Goal: Communication & Community: Answer question/provide support

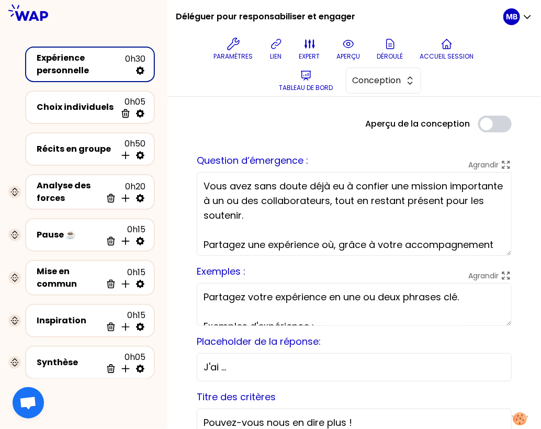
click at [257, 47] on div "Paramètres lien expert aperçu Déroulé Accueil session Tableau de bord Conception" at bounding box center [343, 64] width 319 height 63
click at [280, 48] on icon at bounding box center [276, 44] width 13 height 13
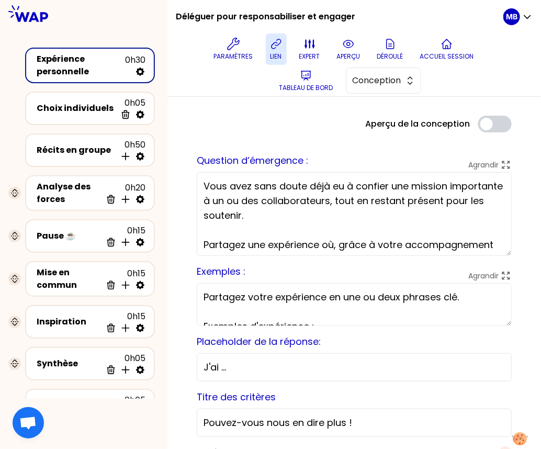
click at [276, 51] on button "lien" at bounding box center [276, 48] width 21 height 31
click at [388, 78] on span "Conception" at bounding box center [375, 80] width 47 height 13
click at [141, 197] on icon at bounding box center [140, 199] width 10 height 10
select select "same_as"
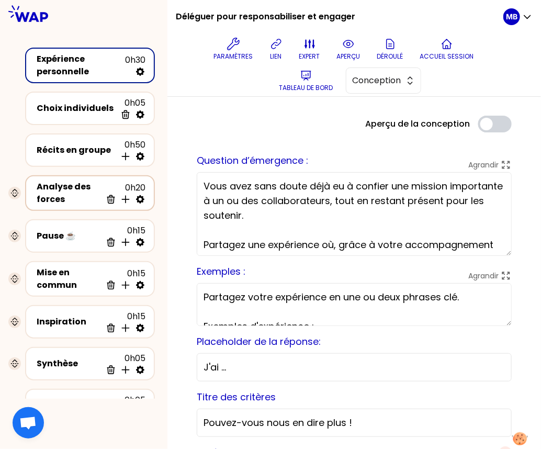
select select "false"
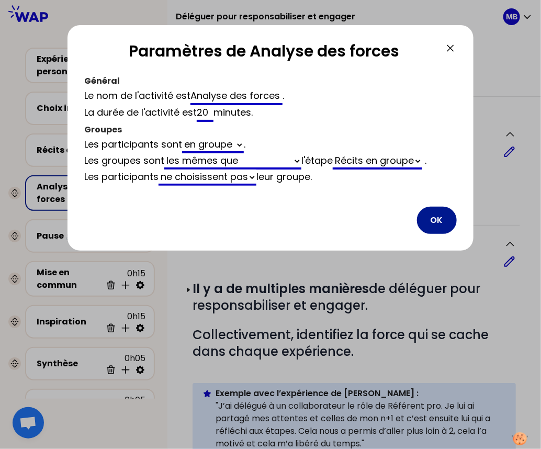
click at [440, 217] on button "OK" at bounding box center [437, 219] width 40 height 27
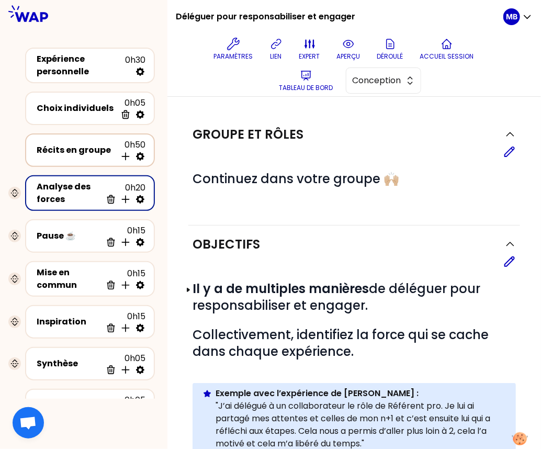
click at [140, 152] on icon at bounding box center [140, 156] width 8 height 8
select select "4"
select select "5"
select select "all"
select select "false"
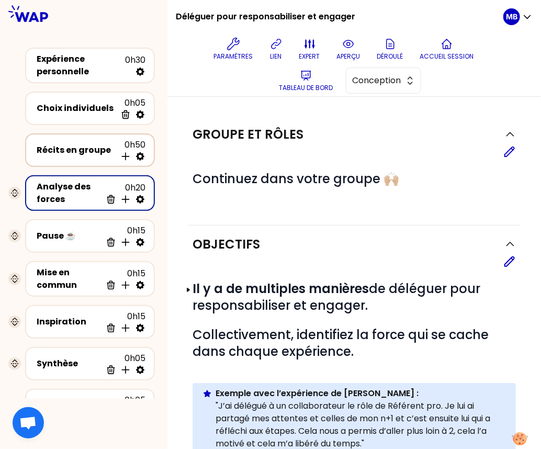
select select "Each"
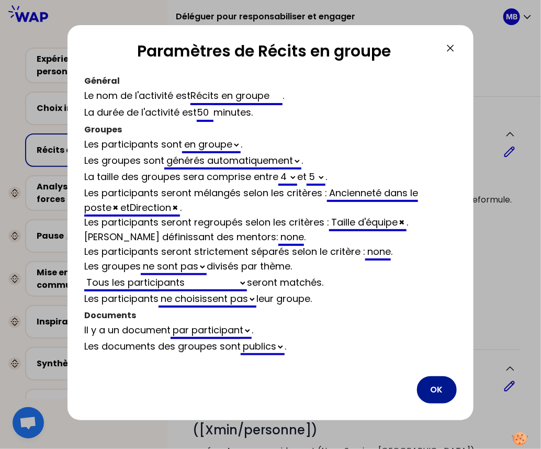
click at [434, 388] on button "OK" at bounding box center [437, 389] width 40 height 27
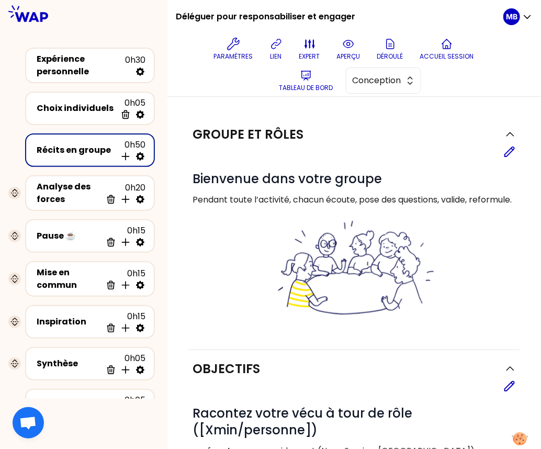
click at [154, 206] on div "Analyse des forces 0h20 Supprimer Insérer une activité en dessous" at bounding box center [90, 193] width 138 height 44
click at [139, 199] on icon at bounding box center [140, 199] width 10 height 10
select select "same_as"
select select "false"
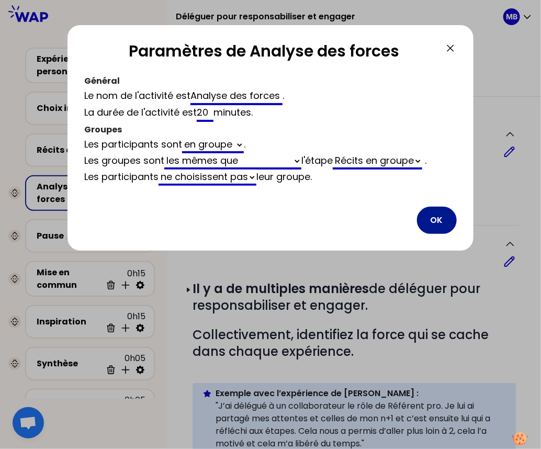
click at [429, 221] on button "OK" at bounding box center [437, 219] width 40 height 27
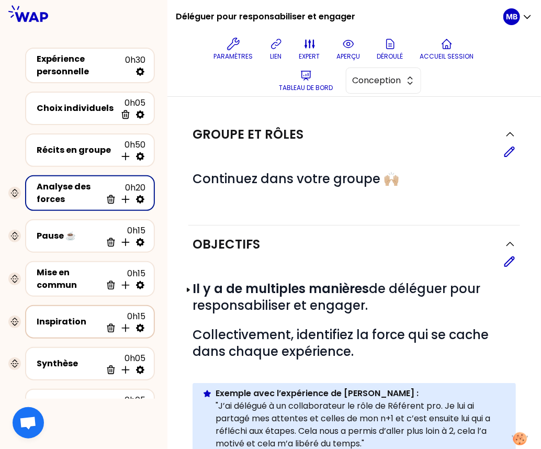
click at [141, 327] on icon at bounding box center [140, 328] width 8 height 8
select select "3"
select select "activity"
select select "share"
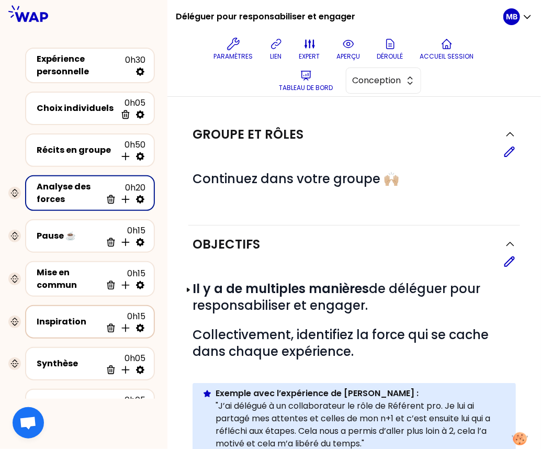
select select "false"
select select "Each"
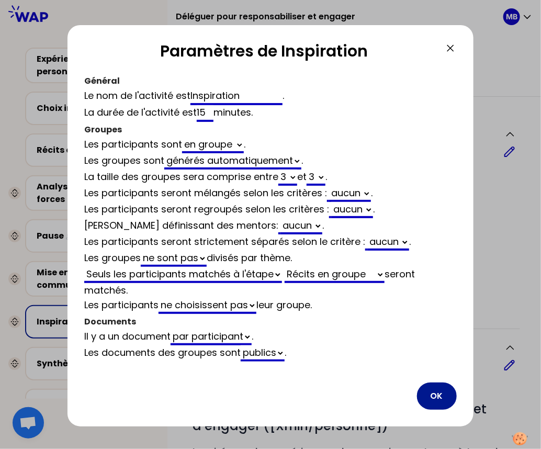
click at [439, 392] on button "OK" at bounding box center [437, 395] width 40 height 27
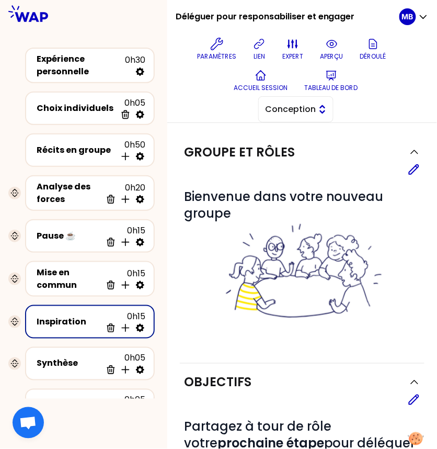
click at [276, 105] on span "Conception" at bounding box center [288, 109] width 47 height 13
click at [284, 153] on span "Facilitation" at bounding box center [302, 152] width 45 height 13
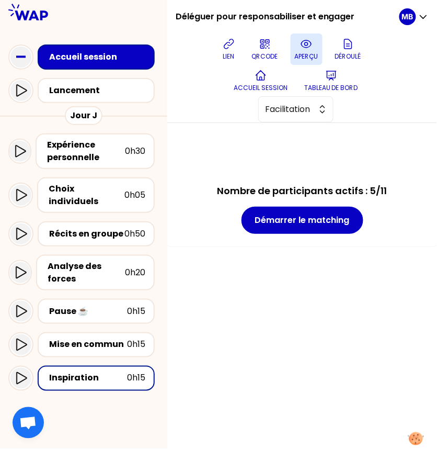
click at [315, 51] on button "aperçu" at bounding box center [307, 48] width 32 height 31
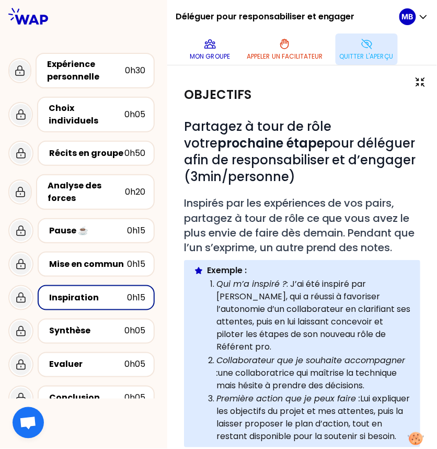
click at [366, 40] on icon at bounding box center [367, 43] width 10 height 9
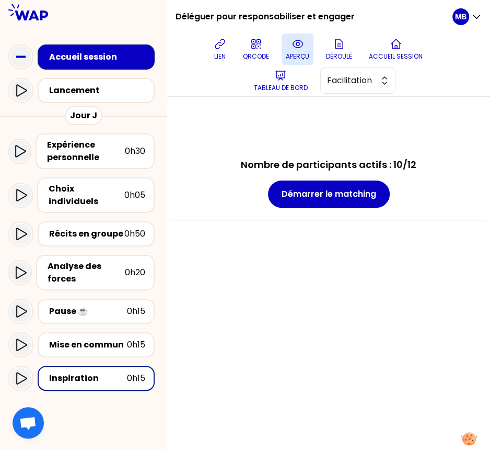
click at [117, 61] on div "Accueil session" at bounding box center [99, 57] width 100 height 13
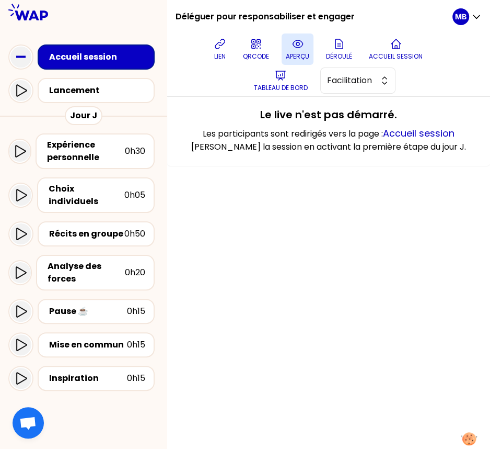
click at [295, 49] on icon at bounding box center [298, 44] width 13 height 13
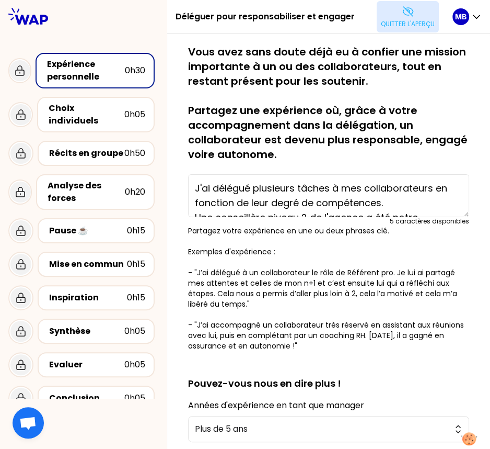
click at [402, 12] on icon at bounding box center [408, 11] width 13 height 13
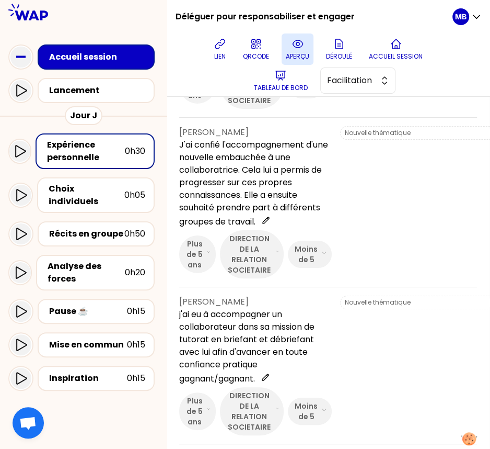
scroll to position [312, 1]
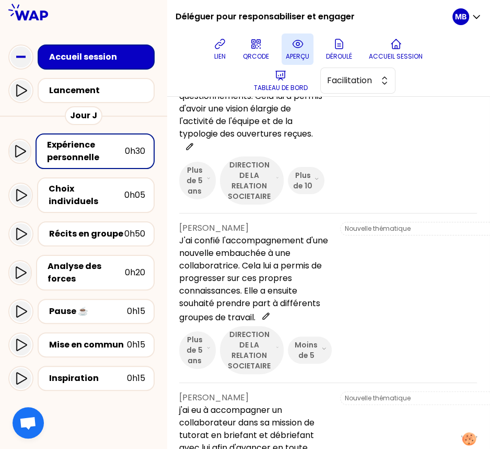
click at [248, 151] on p "J'ai délégué à une collaboratrice l'affection des ouvertures de l'équipe, après…" at bounding box center [251, 90] width 145 height 127
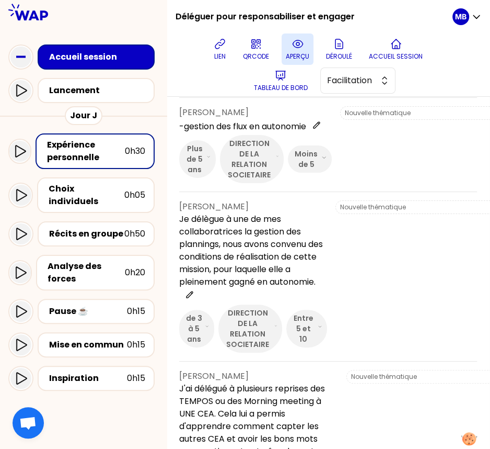
scroll to position [1073, 1]
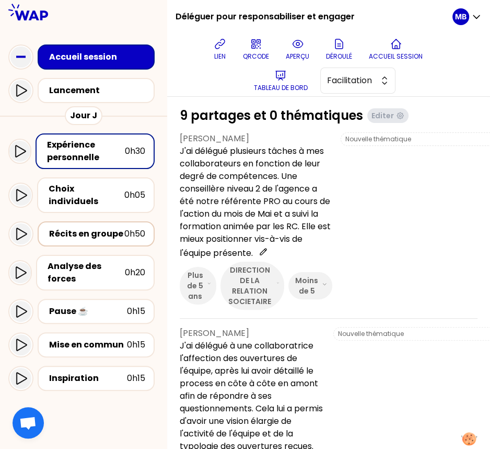
click at [58, 228] on div "Récits en groupe" at bounding box center [86, 233] width 75 height 13
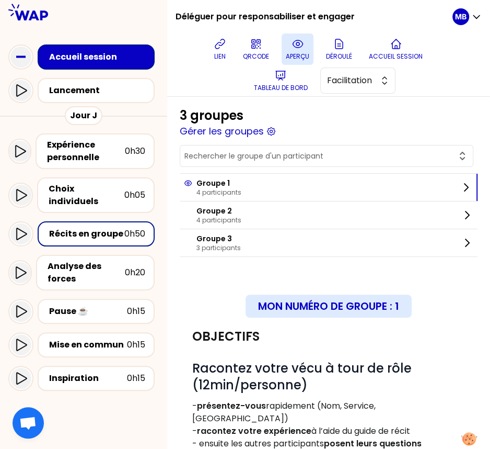
click at [306, 47] on button "aperçu" at bounding box center [298, 48] width 32 height 31
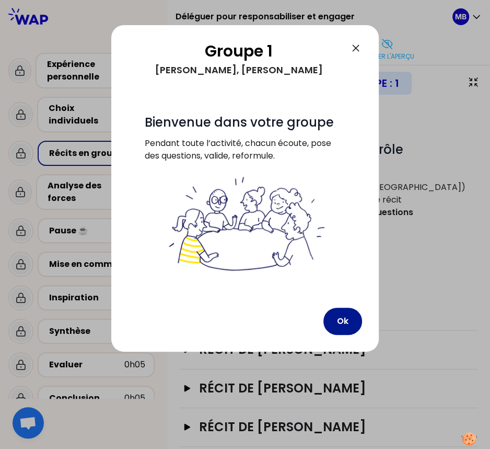
click at [352, 321] on button "Ok" at bounding box center [343, 320] width 39 height 27
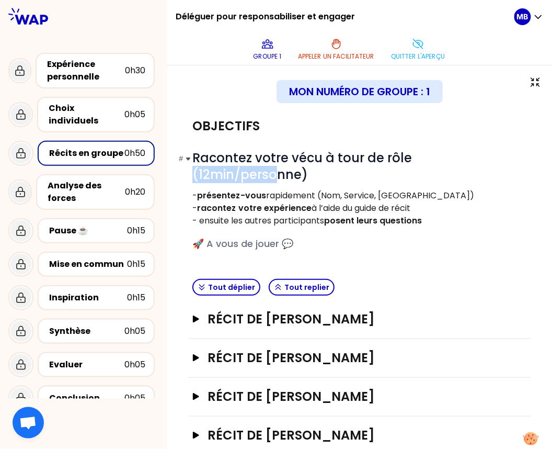
drag, startPoint x: 411, startPoint y: 156, endPoint x: 496, endPoint y: 156, distance: 85.2
click at [415, 156] on span "Racontez votre vécu à tour de rôle (12min/personne)" at bounding box center [303, 166] width 223 height 34
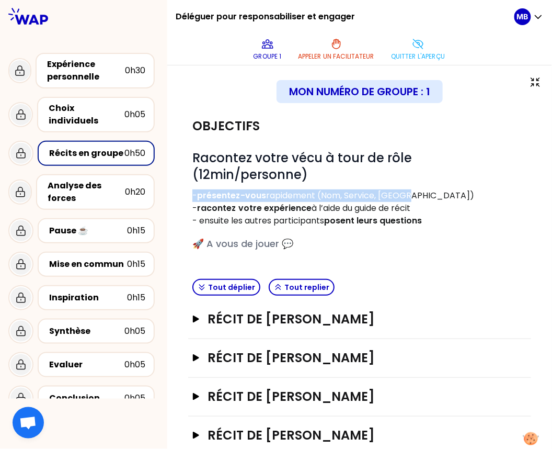
drag, startPoint x: 192, startPoint y: 176, endPoint x: 408, endPoint y: 176, distance: 215.4
click at [408, 189] on p "- présentez-vous rapidement (Nom, Service, Rôle)" at bounding box center [359, 195] width 335 height 13
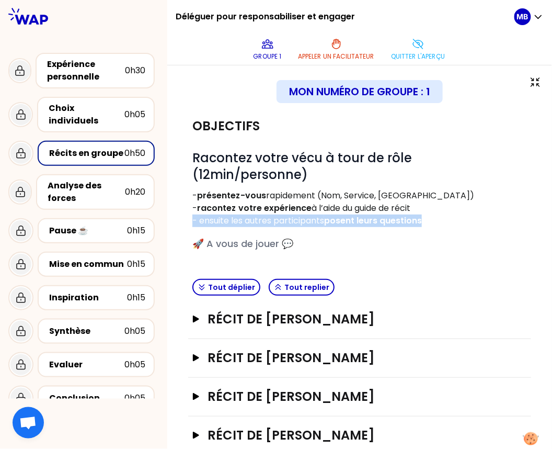
drag, startPoint x: 193, startPoint y: 205, endPoint x: 438, endPoint y: 207, distance: 245.2
click at [438, 214] on p "- ensuite les autres participants posent leurs questions" at bounding box center [359, 220] width 335 height 13
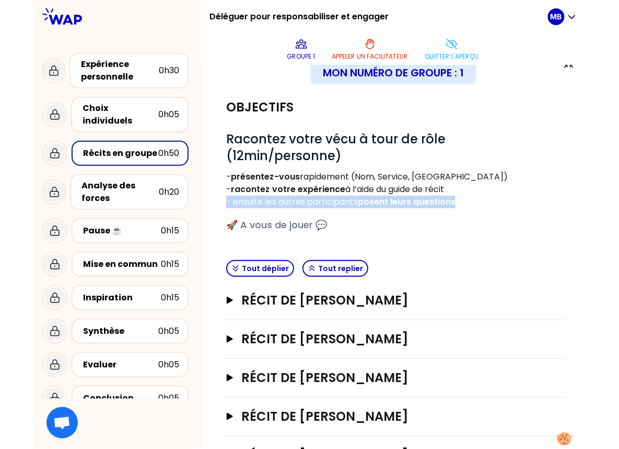
scroll to position [18, 0]
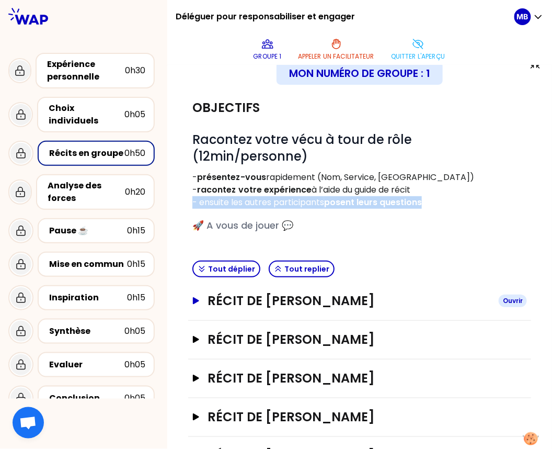
click at [225, 292] on h3 "Récit de Marine Bourgeaud" at bounding box center [349, 300] width 282 height 17
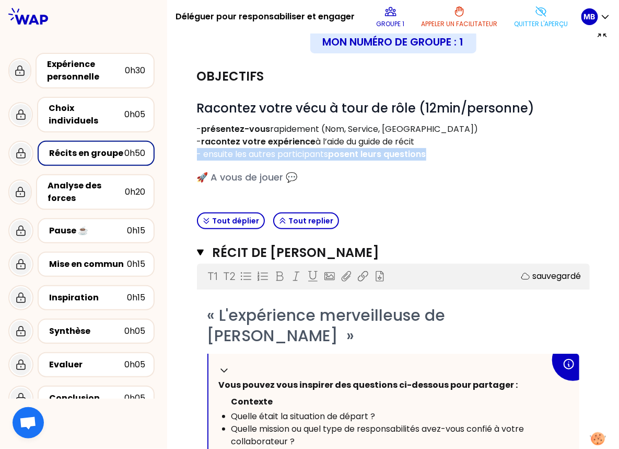
scroll to position [14, 0]
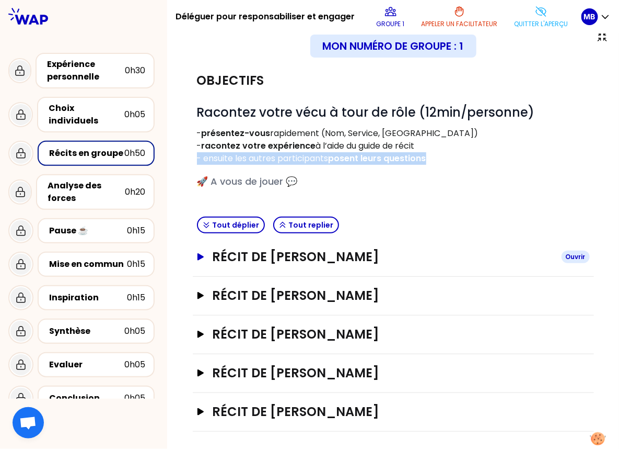
click at [257, 253] on h3 "Récit de Marine Bourgeaud" at bounding box center [382, 256] width 341 height 17
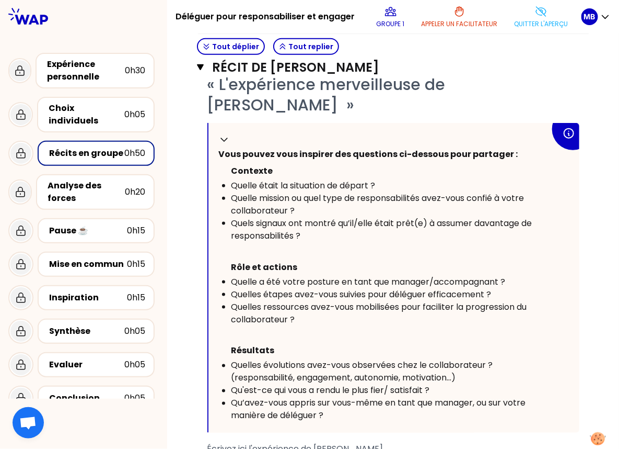
scroll to position [155, 0]
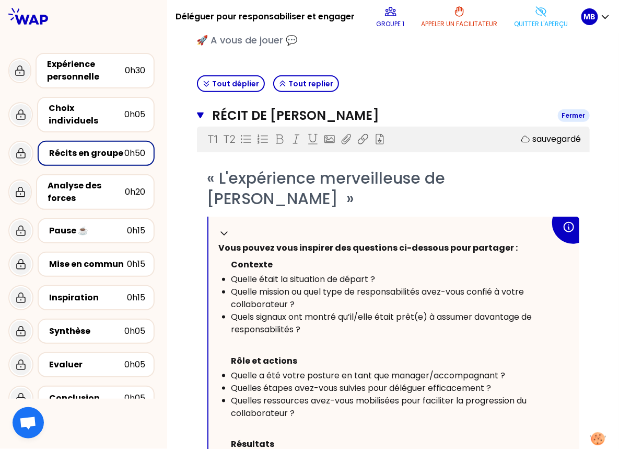
click at [201, 115] on icon "button" at bounding box center [200, 115] width 7 height 6
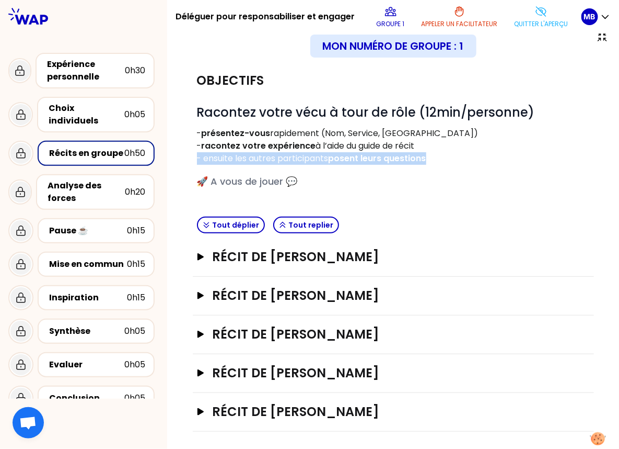
scroll to position [0, 0]
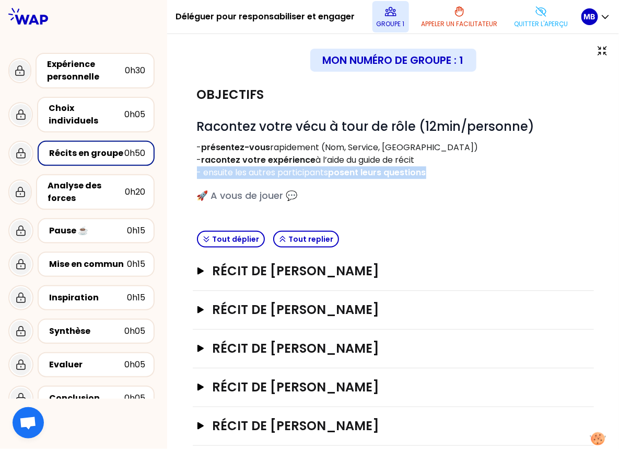
click at [386, 11] on icon at bounding box center [391, 11] width 10 height 8
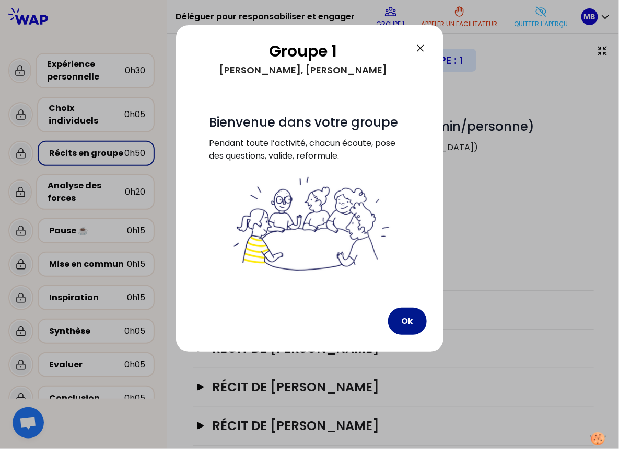
click at [408, 324] on button "Ok" at bounding box center [407, 320] width 39 height 27
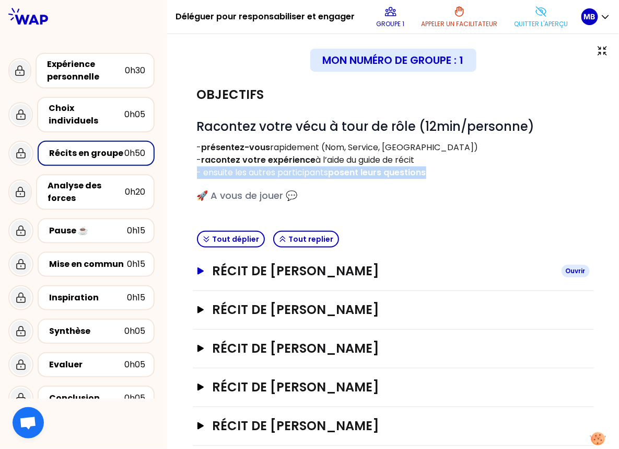
click at [257, 271] on h3 "Récit de Marine Bourgeaud" at bounding box center [382, 270] width 341 height 17
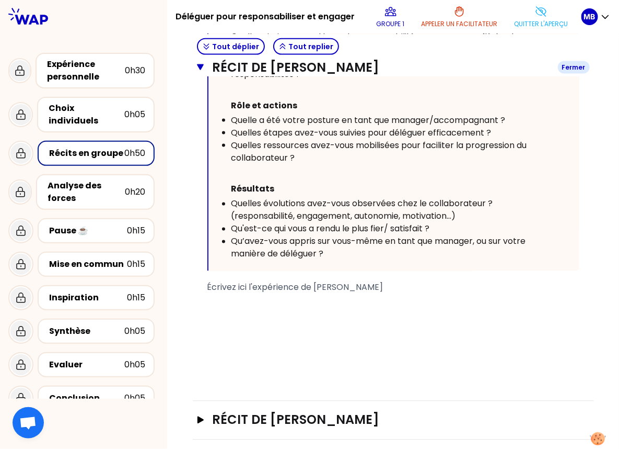
scroll to position [415, 0]
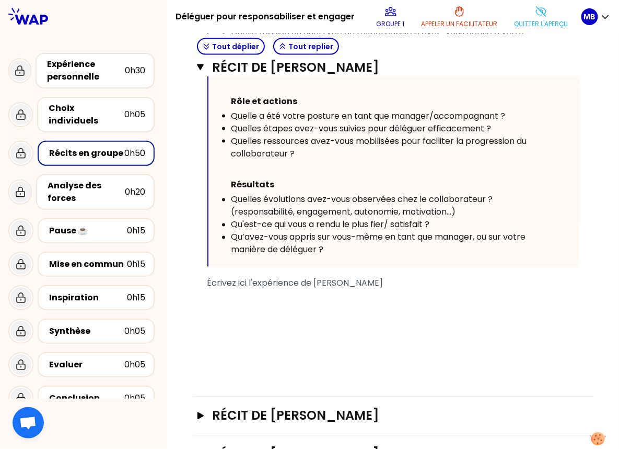
click at [219, 296] on div "﻿" at bounding box center [394, 296] width 372 height 13
drag, startPoint x: 302, startPoint y: 294, endPoint x: 199, endPoint y: 291, distance: 103.0
click at [199, 291] on div "« L'expérience merveilleuse de Marine Bourgeaud » Replier Vous pouvez vous insp…" at bounding box center [393, 143] width 393 height 469
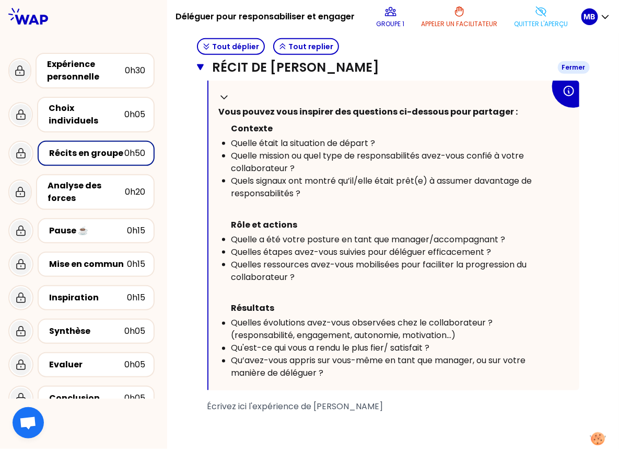
click at [202, 68] on icon "button" at bounding box center [200, 67] width 7 height 8
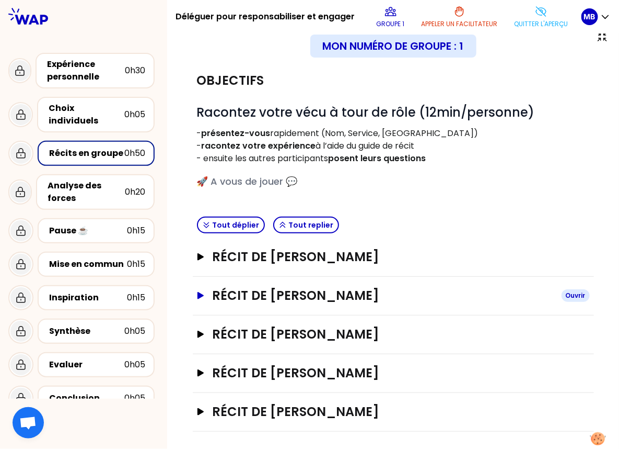
click at [245, 295] on h3 "Récit de Natasha" at bounding box center [382, 295] width 341 height 17
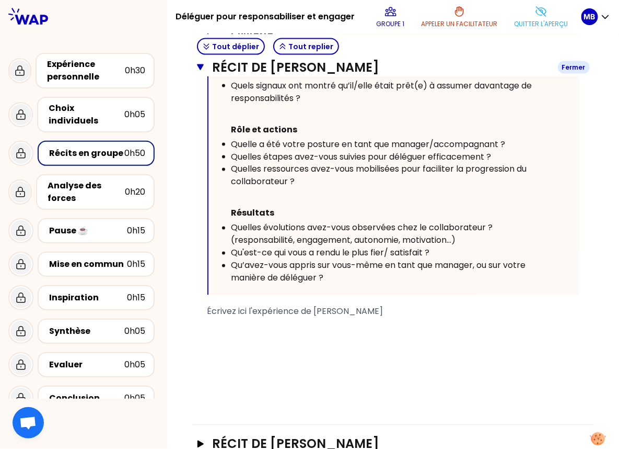
scroll to position [187, 0]
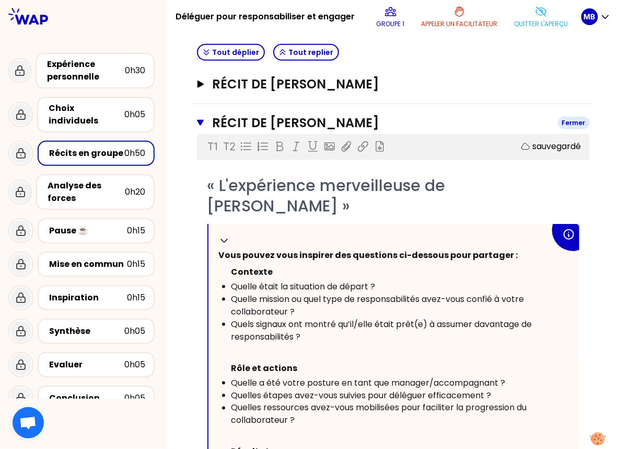
click at [199, 123] on icon "button" at bounding box center [200, 123] width 7 height 8
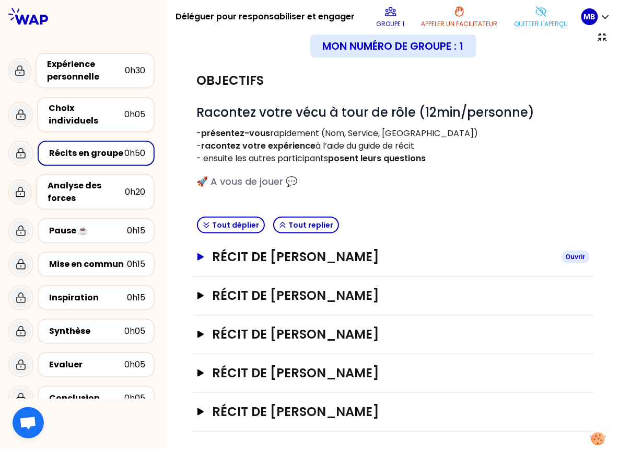
click at [293, 252] on h3 "Récit de Marine Bourgeaud" at bounding box center [382, 256] width 341 height 17
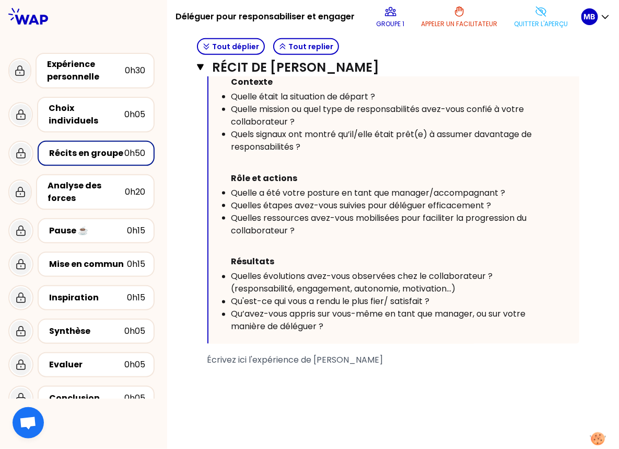
scroll to position [394, 0]
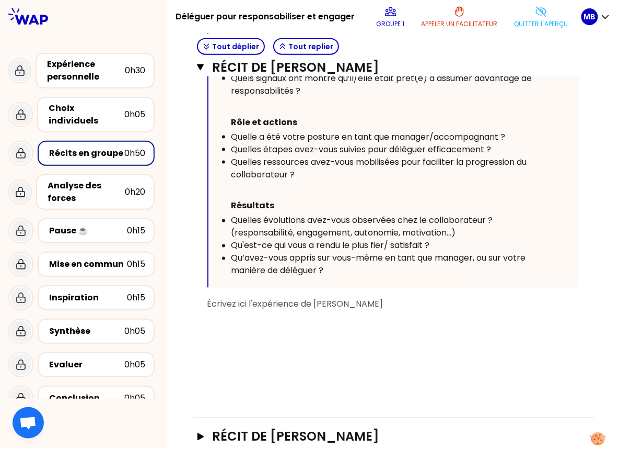
click at [232, 325] on div "﻿" at bounding box center [394, 329] width 372 height 13
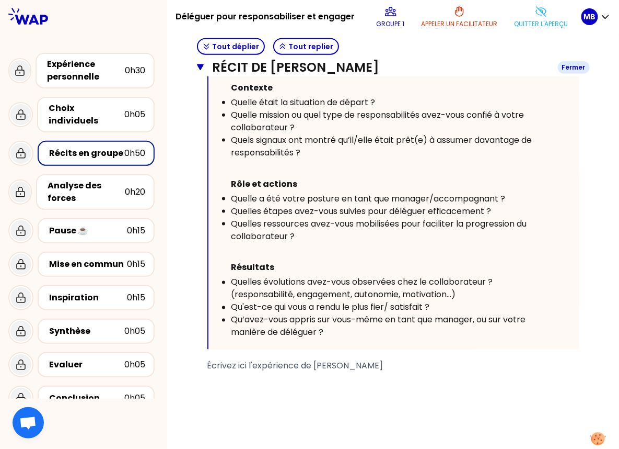
click at [201, 67] on icon "button" at bounding box center [200, 67] width 7 height 6
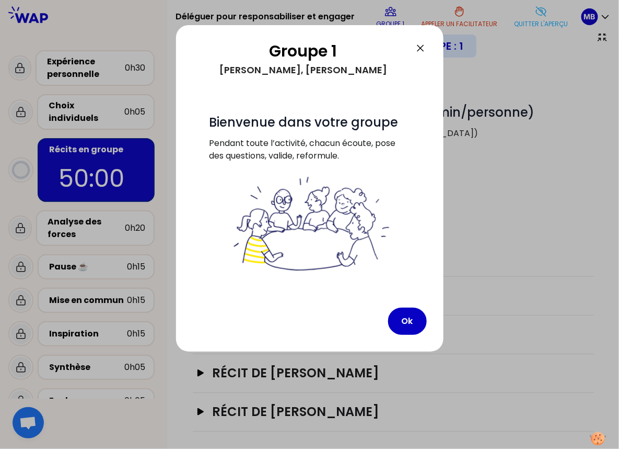
scroll to position [0, 0]
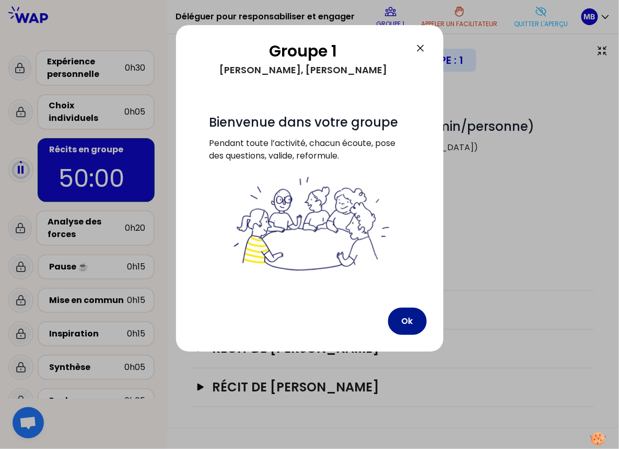
click at [408, 321] on button "Ok" at bounding box center [407, 320] width 39 height 27
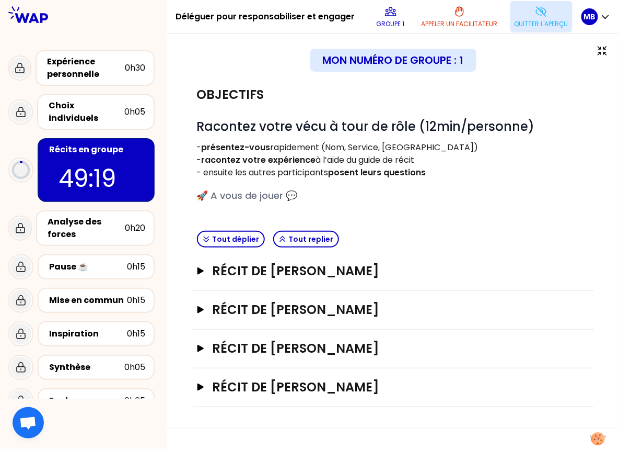
click at [490, 16] on button "Quitter l'aperçu" at bounding box center [542, 16] width 62 height 31
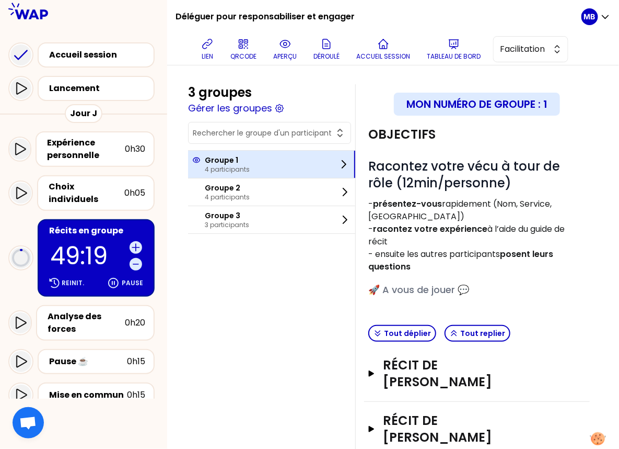
click at [256, 170] on div "Groupe 1 4 participants" at bounding box center [271, 164] width 167 height 27
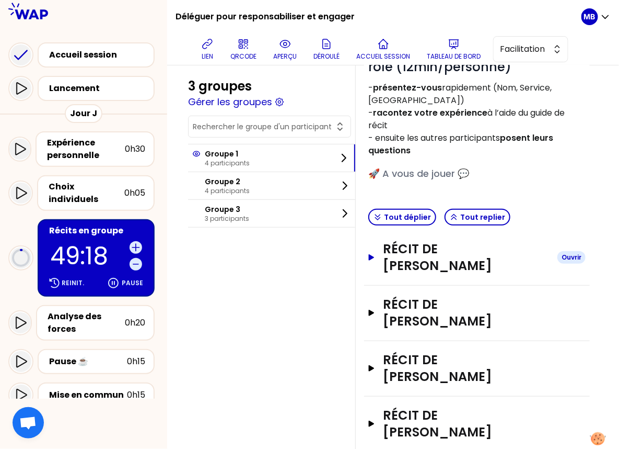
click at [402, 258] on h3 "Récit de [PERSON_NAME]" at bounding box center [466, 256] width 166 height 33
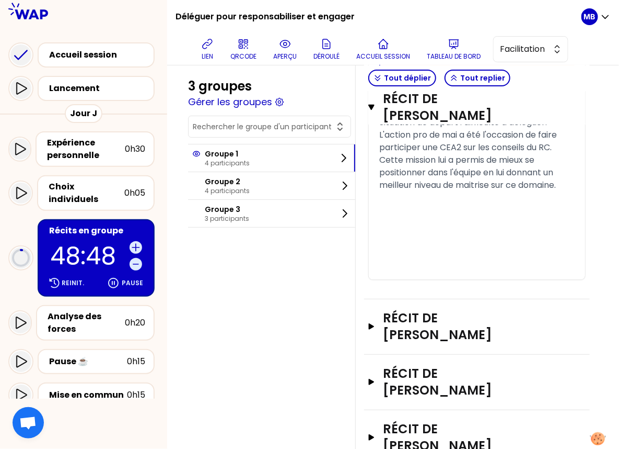
scroll to position [962, 0]
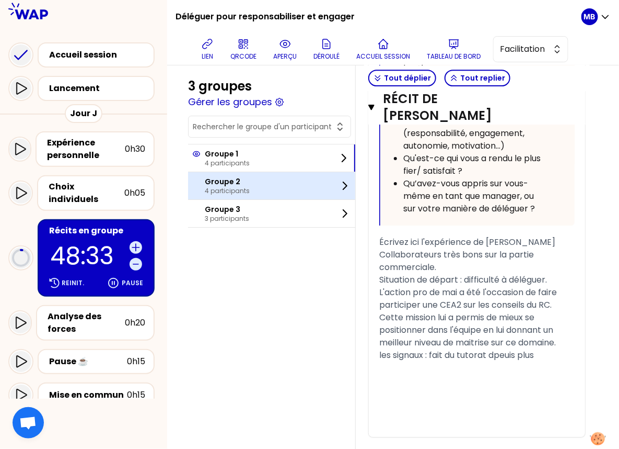
click at [232, 195] on div "Groupe 2 4 participants" at bounding box center [271, 185] width 167 height 27
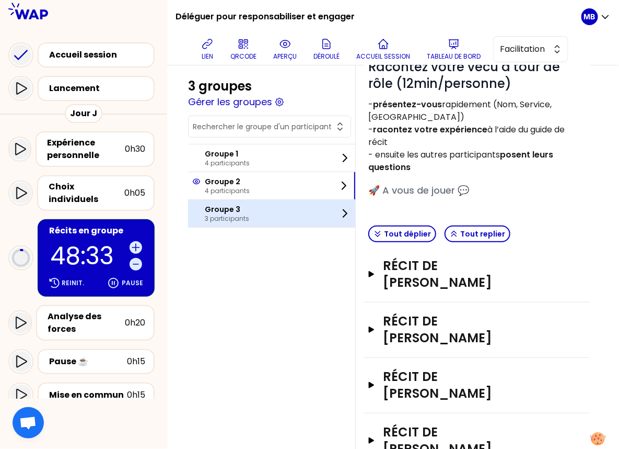
click at [227, 216] on p "3 participants" at bounding box center [227, 218] width 44 height 8
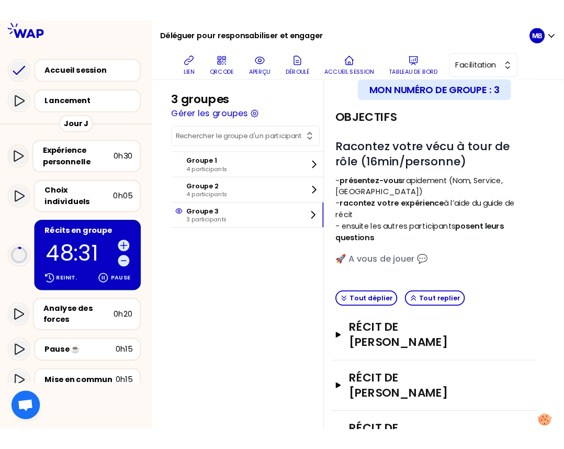
scroll to position [147, 0]
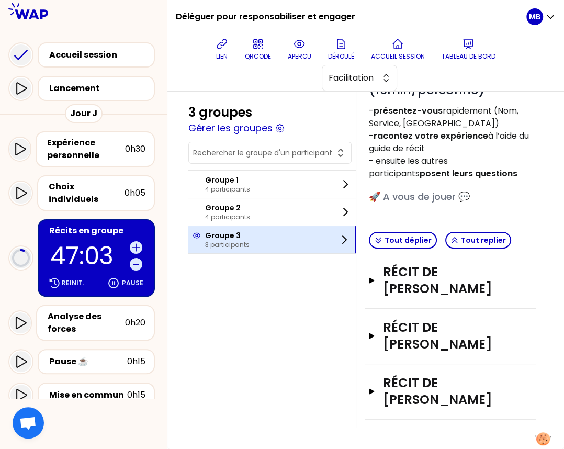
click at [263, 236] on div "Groupe 3 3 participants" at bounding box center [271, 239] width 167 height 27
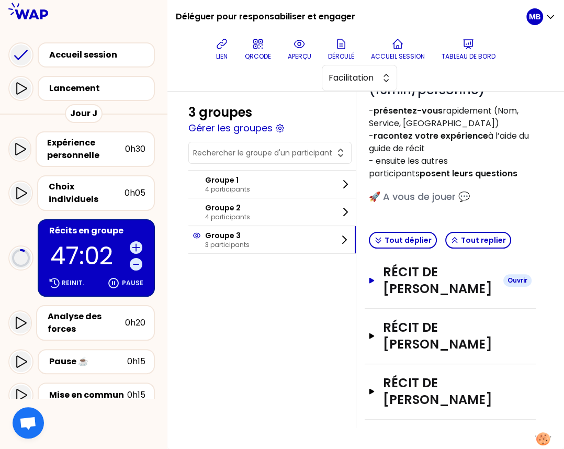
click at [426, 285] on h3 "Récit de [PERSON_NAME]" at bounding box center [439, 279] width 112 height 33
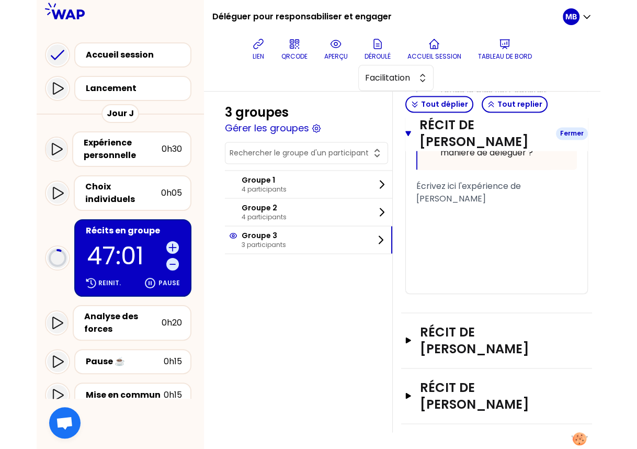
scroll to position [1056, 0]
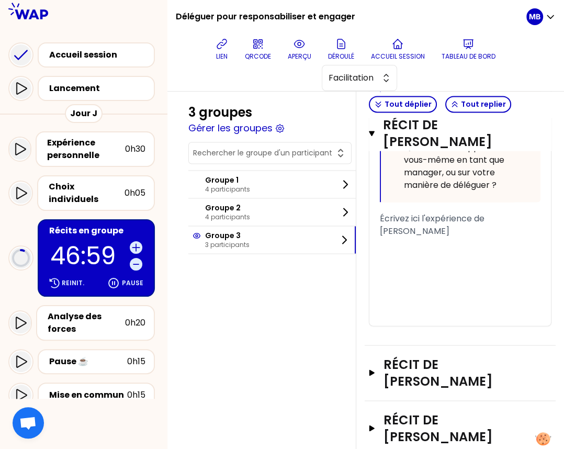
drag, startPoint x: 560, startPoint y: 439, endPoint x: 603, endPoint y: 437, distance: 42.4
click at [490, 437] on html "Déléguer pour responsabiliser et engager lien QRCODE aperçu Déroulé Accueil ses…" at bounding box center [282, 224] width 564 height 449
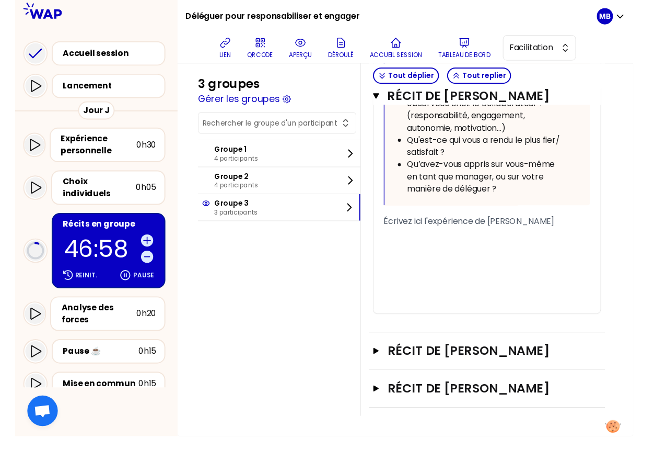
scroll to position [718, 0]
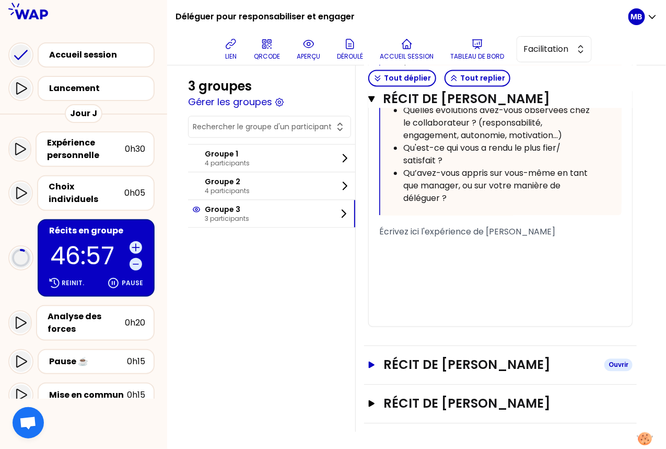
click at [442, 370] on h3 "Récit de [PERSON_NAME]" at bounding box center [490, 364] width 213 height 17
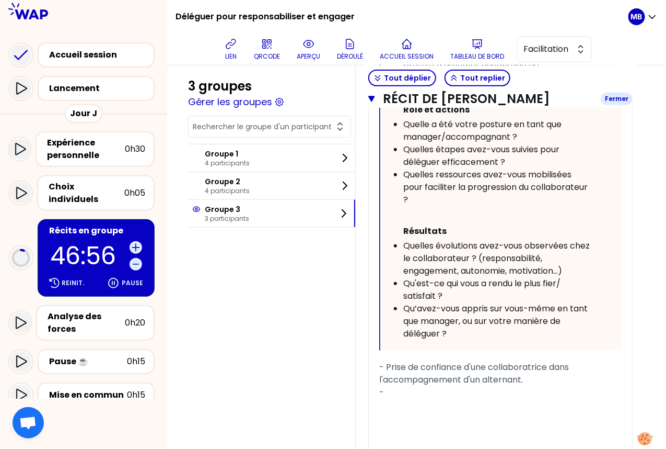
scroll to position [1466, 0]
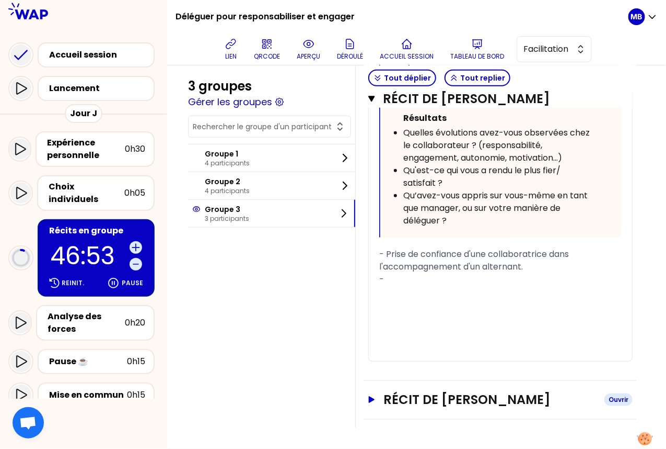
click at [490, 396] on h3 "Récit de [PERSON_NAME]" at bounding box center [490, 399] width 213 height 17
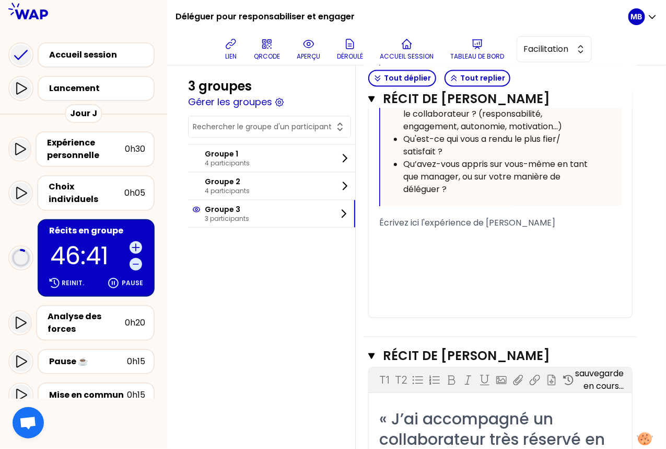
scroll to position [674, 0]
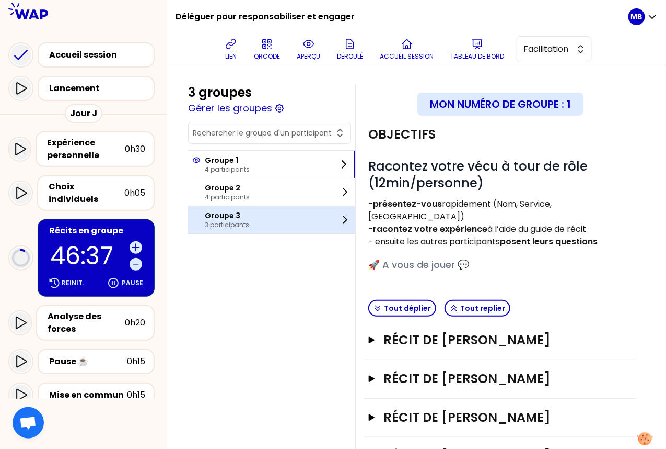
click at [272, 216] on div "Groupe 3 3 participants" at bounding box center [271, 219] width 167 height 27
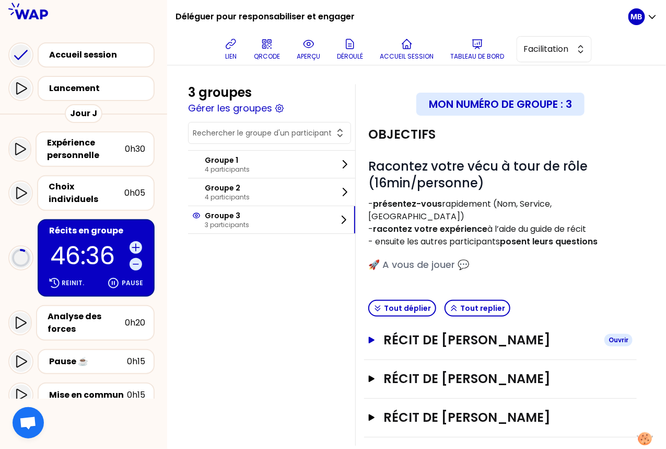
click at [442, 331] on h3 "Récit de [PERSON_NAME]" at bounding box center [490, 339] width 213 height 17
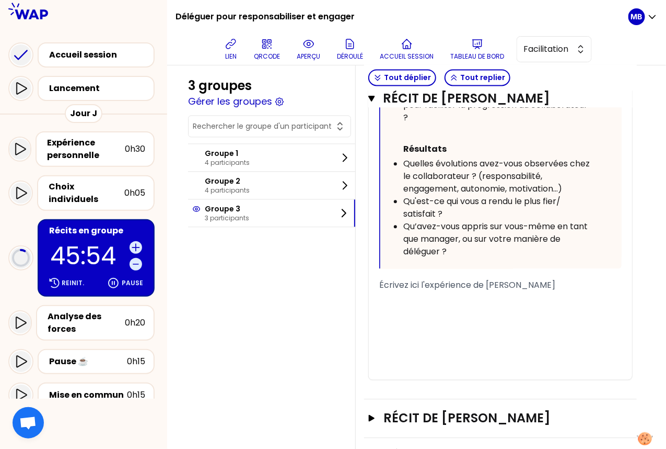
scroll to position [718, 0]
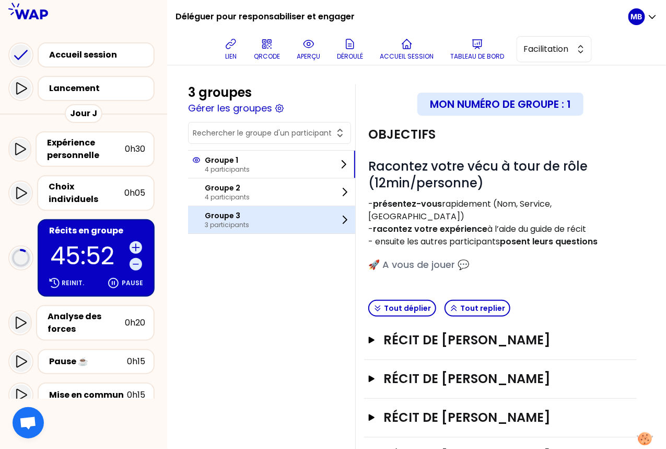
click at [281, 207] on div "Groupe 3 3 participants" at bounding box center [271, 219] width 167 height 27
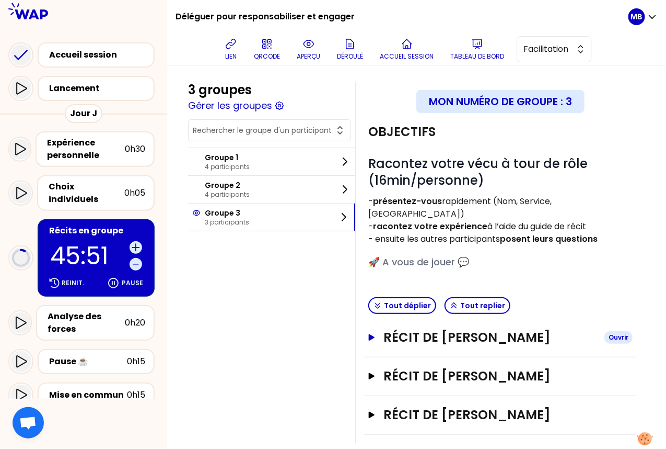
click at [426, 330] on h3 "Récit de [PERSON_NAME]" at bounding box center [490, 337] width 213 height 17
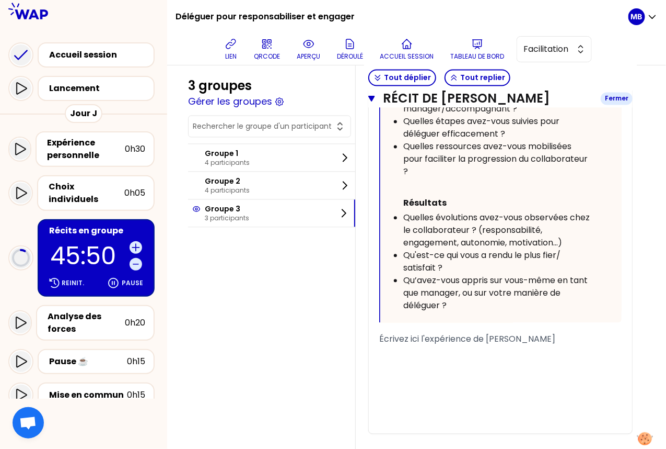
scroll to position [718, 0]
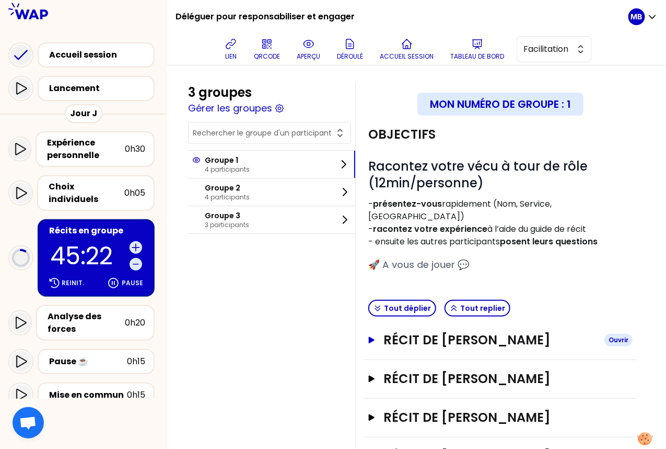
click at [399, 331] on h3 "Récit de [PERSON_NAME]" at bounding box center [490, 339] width 213 height 17
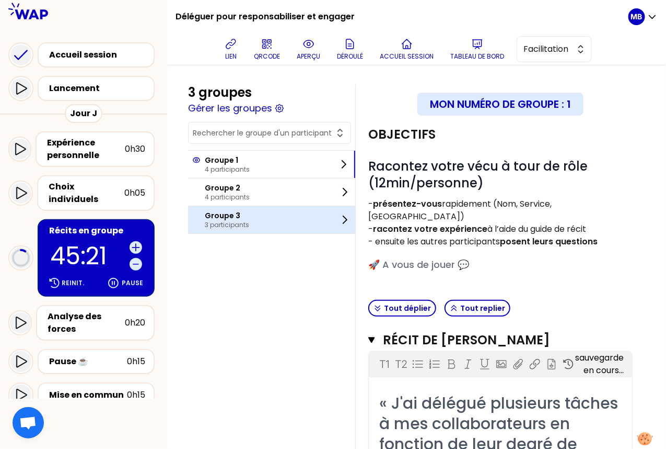
click at [251, 224] on div "Groupe 3 3 participants" at bounding box center [271, 219] width 167 height 27
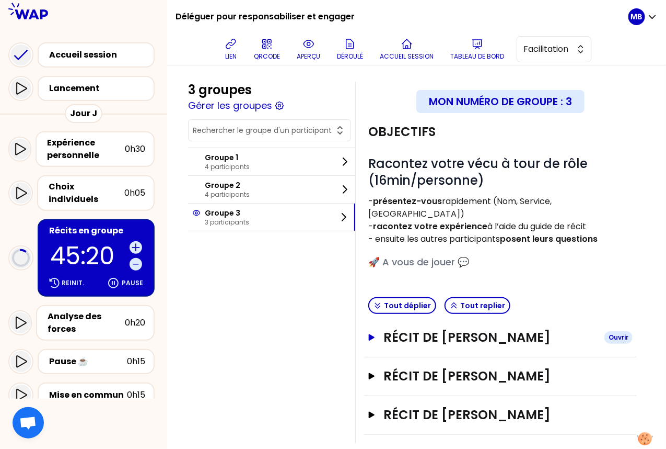
click at [392, 329] on h3 "Récit de [PERSON_NAME]" at bounding box center [490, 337] width 213 height 17
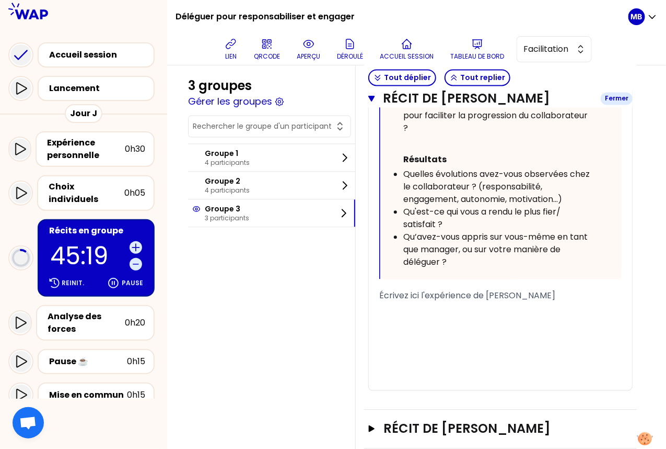
scroll to position [718, 0]
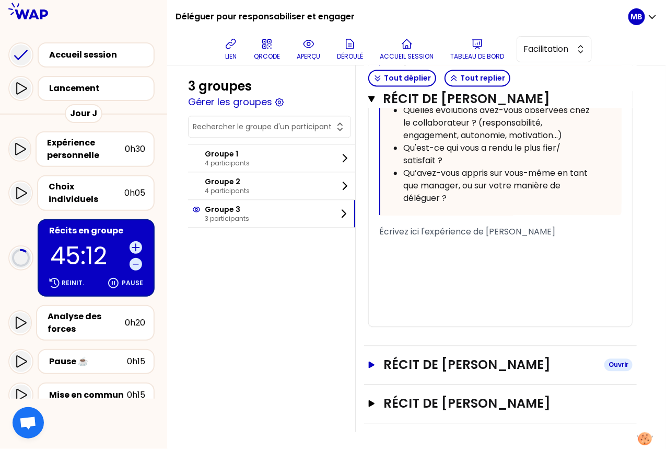
click at [417, 356] on h3 "Récit de [PERSON_NAME]" at bounding box center [490, 364] width 213 height 17
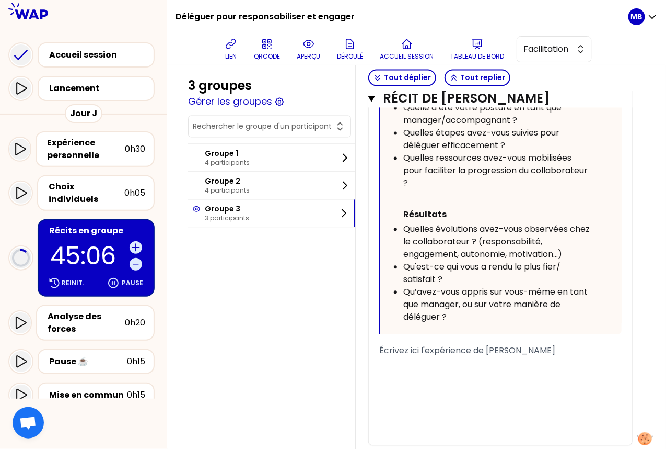
scroll to position [751, 0]
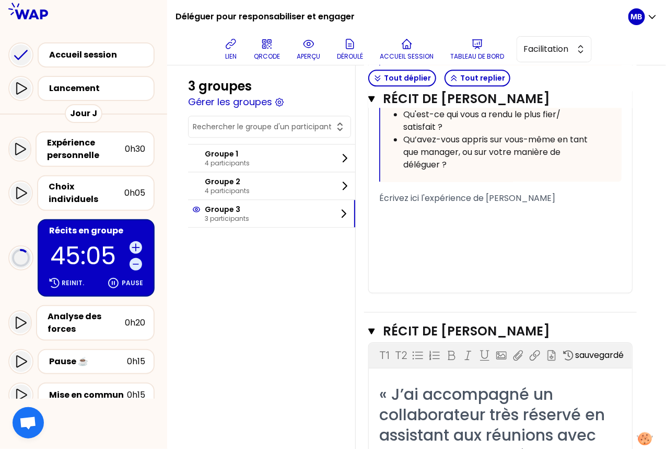
click at [394, 217] on div "﻿" at bounding box center [501, 223] width 243 height 13
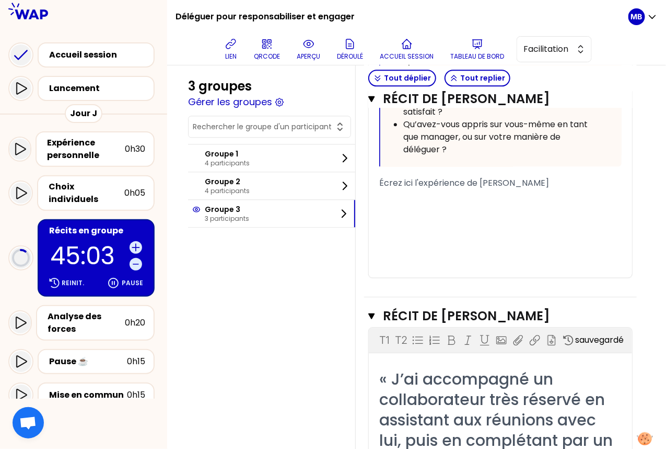
scroll to position [729, 0]
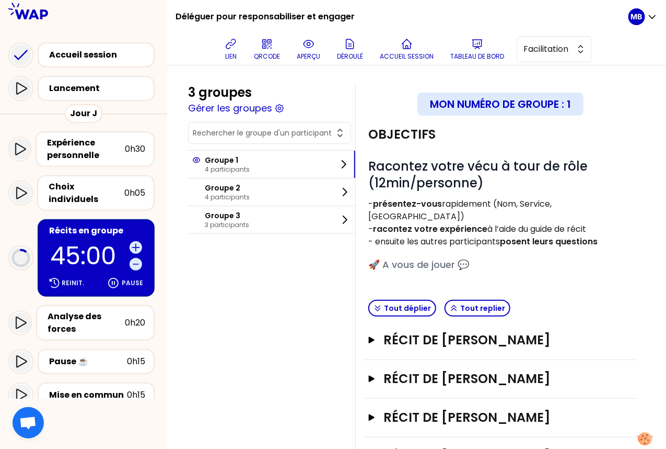
scroll to position [58, 0]
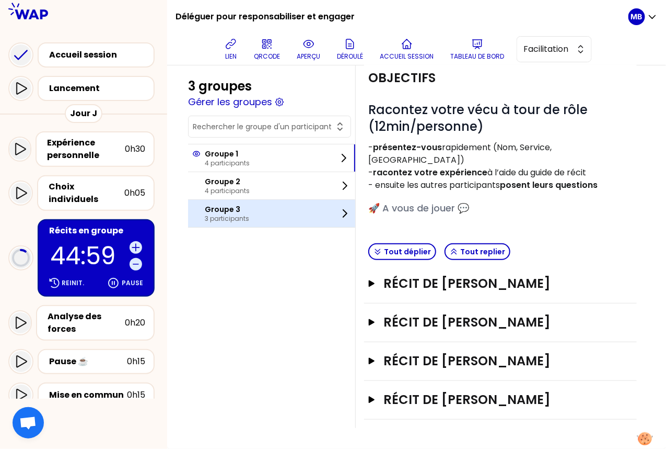
click at [269, 220] on div "Groupe 3 3 participants" at bounding box center [271, 213] width 167 height 27
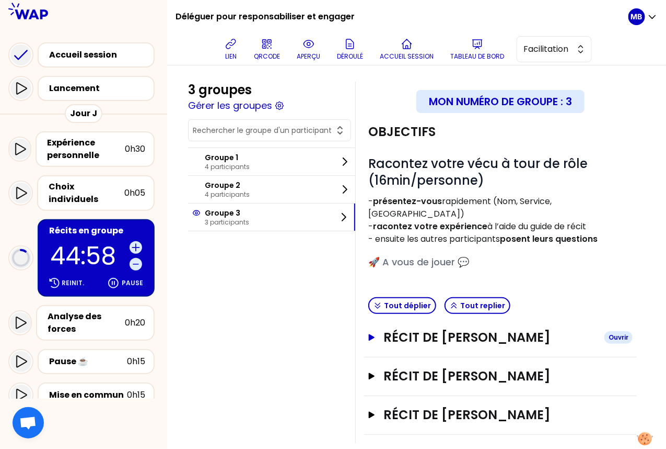
click at [425, 329] on h3 "Récit de [PERSON_NAME]" at bounding box center [490, 337] width 213 height 17
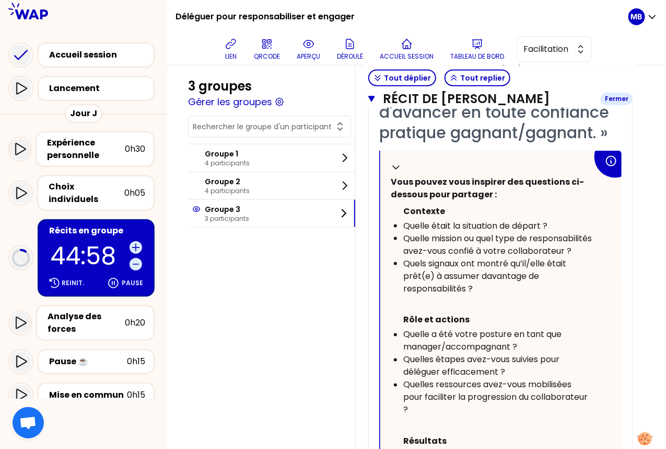
scroll to position [768, 0]
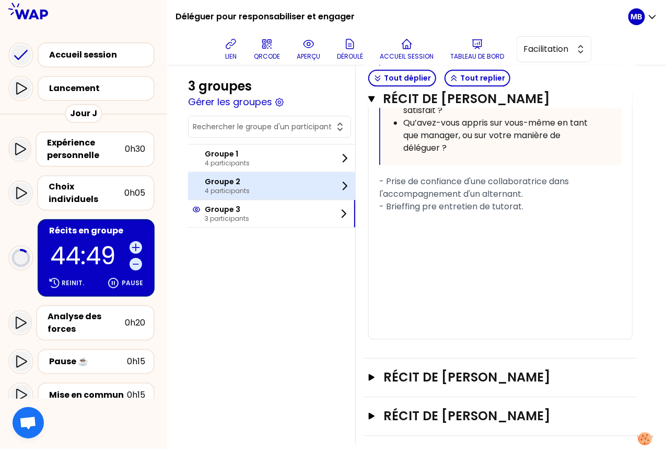
click at [258, 182] on div "Groupe 2 4 participants" at bounding box center [271, 185] width 167 height 27
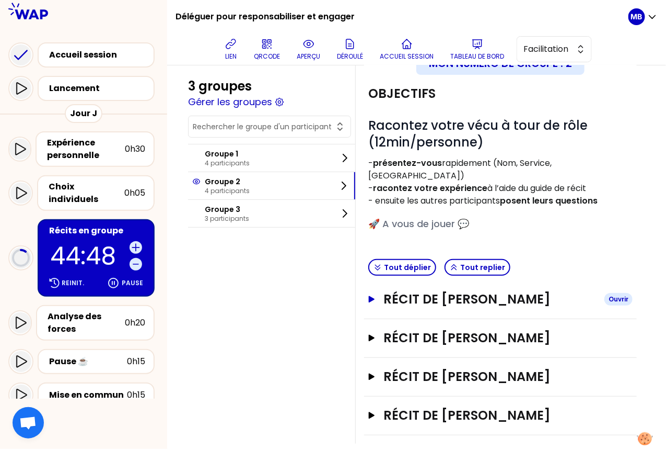
click at [406, 291] on h3 "Récit de [PERSON_NAME]" at bounding box center [490, 299] width 213 height 17
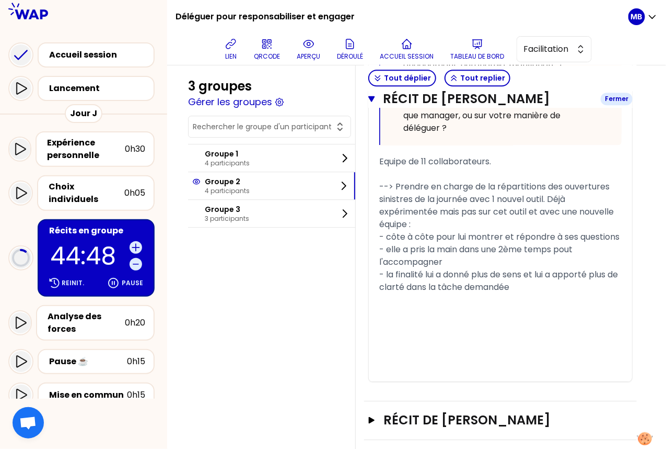
scroll to position [944, 0]
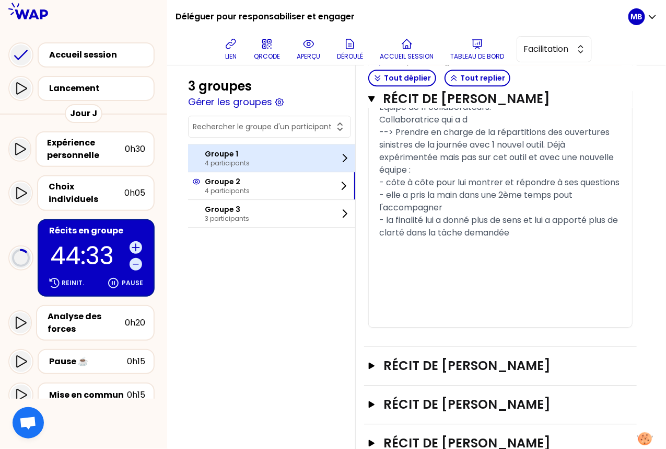
click at [233, 150] on p "Groupe 1" at bounding box center [227, 153] width 45 height 10
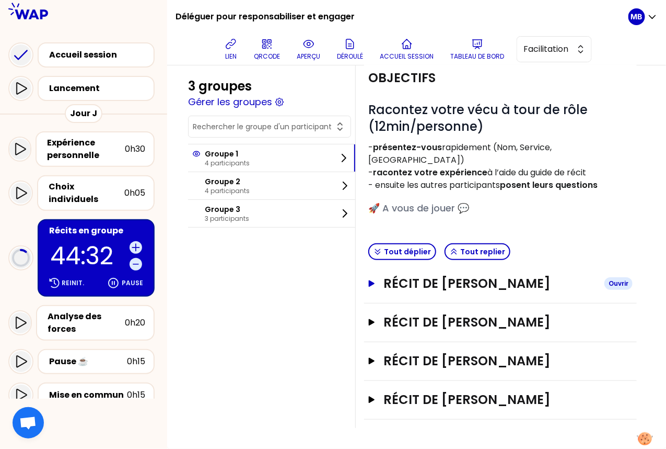
click at [434, 275] on h3 "Récit de [PERSON_NAME]" at bounding box center [490, 283] width 213 height 17
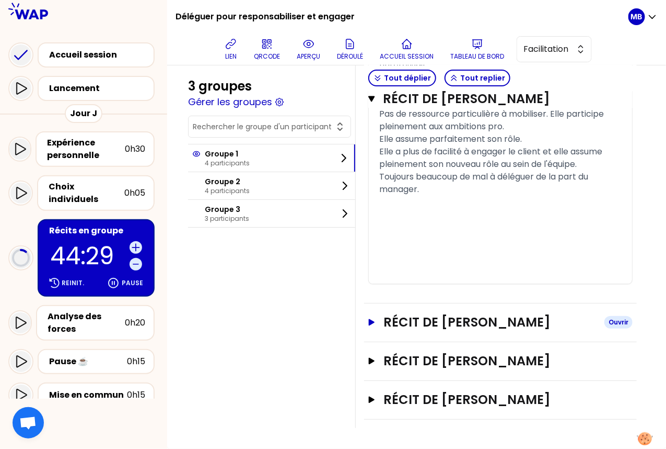
click at [428, 316] on h3 "Récit de [PERSON_NAME]" at bounding box center [490, 322] width 213 height 17
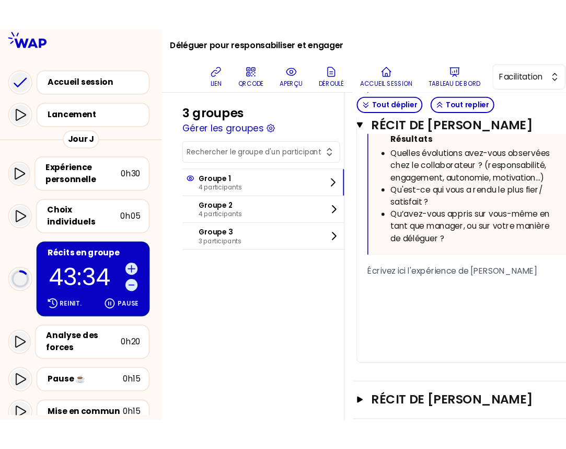
scroll to position [2549, 0]
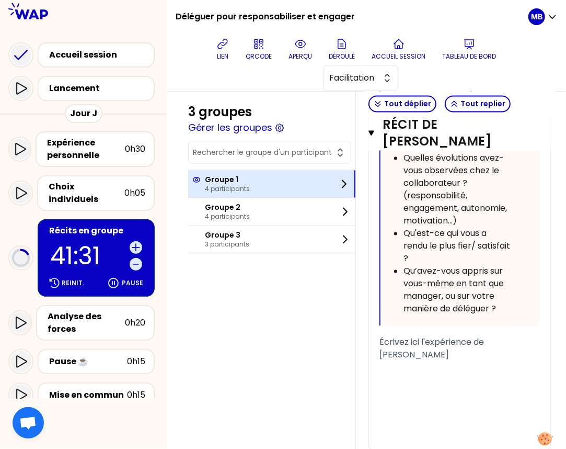
click at [252, 189] on div "Groupe 1 4 participants" at bounding box center [271, 183] width 167 height 27
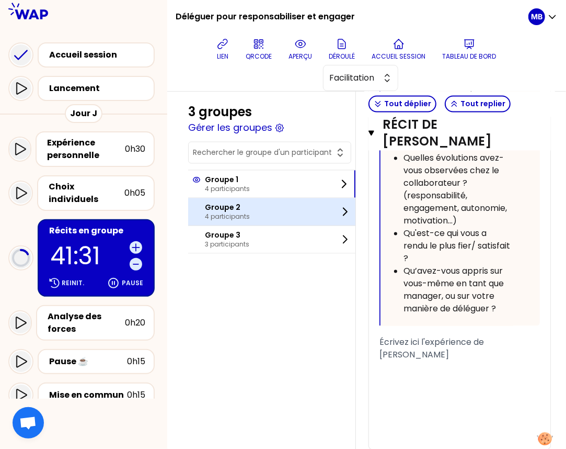
click at [249, 210] on div "Groupe 2 4 participants" at bounding box center [271, 211] width 167 height 27
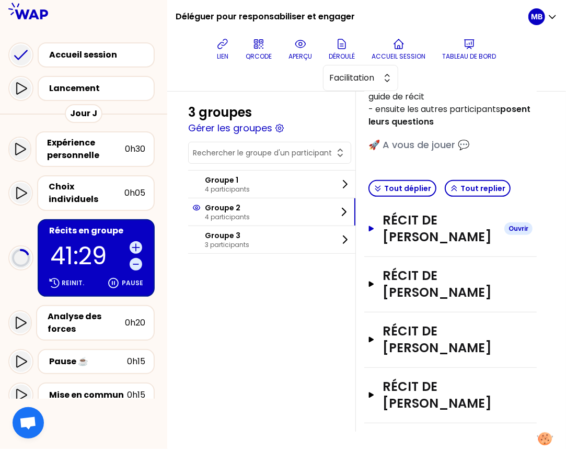
click at [400, 240] on h3 "Récit de [PERSON_NAME]" at bounding box center [439, 228] width 113 height 33
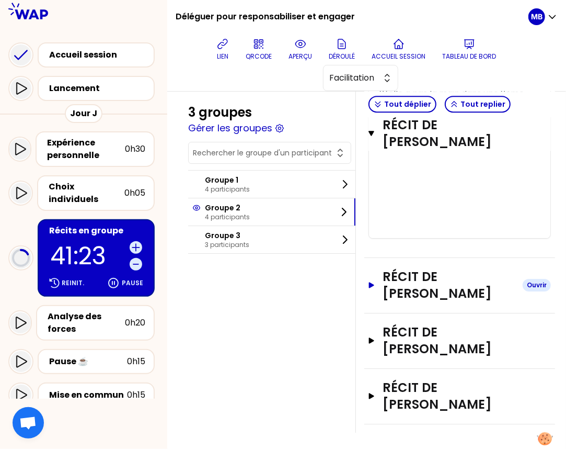
scroll to position [1431, 0]
click at [416, 274] on h3 "Récit de LAURE GAULON" at bounding box center [448, 284] width 131 height 33
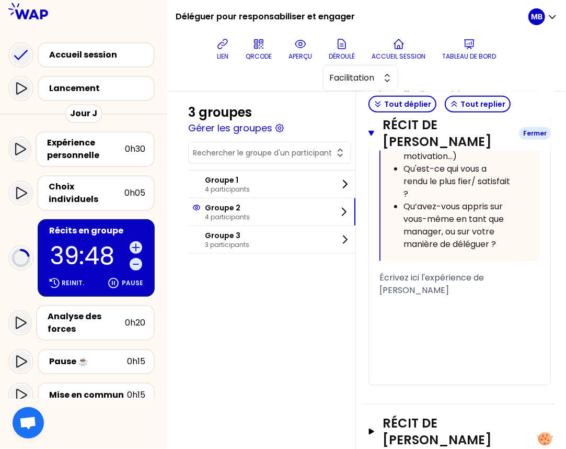
scroll to position [2148, 0]
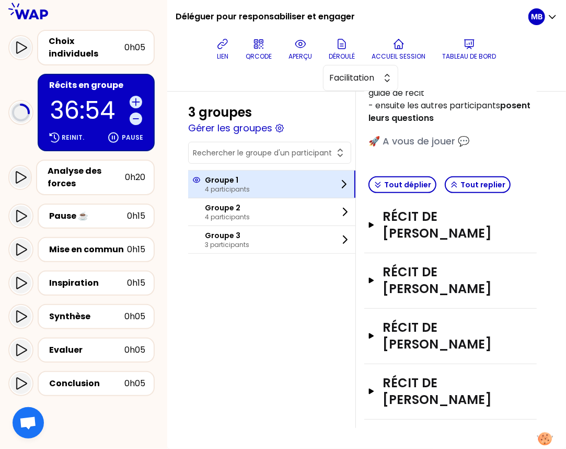
scroll to position [153, 0]
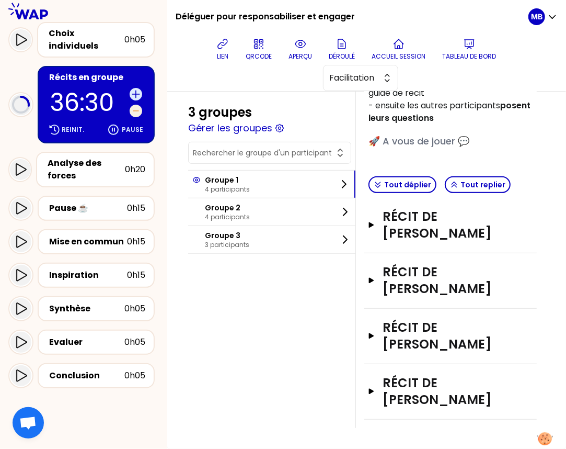
click at [133, 106] on icon at bounding box center [136, 111] width 10 height 10
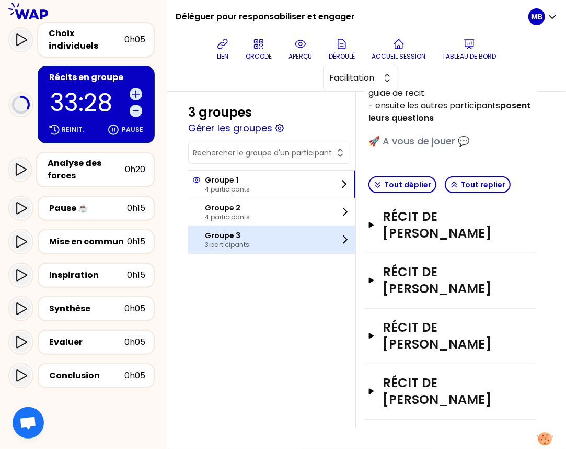
click at [243, 232] on p "Groupe 3" at bounding box center [227, 235] width 44 height 10
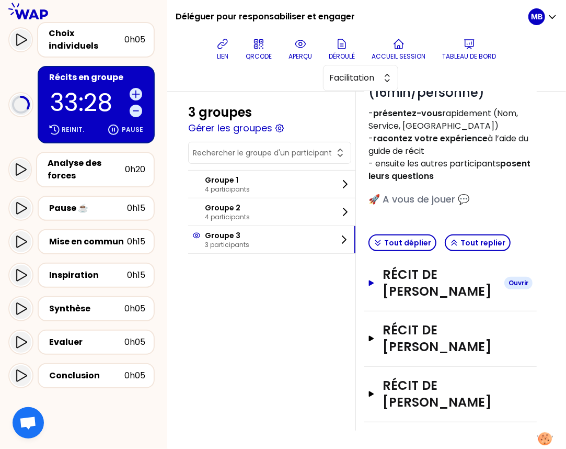
click at [409, 281] on h3 "Récit de [PERSON_NAME]" at bounding box center [439, 282] width 113 height 33
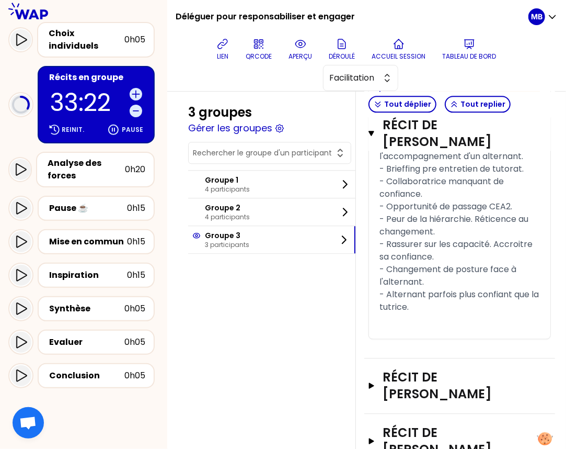
scroll to position [1189, 0]
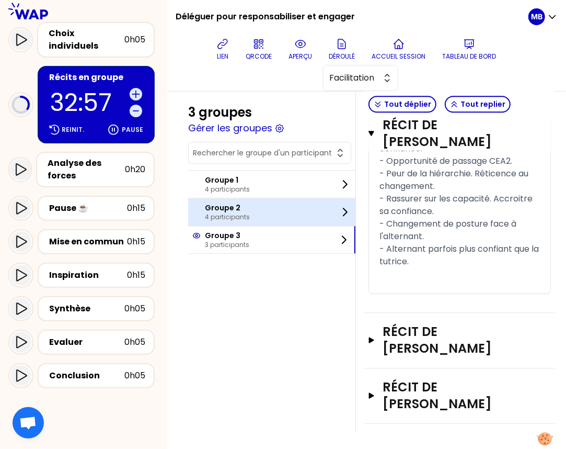
click at [248, 211] on div "Groupe 2 4 participants" at bounding box center [271, 211] width 167 height 27
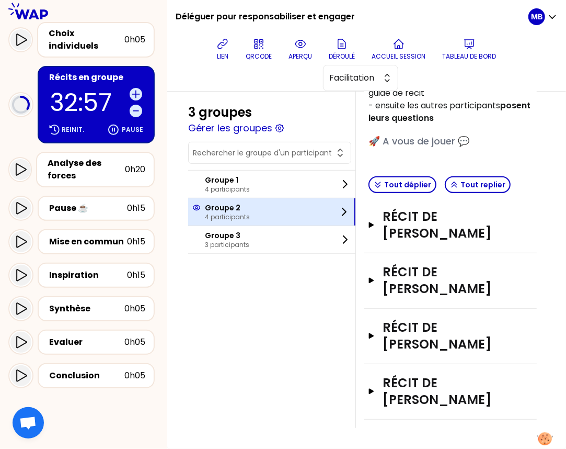
scroll to position [188, 0]
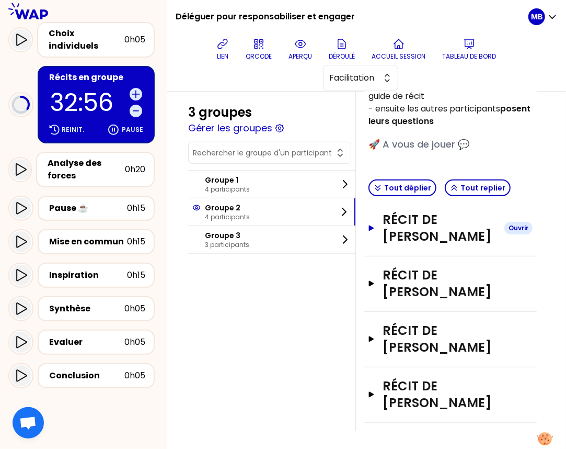
click at [403, 237] on h3 "Récit de [PERSON_NAME]" at bounding box center [439, 227] width 113 height 33
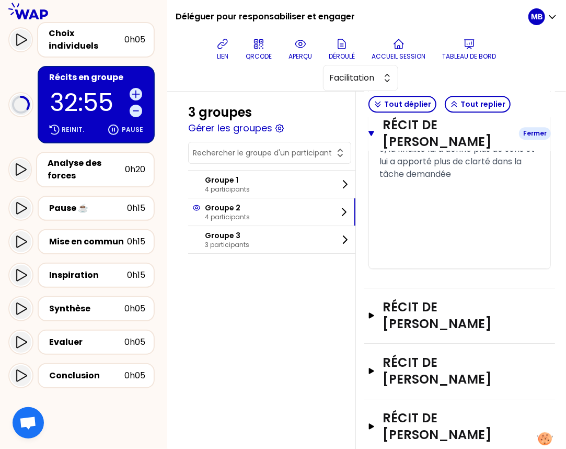
scroll to position [1454, 0]
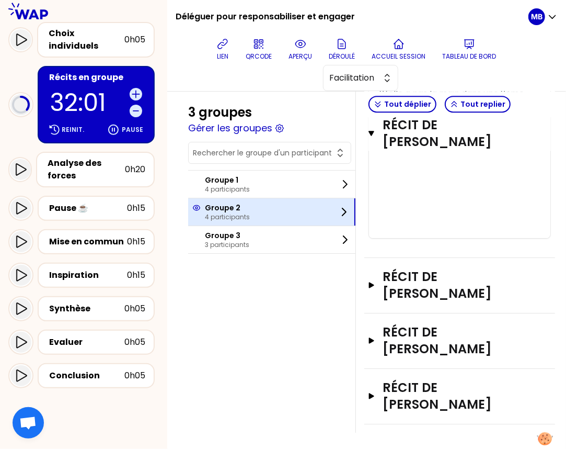
click at [254, 210] on div "Groupe 2 4 participants" at bounding box center [271, 211] width 167 height 27
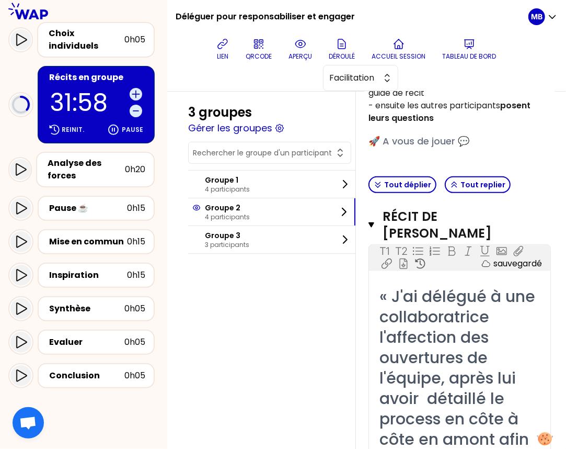
scroll to position [99, 0]
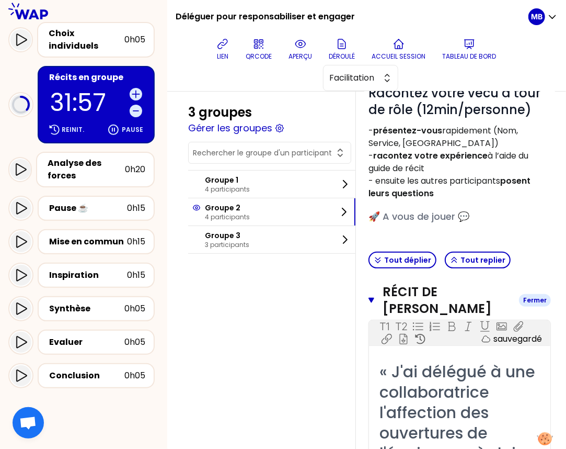
click at [375, 295] on button "Récit de [PERSON_NAME] Fermer" at bounding box center [460, 299] width 182 height 33
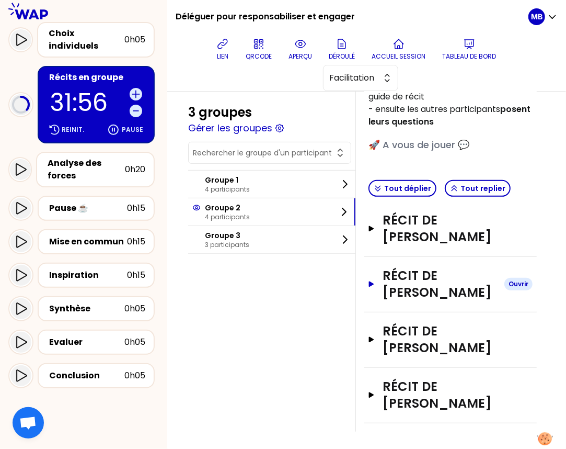
click at [402, 277] on h3 "Récit de [PERSON_NAME]" at bounding box center [439, 283] width 113 height 33
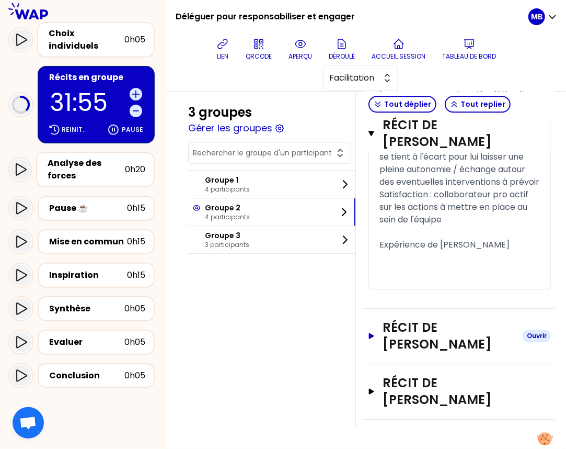
click at [404, 332] on h3 "Récit de [PERSON_NAME]" at bounding box center [448, 335] width 131 height 33
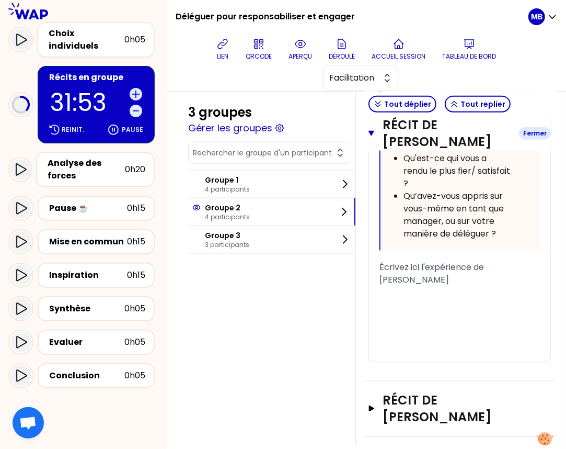
scroll to position [2224, 0]
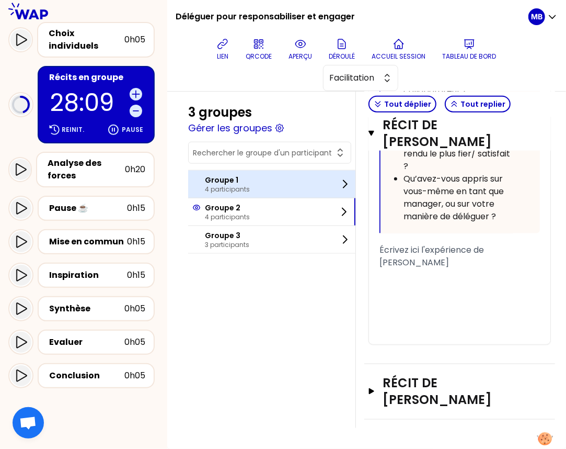
click at [225, 182] on p "Groupe 1" at bounding box center [227, 180] width 45 height 10
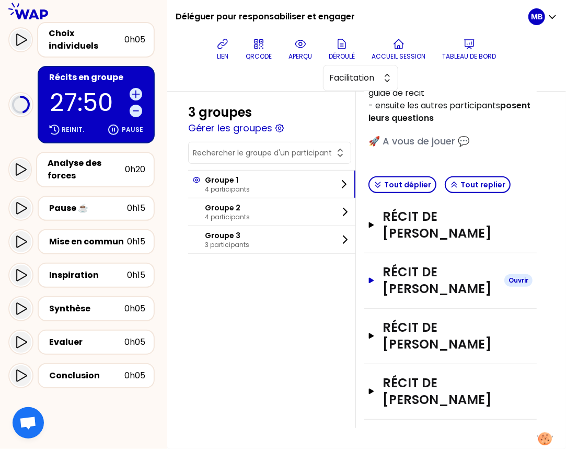
click at [407, 270] on h3 "Récit de [PERSON_NAME]" at bounding box center [439, 279] width 113 height 33
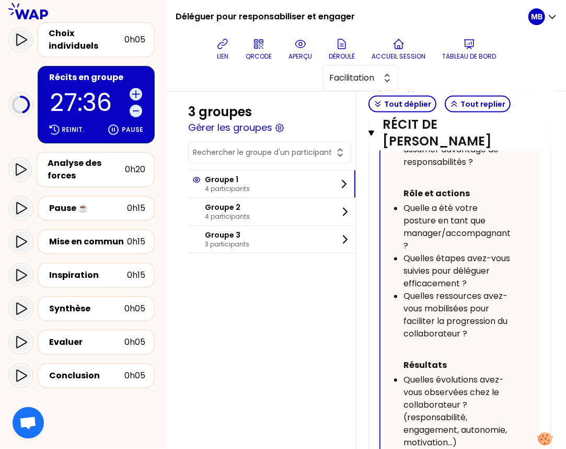
scroll to position [1192, 0]
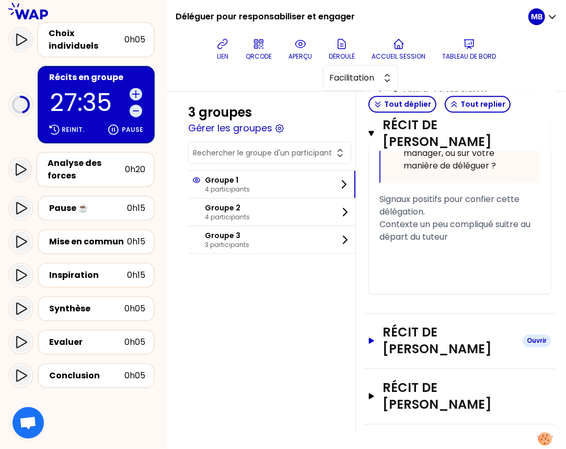
click at [396, 334] on h3 "Récit de [PERSON_NAME]" at bounding box center [448, 340] width 131 height 33
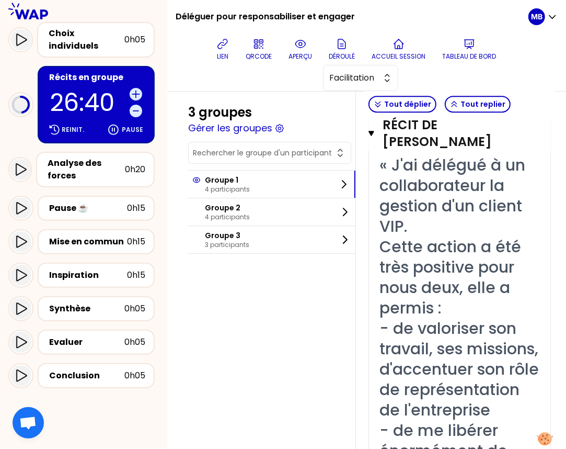
scroll to position [1380, 0]
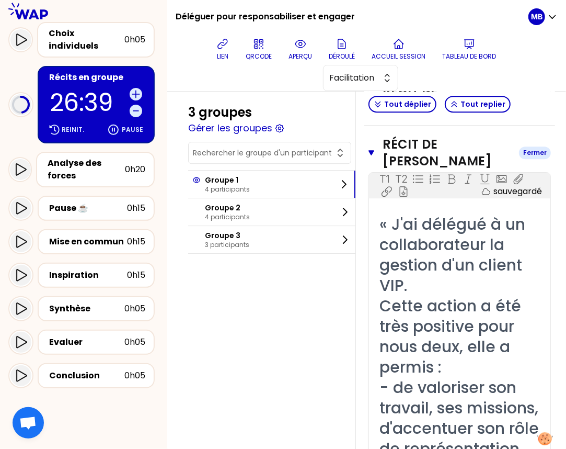
click at [369, 148] on icon "button" at bounding box center [372, 152] width 6 height 8
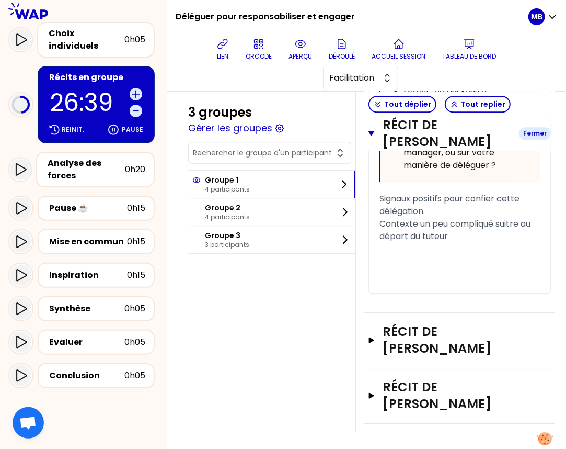
click at [372, 131] on icon "button" at bounding box center [372, 133] width 6 height 5
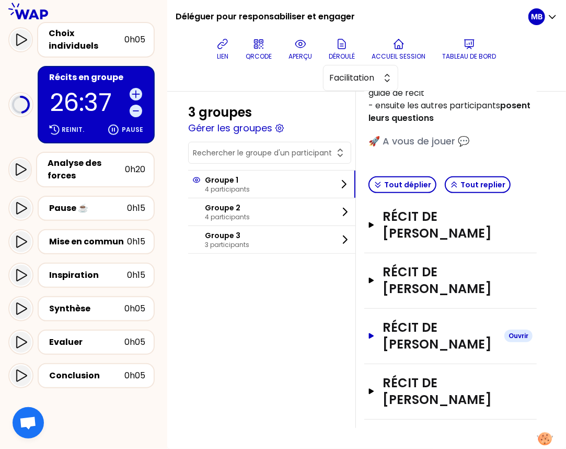
click at [396, 336] on h3 "Récit de [PERSON_NAME]" at bounding box center [439, 335] width 113 height 33
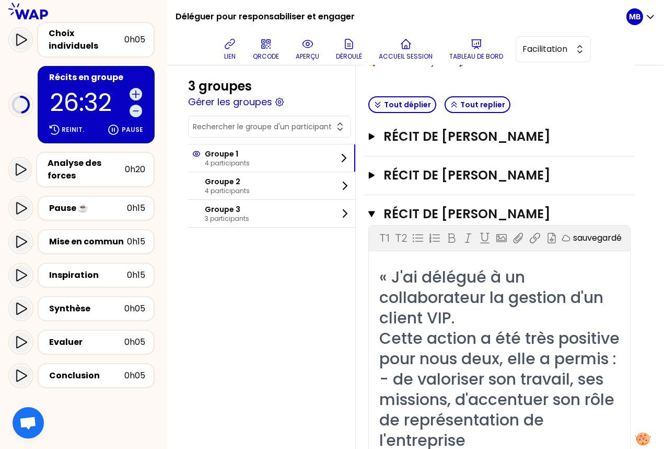
scroll to position [0, 0]
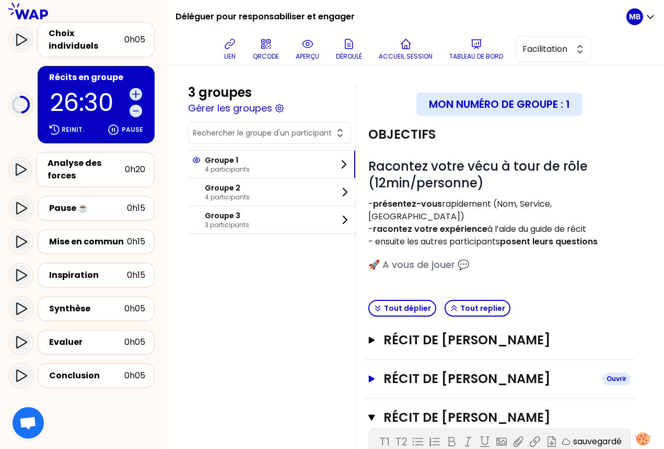
click at [370, 370] on button "Récit de [PERSON_NAME]" at bounding box center [500, 378] width 262 height 17
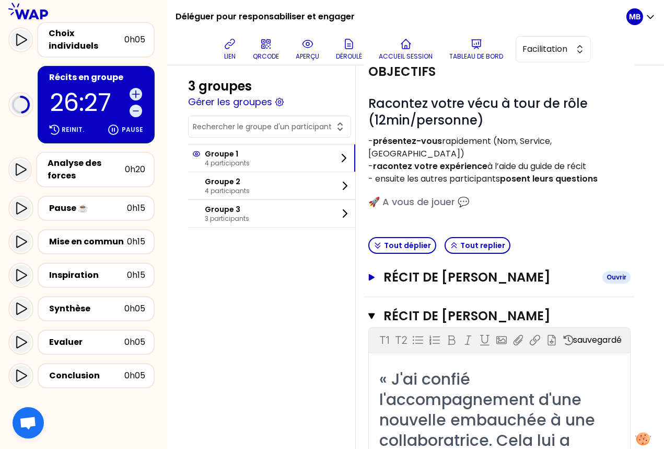
click at [378, 270] on button "Récit de Raphael CLEMENTE Ouvrir" at bounding box center [500, 277] width 262 height 17
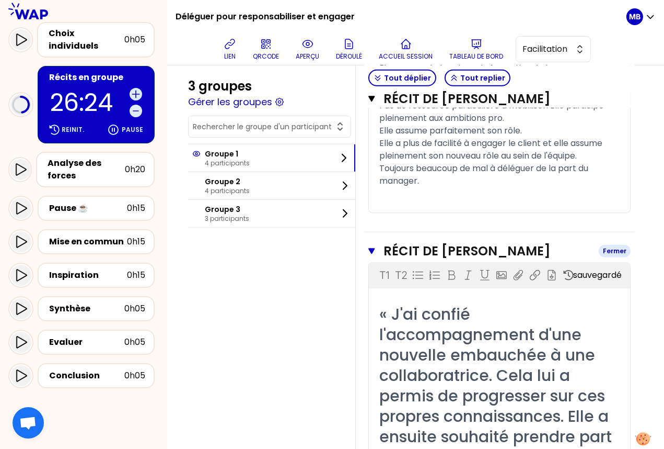
click at [375, 258] on button "Récit de [PERSON_NAME] PAWLAK Fermer" at bounding box center [500, 251] width 262 height 17
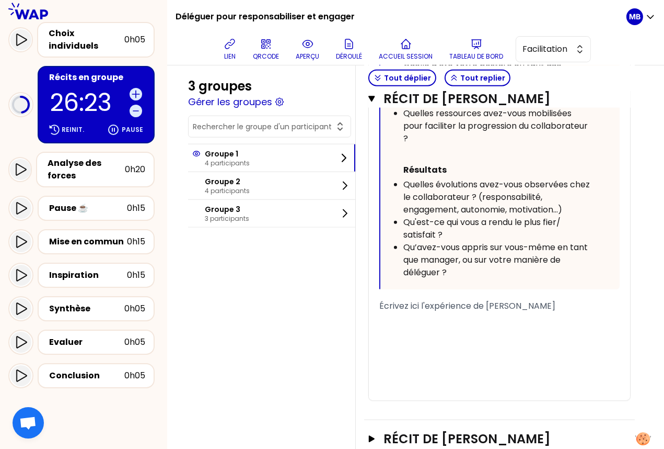
scroll to position [1950, 0]
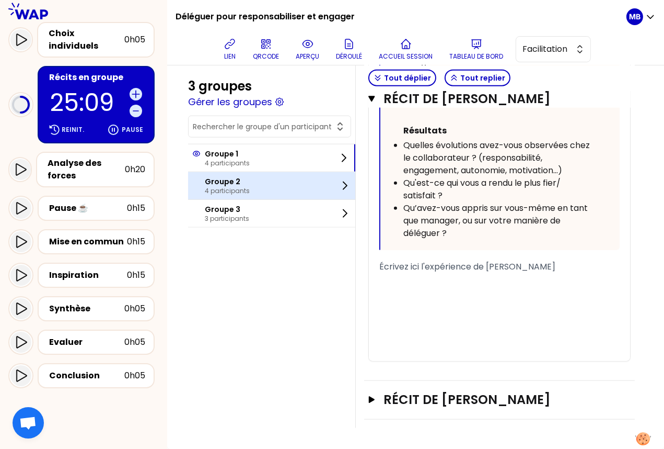
click at [252, 188] on div "Groupe 2 4 participants" at bounding box center [271, 185] width 167 height 27
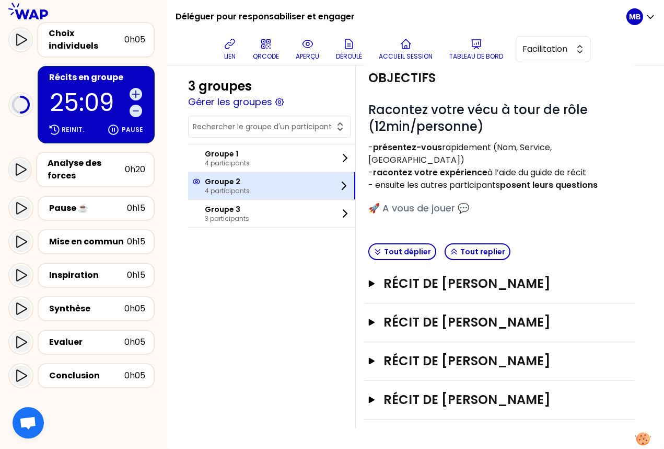
scroll to position [41, 0]
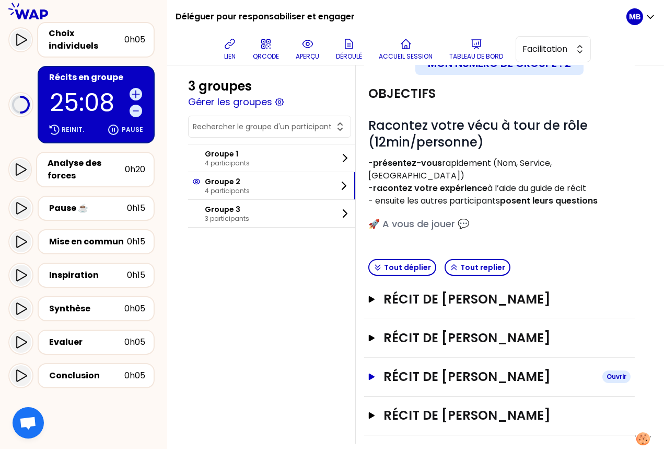
click at [443, 368] on h3 "Récit de Narjes TORKMAN" at bounding box center [489, 376] width 211 height 17
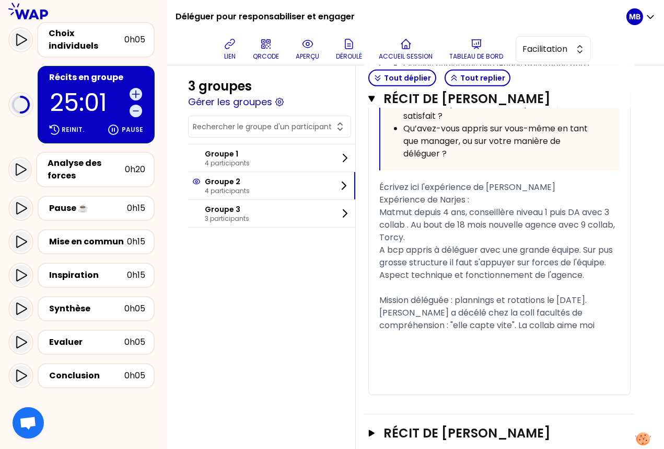
scroll to position [910, 0]
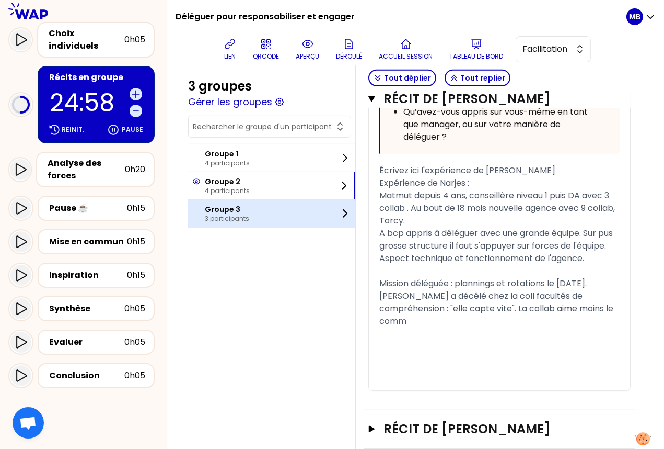
click at [263, 219] on div "Groupe 3 3 participants" at bounding box center [271, 213] width 167 height 27
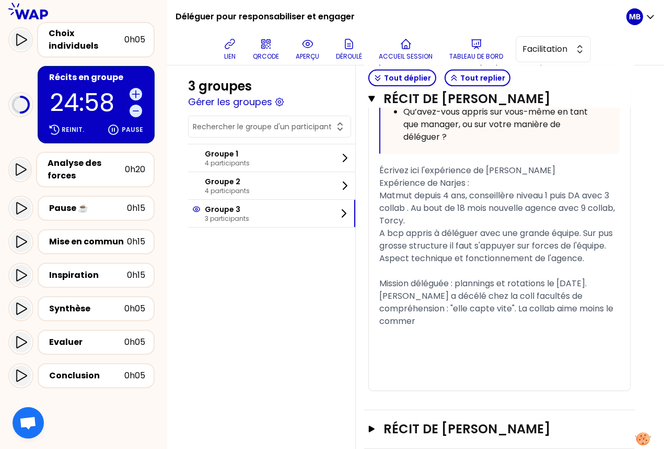
scroll to position [3, 0]
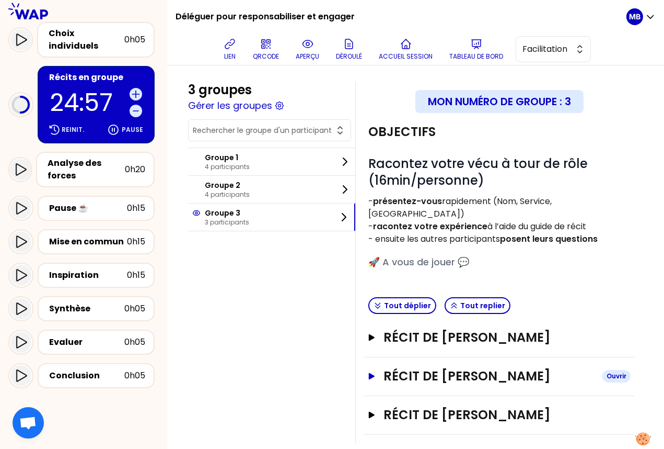
click at [438, 367] on h3 "Récit de Stéphan PFOH" at bounding box center [489, 375] width 211 height 17
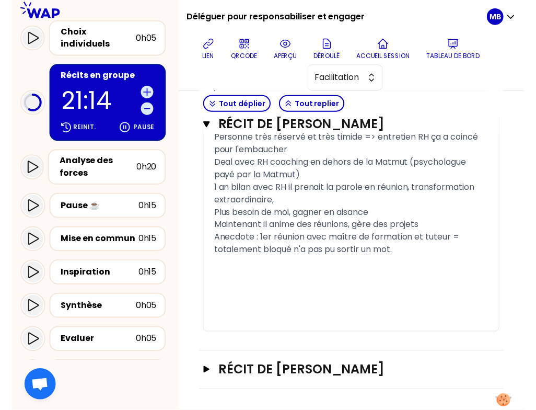
scroll to position [1005, 0]
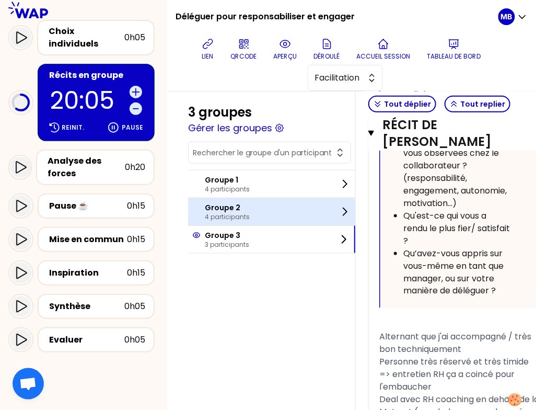
click at [248, 215] on p "4 participants" at bounding box center [227, 217] width 45 height 8
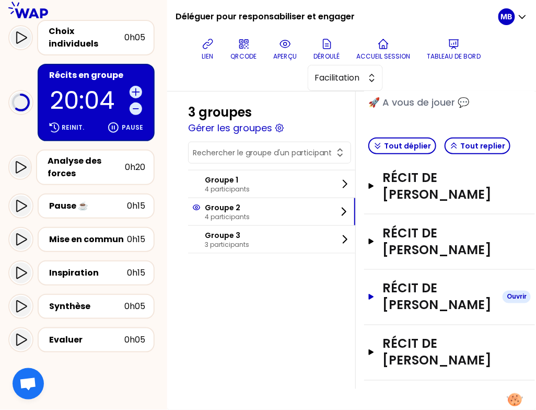
click at [412, 280] on h3 "Récit de [PERSON_NAME]" at bounding box center [439, 296] width 112 height 33
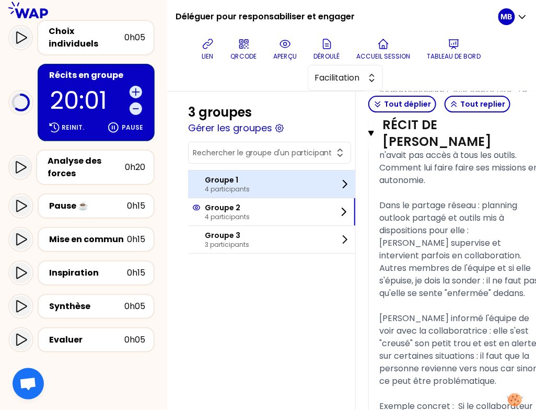
click at [260, 191] on div "Groupe 1 4 participants" at bounding box center [271, 183] width 167 height 27
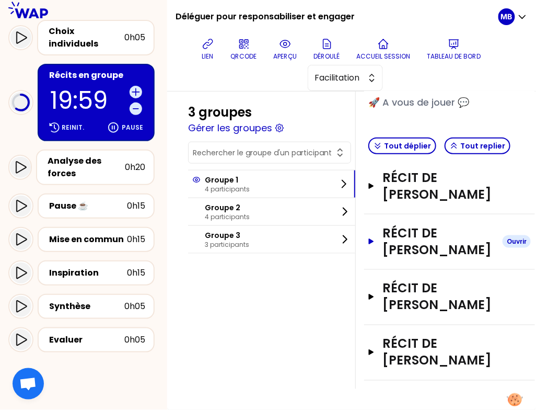
scroll to position [348, 0]
click at [405, 288] on h3 "Récit de [PERSON_NAME]" at bounding box center [439, 296] width 112 height 33
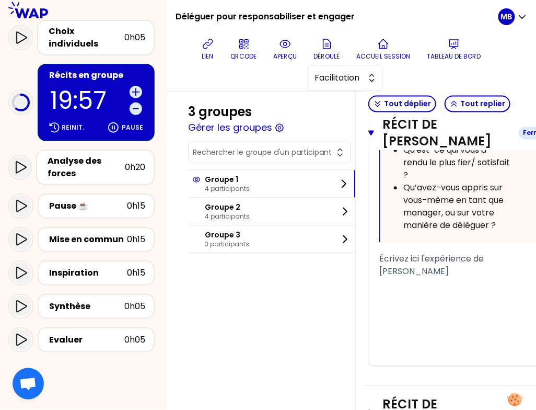
scroll to position [1304, 0]
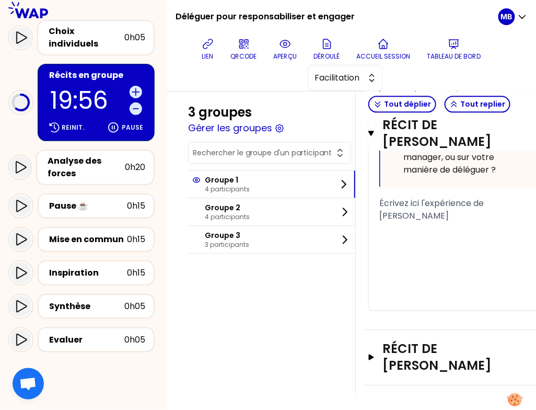
click at [403, 330] on div "Récit de [PERSON_NAME]" at bounding box center [459, 357] width 191 height 55
click at [405, 351] on h3 "Récit de [PERSON_NAME]" at bounding box center [448, 356] width 131 height 33
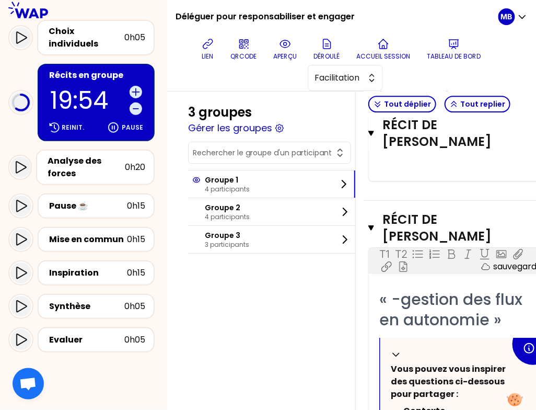
scroll to position [1462, 0]
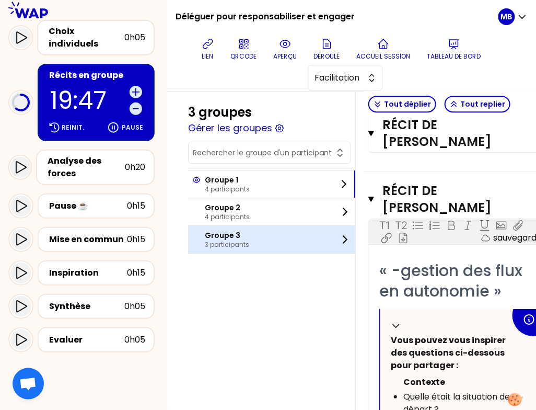
click at [231, 244] on p "3 participants" at bounding box center [227, 244] width 44 height 8
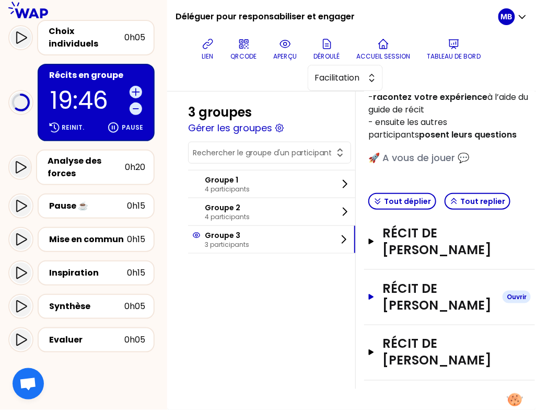
click at [418, 280] on h3 "Récit de [PERSON_NAME]" at bounding box center [439, 296] width 112 height 33
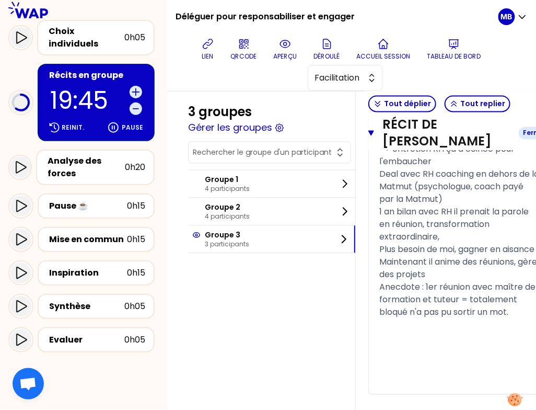
scroll to position [1269, 0]
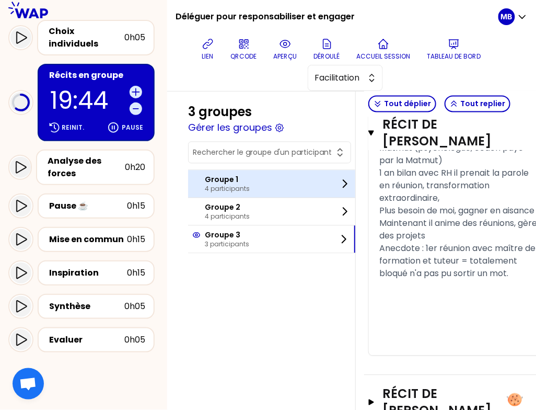
click at [260, 184] on div "Groupe 1 4 participants" at bounding box center [271, 183] width 167 height 27
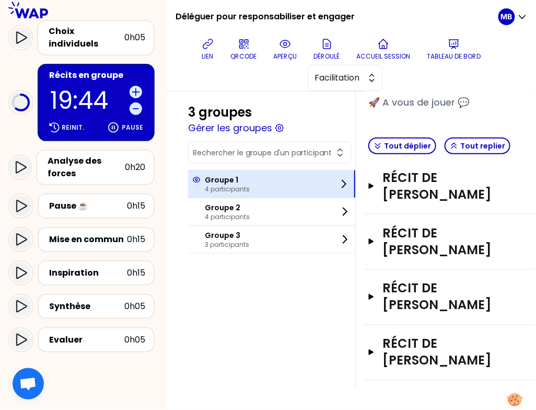
scroll to position [348, 0]
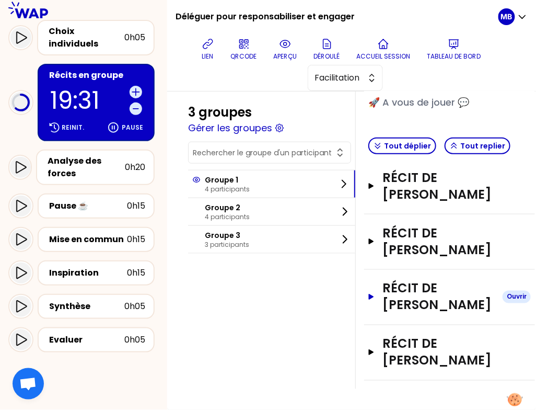
click at [406, 280] on h3 "Récit de [PERSON_NAME]" at bounding box center [439, 296] width 112 height 33
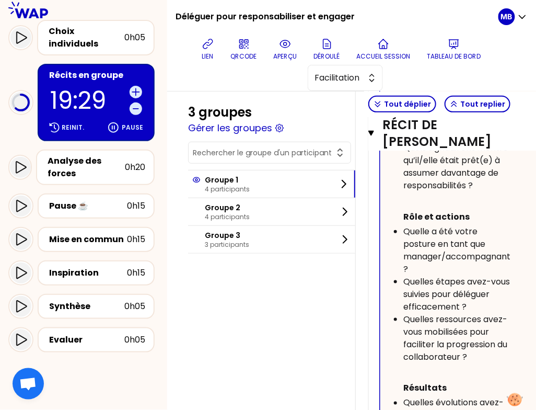
scroll to position [748, 0]
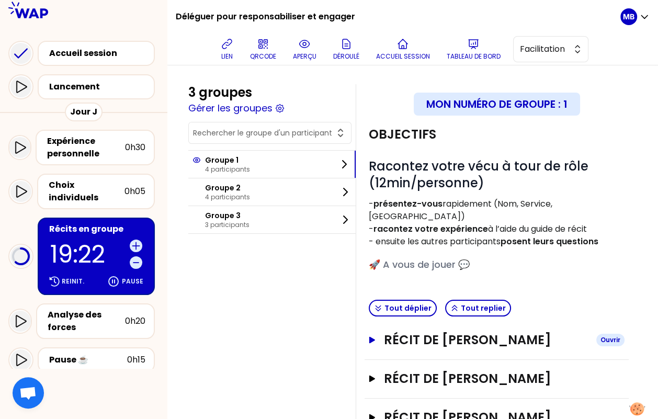
scroll to position [87, 0]
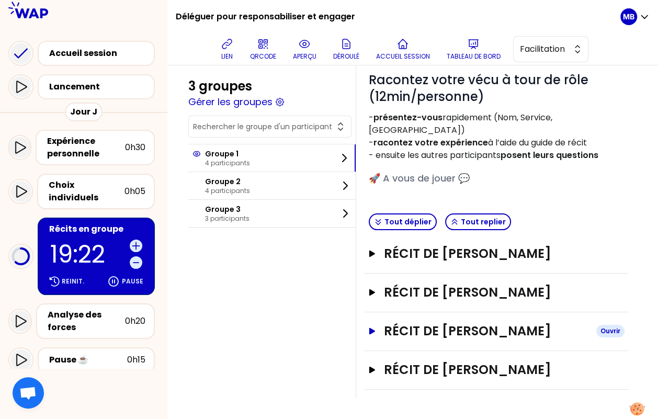
click at [441, 323] on h3 "Récit de [PERSON_NAME]" at bounding box center [486, 331] width 204 height 17
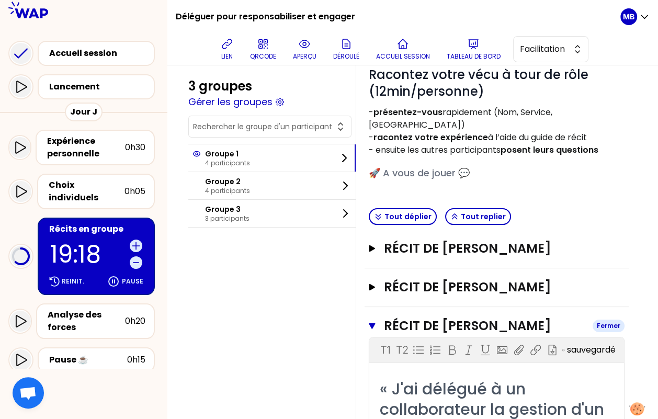
scroll to position [78, 0]
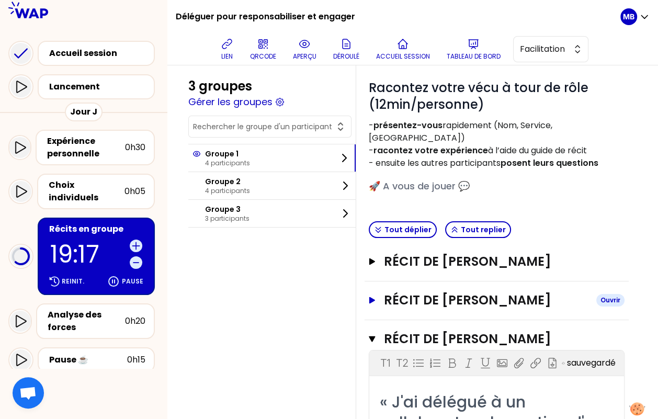
click at [434, 300] on h3 "Récit de [PERSON_NAME]" at bounding box center [486, 300] width 204 height 17
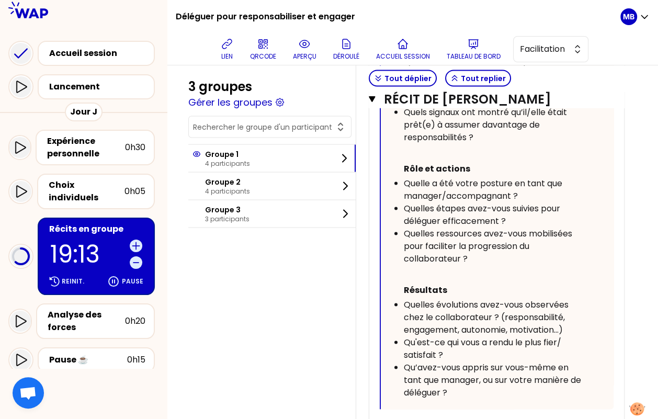
scroll to position [1676, 0]
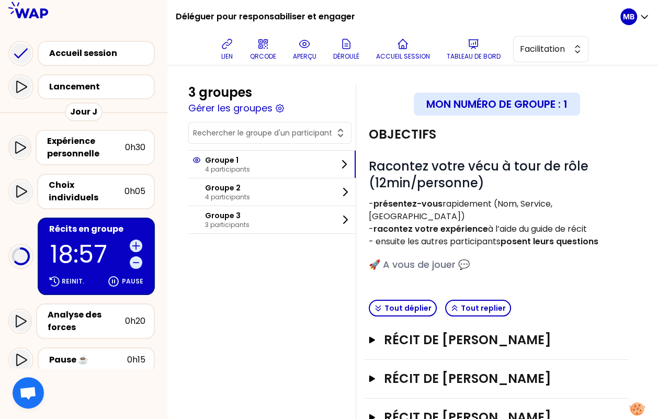
scroll to position [87, 0]
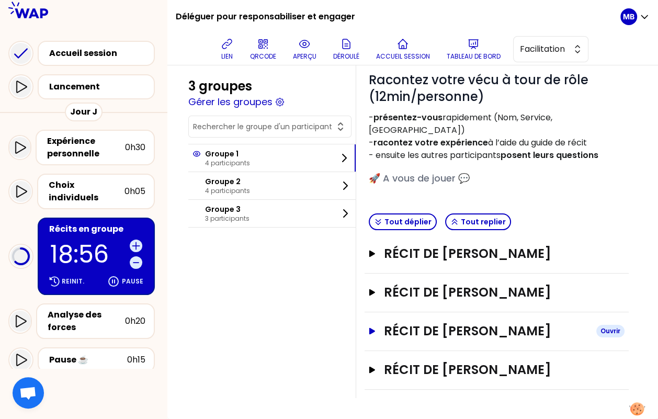
click at [418, 332] on h3 "Récit de [PERSON_NAME]" at bounding box center [486, 331] width 204 height 17
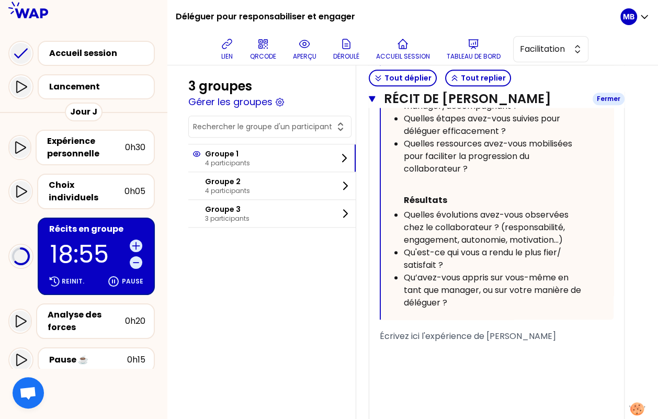
scroll to position [860, 0]
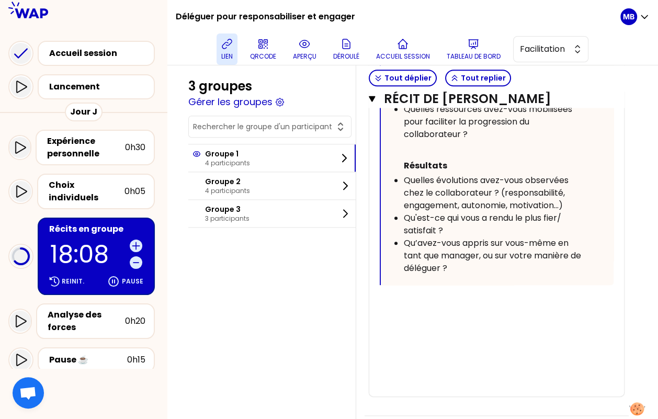
click at [228, 44] on icon at bounding box center [227, 44] width 13 height 13
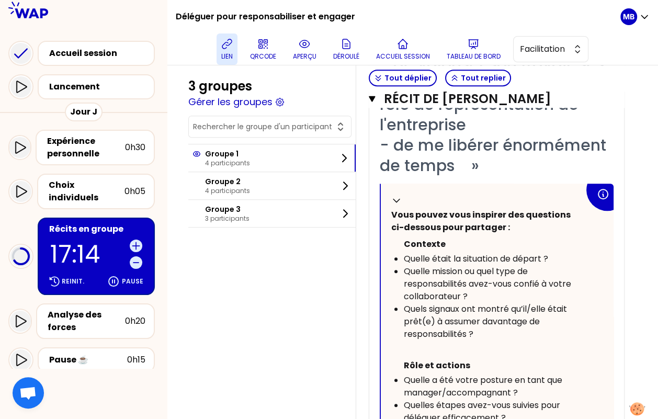
scroll to position [521, 0]
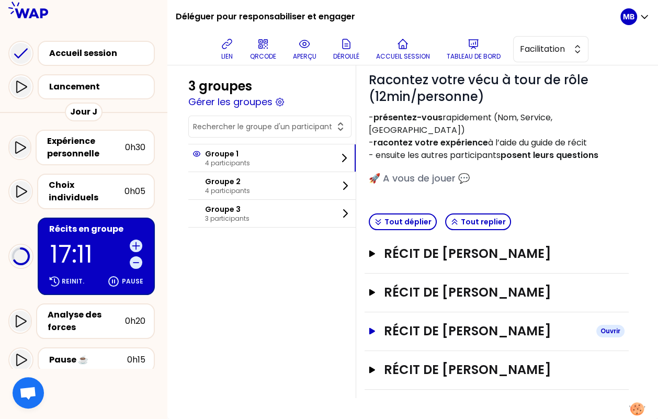
click at [409, 336] on h3 "Récit de [PERSON_NAME]" at bounding box center [486, 331] width 204 height 17
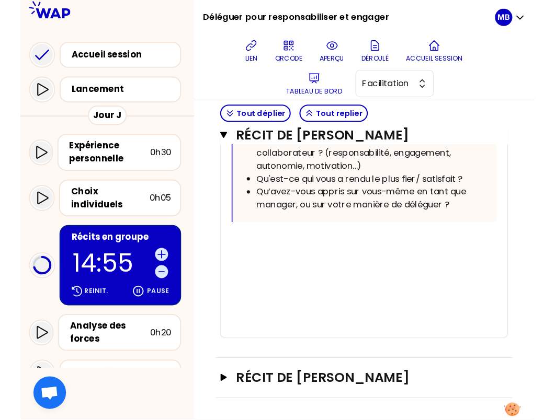
scroll to position [976, 0]
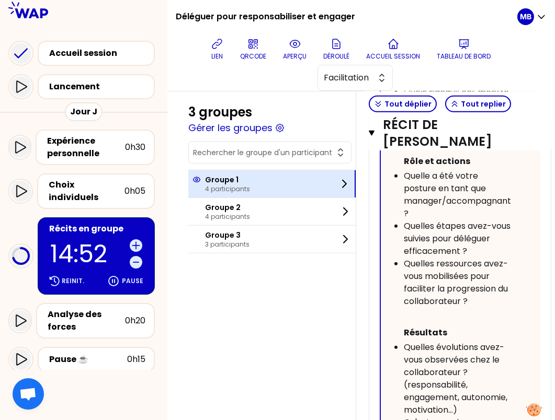
click at [228, 187] on p "4 participants" at bounding box center [227, 189] width 45 height 8
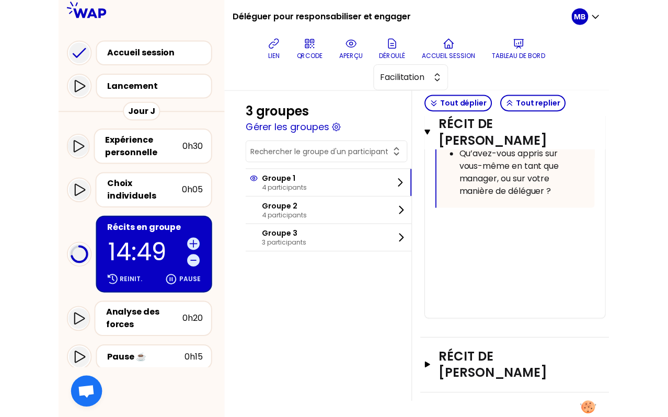
scroll to position [906, 0]
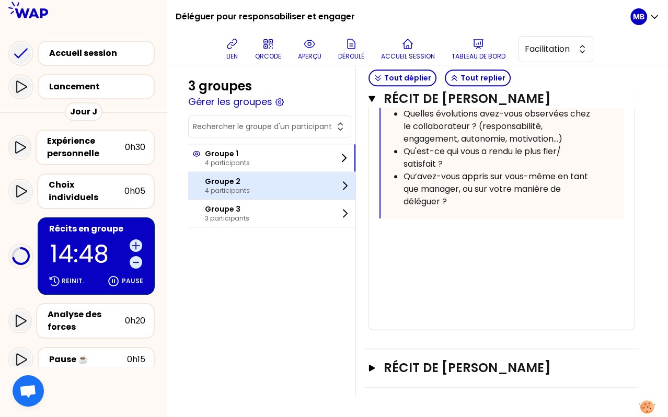
click at [247, 178] on p "Groupe 2" at bounding box center [227, 181] width 45 height 10
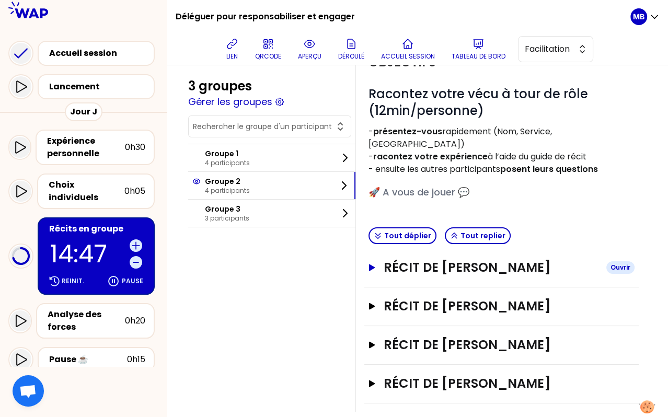
click at [410, 259] on h3 "Récit de Milène Navarette" at bounding box center [491, 267] width 214 height 17
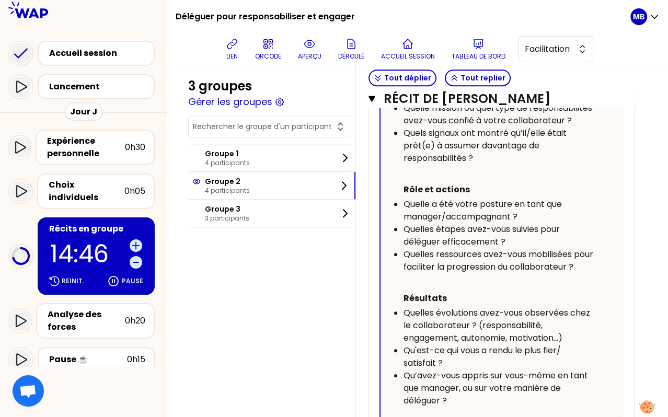
scroll to position [1027, 0]
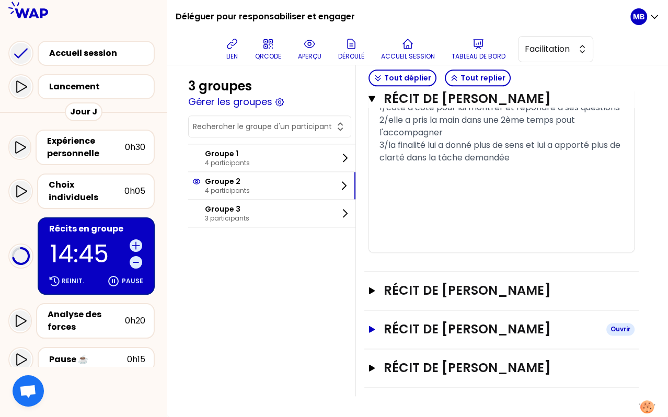
click at [433, 335] on h3 "Récit de Narjes TORKMAN" at bounding box center [491, 329] width 214 height 17
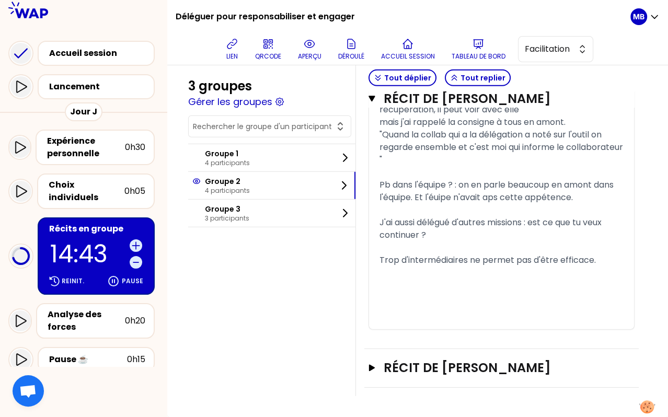
scroll to position [2272, 0]
click at [435, 355] on div "Récit de Lauren garidou Ouvrir" at bounding box center [501, 368] width 274 height 39
click at [436, 363] on h3 "Récit de Lauren garidou" at bounding box center [491, 368] width 214 height 17
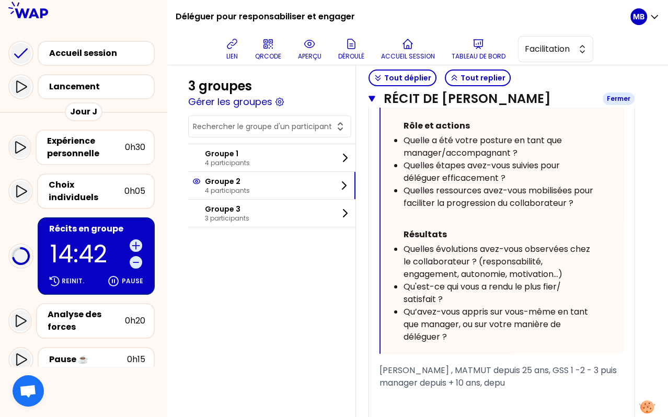
scroll to position [3041, 0]
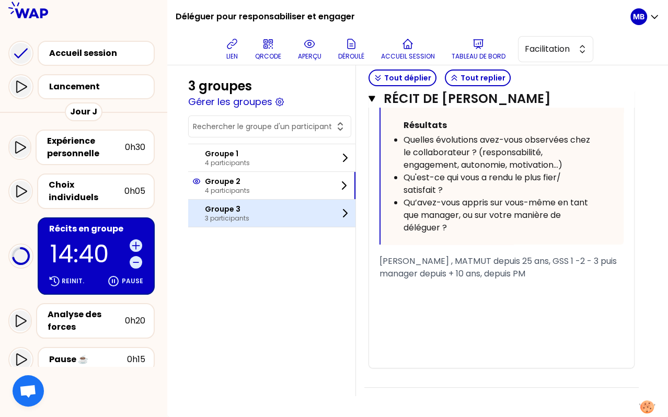
click at [244, 219] on p "3 participants" at bounding box center [227, 218] width 44 height 8
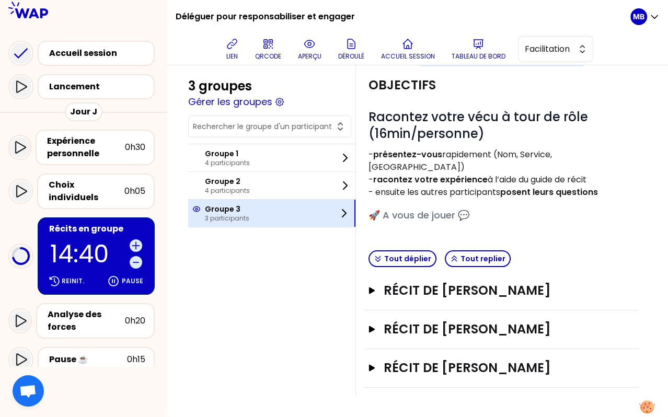
scroll to position [34, 0]
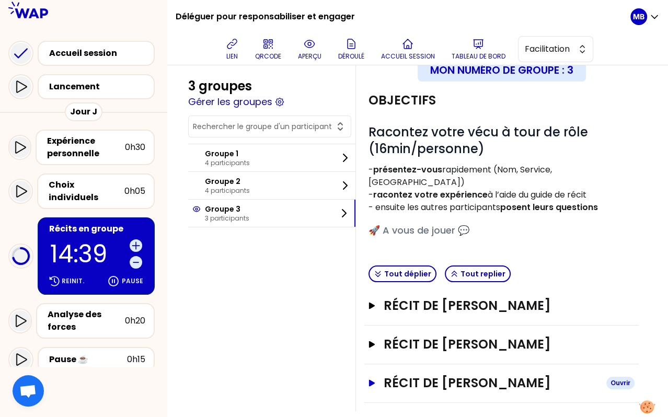
click at [423, 375] on h3 "Récit de Elise FRANCOIS" at bounding box center [491, 383] width 214 height 17
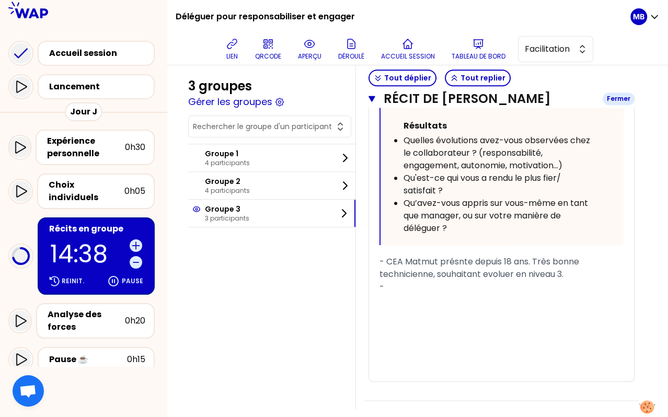
scroll to position [815, 0]
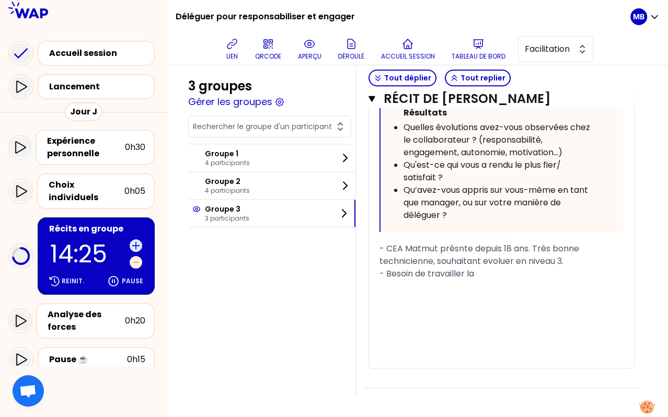
click at [133, 257] on icon at bounding box center [136, 262] width 10 height 10
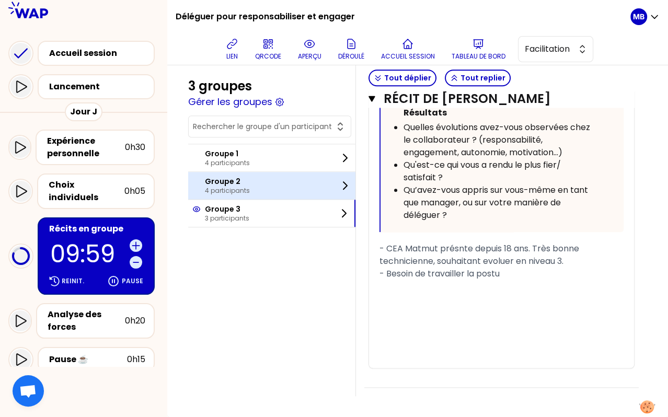
click at [286, 189] on div "Groupe 2 4 participants" at bounding box center [271, 185] width 167 height 27
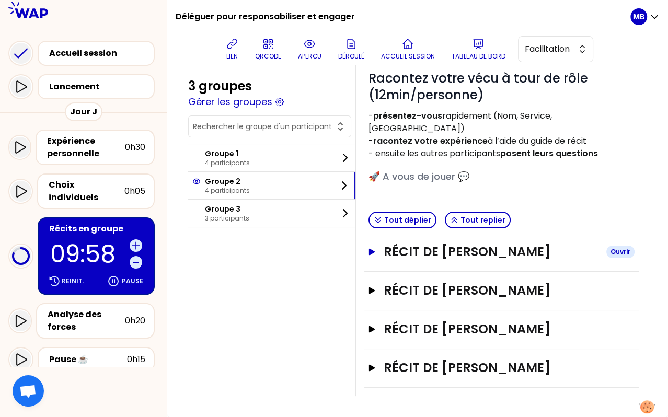
scroll to position [72, 0]
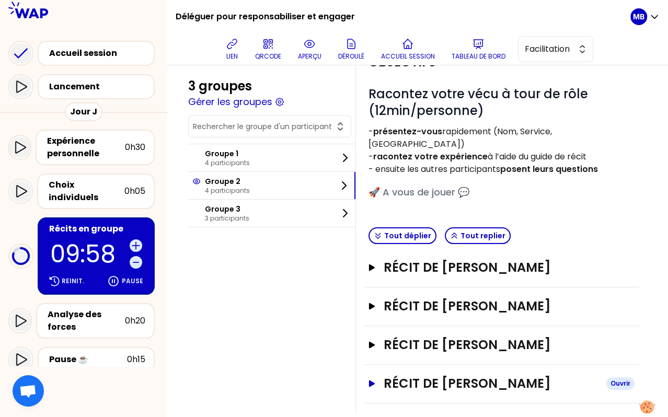
click at [429, 375] on h3 "Récit de Lauren garidou" at bounding box center [491, 383] width 214 height 17
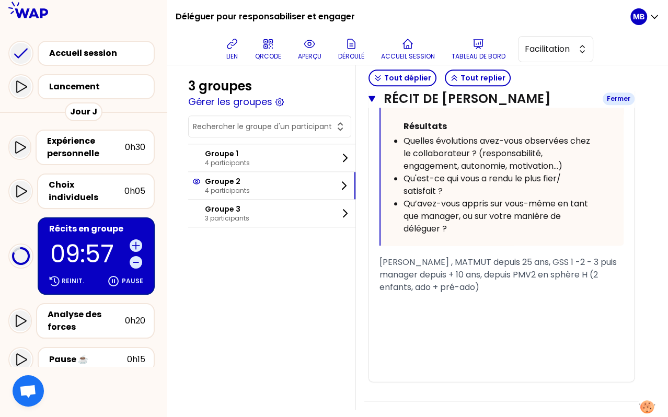
scroll to position [853, 0]
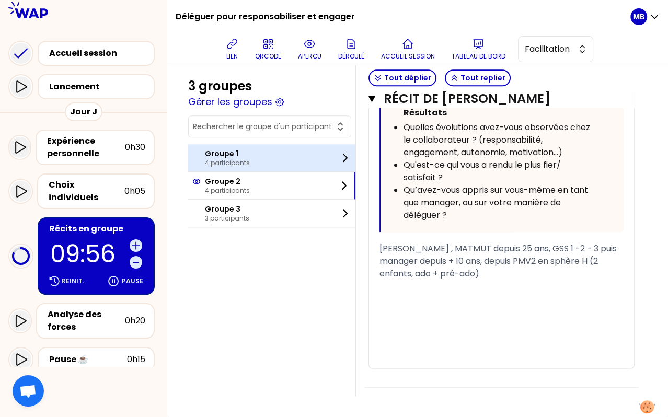
click at [250, 153] on div "Groupe 1 4 participants" at bounding box center [271, 157] width 167 height 27
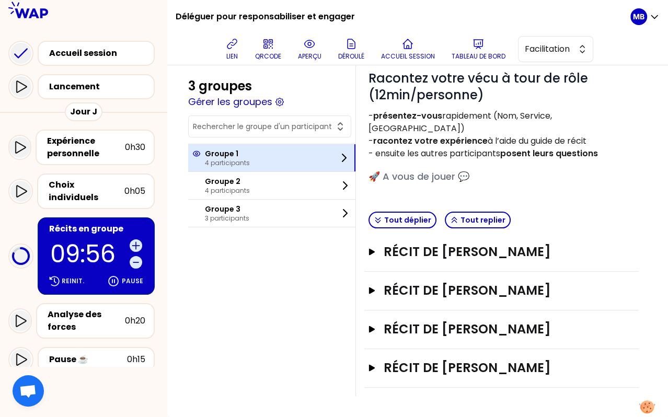
scroll to position [89, 0]
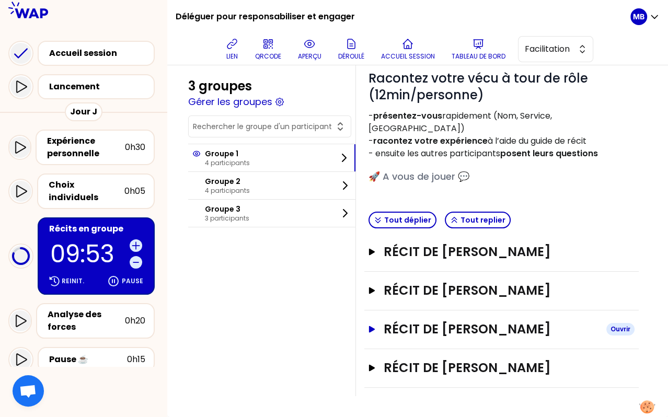
click at [413, 332] on h3 "Récit de Anthony Leriche" at bounding box center [491, 329] width 214 height 17
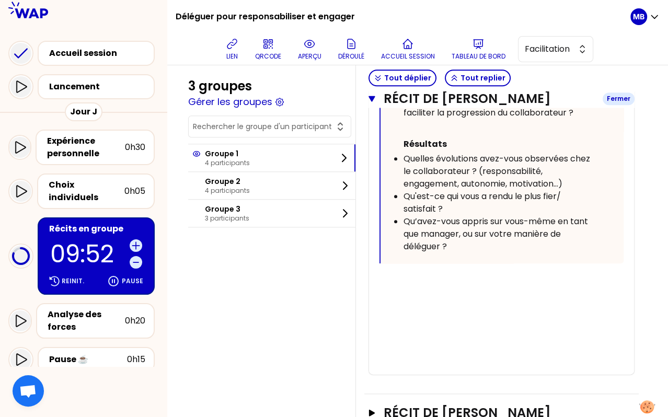
scroll to position [906, 0]
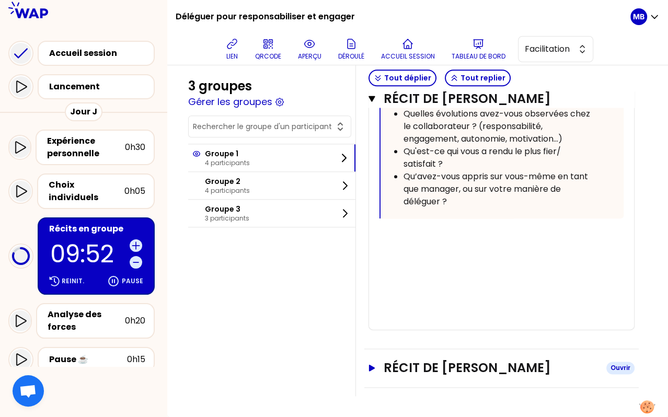
click at [416, 370] on h3 "Récit de valerie rannou" at bounding box center [491, 368] width 214 height 17
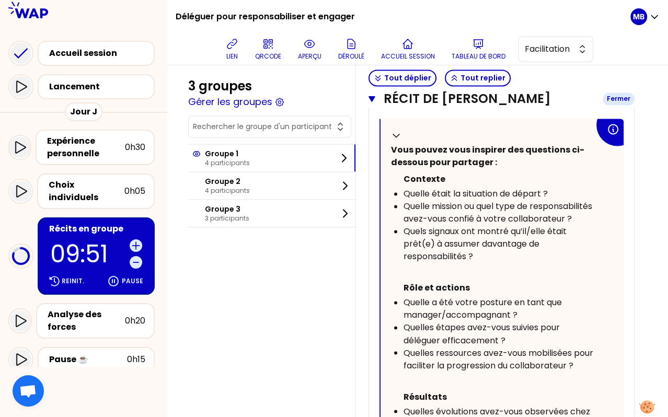
scroll to position [1527, 0]
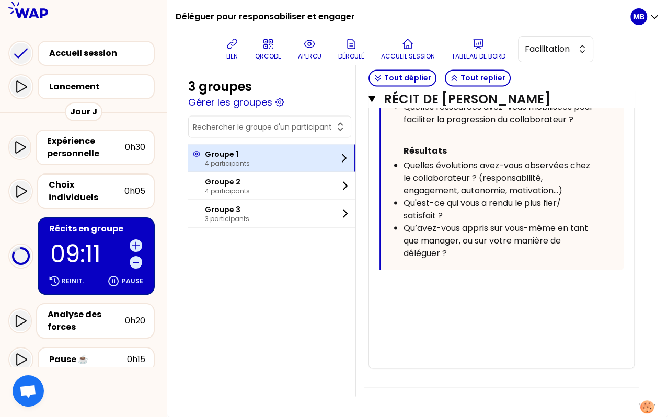
click at [219, 153] on p "Groupe 1" at bounding box center [227, 153] width 45 height 10
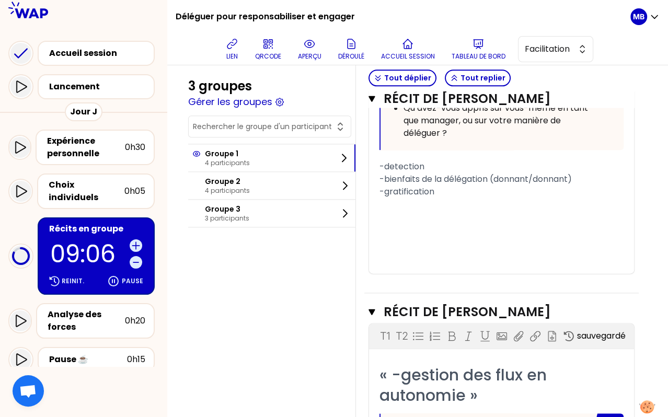
scroll to position [1048, 0]
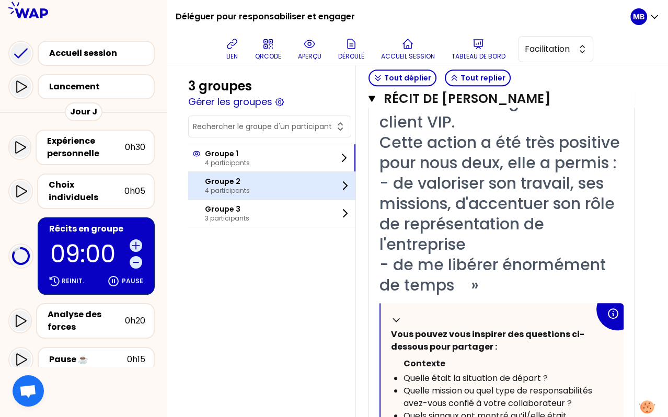
click at [224, 187] on p "4 participants" at bounding box center [227, 191] width 45 height 8
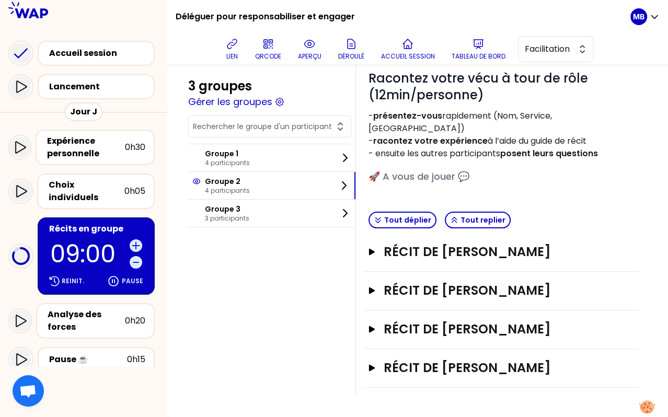
scroll to position [72, 0]
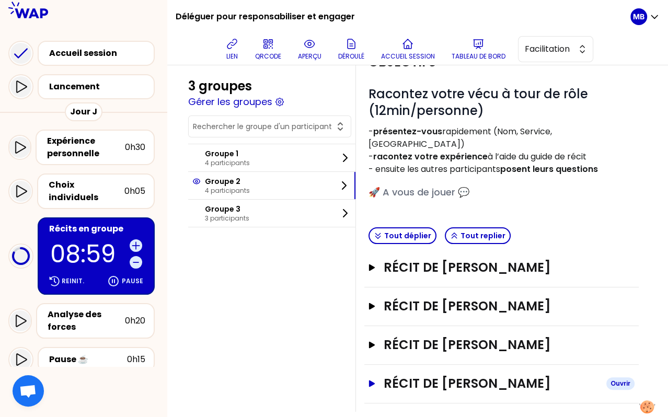
click at [432, 375] on h3 "Récit de Lauren garidou" at bounding box center [491, 383] width 214 height 17
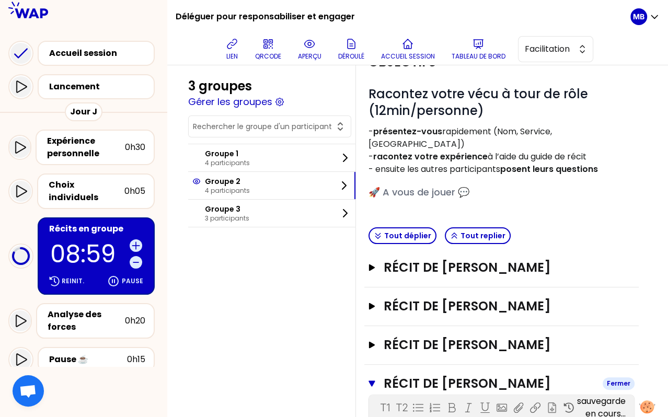
scroll to position [903, 0]
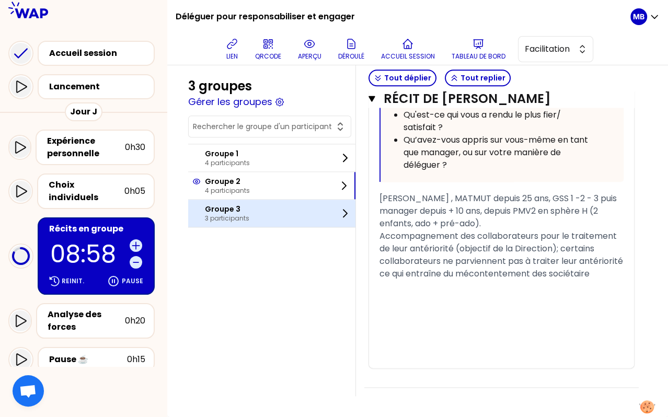
click at [271, 216] on div "Groupe 3 3 participants" at bounding box center [271, 213] width 167 height 27
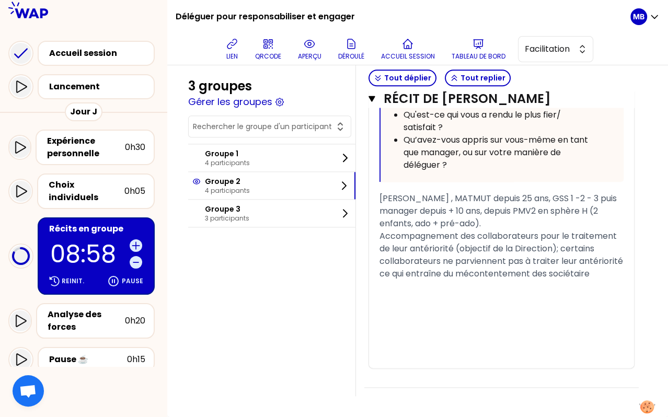
scroll to position [34, 0]
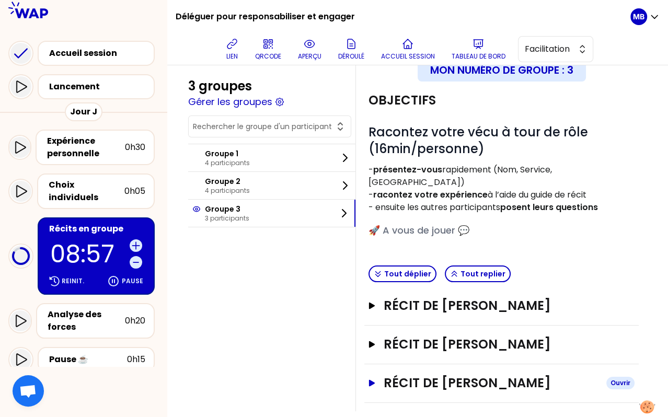
click at [469, 375] on h3 "Récit de Elise FRANCOIS" at bounding box center [491, 383] width 214 height 17
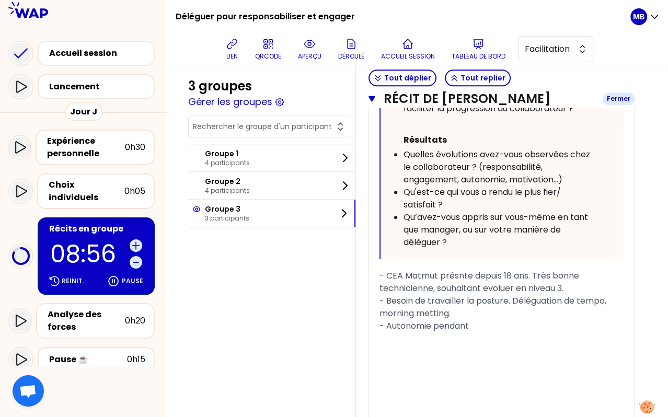
scroll to position [840, 0]
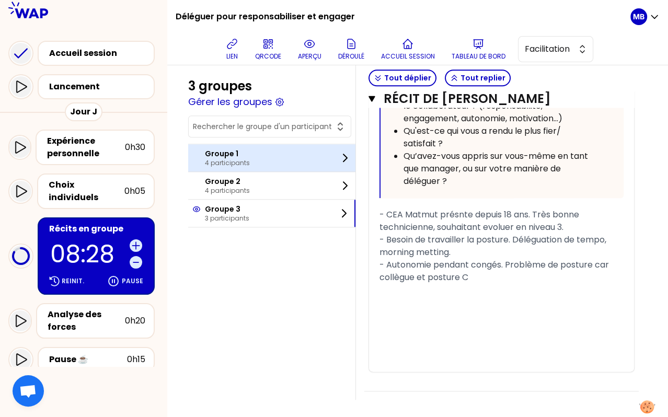
click at [236, 164] on p "4 participants" at bounding box center [227, 163] width 45 height 8
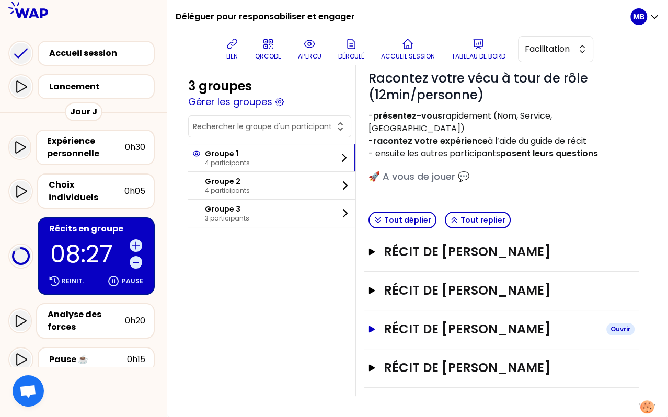
click at [424, 329] on h3 "Récit de Anthony Leriche" at bounding box center [491, 329] width 214 height 17
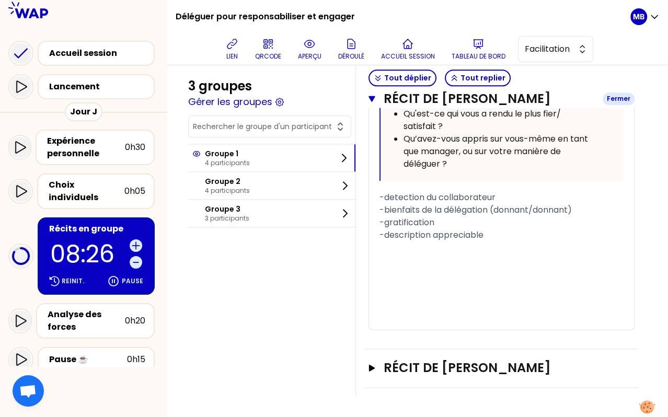
scroll to position [944, 0]
click at [139, 240] on icon at bounding box center [136, 245] width 10 height 10
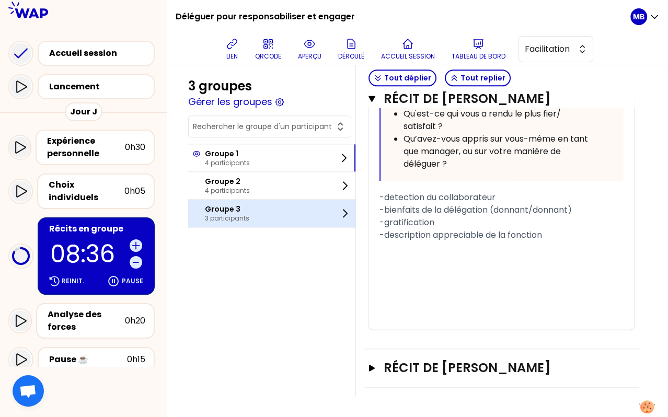
click at [245, 206] on p "Groupe 3" at bounding box center [227, 209] width 44 height 10
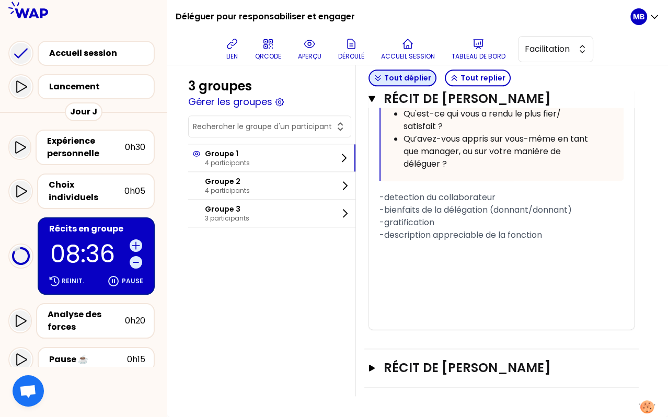
scroll to position [34, 0]
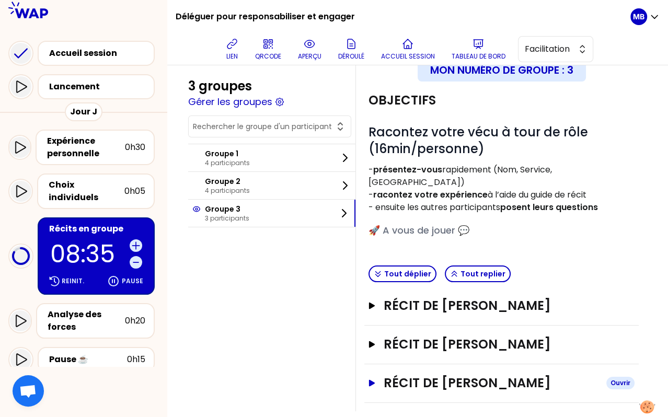
click at [432, 375] on h3 "Récit de Elise FRANCOIS" at bounding box center [491, 383] width 214 height 17
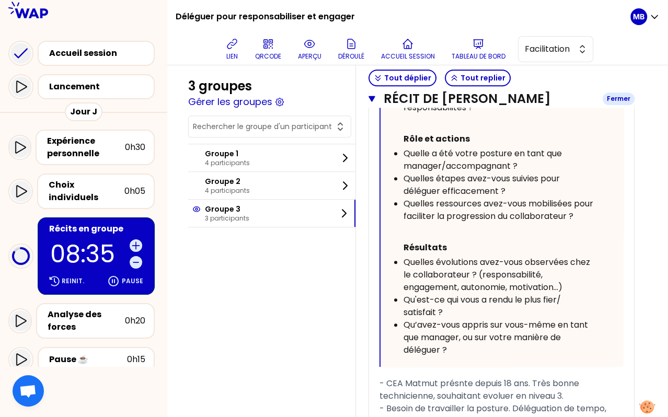
scroll to position [865, 0]
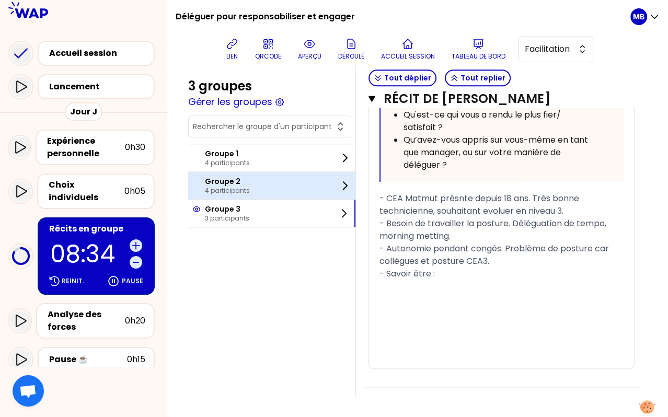
click at [272, 196] on div "Groupe 2 4 participants" at bounding box center [271, 185] width 167 height 27
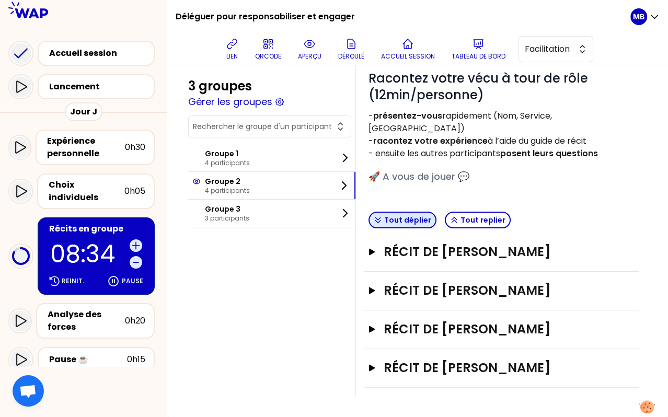
scroll to position [72, 0]
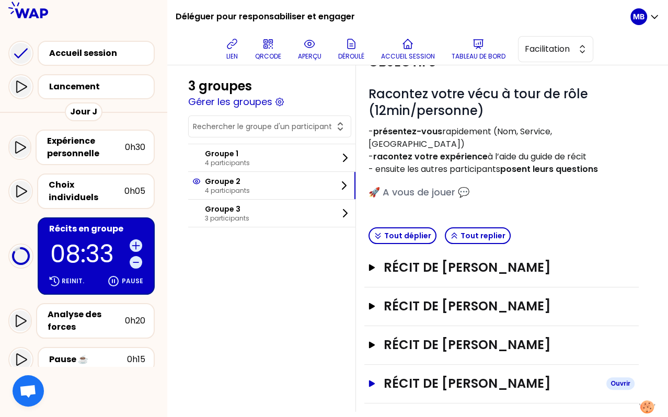
click at [424, 375] on h3 "Récit de Lauren garidou" at bounding box center [491, 383] width 214 height 17
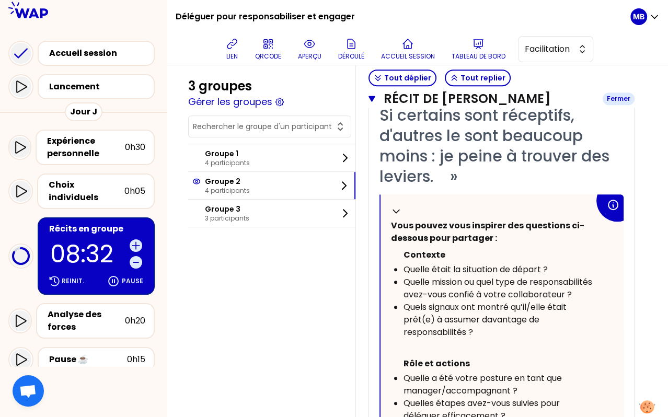
scroll to position [966, 0]
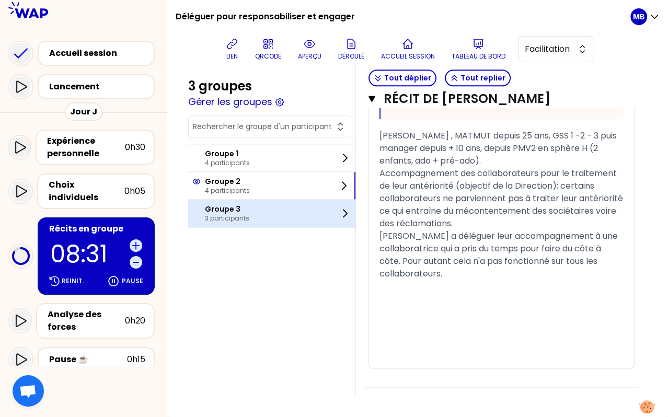
click at [255, 220] on div "Groupe 3 3 participants" at bounding box center [271, 213] width 167 height 27
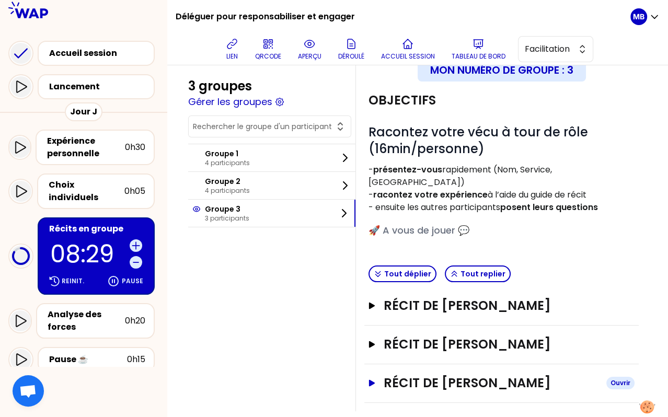
click at [518, 375] on h3 "Récit de Elise FRANCOIS" at bounding box center [491, 383] width 214 height 17
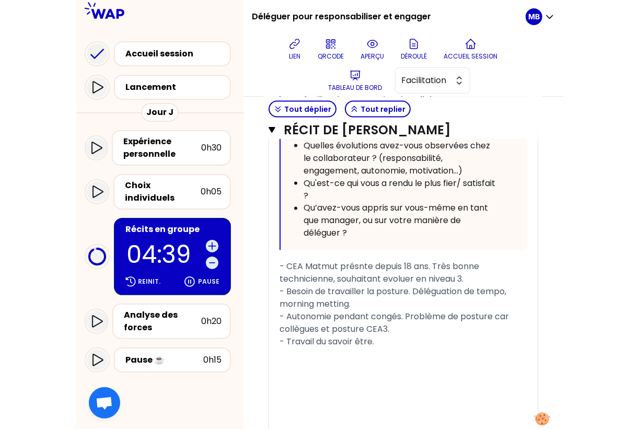
scroll to position [767, 0]
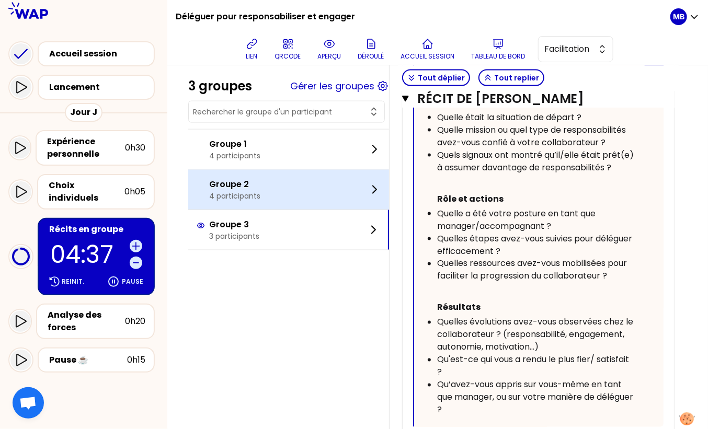
click at [312, 171] on div "Groupe 2 4 participants" at bounding box center [288, 190] width 201 height 40
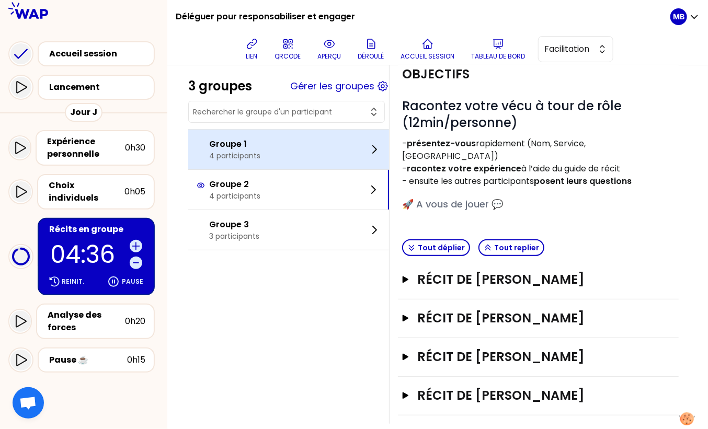
click at [316, 155] on div "Groupe 1 4 participants" at bounding box center [288, 150] width 201 height 40
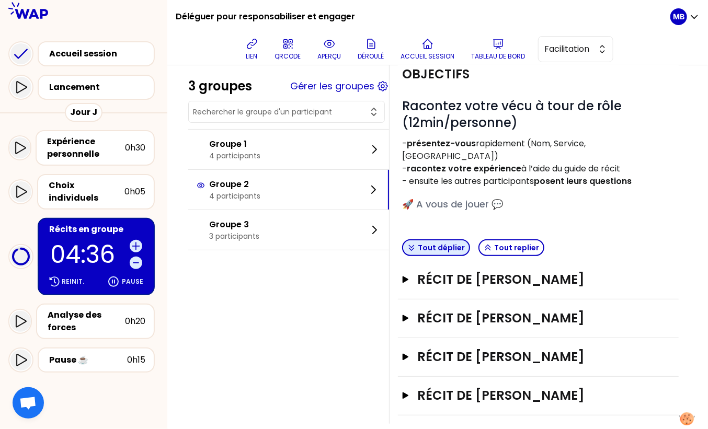
scroll to position [77, 0]
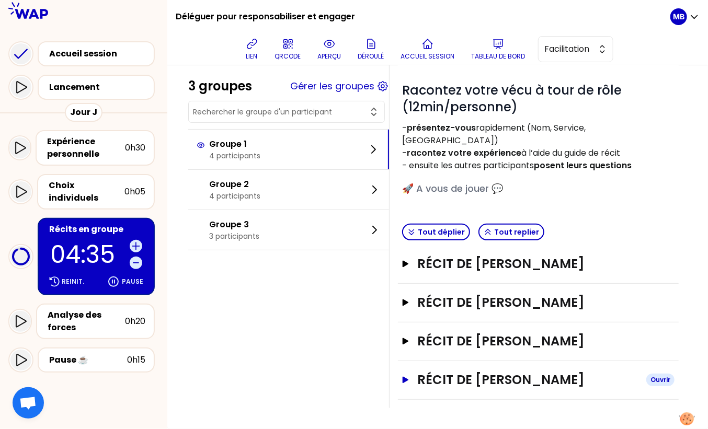
click at [453, 382] on h3 "Récit de valerie rannou" at bounding box center [527, 380] width 221 height 17
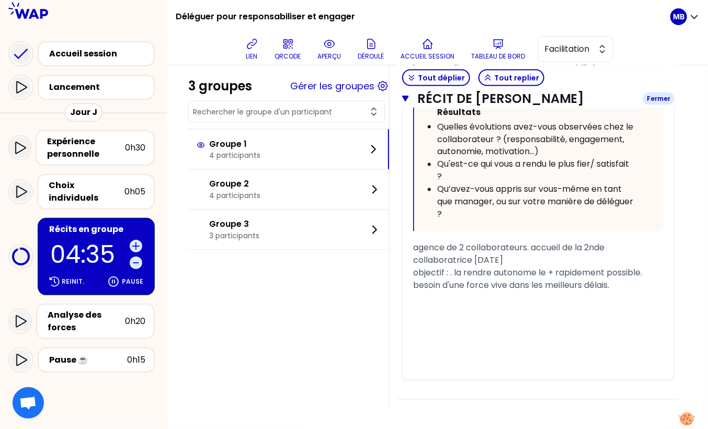
scroll to position [735, 0]
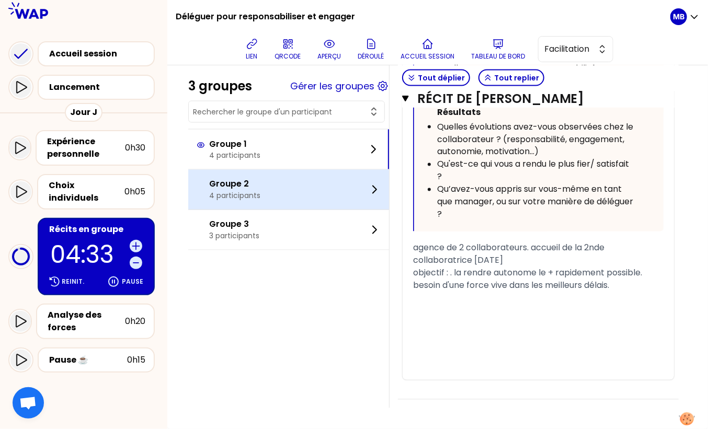
click at [247, 191] on p "4 participants" at bounding box center [234, 196] width 51 height 10
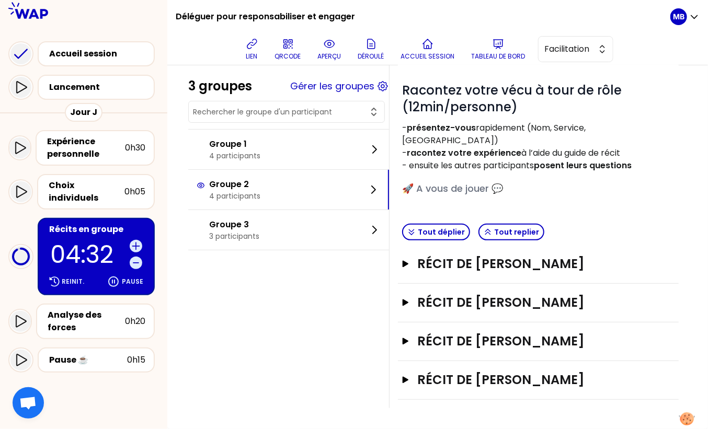
scroll to position [60, 0]
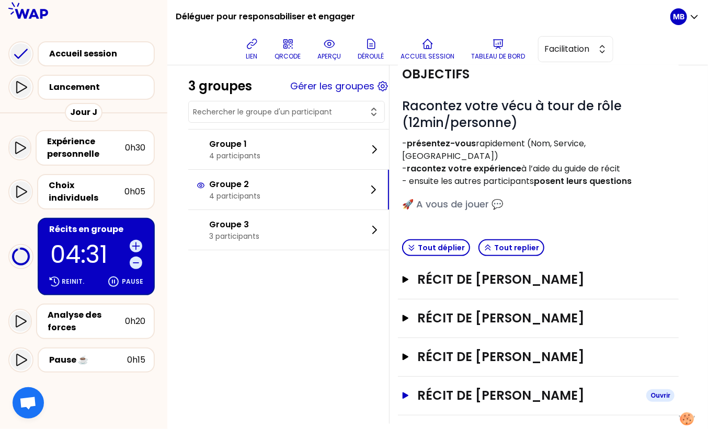
click at [472, 387] on h3 "Récit de Lauren garidou" at bounding box center [527, 395] width 221 height 17
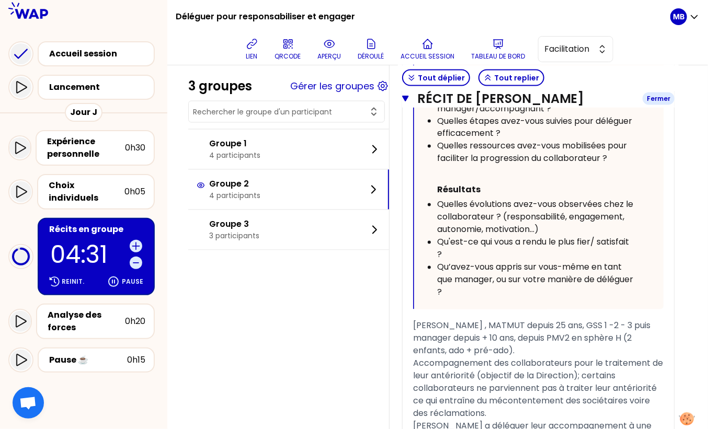
scroll to position [1059, 0]
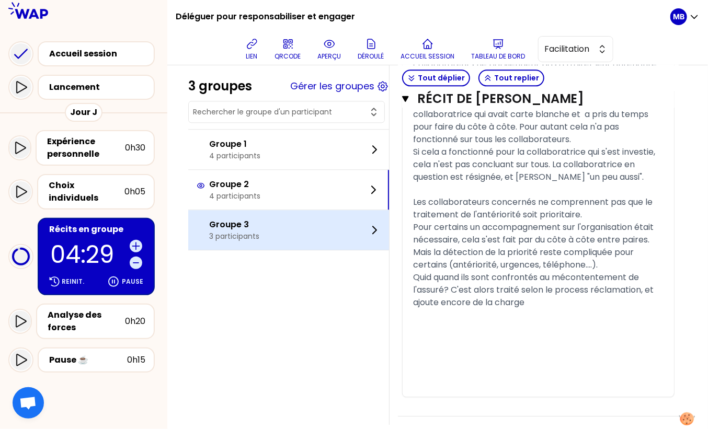
click at [274, 228] on div "Groupe 3 3 participants" at bounding box center [288, 230] width 201 height 40
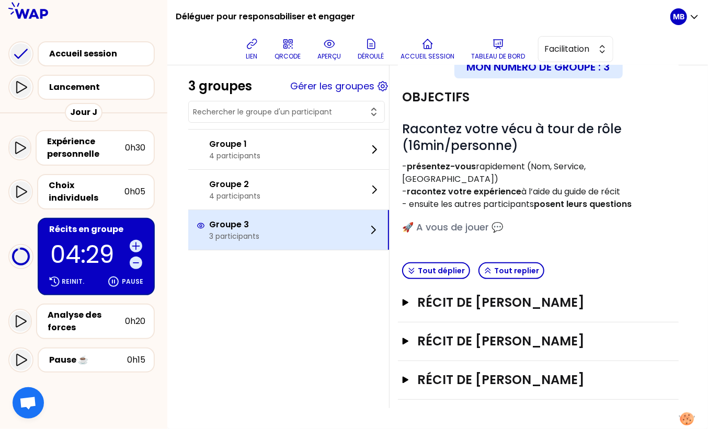
scroll to position [22, 0]
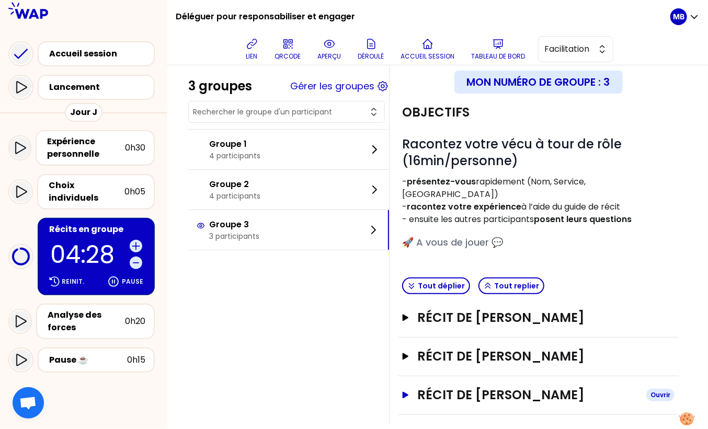
click at [435, 387] on h3 "Récit de Elise FRANCOIS" at bounding box center [527, 395] width 221 height 17
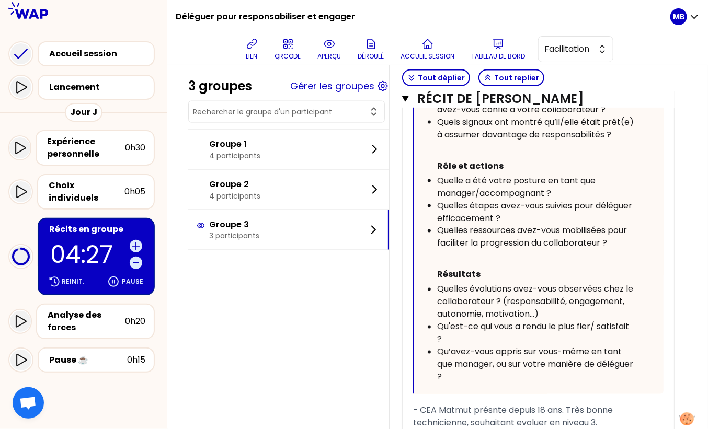
scroll to position [815, 0]
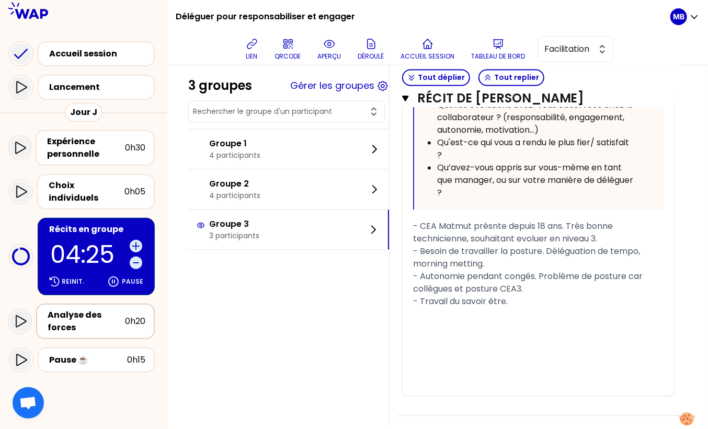
click at [73, 311] on div "Analyse des forces" at bounding box center [86, 321] width 77 height 25
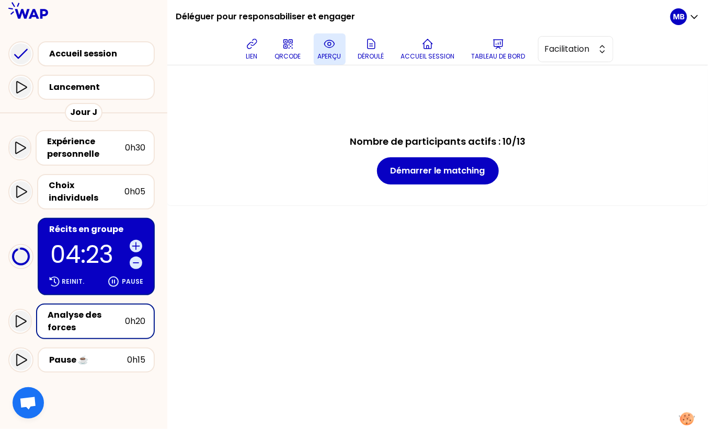
click at [337, 55] on p "aperçu" at bounding box center [330, 56] width 24 height 8
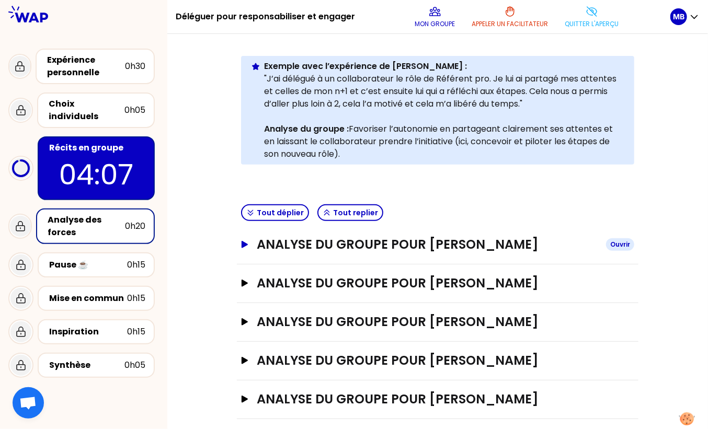
click at [444, 250] on h3 "ANALYSE DU GROUPE POUR Marine Bourgeaud" at bounding box center [427, 244] width 341 height 17
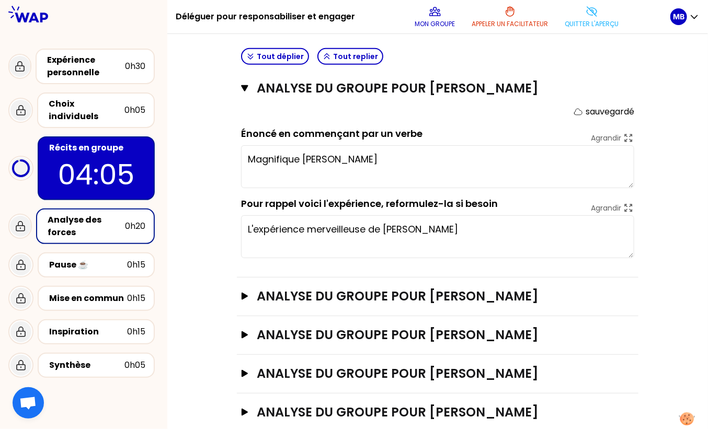
click at [409, 304] on div "ANALYSE DU GROUPE POUR Natasha Ouvrir" at bounding box center [437, 297] width 401 height 39
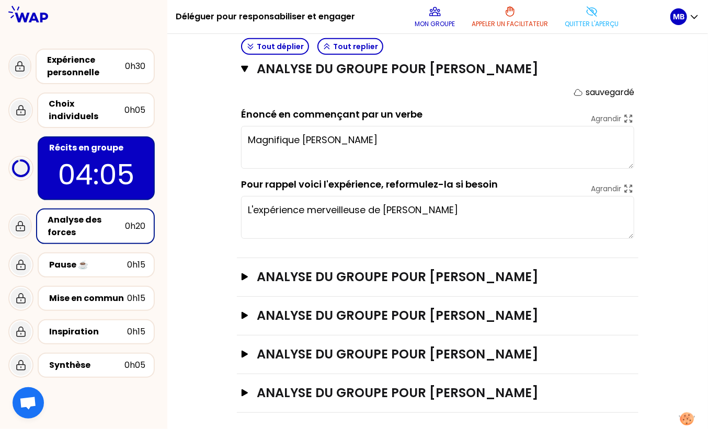
click at [410, 285] on div "ANALYSE DU GROUPE POUR Natasha Ouvrir" at bounding box center [437, 277] width 401 height 39
click at [410, 279] on h3 "ANALYSE DU GROUPE POUR Natasha" at bounding box center [427, 277] width 341 height 17
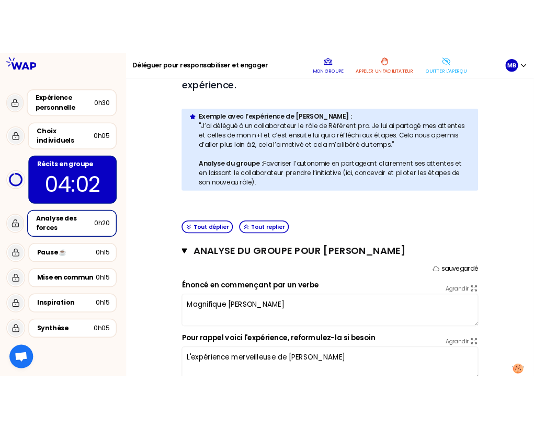
scroll to position [67, 0]
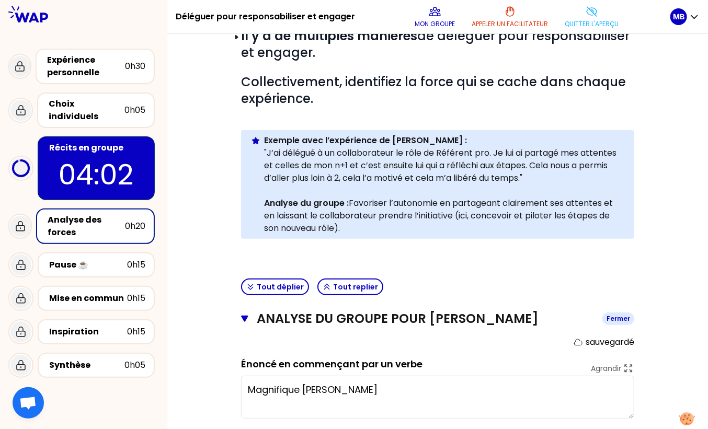
click at [245, 316] on icon "button" at bounding box center [244, 319] width 7 height 6
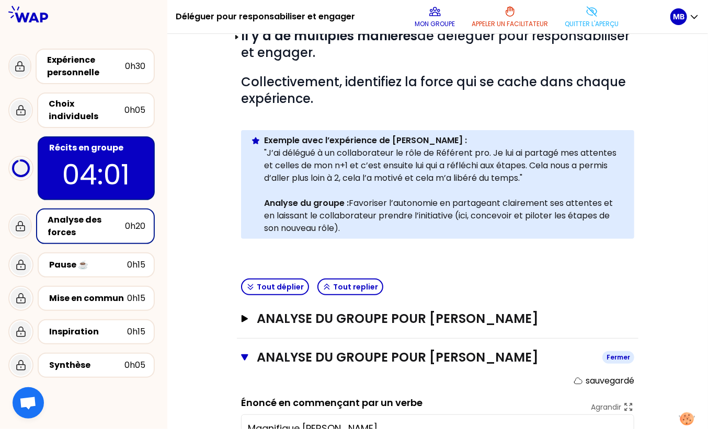
click at [243, 358] on icon "button" at bounding box center [244, 357] width 7 height 8
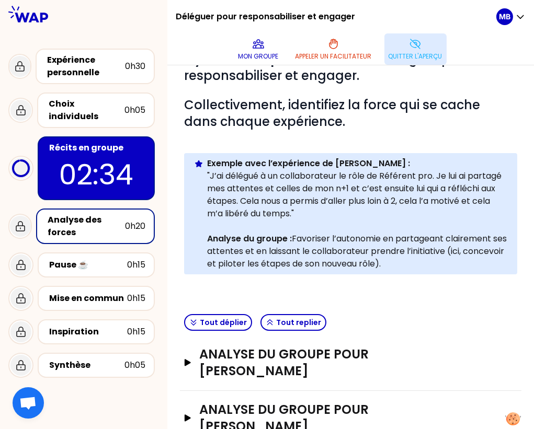
click at [393, 55] on p "Quitter l'aperçu" at bounding box center [415, 56] width 54 height 8
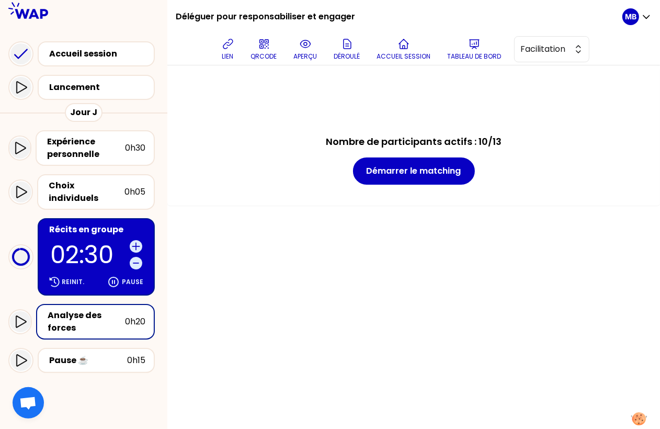
click at [95, 223] on div "Récits en groupe" at bounding box center [97, 229] width 96 height 13
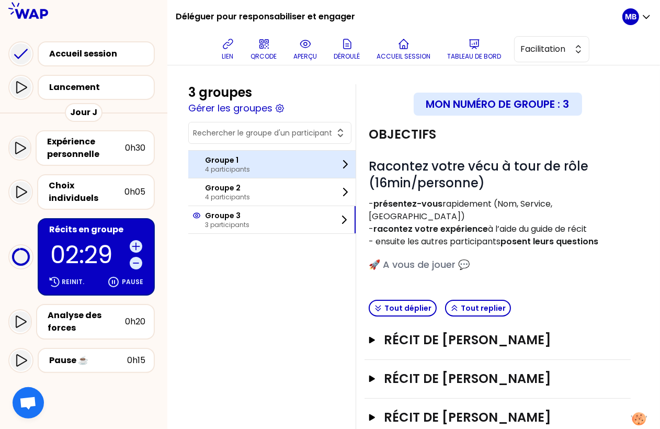
click at [255, 163] on div "Groupe 1 4 participants" at bounding box center [271, 164] width 167 height 27
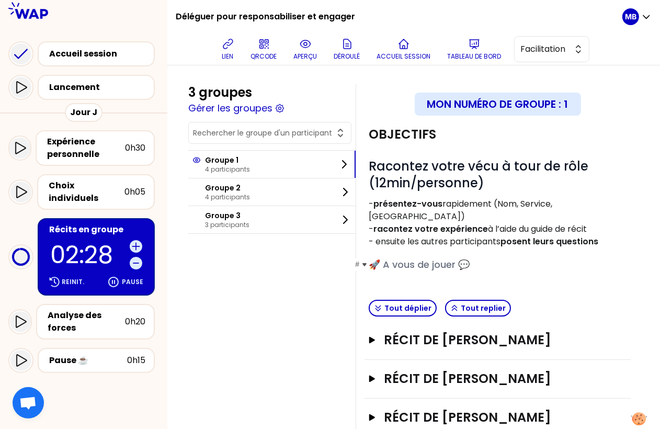
scroll to position [77, 0]
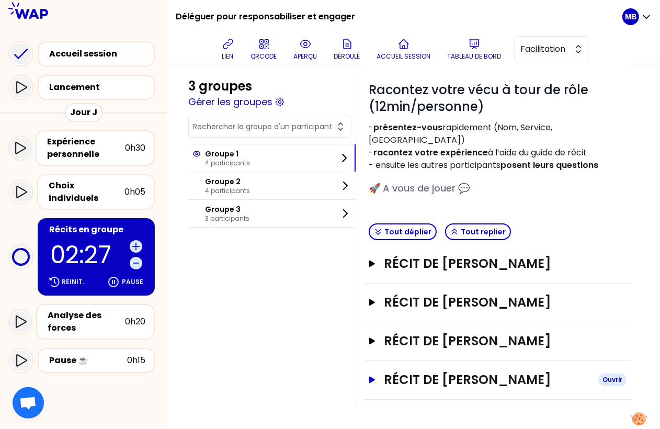
click at [426, 383] on h3 "Récit de valerie rannou" at bounding box center [487, 379] width 206 height 17
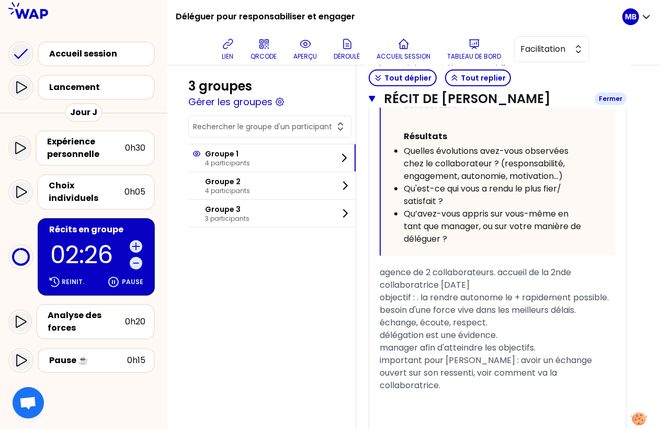
scroll to position [824, 0]
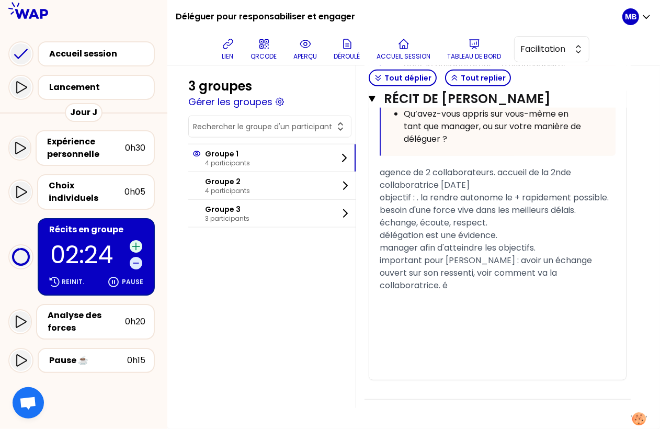
click at [135, 243] on icon at bounding box center [135, 246] width 7 height 7
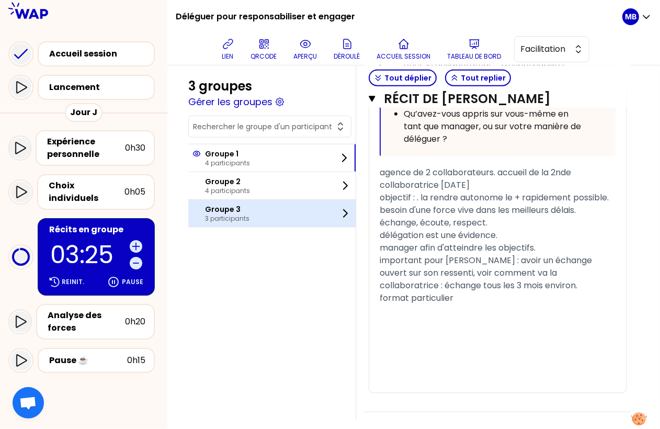
click at [228, 212] on p "Groupe 3" at bounding box center [227, 209] width 44 height 10
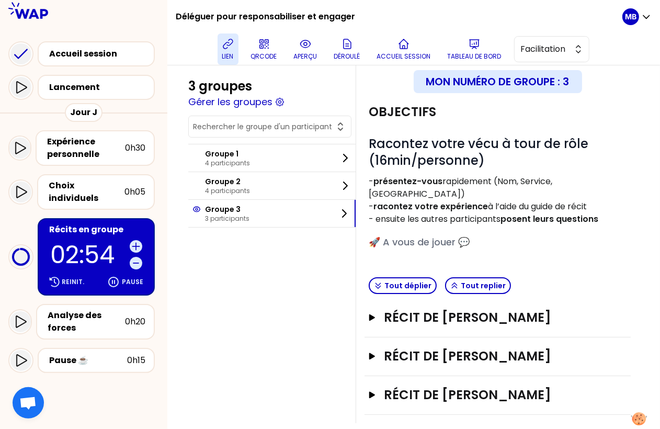
click at [229, 47] on icon at bounding box center [228, 44] width 13 height 13
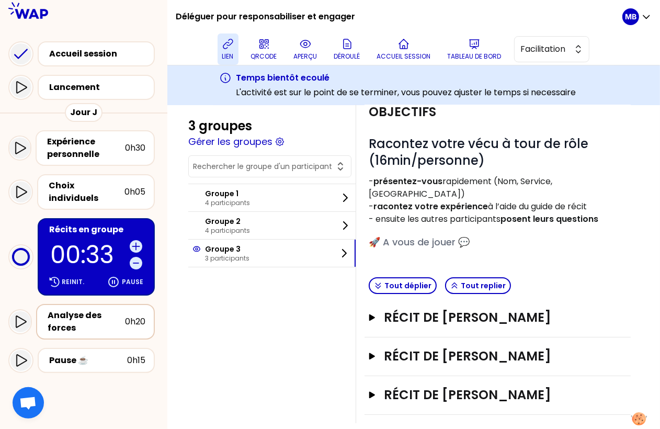
click at [55, 309] on div "Analyse des forces" at bounding box center [86, 321] width 77 height 25
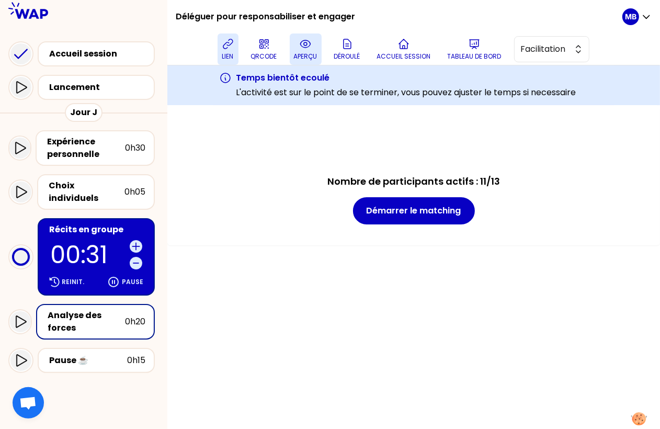
click at [297, 51] on button "aperçu" at bounding box center [306, 48] width 32 height 31
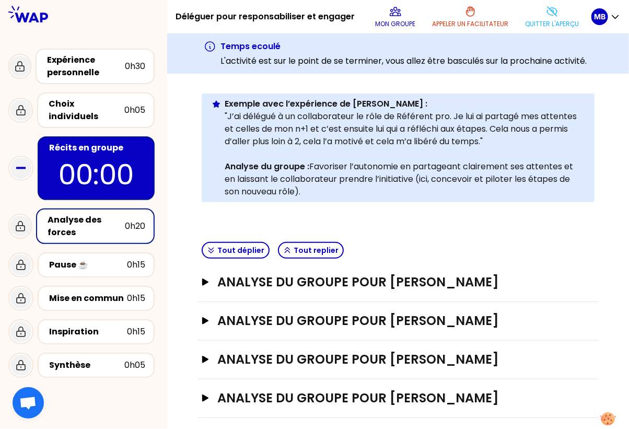
scroll to position [189, 0]
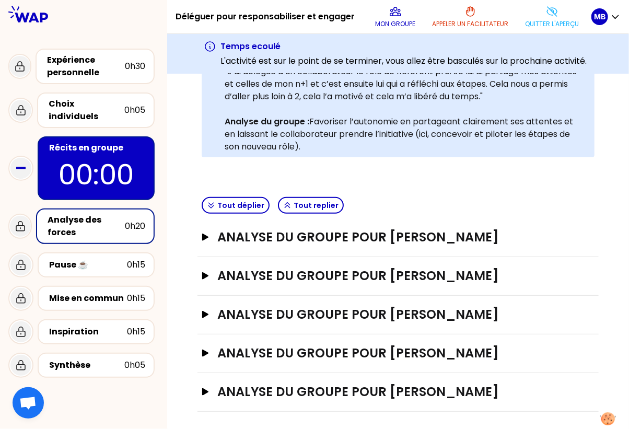
click at [382, 246] on div "ANALYSE DU GROUPE POUR Marine Bourgeaud Ouvrir" at bounding box center [398, 238] width 401 height 39
click at [367, 237] on h3 "ANALYSE DU GROUPE POUR Marine Bourgeaud" at bounding box center [387, 237] width 341 height 17
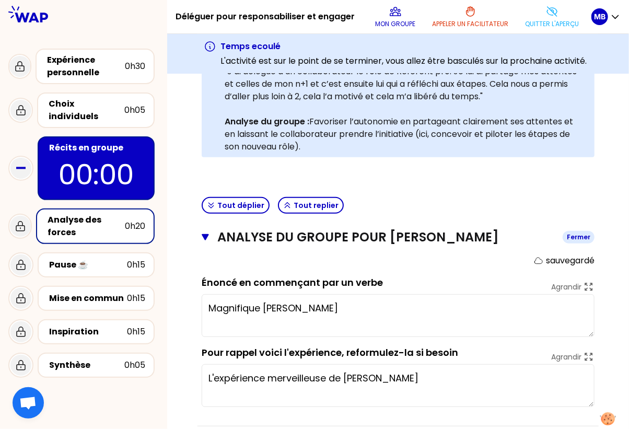
click at [208, 235] on icon "button" at bounding box center [205, 237] width 7 height 8
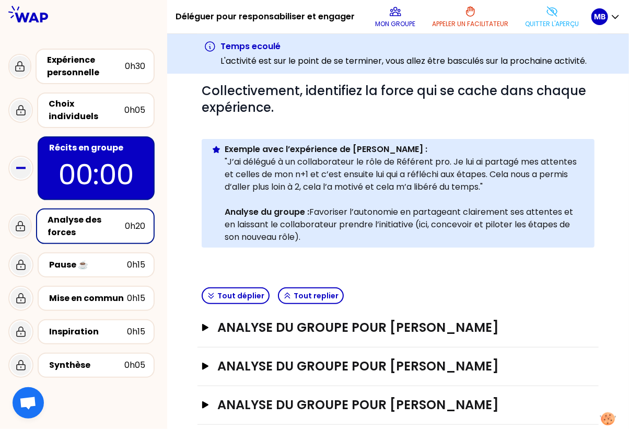
scroll to position [117, 0]
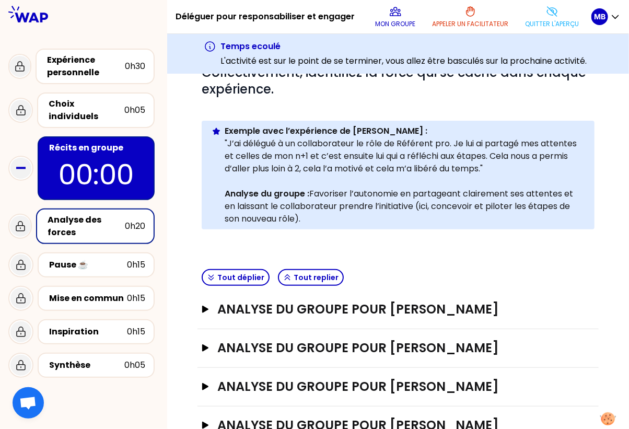
drag, startPoint x: 313, startPoint y: 215, endPoint x: 225, endPoint y: 195, distance: 89.5
click at [225, 195] on p "Analyse du groupe : Favoriser l’autonomie en partageant clairement ses attentes…" at bounding box center [406, 207] width 362 height 38
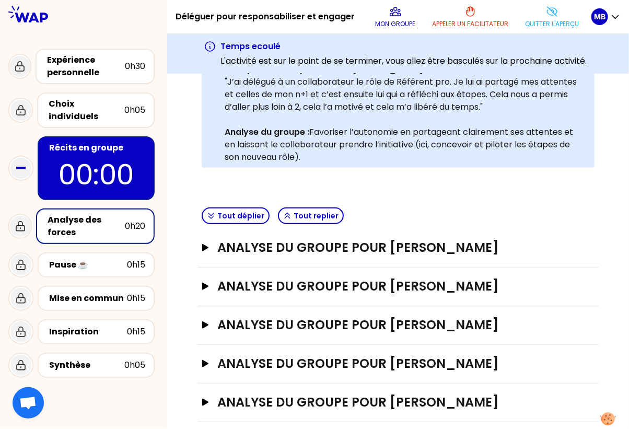
scroll to position [189, 0]
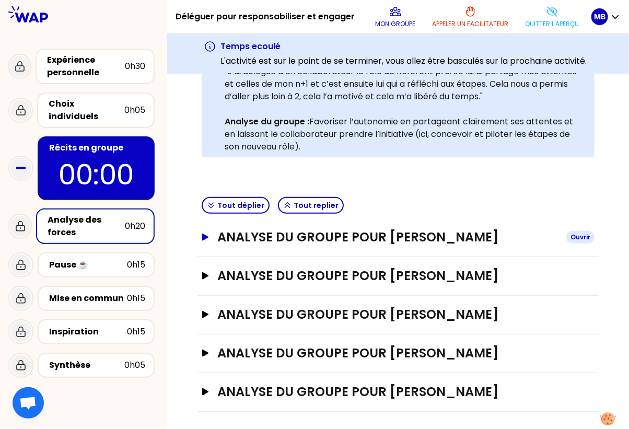
click at [296, 236] on h3 "ANALYSE DU GROUPE POUR Marine Bourgeaud" at bounding box center [387, 237] width 341 height 17
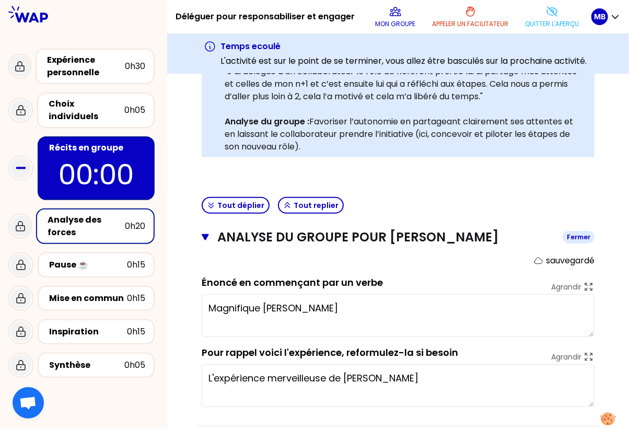
click at [205, 236] on icon "button" at bounding box center [205, 237] width 7 height 6
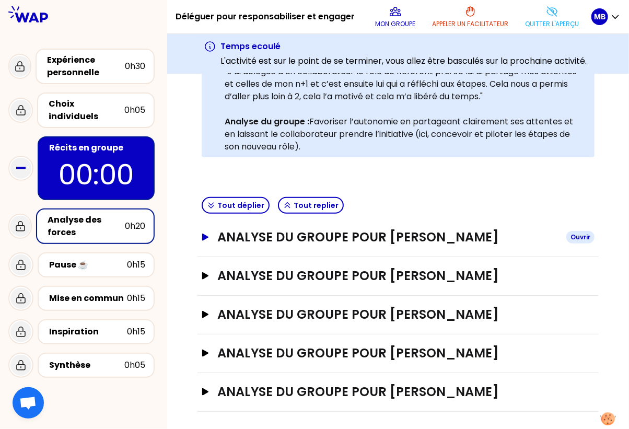
click at [380, 235] on h3 "ANALYSE DU GROUPE POUR Marine Bourgeaud" at bounding box center [387, 237] width 341 height 17
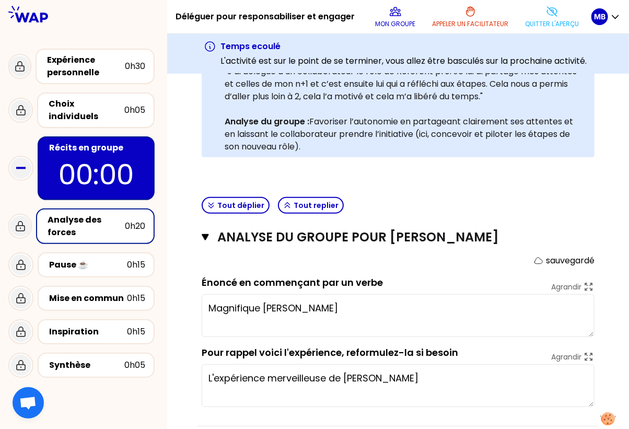
click at [300, 312] on textarea "Magnifique Marine Bourgeaud" at bounding box center [398, 315] width 393 height 43
drag, startPoint x: 371, startPoint y: 304, endPoint x: 196, endPoint y: 302, distance: 175.6
click at [196, 302] on div "Objectifs # Il y a de multiples manières de déléguer pour responsabiliser et en…" at bounding box center [398, 242] width 420 height 677
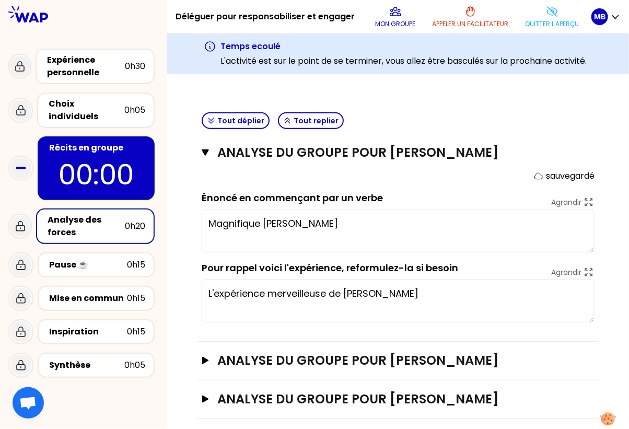
scroll to position [276, 0]
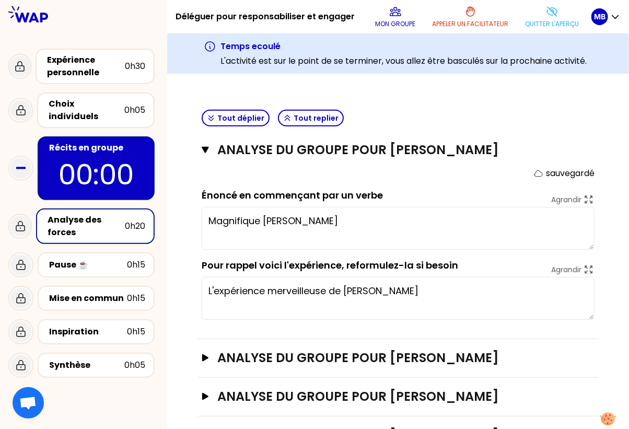
drag, startPoint x: 207, startPoint y: 288, endPoint x: 451, endPoint y: 290, distance: 243.6
click at [451, 290] on textarea "L'expérience merveilleuse de Marine Bourgeaud" at bounding box center [398, 298] width 393 height 43
click at [107, 214] on div "Analyse des forces" at bounding box center [86, 226] width 77 height 25
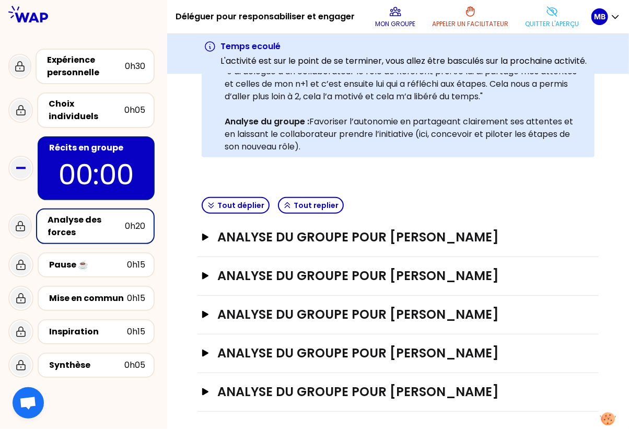
click at [107, 142] on div "Récits en groupe" at bounding box center [97, 148] width 96 height 13
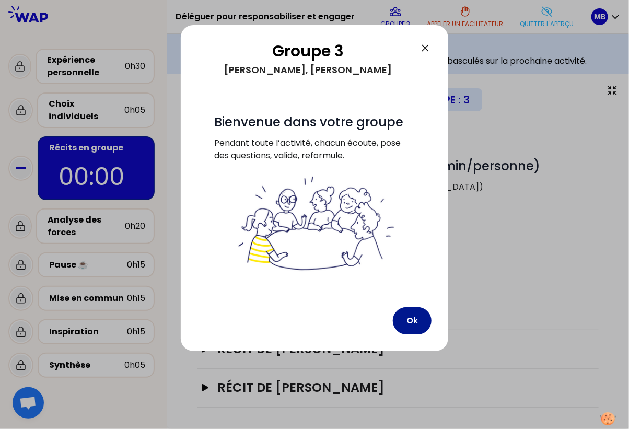
click at [411, 318] on button "Ok" at bounding box center [412, 320] width 39 height 27
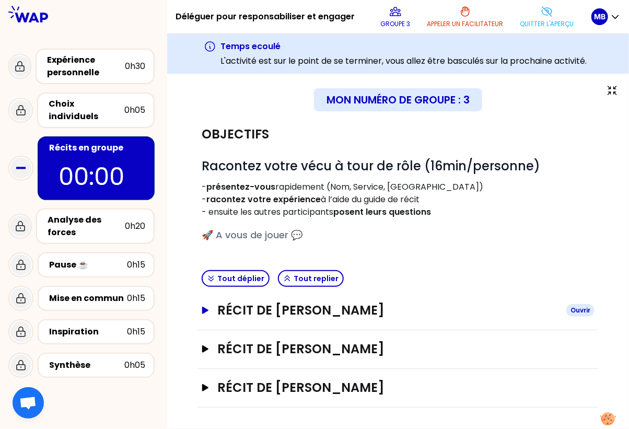
click at [308, 311] on h3 "Récit de nathalie carin" at bounding box center [387, 310] width 341 height 17
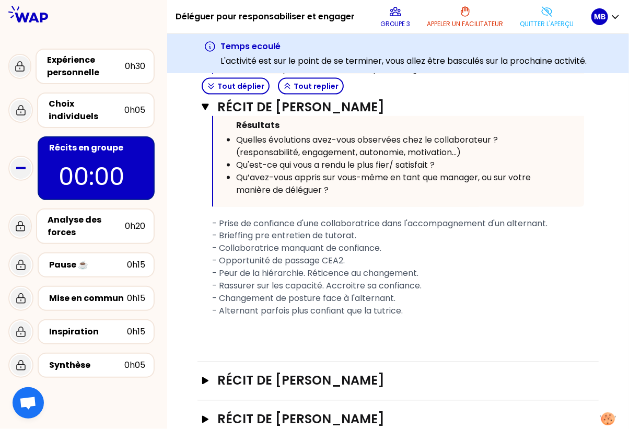
scroll to position [521, 0]
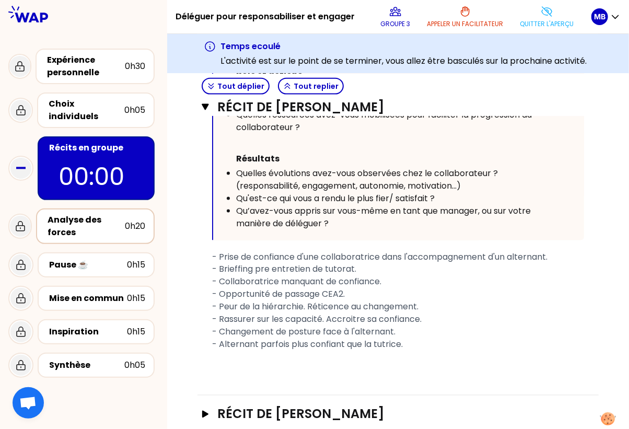
click at [76, 214] on div "Analyse des forces" at bounding box center [86, 226] width 77 height 25
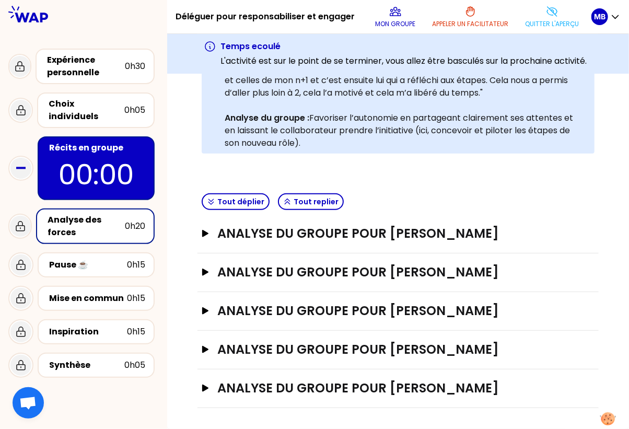
scroll to position [189, 0]
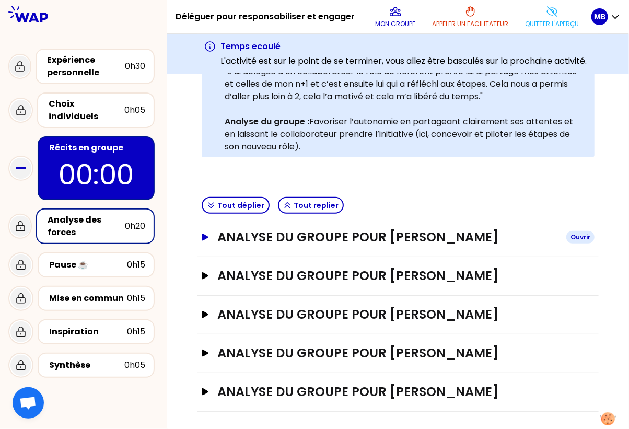
click at [258, 244] on h3 "ANALYSE DU GROUPE POUR Marine Bourgeaud" at bounding box center [387, 237] width 341 height 17
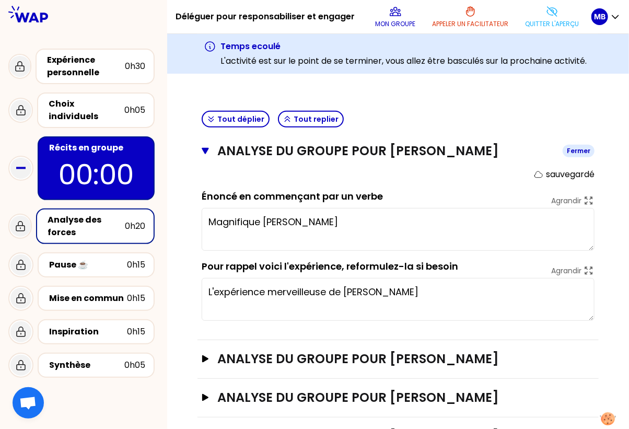
click at [208, 154] on button "ANALYSE DU GROUPE POUR Marine Bourgeaud Fermer" at bounding box center [398, 151] width 393 height 17
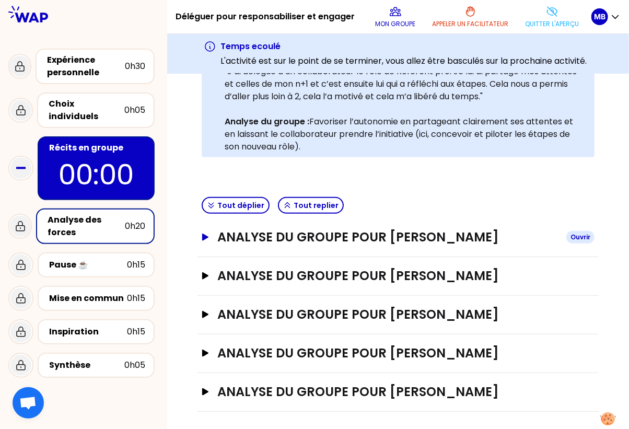
click at [352, 239] on h3 "ANALYSE DU GROUPE POUR Marine Bourgeaud" at bounding box center [387, 237] width 341 height 17
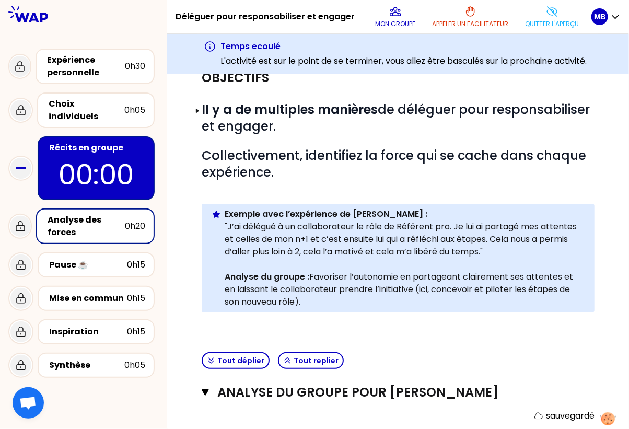
scroll to position [0, 0]
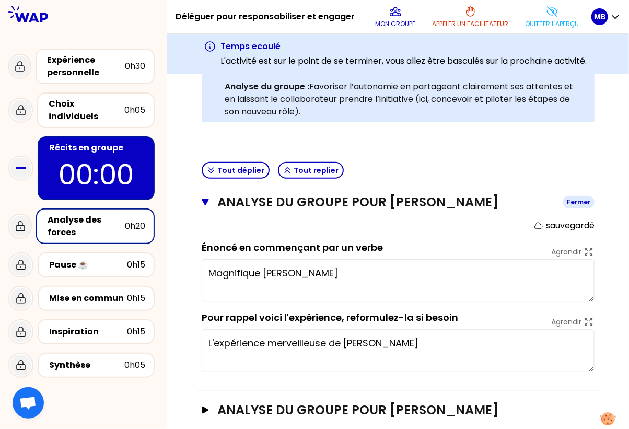
click at [202, 201] on icon "button" at bounding box center [205, 202] width 7 height 8
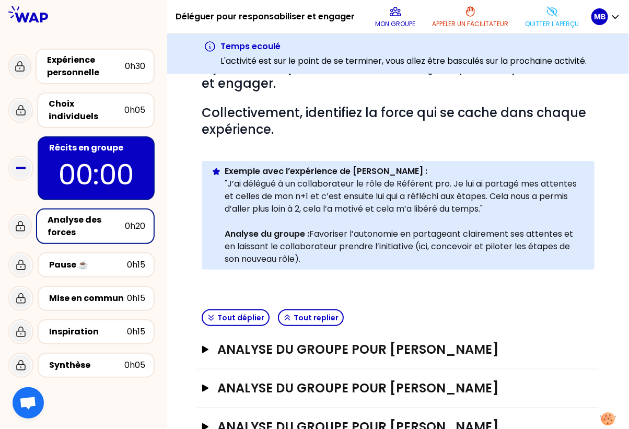
scroll to position [63, 0]
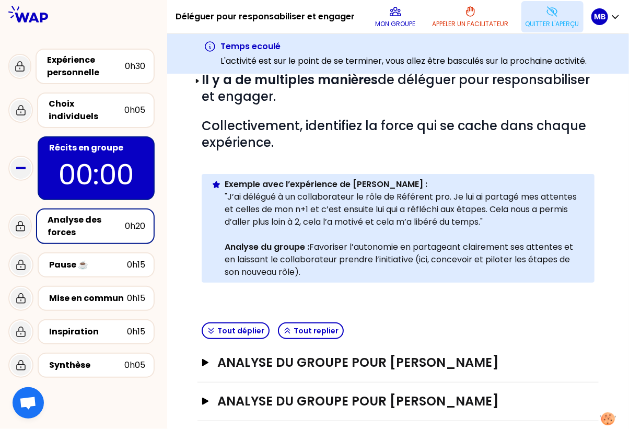
click at [547, 16] on icon at bounding box center [552, 11] width 13 height 13
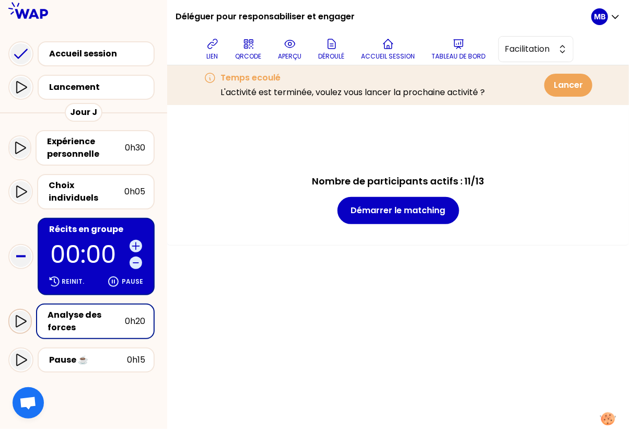
click at [19, 316] on icon at bounding box center [21, 322] width 10 height 12
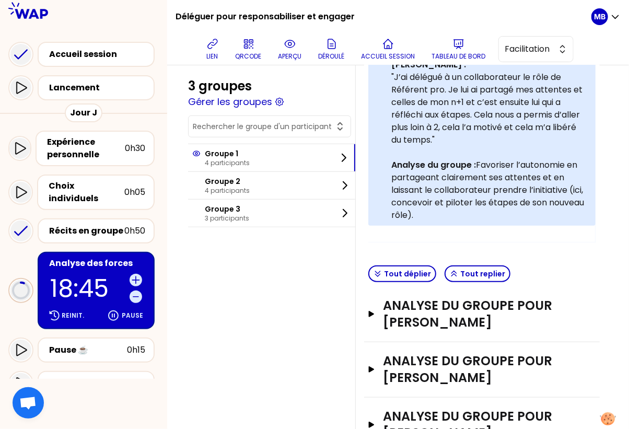
scroll to position [345, 0]
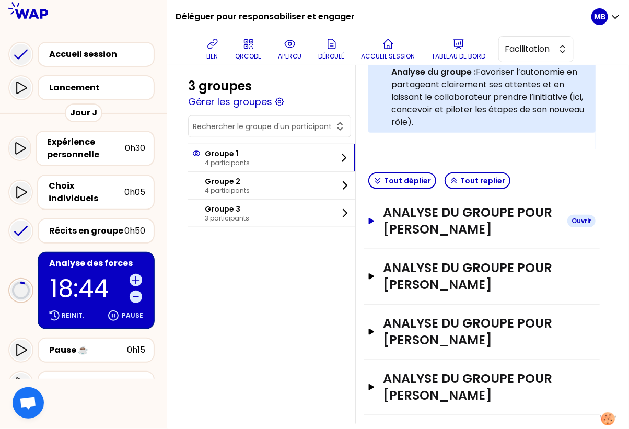
click at [433, 217] on h3 "ANALYSE DU GROUPE POUR Raphael CLEMENTE" at bounding box center [471, 220] width 176 height 33
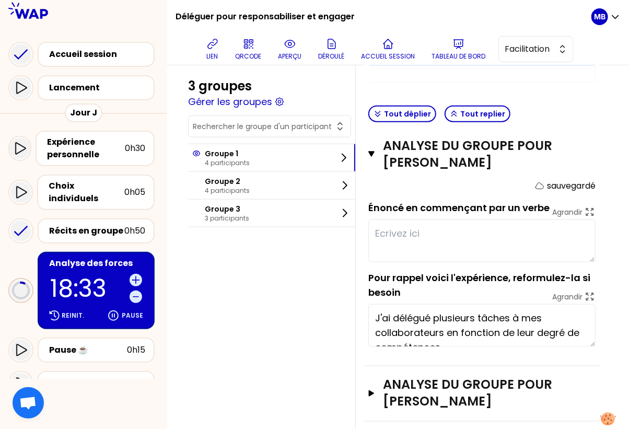
scroll to position [395, 0]
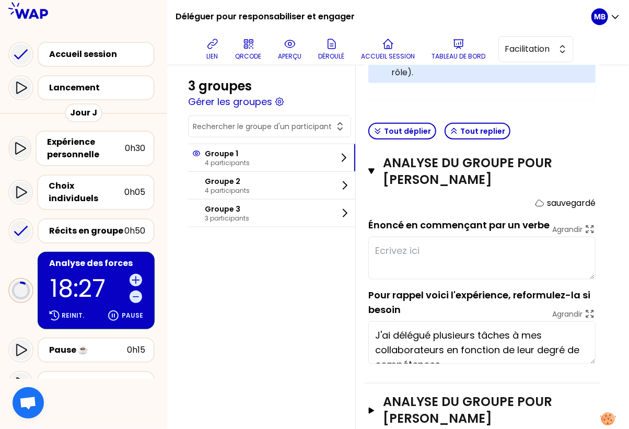
type textarea "J'ai délégué plusieurs tâches à mes collaborateurs en fonction de leur degré de…"
click at [140, 275] on icon at bounding box center [136, 280] width 10 height 10
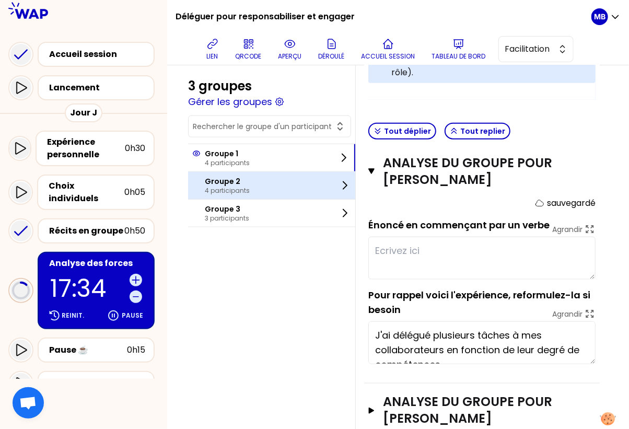
click at [255, 187] on div "Groupe 2 4 participants" at bounding box center [271, 185] width 167 height 27
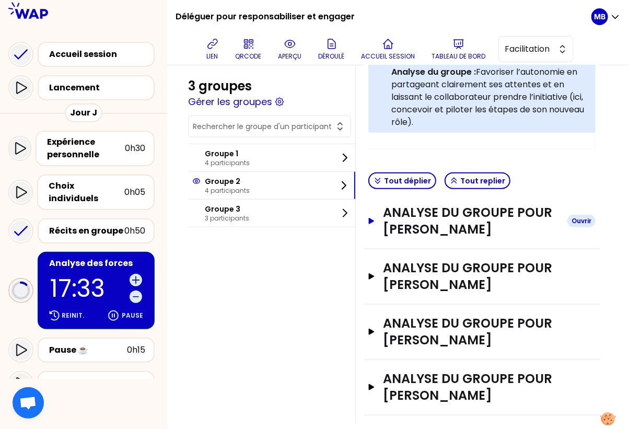
click at [423, 212] on h3 "ANALYSE DU GROUPE POUR Milène Navarette" at bounding box center [471, 220] width 176 height 33
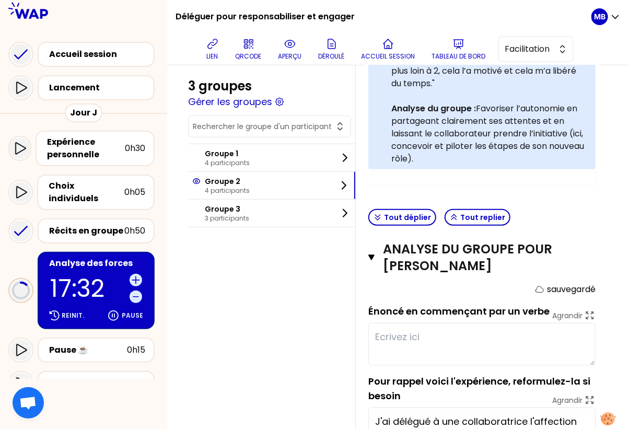
scroll to position [287, 0]
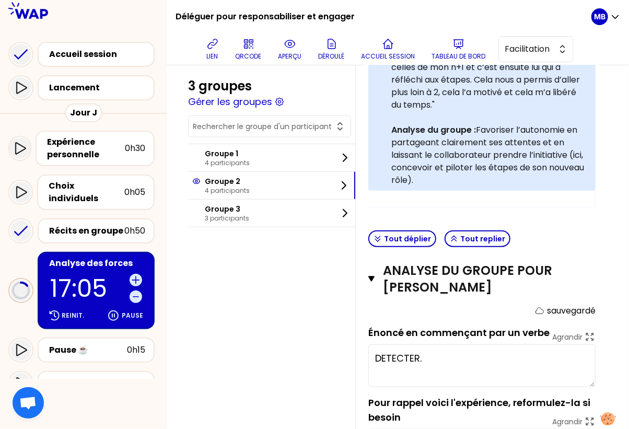
type textarea "DETECTER."
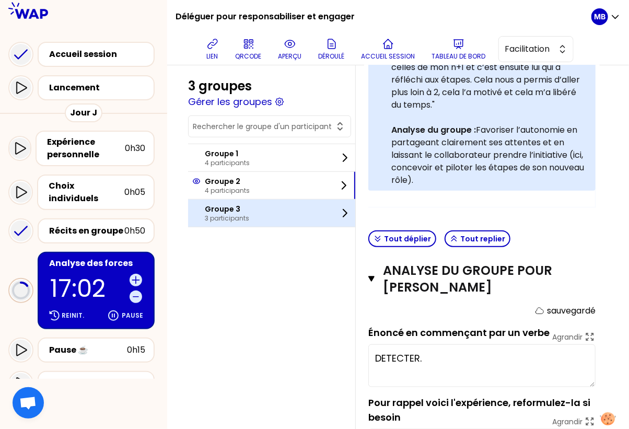
click at [282, 215] on div "Groupe 3 3 participants" at bounding box center [271, 213] width 167 height 27
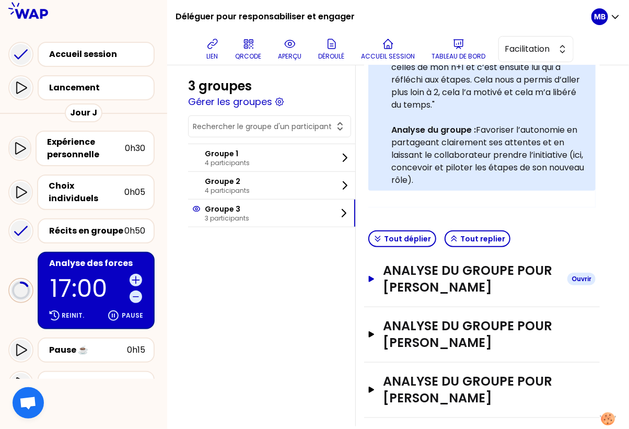
click at [506, 263] on h3 "ANALYSE DU GROUPE POUR nathalie carin" at bounding box center [471, 278] width 176 height 33
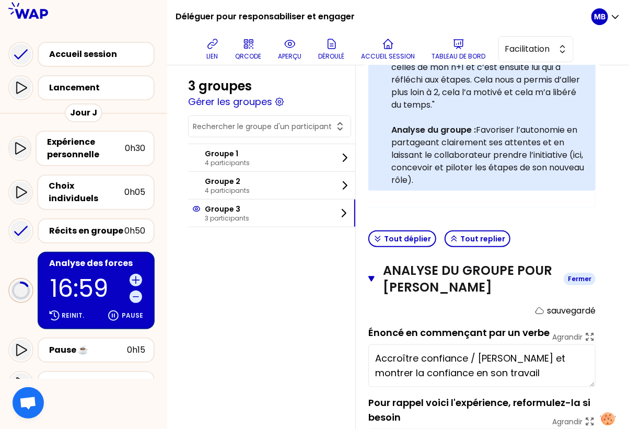
scroll to position [473, 0]
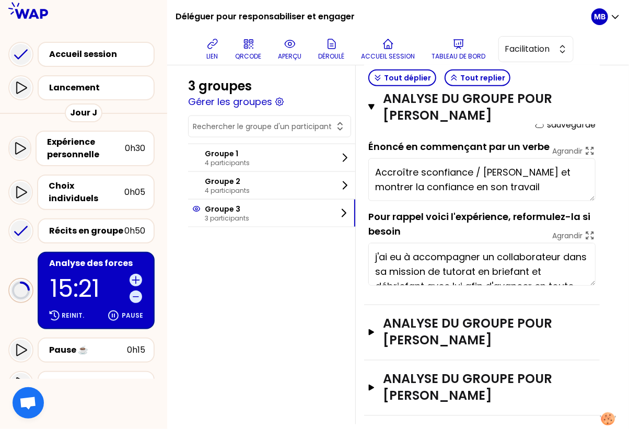
type textarea "Accroître sa confiance / Donner et montrer la confiance en son travail"
click at [507, 180] on textarea "Accroître sa confiance / Donner et montrer la confiance en son travail" at bounding box center [482, 179] width 227 height 43
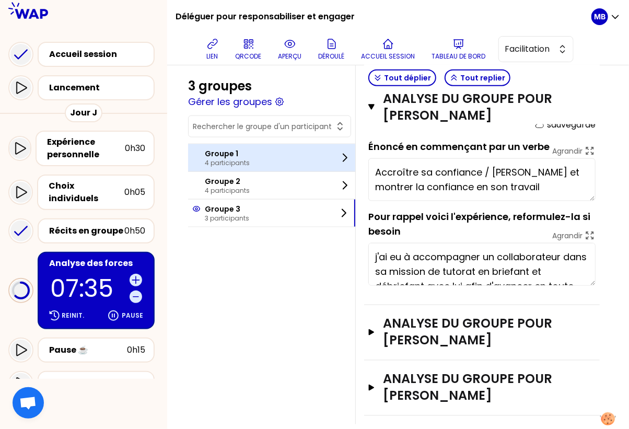
click at [250, 159] on div "Groupe 1 4 participants" at bounding box center [271, 157] width 167 height 27
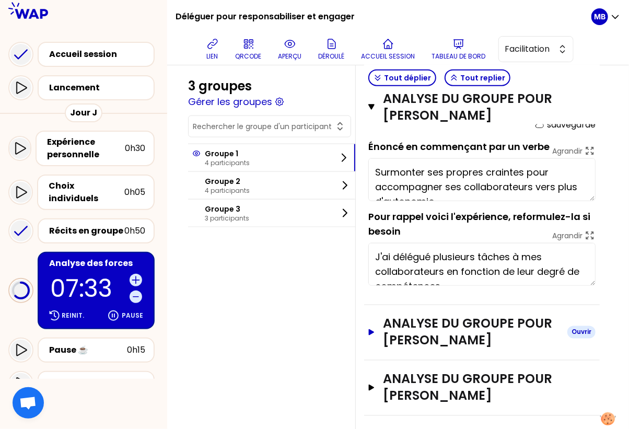
click at [413, 327] on h3 "ANALYSE DU GROUPE POUR Hélène BROSSARD PAWLAK" at bounding box center [471, 332] width 176 height 33
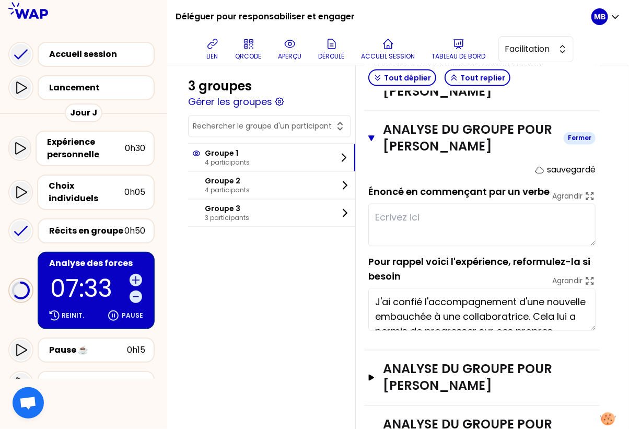
scroll to position [711, 0]
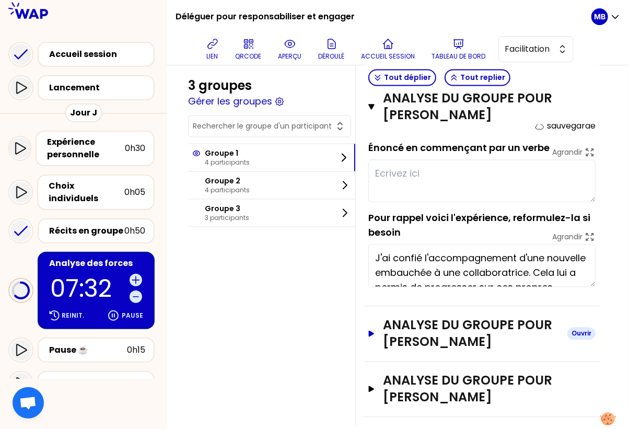
click at [413, 327] on h3 "ANALYSE DU GROUPE POUR Anthony Leriche" at bounding box center [471, 333] width 176 height 33
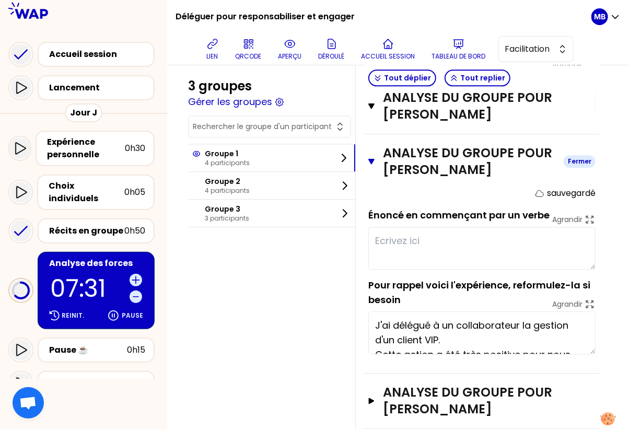
scroll to position [894, 0]
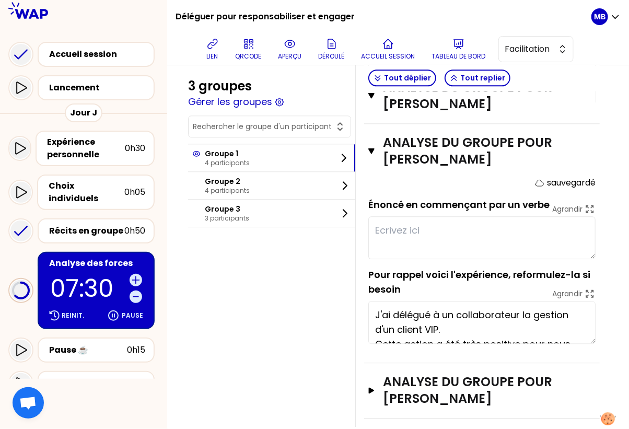
type textarea "D"
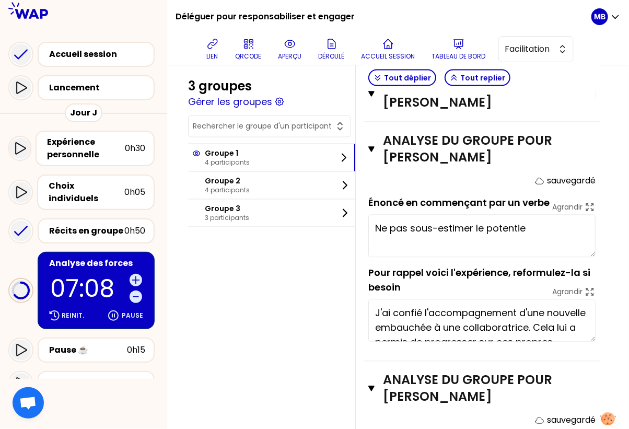
scroll to position [657, 0]
type textarea "N"
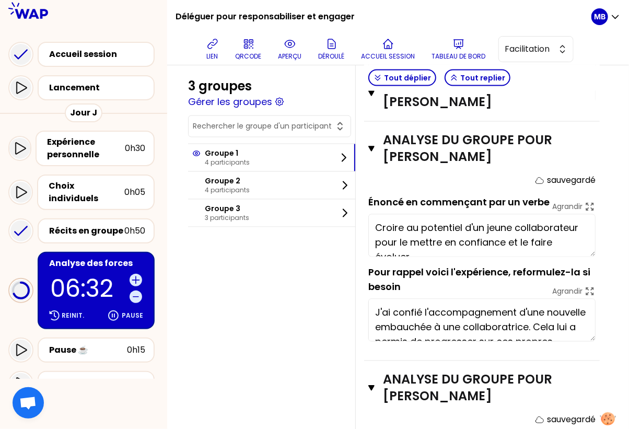
type textarea "Croire au potentiel d'un jeune collaborateur pour le mettre en confiance et le …"
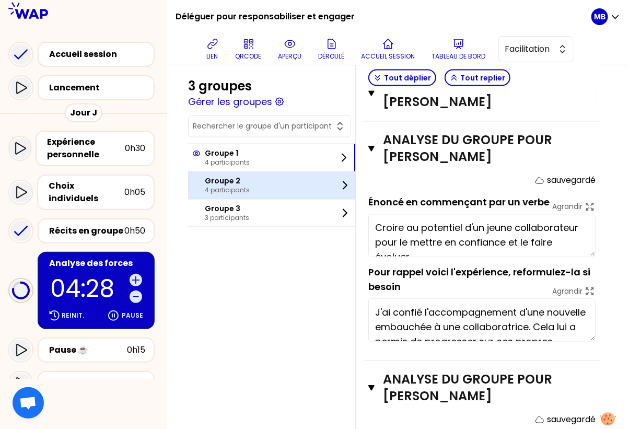
click at [270, 186] on div "Groupe 2 4 participants" at bounding box center [271, 185] width 167 height 27
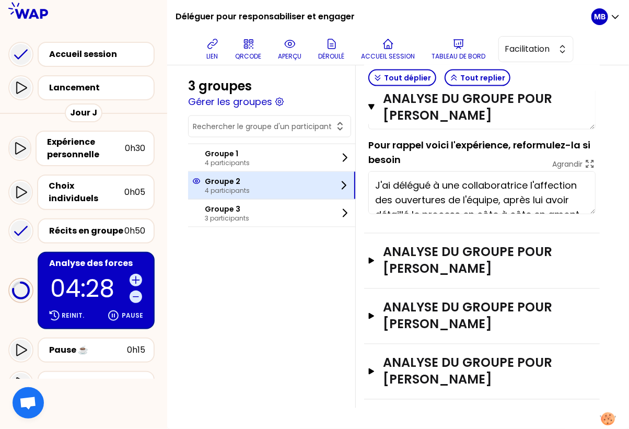
scroll to position [528, 0]
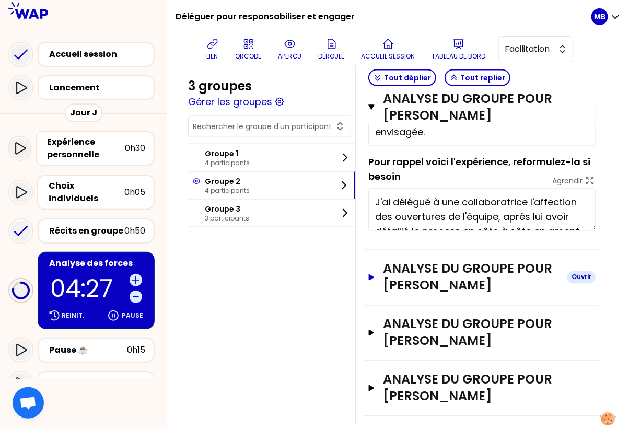
click at [391, 261] on h3 "ANALYSE DU GROUPE POUR LAURE GAULON" at bounding box center [471, 277] width 176 height 33
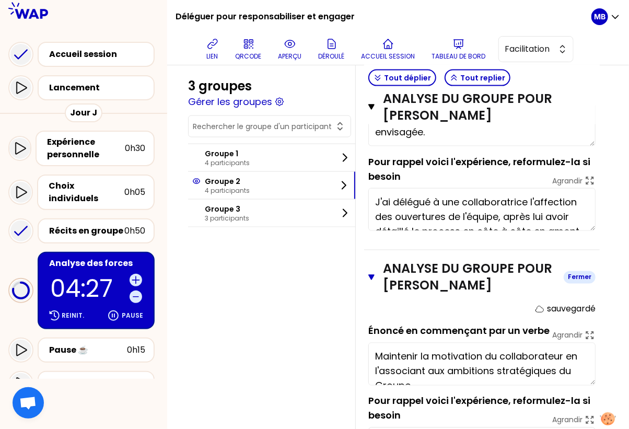
scroll to position [711, 0]
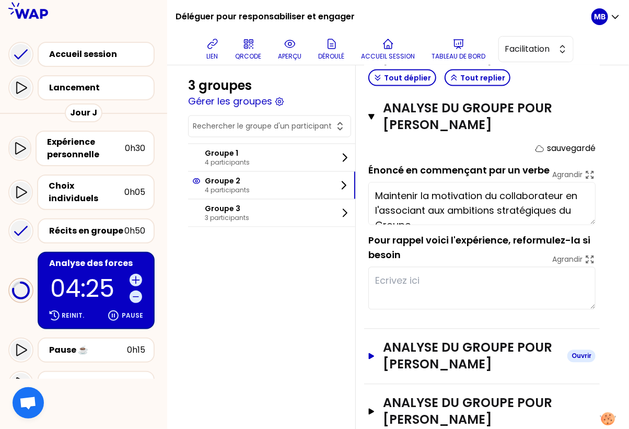
click at [414, 342] on h3 "ANALYSE DU GROUPE POUR Narjes TORKMAN" at bounding box center [471, 356] width 176 height 33
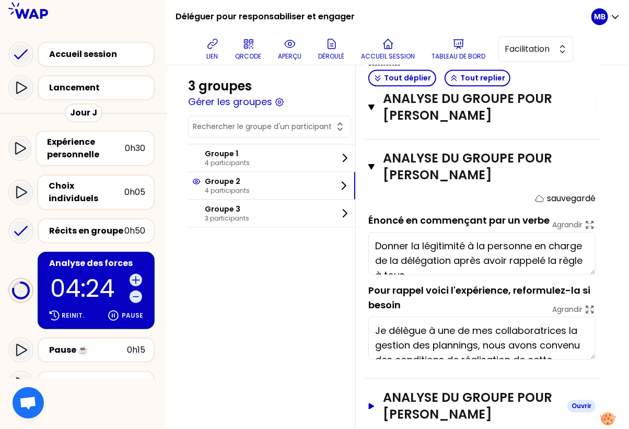
click at [416, 389] on h3 "ANALYSE DU GROUPE POUR Lauren garidou" at bounding box center [471, 405] width 176 height 33
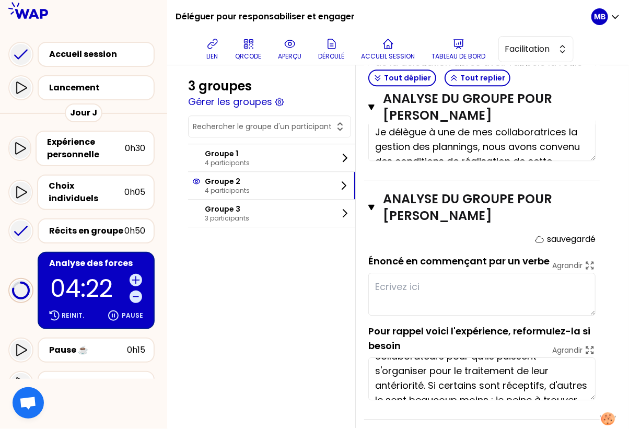
scroll to position [59, 0]
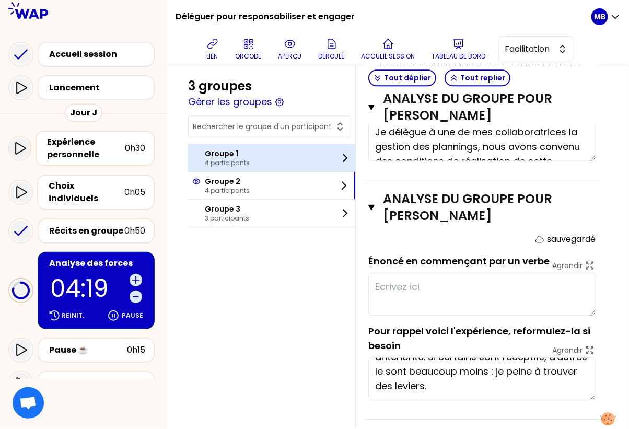
click at [262, 152] on div "Groupe 1 4 participants" at bounding box center [271, 157] width 167 height 27
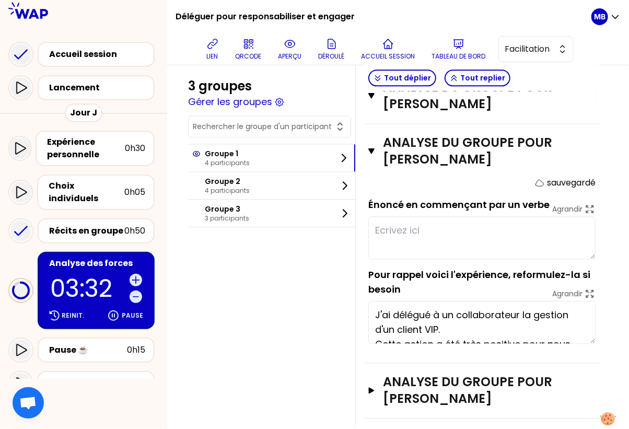
scroll to position [87, 0]
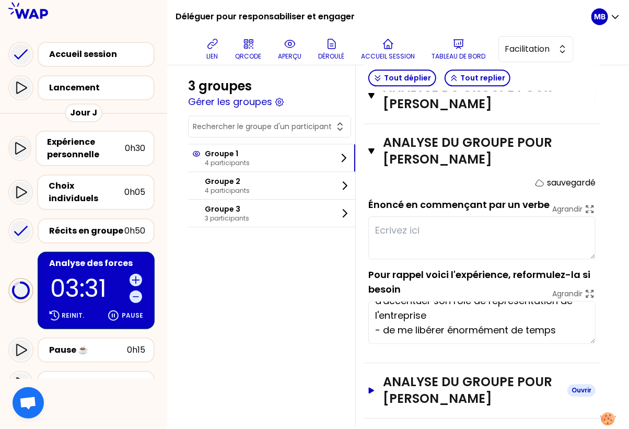
click at [404, 374] on h3 "ANALYSE DU GROUPE POUR valerie rannou" at bounding box center [471, 390] width 176 height 33
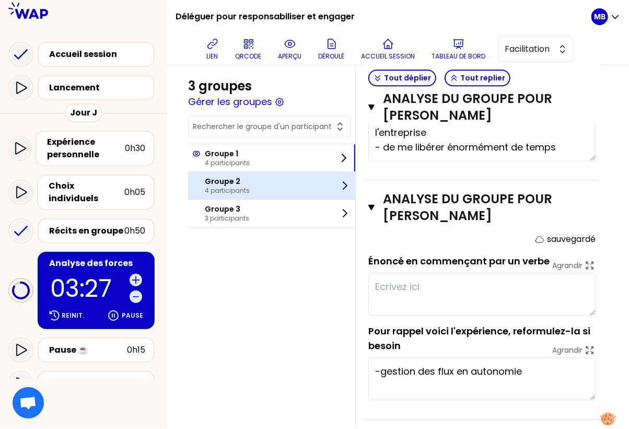
click at [236, 187] on p "4 participants" at bounding box center [227, 191] width 45 height 8
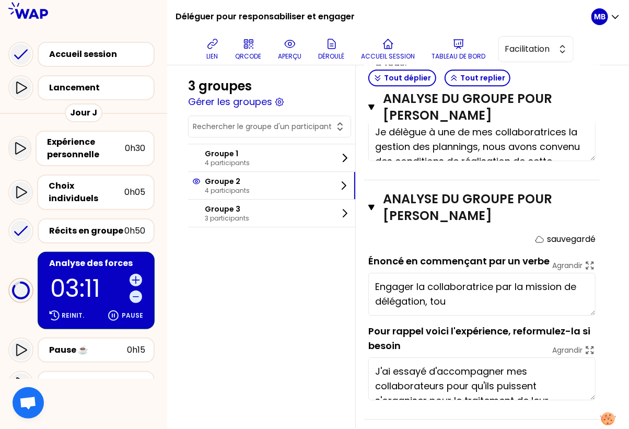
type textarea "Engager la collaboratrice par la mission de délégation, tout"
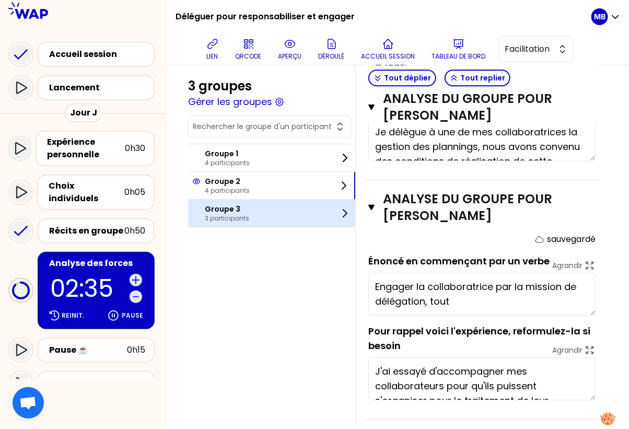
click at [237, 216] on p "3 participants" at bounding box center [227, 218] width 44 height 8
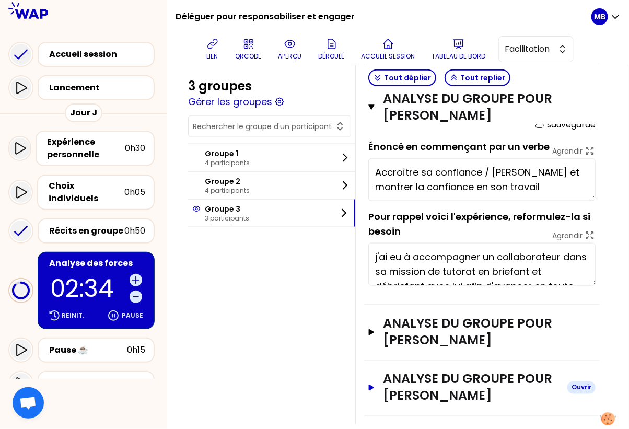
click at [408, 380] on h3 "ANALYSE DU GROUPE POUR Elise FRANCOIS" at bounding box center [471, 387] width 176 height 33
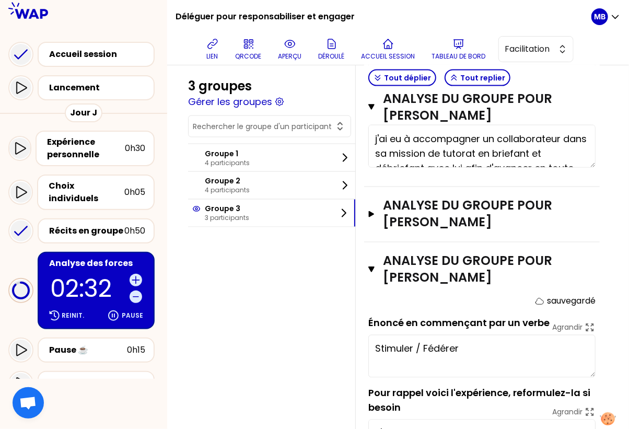
scroll to position [656, 0]
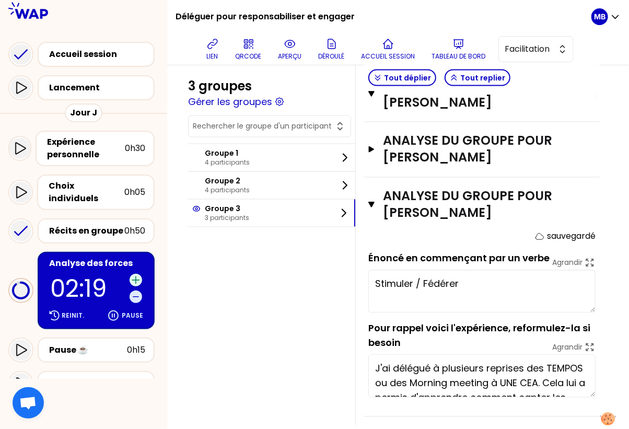
click at [136, 277] on icon at bounding box center [135, 280] width 7 height 7
type textarea "Stimuler / Fédérer autour de"
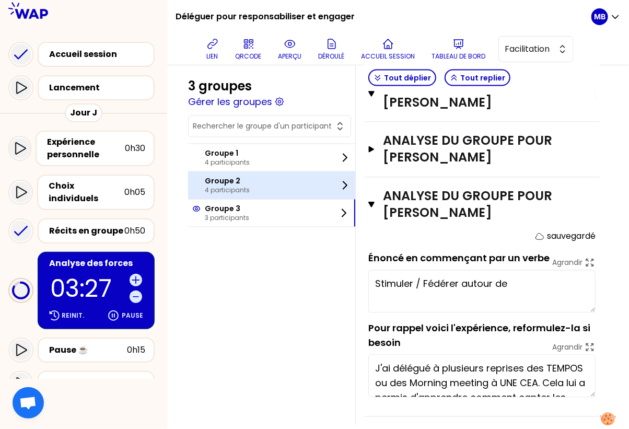
click at [225, 187] on p "4 participants" at bounding box center [227, 191] width 45 height 8
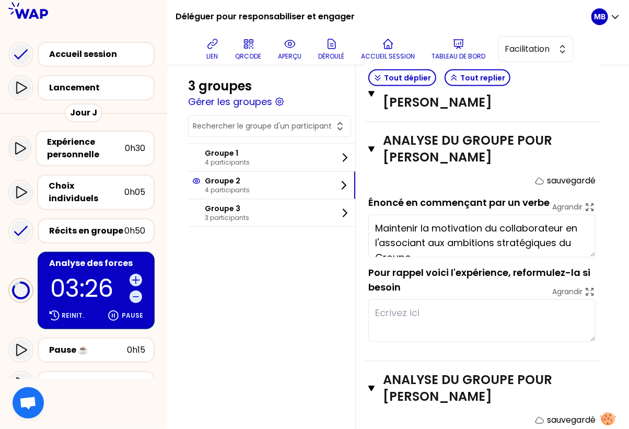
scroll to position [1077, 0]
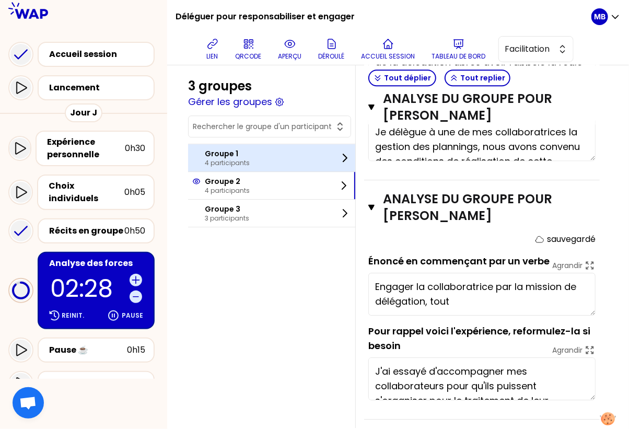
click at [297, 157] on div "Groupe 1 4 participants" at bounding box center [271, 157] width 167 height 27
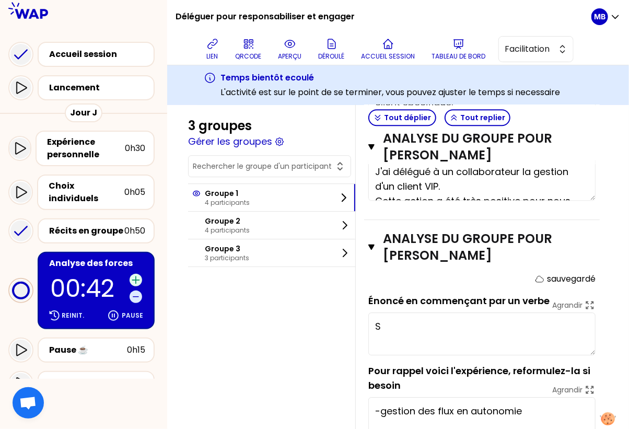
click at [138, 275] on icon at bounding box center [136, 280] width 10 height 10
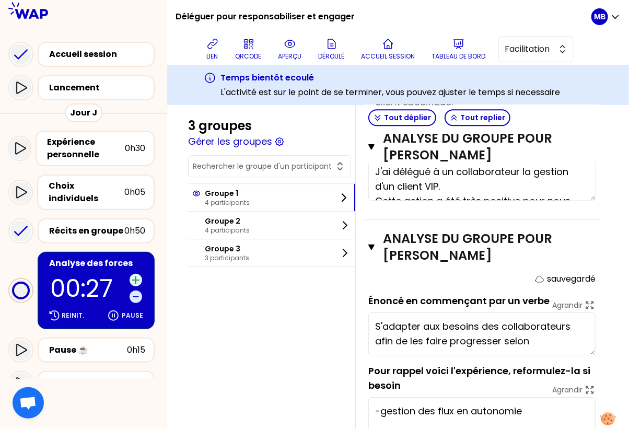
click at [141, 275] on icon at bounding box center [136, 280] width 10 height 10
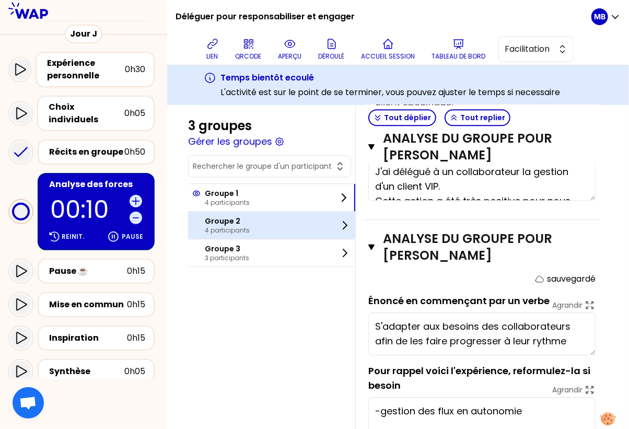
scroll to position [178, 0]
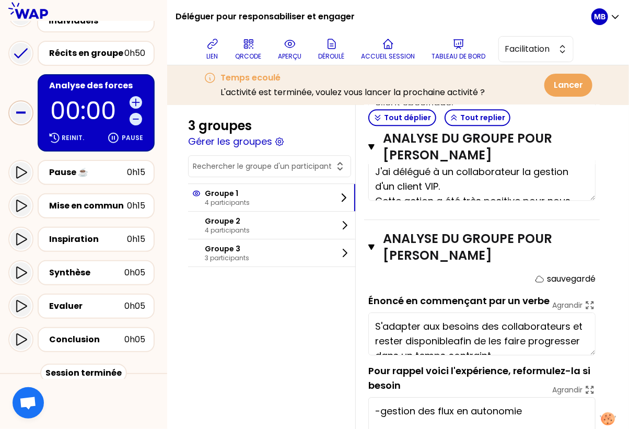
type textarea "S'adapter aux besoins des collaborateurs et rester disponible afin de les faire…"
click at [94, 166] on div "Pause ☕️" at bounding box center [88, 172] width 78 height 13
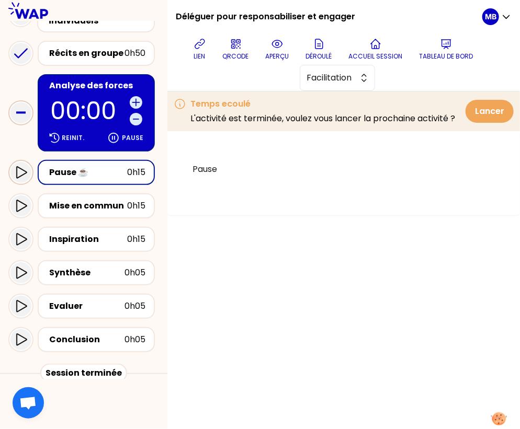
click at [25, 166] on icon at bounding box center [21, 172] width 13 height 13
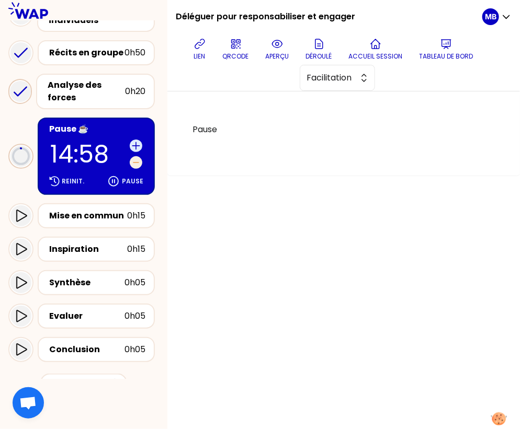
click at [138, 157] on icon at bounding box center [136, 162] width 10 height 10
click at [246, 239] on div "Pause" at bounding box center [343, 260] width 352 height 338
click at [85, 243] on div "Inspiration" at bounding box center [88, 249] width 78 height 13
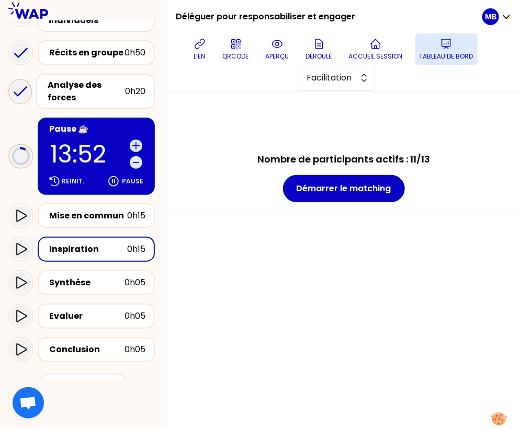
click at [447, 54] on p "Tableau de bord" at bounding box center [446, 56] width 54 height 8
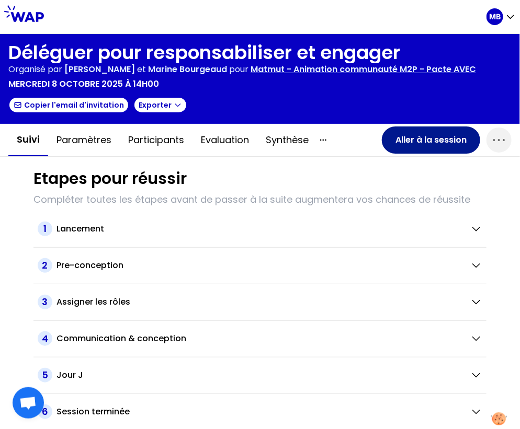
click at [412, 135] on button "Aller à la session" at bounding box center [431, 140] width 98 height 27
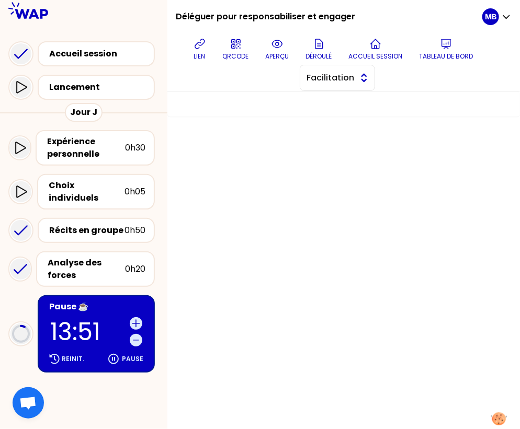
click at [352, 74] on span "Facilitation" at bounding box center [329, 78] width 47 height 13
click at [344, 98] on span "Conception" at bounding box center [343, 104] width 45 height 13
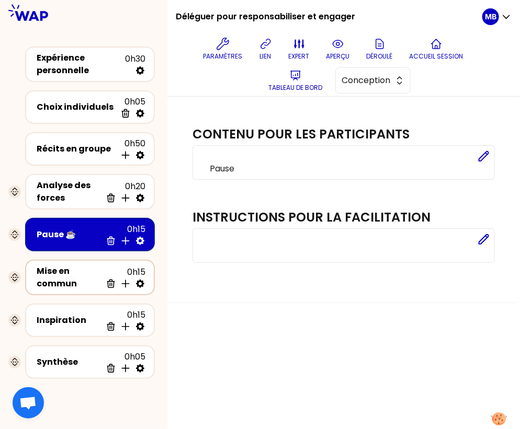
click at [141, 285] on icon at bounding box center [140, 284] width 10 height 10
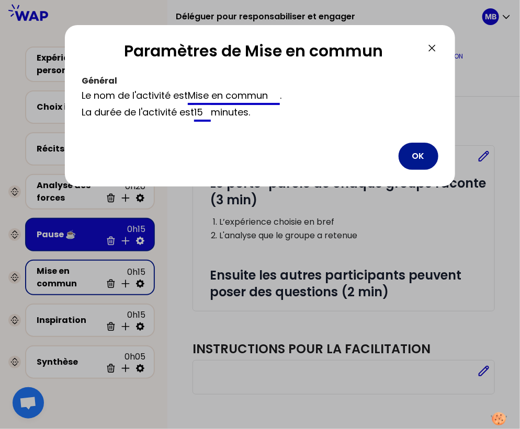
click at [419, 157] on button "OK" at bounding box center [418, 156] width 40 height 27
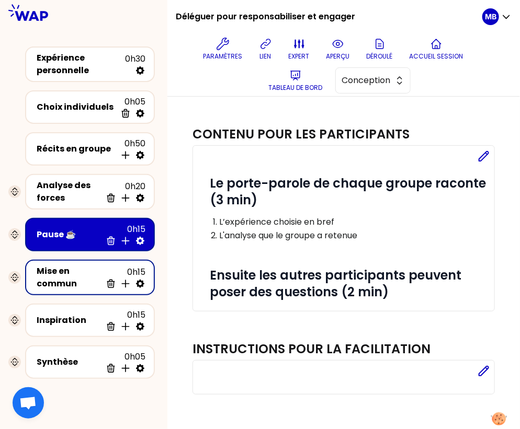
click at [81, 265] on div "Mise en commun" at bounding box center [69, 277] width 65 height 25
click at [141, 281] on icon at bounding box center [140, 284] width 10 height 10
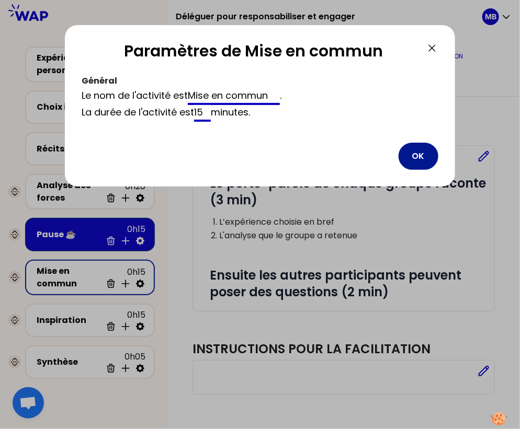
click at [415, 163] on button "OK" at bounding box center [418, 156] width 40 height 27
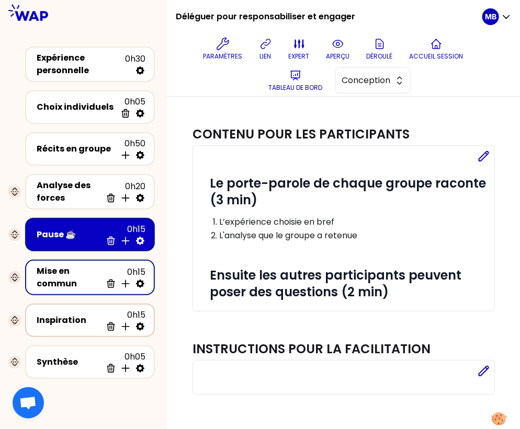
click at [75, 317] on div "Inspiration" at bounding box center [69, 320] width 65 height 13
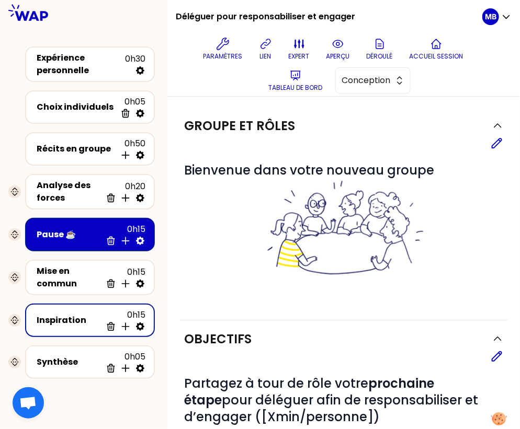
click at [139, 325] on icon at bounding box center [140, 327] width 8 height 8
select select "3"
select select "activity"
select select "share"
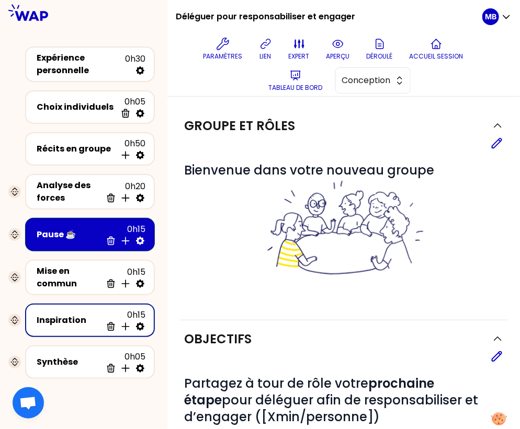
select select "false"
select select "Each"
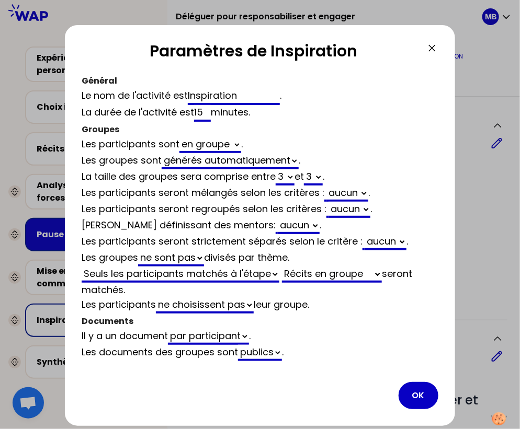
click at [431, 50] on icon at bounding box center [432, 48] width 13 height 13
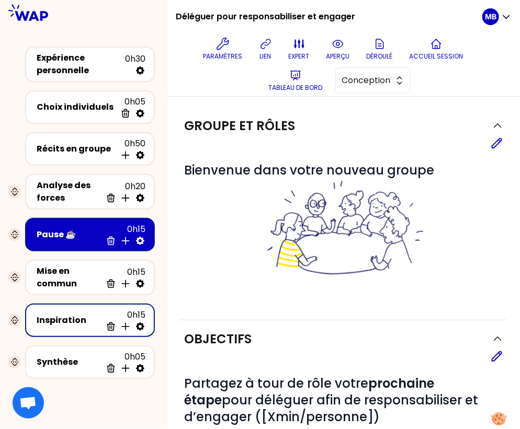
click at [371, 66] on div "Paramètres lien expert aperçu Déroulé Accueil session Tableau de bord Conception" at bounding box center [333, 64] width 298 height 63
click at [364, 84] on span "Conception" at bounding box center [365, 80] width 47 height 13
click at [359, 128] on span "Facilitation" at bounding box center [379, 123] width 45 height 13
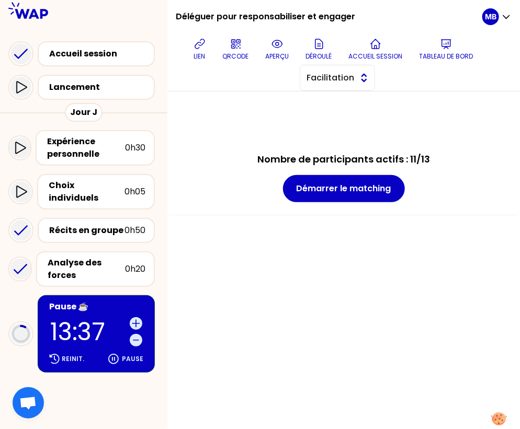
click at [340, 80] on span "Facilitation" at bounding box center [329, 78] width 47 height 13
click at [339, 101] on span "Conception" at bounding box center [343, 104] width 45 height 13
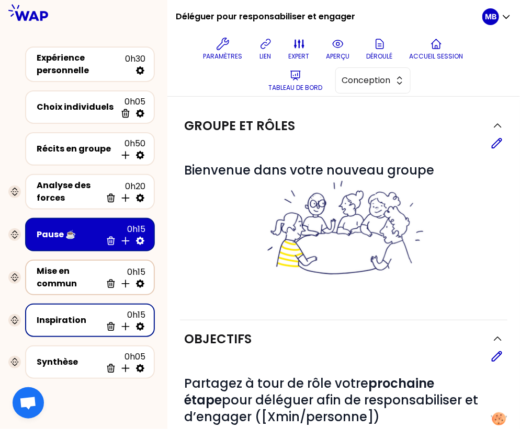
click at [141, 281] on icon at bounding box center [140, 284] width 10 height 10
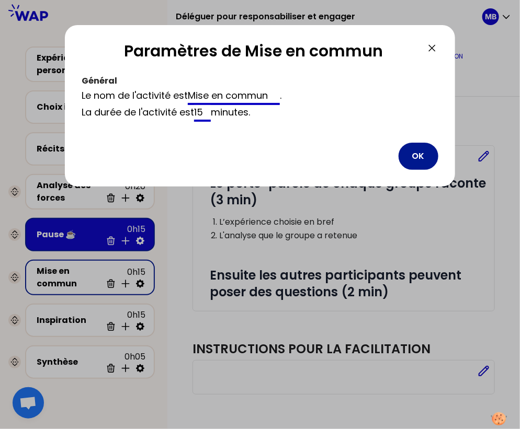
click at [426, 159] on button "OK" at bounding box center [418, 156] width 40 height 27
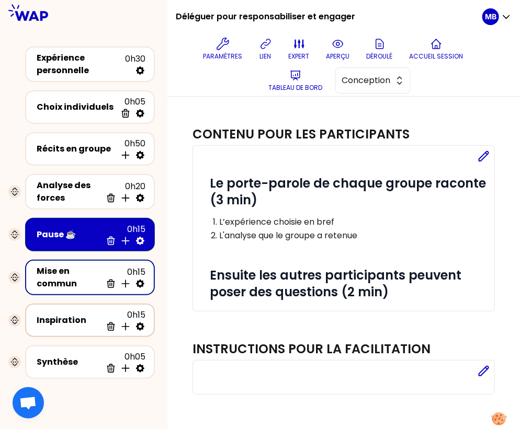
click at [75, 309] on div "Inspiration 0h15 Supprimer Insérer une activité en dessous" at bounding box center [90, 320] width 111 height 23
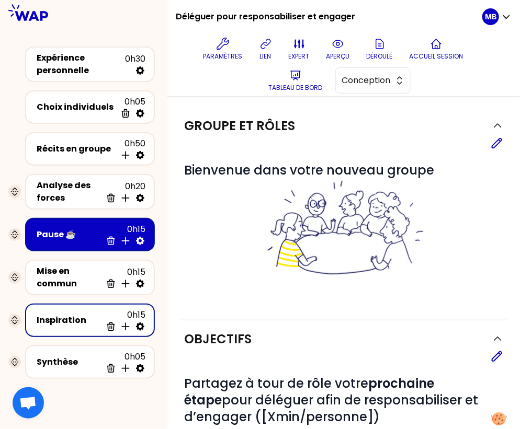
click at [143, 324] on icon at bounding box center [140, 327] width 8 height 8
select select "3"
select select "activity"
select select "share"
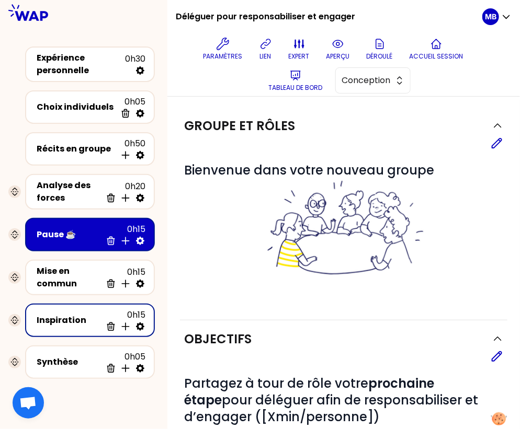
select select "false"
select select "Each"
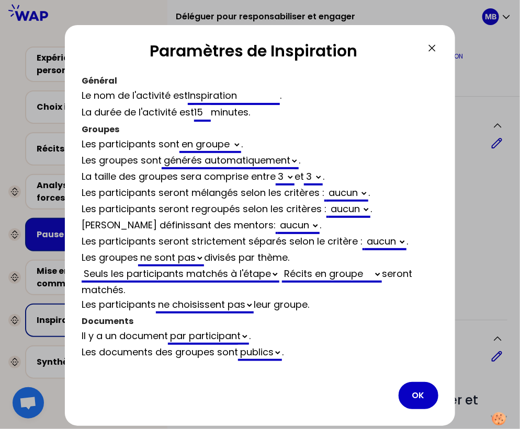
click at [361, 269] on select "Analyse des forces Récits en groupe" at bounding box center [332, 275] width 100 height 16
select select "3"
select select "activity"
select select "false"
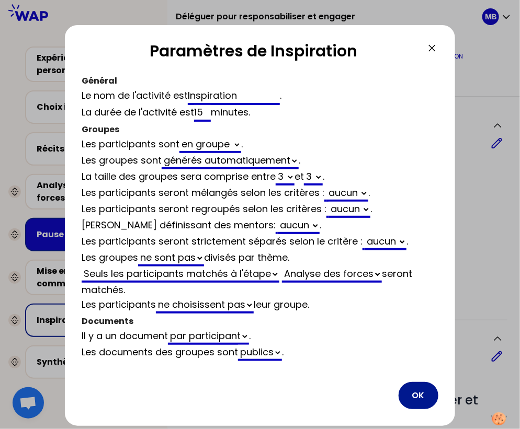
click at [416, 391] on button "OK" at bounding box center [418, 395] width 40 height 27
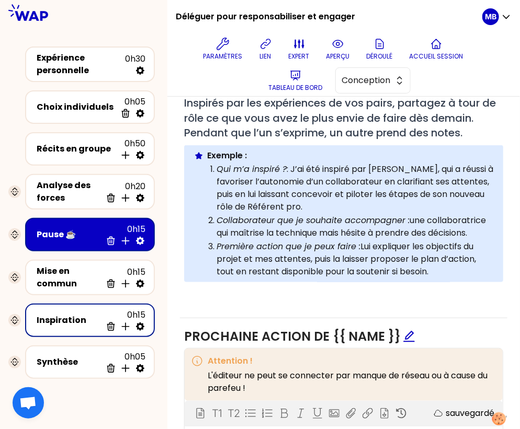
scroll to position [429, 0]
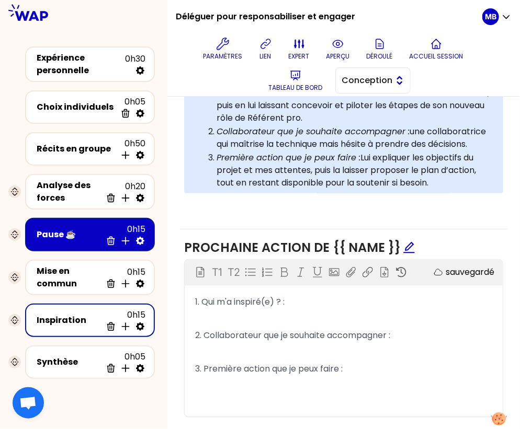
click at [370, 73] on button "Conception" at bounding box center [372, 80] width 75 height 26
click at [366, 120] on span "Facilitation" at bounding box center [379, 123] width 45 height 13
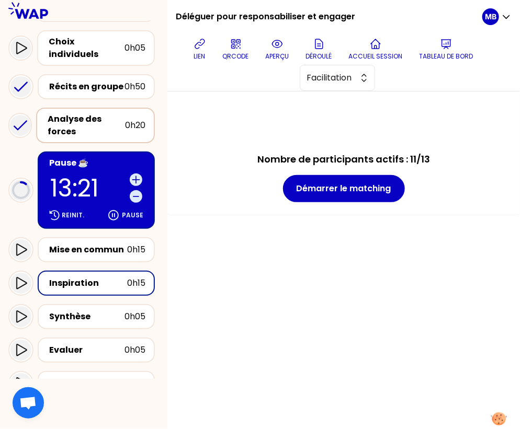
scroll to position [213, 0]
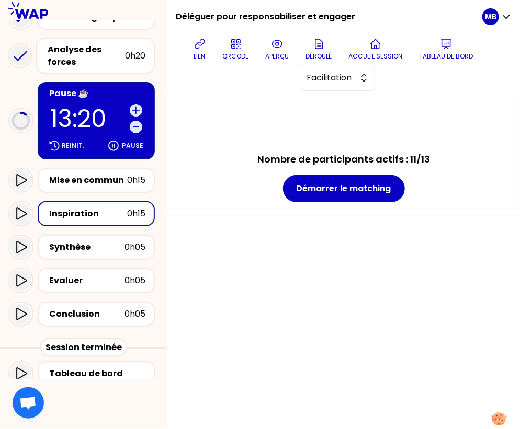
click at [97, 208] on div "Inspiration" at bounding box center [88, 214] width 78 height 13
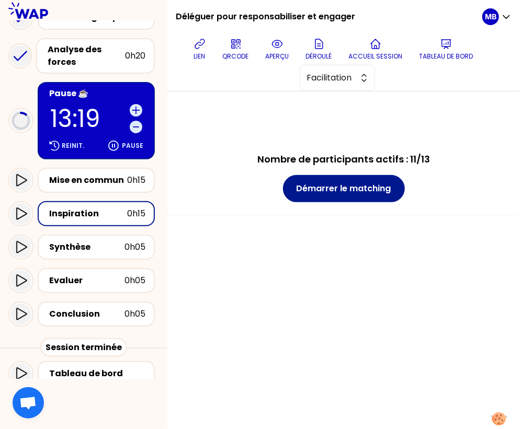
click at [302, 190] on button "Démarrer le matching" at bounding box center [344, 188] width 122 height 27
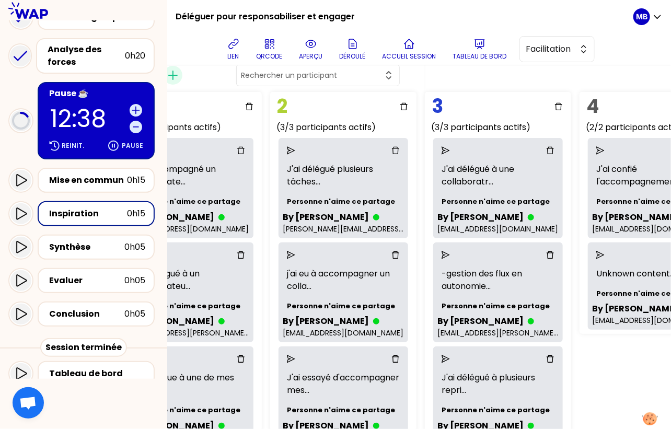
scroll to position [62, 301]
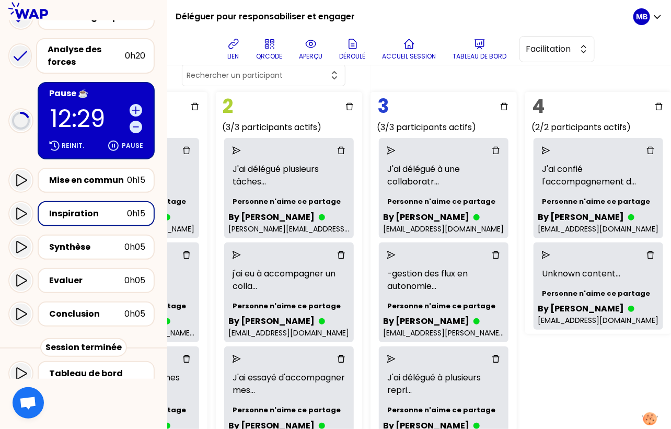
scroll to position [62, 0]
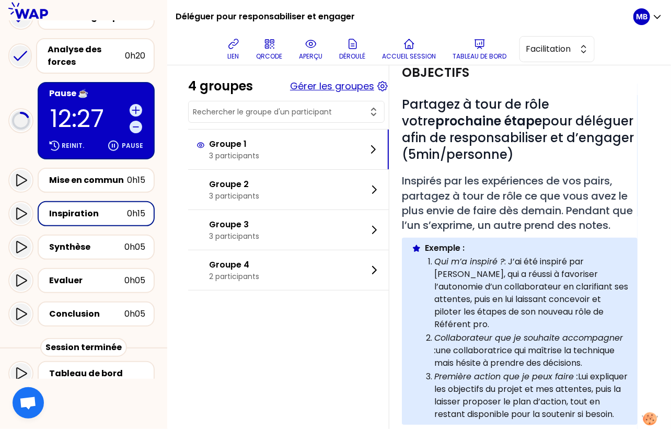
click at [311, 84] on button "Gérer les groupes" at bounding box center [332, 86] width 84 height 15
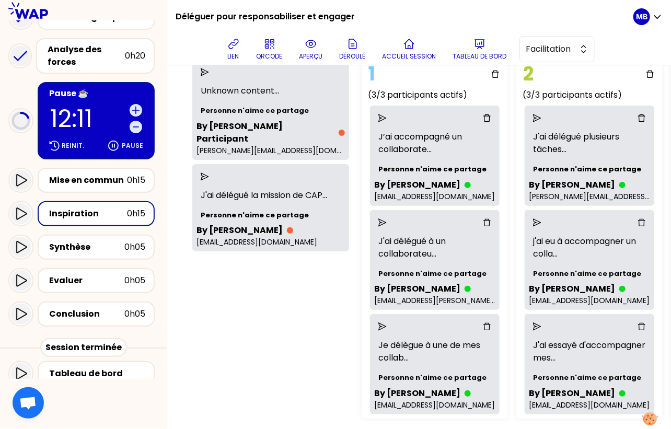
scroll to position [108, 0]
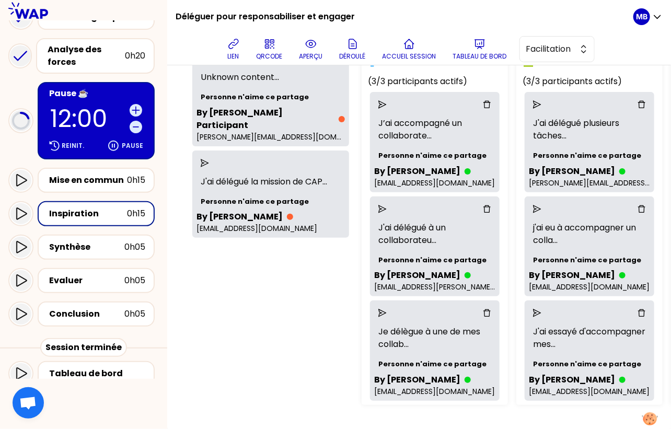
click at [491, 154] on p "Personne n'aime ce partage" at bounding box center [434, 155] width 121 height 19
click at [95, 44] on div "Analyse des forces" at bounding box center [86, 55] width 77 height 25
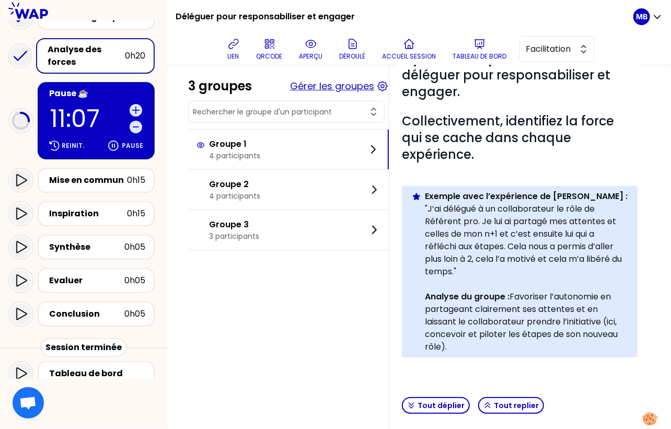
click at [323, 86] on button "Gérer les groupes" at bounding box center [332, 86] width 84 height 15
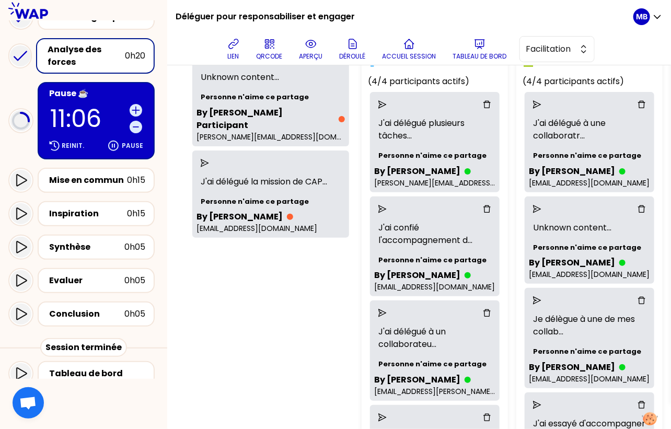
scroll to position [108, 146]
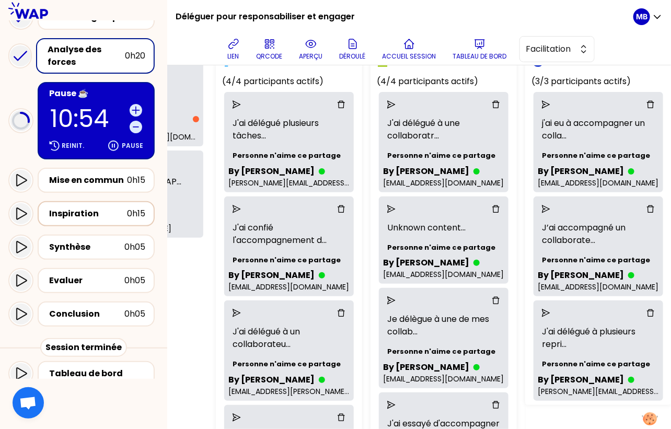
click at [84, 208] on div "Inspiration" at bounding box center [88, 214] width 78 height 13
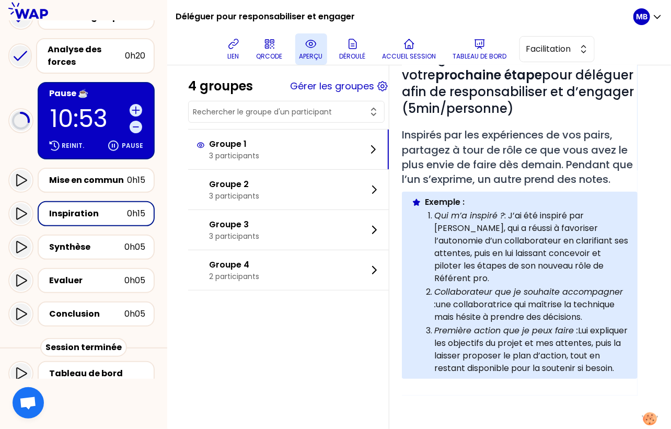
click at [305, 47] on icon at bounding box center [311, 44] width 13 height 13
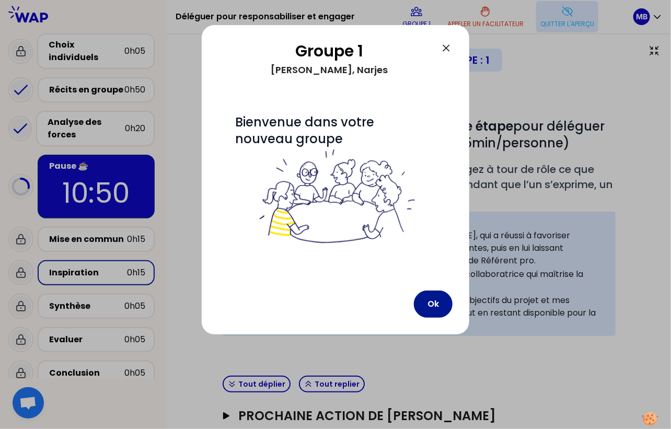
click at [432, 296] on button "Ok" at bounding box center [433, 304] width 39 height 27
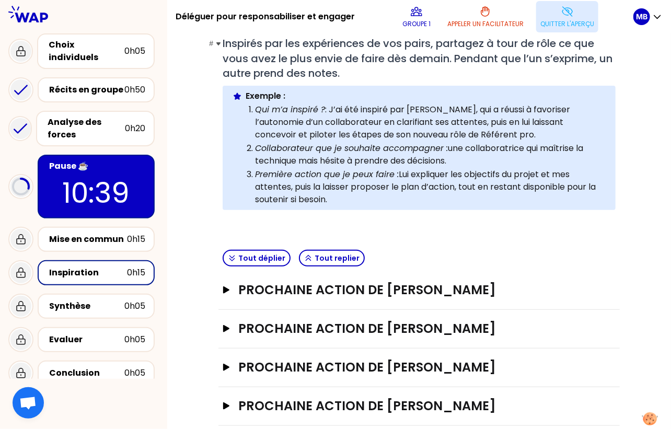
scroll to position [178, 0]
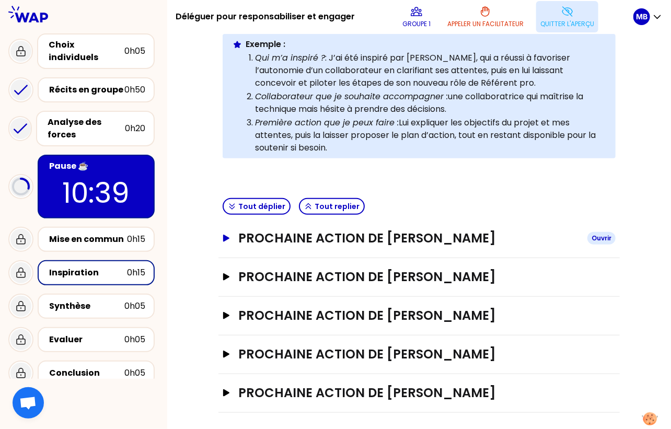
click at [305, 237] on h3 "Prochaine action de Marine Bourgeaud" at bounding box center [408, 238] width 341 height 17
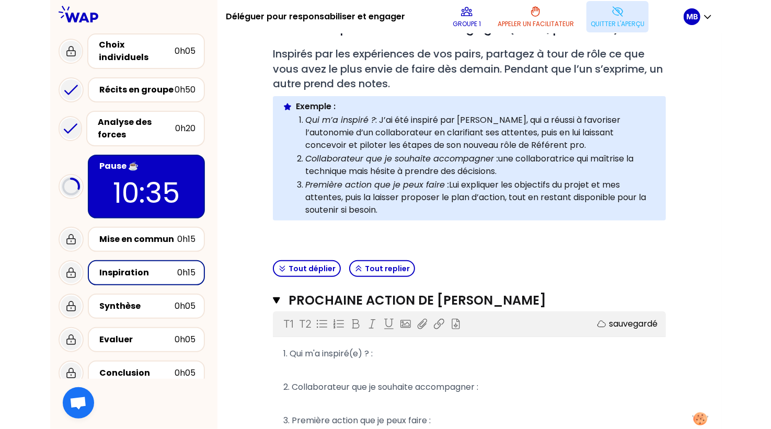
scroll to position [0, 0]
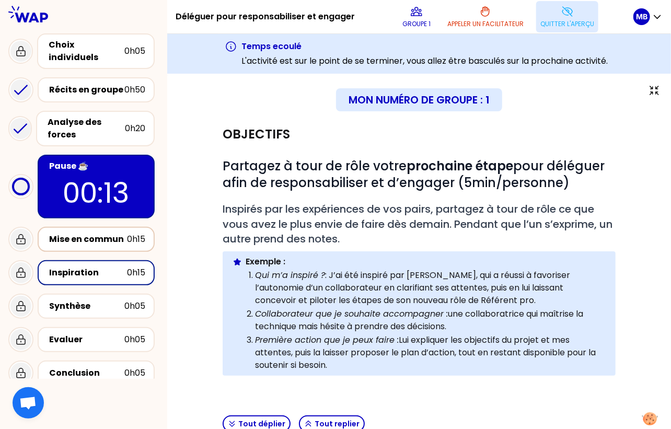
click at [100, 233] on div "Mise en commun" at bounding box center [88, 239] width 78 height 13
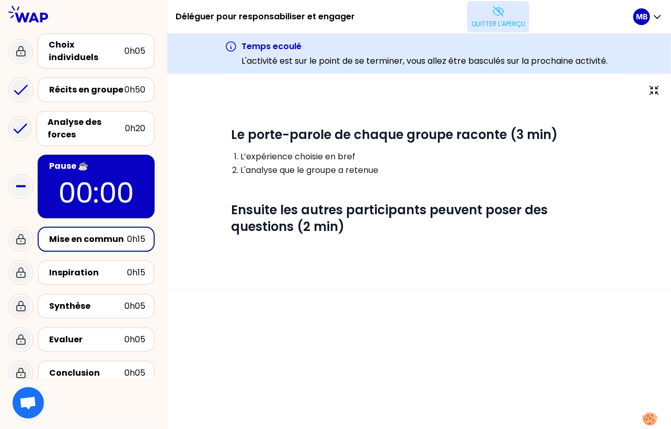
drag, startPoint x: 664, startPoint y: 420, endPoint x: 721, endPoint y: 420, distance: 57.0
click at [657, 418] on html "Déléguer pour responsabiliser et engager Quitter l'aperçu MB Expérience personn…" at bounding box center [335, 214] width 671 height 429
click at [657, 418] on div "# Le porte-parole de chaque groupe raconte (3 min) L’expérience choisie en bref…" at bounding box center [419, 251] width 504 height 355
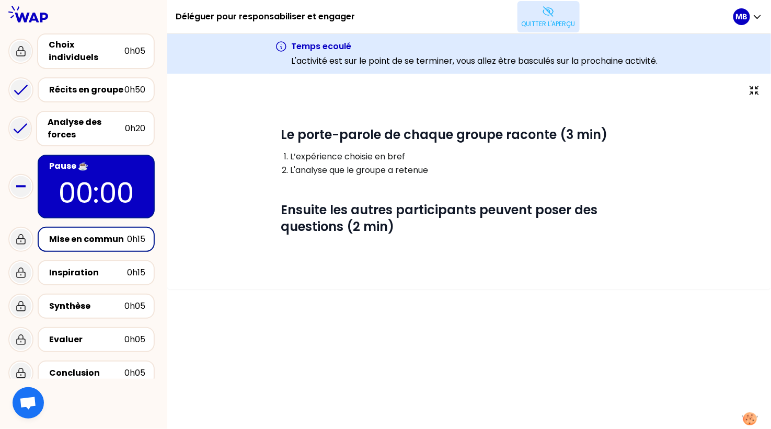
click at [537, 15] on button "Quitter l'aperçu" at bounding box center [549, 16] width 62 height 31
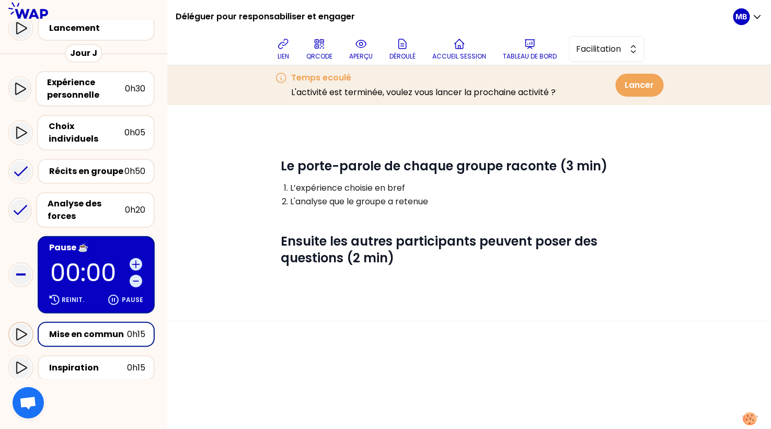
click at [26, 328] on icon at bounding box center [21, 334] width 13 height 13
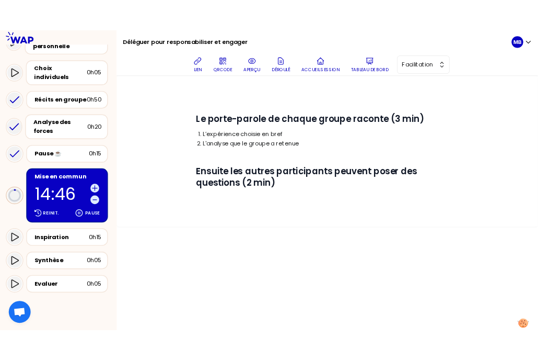
scroll to position [213, 0]
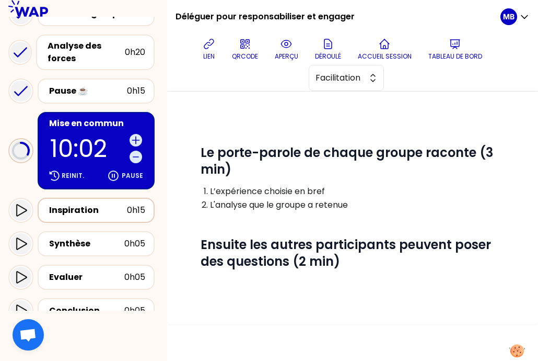
click at [82, 204] on div "Inspiration" at bounding box center [88, 210] width 78 height 13
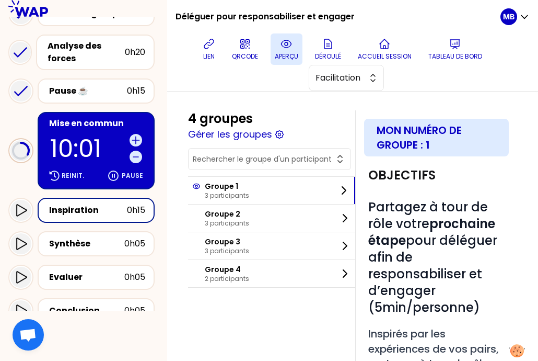
click at [282, 53] on p "aperçu" at bounding box center [287, 56] width 24 height 8
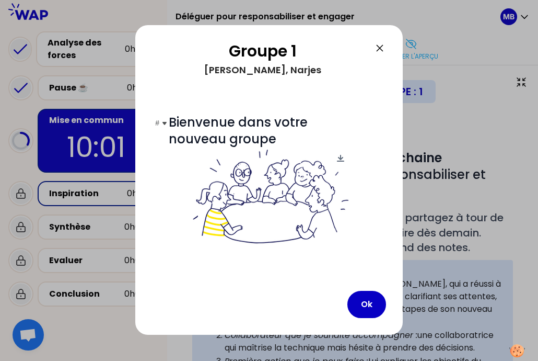
scroll to position [122, 0]
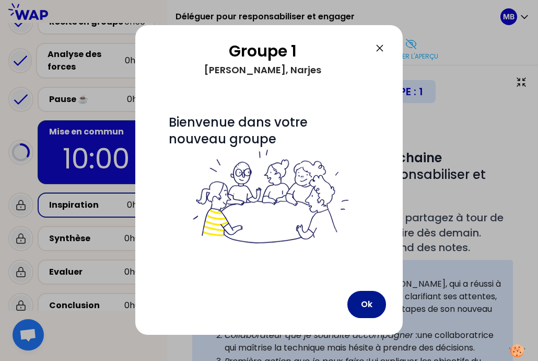
click at [373, 302] on button "Ok" at bounding box center [367, 304] width 39 height 27
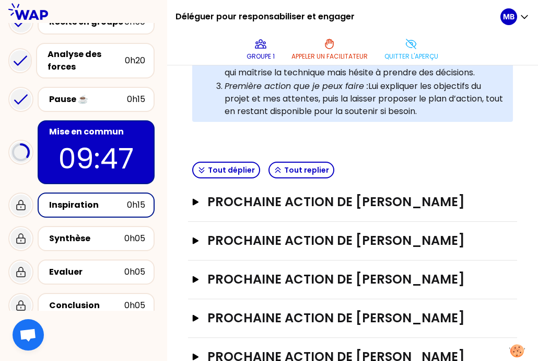
scroll to position [150, 0]
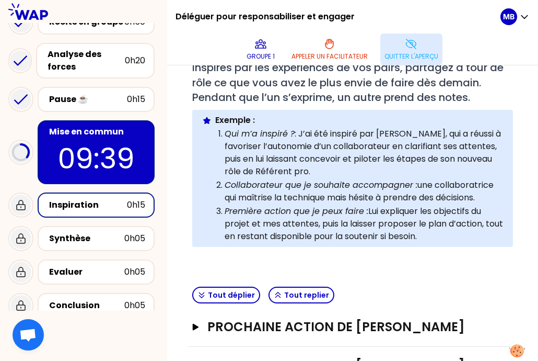
click at [404, 48] on button "Quitter l'aperçu" at bounding box center [412, 48] width 62 height 31
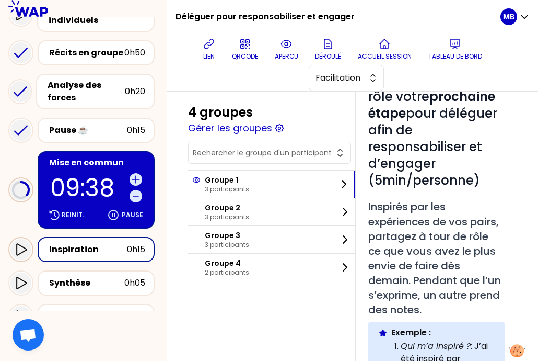
scroll to position [278, 0]
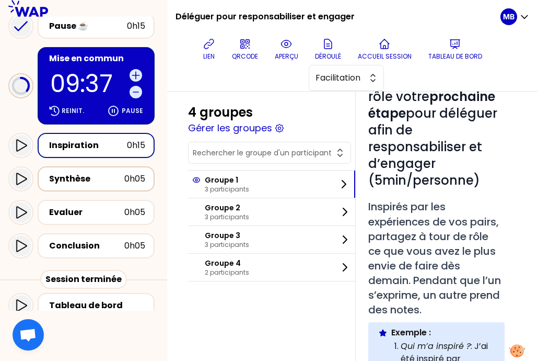
click at [66, 173] on div "Synthèse" at bounding box center [86, 179] width 75 height 13
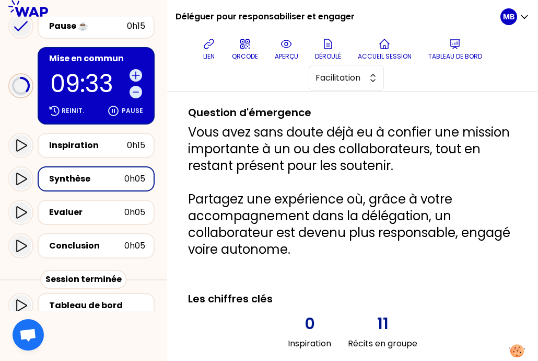
scroll to position [340, 0]
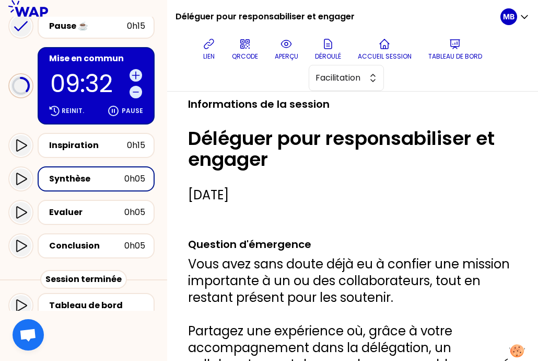
click at [87, 72] on p "09:32" at bounding box center [87, 84] width 75 height 24
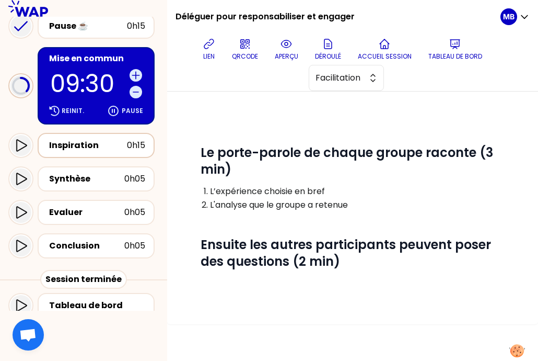
click at [96, 139] on div "Inspiration" at bounding box center [88, 145] width 78 height 13
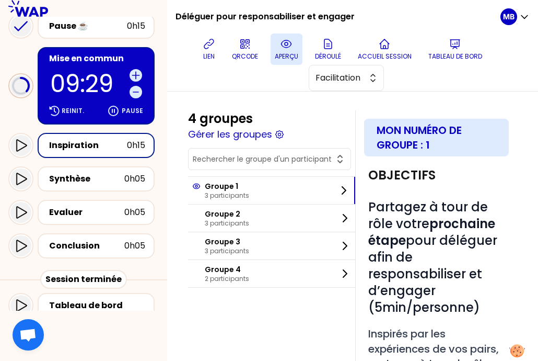
click at [287, 37] on button "aperçu" at bounding box center [287, 48] width 32 height 31
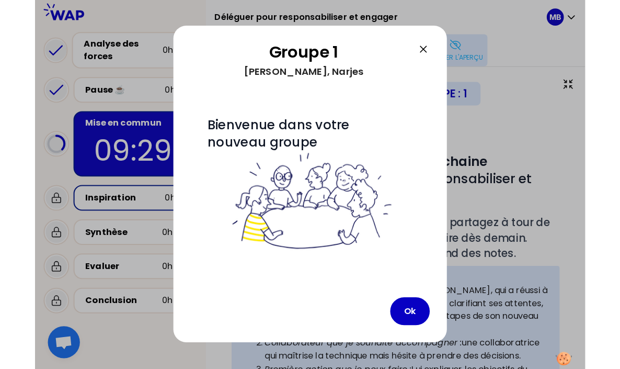
scroll to position [122, 0]
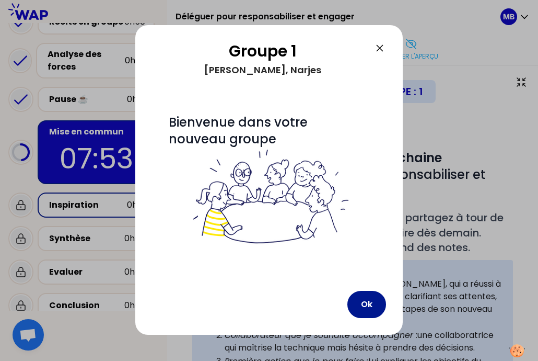
click at [360, 306] on button "Ok" at bounding box center [367, 304] width 39 height 27
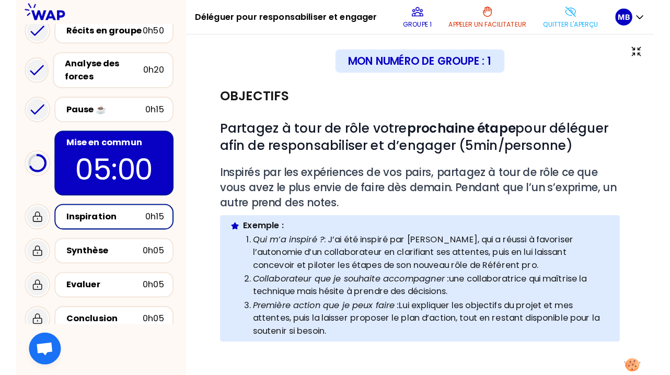
scroll to position [109, 0]
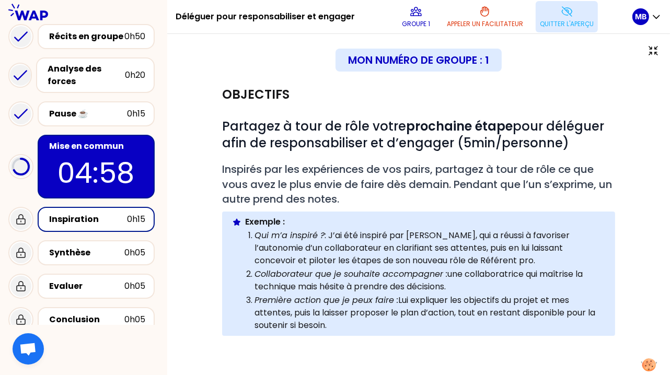
click at [553, 26] on p "Quitter l'aperçu" at bounding box center [567, 24] width 54 height 8
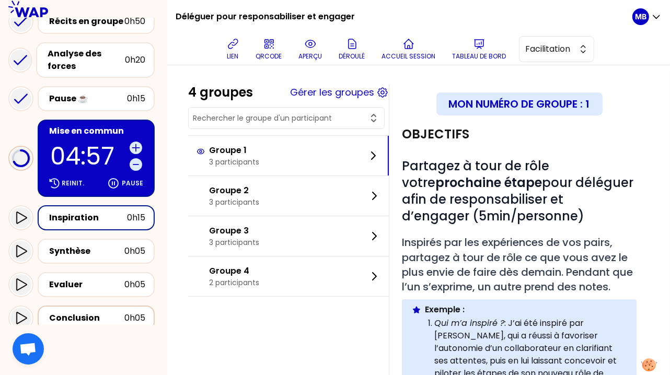
scroll to position [236, 0]
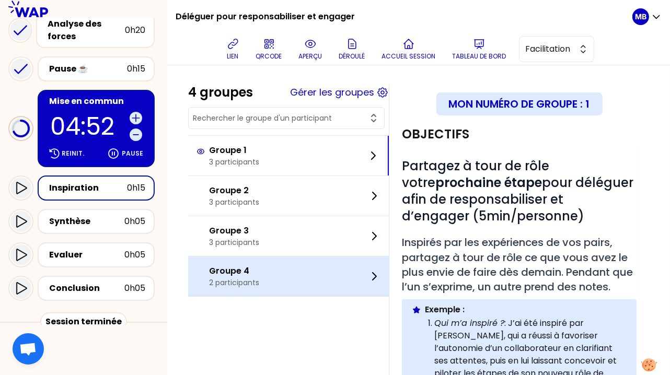
click at [215, 283] on p "2 participants" at bounding box center [234, 283] width 50 height 10
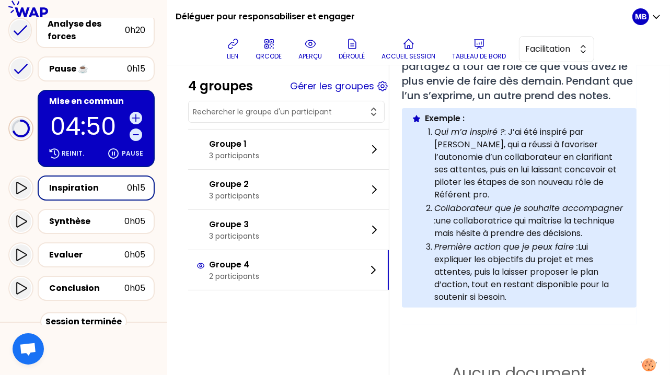
scroll to position [451, 0]
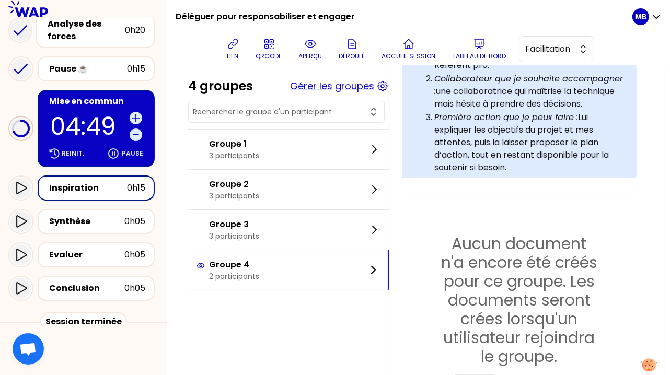
click at [298, 90] on button "Gérer les groupes" at bounding box center [332, 86] width 84 height 15
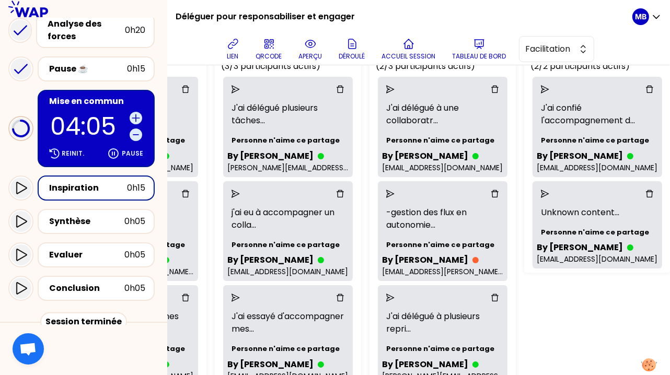
scroll to position [78, 302]
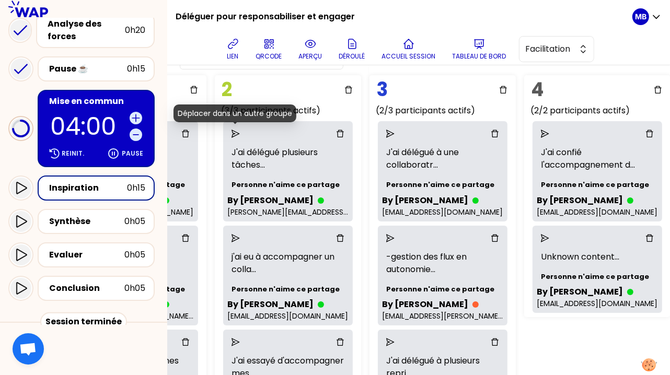
click at [233, 132] on icon "send" at bounding box center [236, 134] width 8 height 8
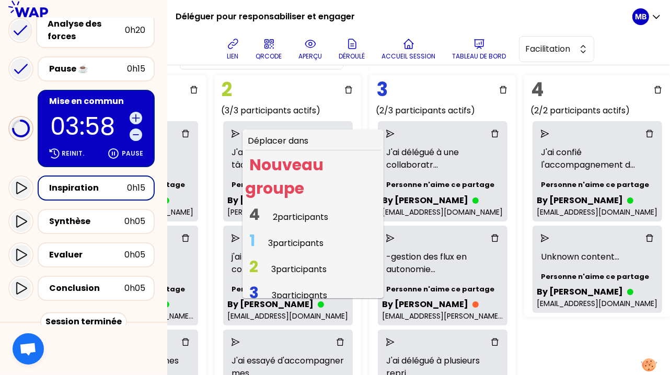
click at [278, 217] on span "2 participants" at bounding box center [300, 217] width 55 height 12
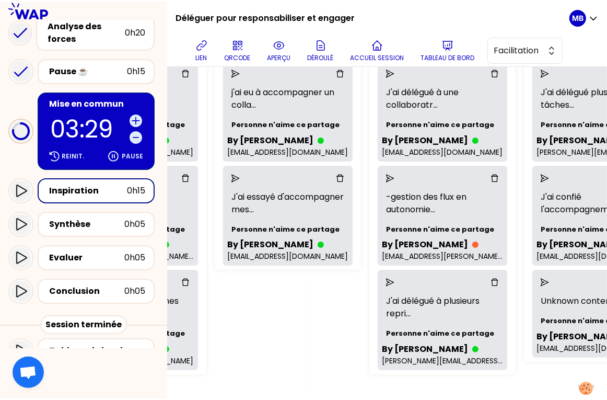
scroll to position [147, 302]
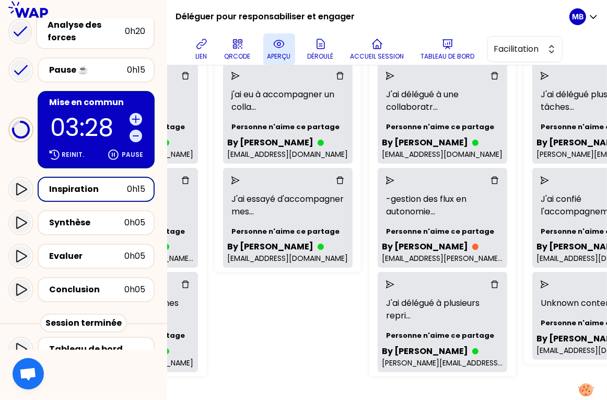
click at [280, 53] on p "aperçu" at bounding box center [280, 56] width 24 height 8
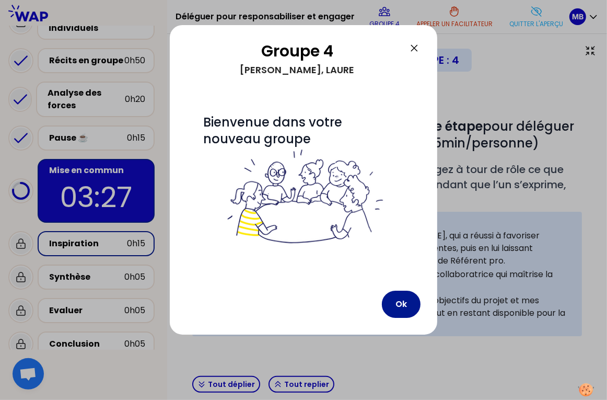
click at [406, 304] on button "Ok" at bounding box center [401, 304] width 39 height 27
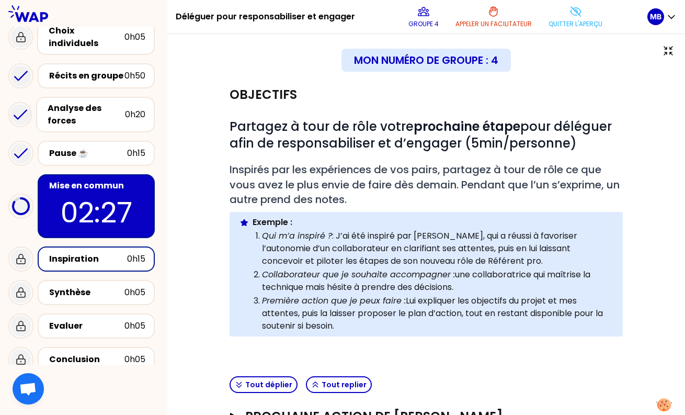
scroll to position [73, 0]
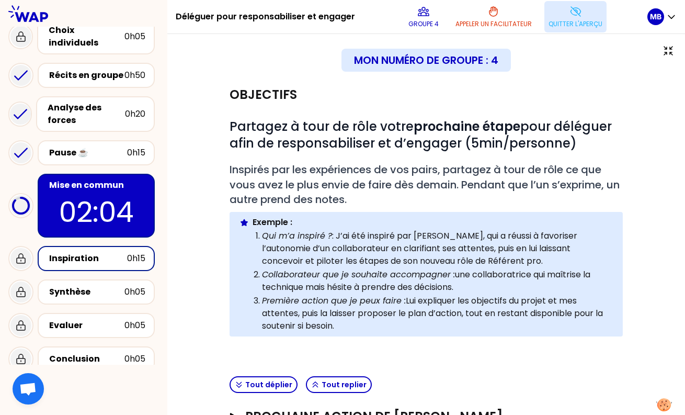
click at [554, 24] on p "Quitter l'aperçu" at bounding box center [575, 24] width 54 height 8
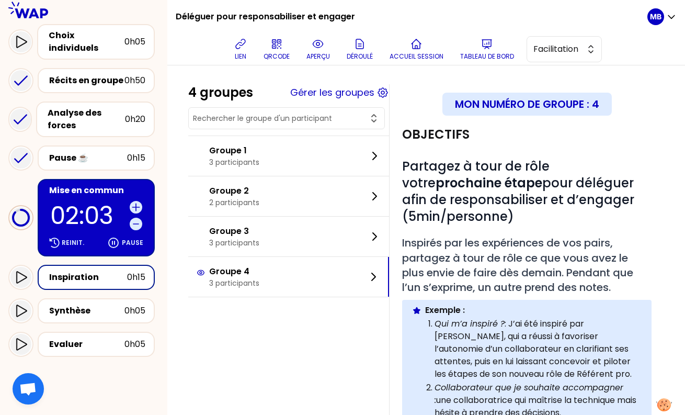
scroll to position [227, 0]
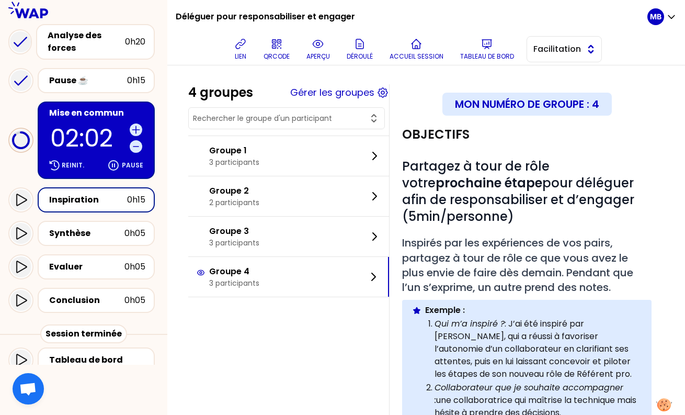
click at [544, 53] on span "Facilitation" at bounding box center [556, 49] width 47 height 13
click at [544, 76] on li "Conception" at bounding box center [564, 75] width 74 height 17
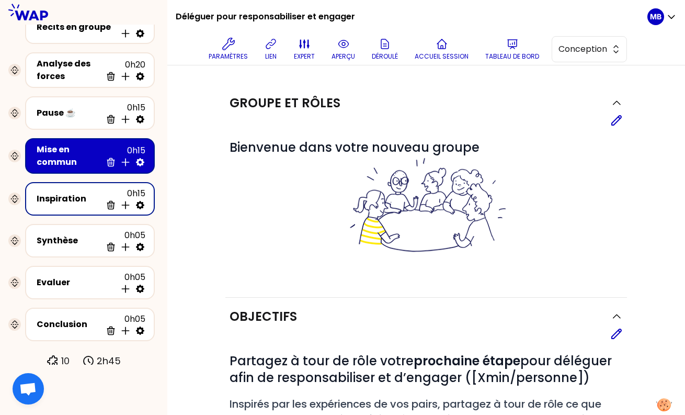
click at [74, 196] on div "Inspiration" at bounding box center [69, 198] width 65 height 13
click at [583, 52] on span "Conception" at bounding box center [581, 49] width 47 height 13
click at [578, 95] on span "Facilitation" at bounding box center [595, 92] width 45 height 13
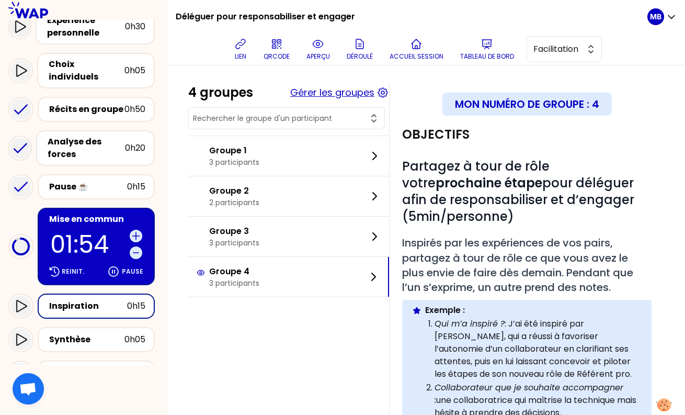
click at [316, 91] on button "Gérer les groupes" at bounding box center [332, 92] width 84 height 15
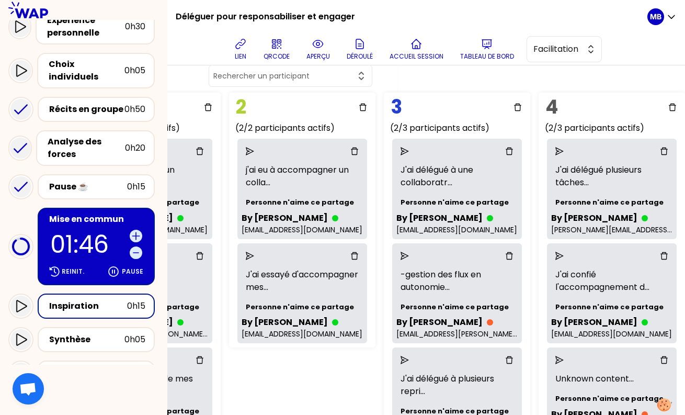
scroll to position [47, 288]
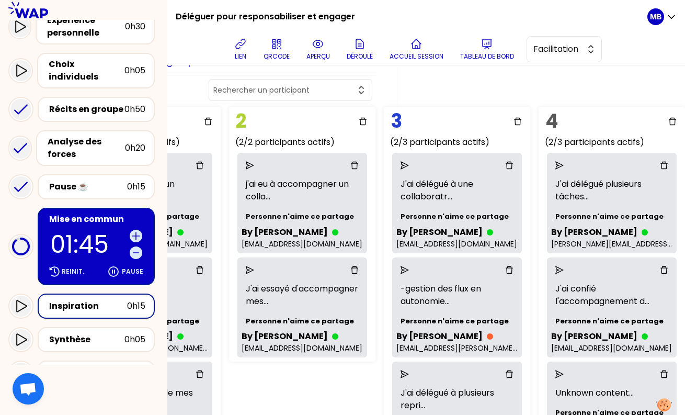
click at [554, 166] on div at bounding box center [611, 165] width 121 height 17
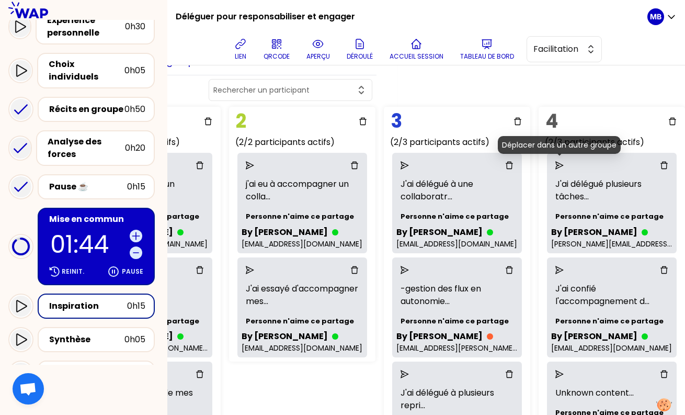
click at [559, 166] on icon "send" at bounding box center [559, 165] width 8 height 8
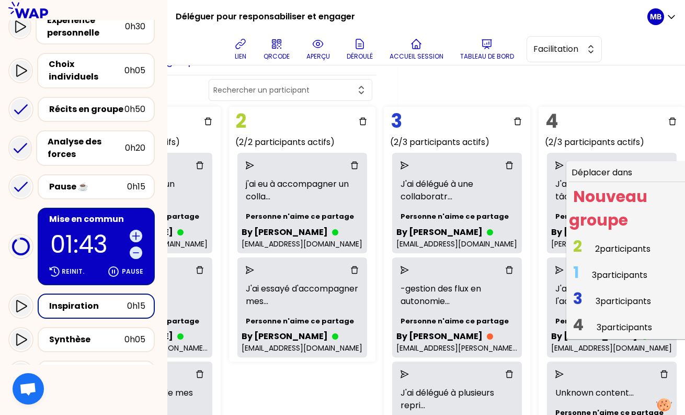
click at [579, 244] on span "2" at bounding box center [577, 246] width 9 height 22
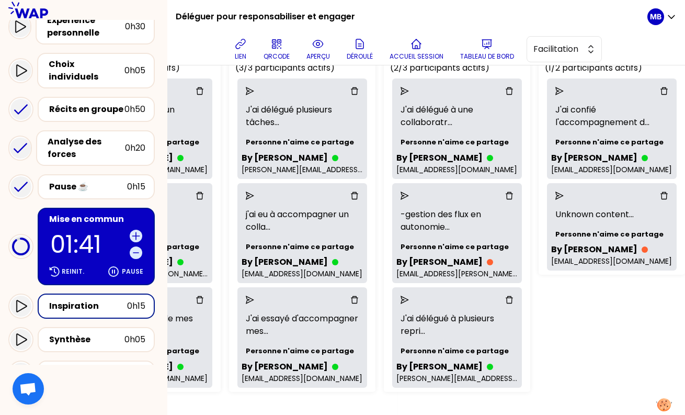
scroll to position [122, 288]
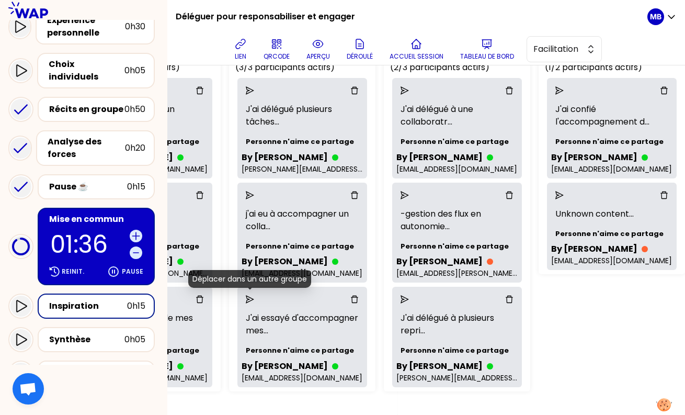
click at [250, 300] on icon "send" at bounding box center [250, 299] width 8 height 8
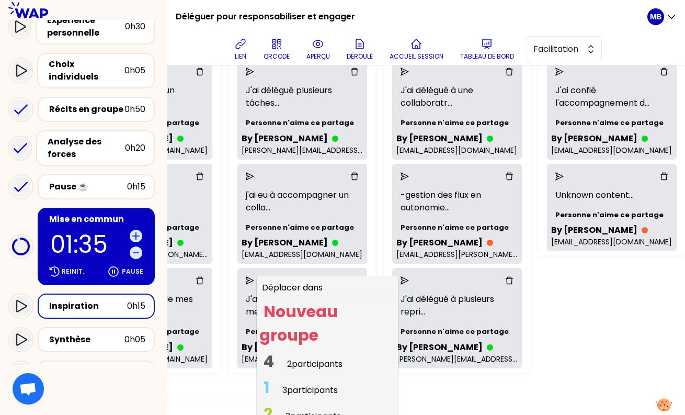
click at [288, 361] on span "4 2 participants" at bounding box center [302, 363] width 87 height 20
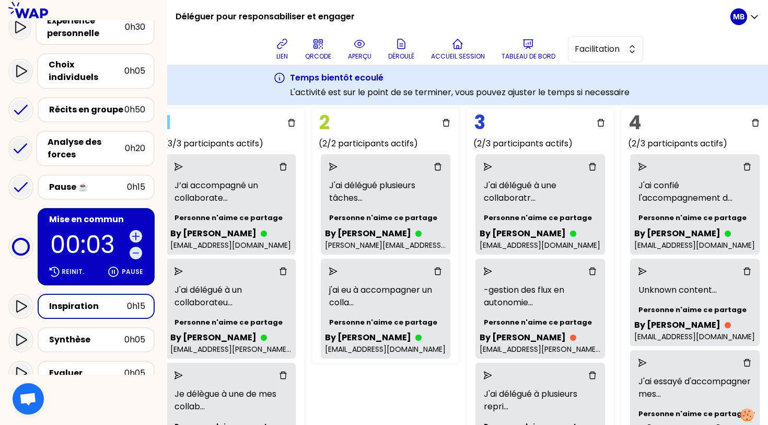
scroll to position [90, 204]
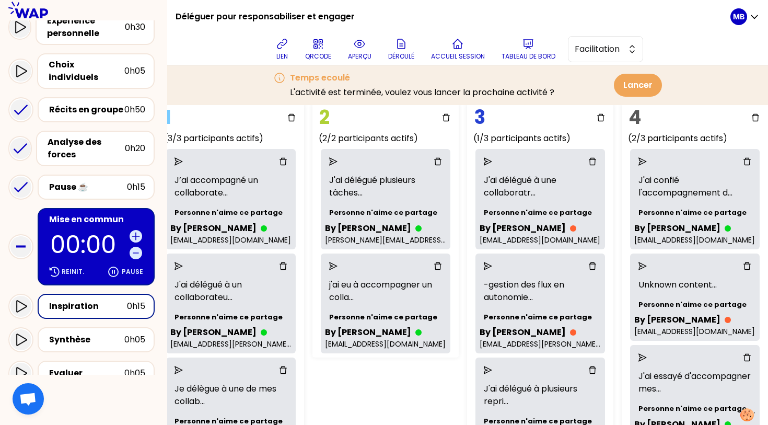
click at [439, 393] on div "4 groupes Créer un groupe 1 (3/3 participants actifs) J’ai accompagné un collab…" at bounding box center [349, 270] width 390 height 393
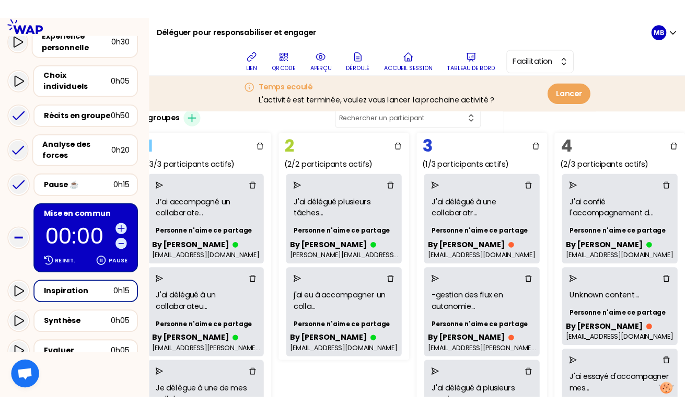
scroll to position [14, 204]
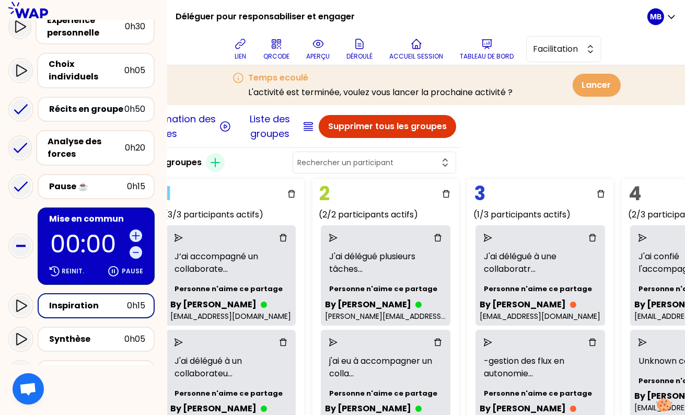
click at [100, 300] on div "Inspiration" at bounding box center [88, 306] width 78 height 13
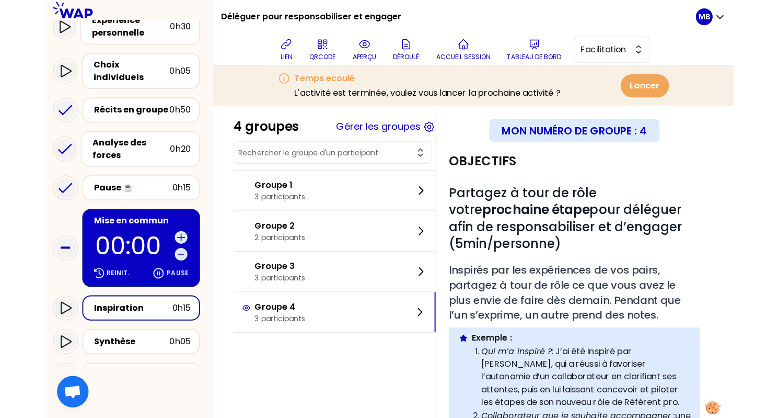
scroll to position [14, 0]
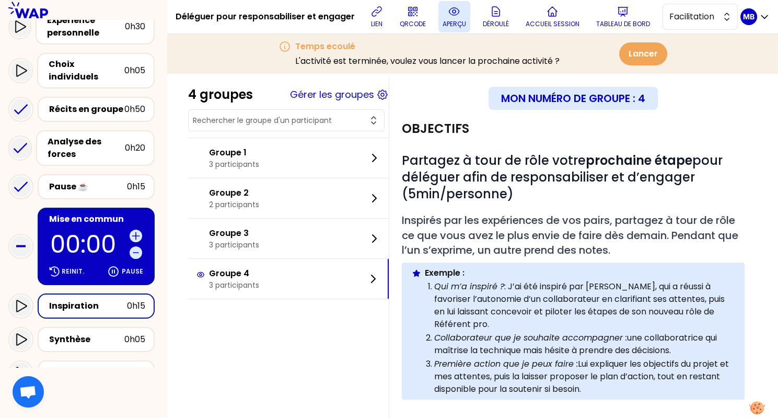
click at [450, 14] on icon at bounding box center [454, 11] width 10 height 7
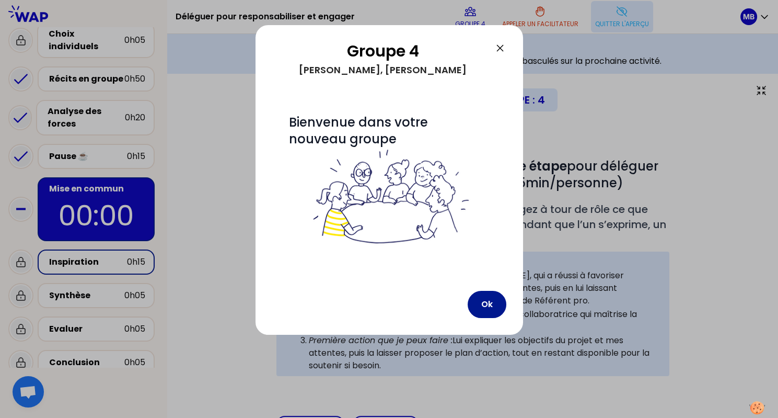
click at [486, 300] on button "Ok" at bounding box center [487, 304] width 39 height 27
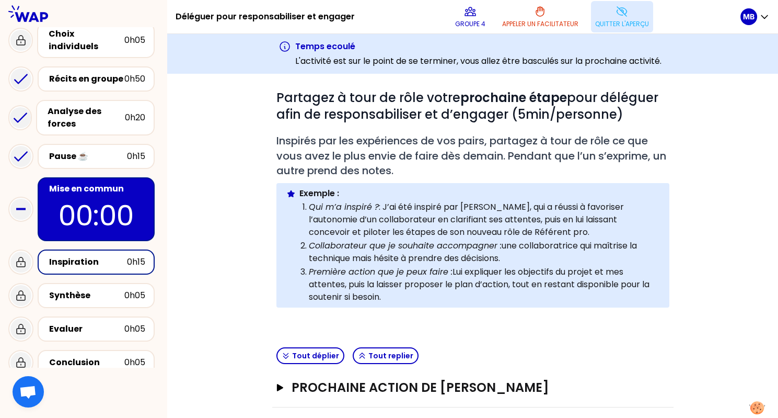
scroll to position [67, 0]
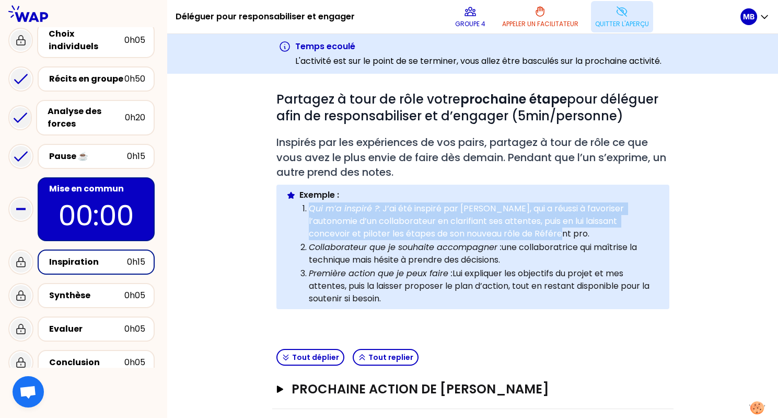
drag, startPoint x: 309, startPoint y: 208, endPoint x: 504, endPoint y: 234, distance: 196.7
click at [504, 234] on p "Qui m’a inspiré ? : J’ai été inspiré par Laure, qui a réussi à favoriser l’auto…" at bounding box center [484, 221] width 351 height 38
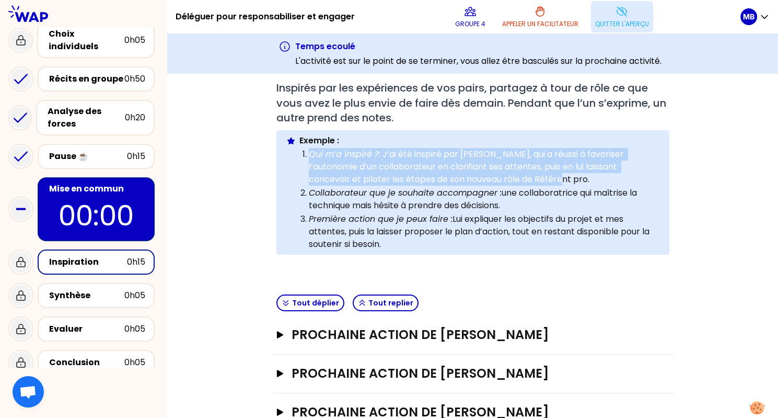
scroll to position [135, 0]
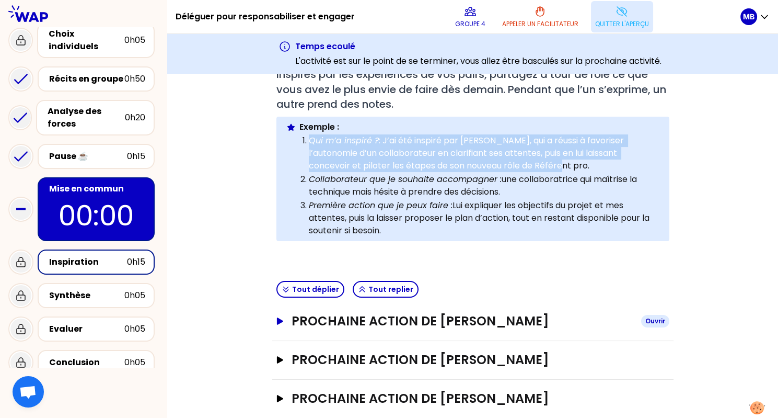
click at [317, 321] on h3 "Prochaine action de Marine Bourgeaud" at bounding box center [462, 321] width 341 height 17
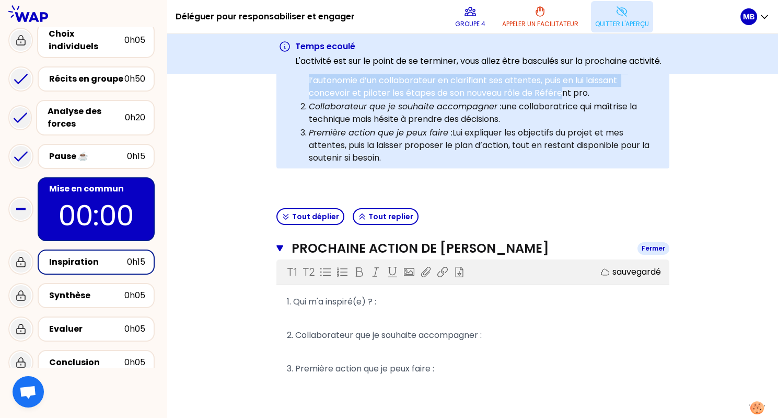
scroll to position [221, 0]
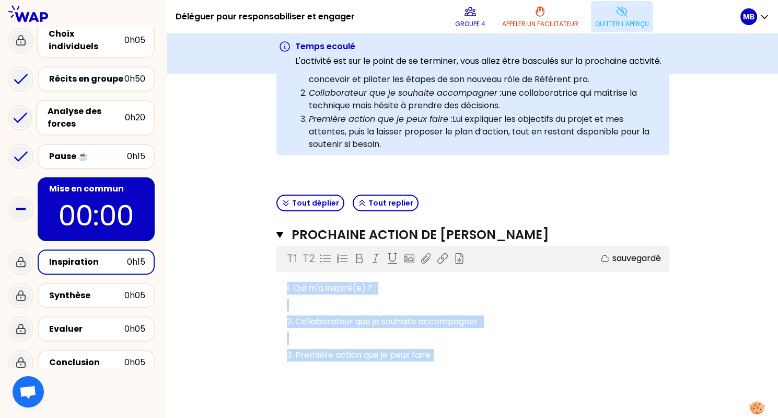
drag, startPoint x: 286, startPoint y: 284, endPoint x: 459, endPoint y: 352, distance: 185.4
click at [459, 352] on div "1. Qui m'a inspiré(e) ? : ﻿ 2. Collaborateur que je souhaite accompagner : ﻿ 3.…" at bounding box center [473, 330] width 372 height 100
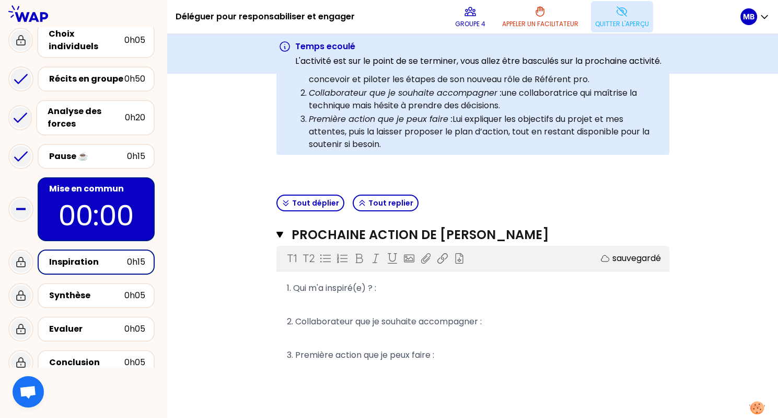
click at [211, 276] on div "Objectifs # Partagez à tour de rôle votre prochaine étape pour déléguer afin de…" at bounding box center [472, 235] width 569 height 682
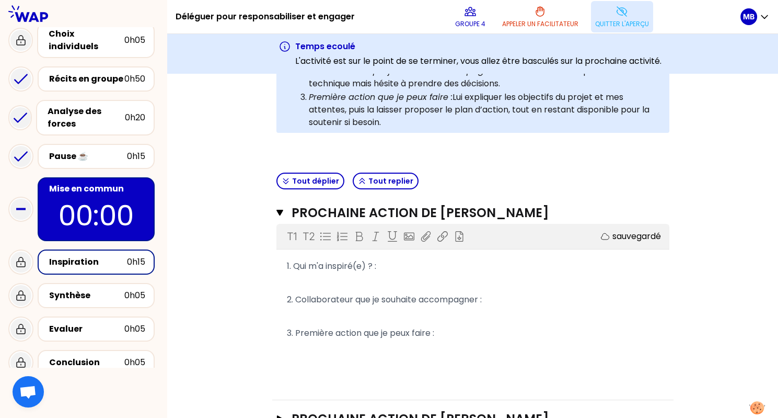
scroll to position [246, 0]
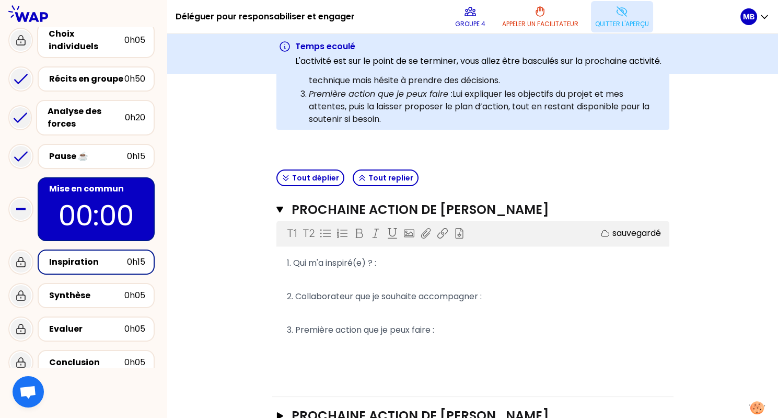
click at [455, 329] on p "3. Première action que je peux faire :" at bounding box center [473, 329] width 372 height 17
click at [222, 296] on div "Objectifs # Partagez à tour de rôle votre prochaine étape pour déléguer afin de…" at bounding box center [472, 210] width 569 height 682
click at [392, 259] on p "1. Qui m'a inspiré(e) ? :" at bounding box center [473, 263] width 372 height 17
click at [608, 23] on p "Quitter l'aperçu" at bounding box center [622, 24] width 54 height 8
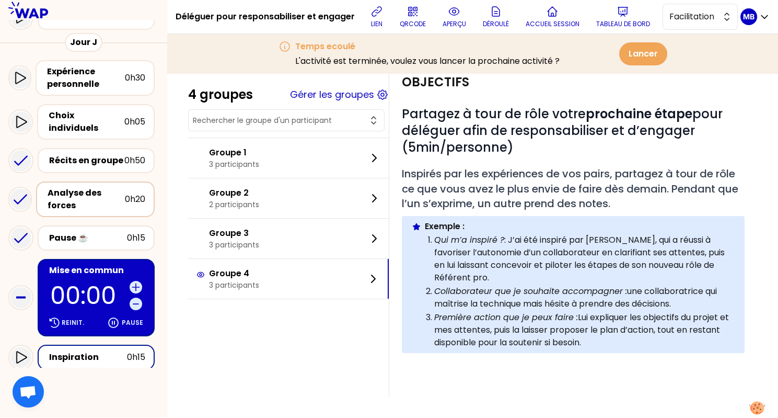
scroll to position [223, 0]
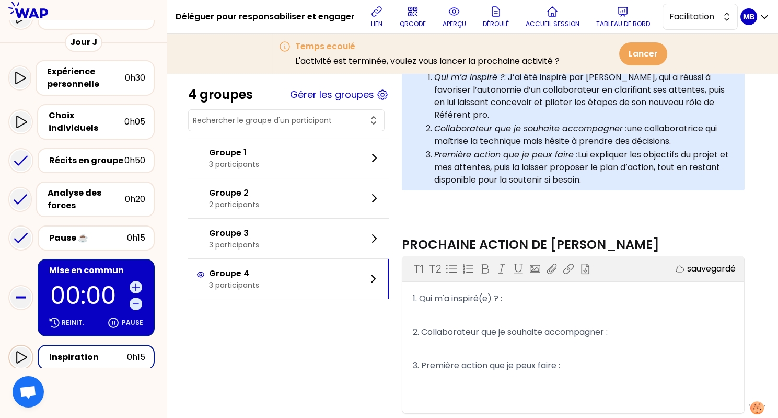
click at [26, 347] on div at bounding box center [20, 357] width 21 height 21
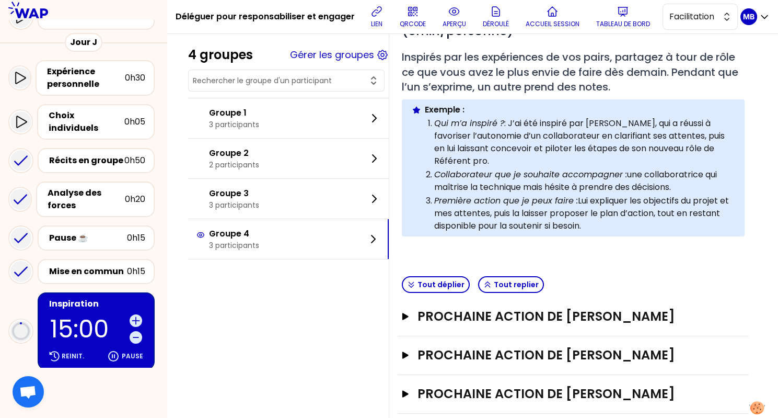
scroll to position [176, 0]
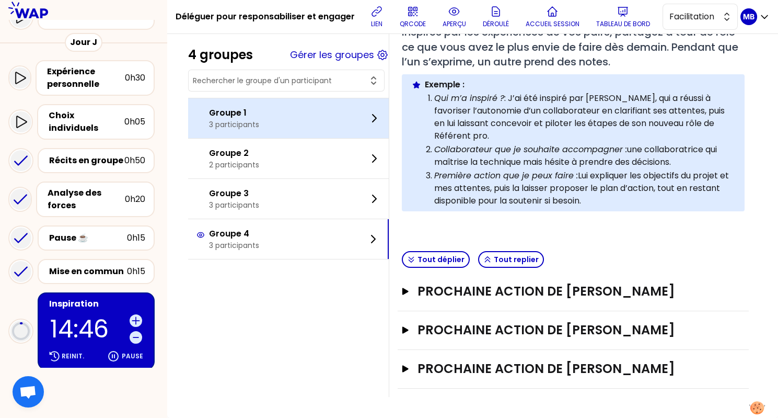
click at [268, 121] on div "Groupe 1 3 participants" at bounding box center [288, 118] width 201 height 40
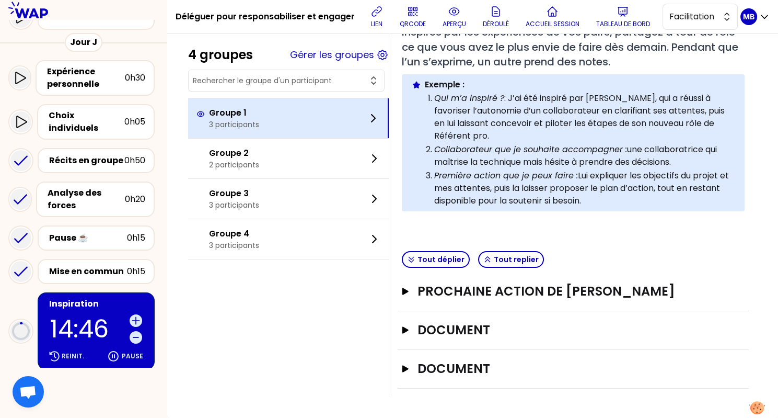
scroll to position [159, 0]
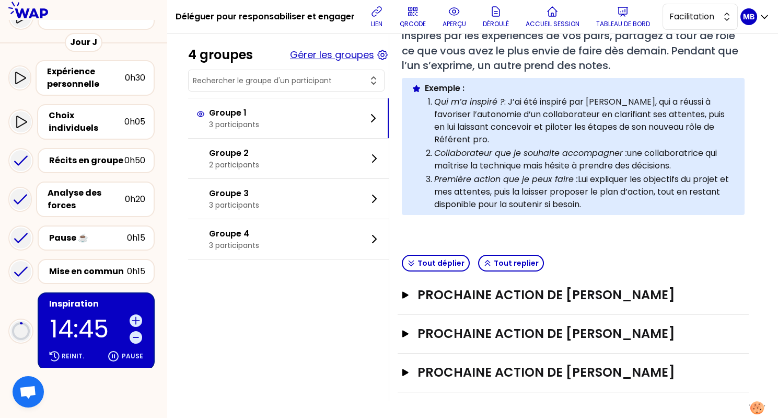
click at [311, 61] on button "Gérer les groupes" at bounding box center [332, 55] width 84 height 15
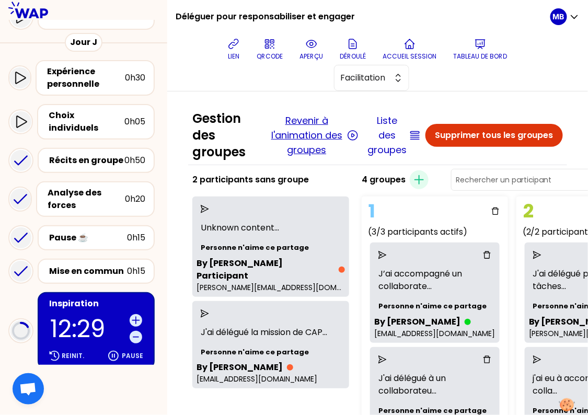
click at [305, 123] on button "Revenir à l'animation des groupes" at bounding box center [306, 135] width 75 height 44
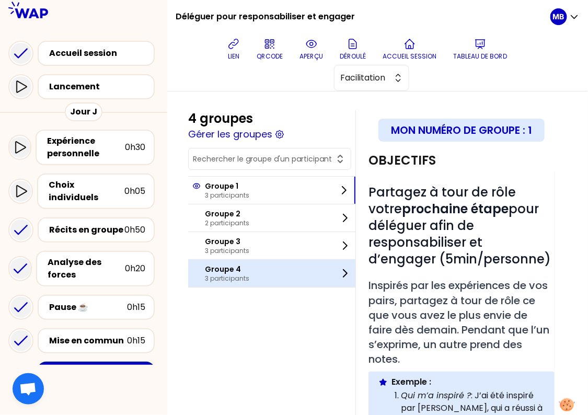
click at [252, 271] on div "Groupe 4 3 participants" at bounding box center [271, 273] width 167 height 27
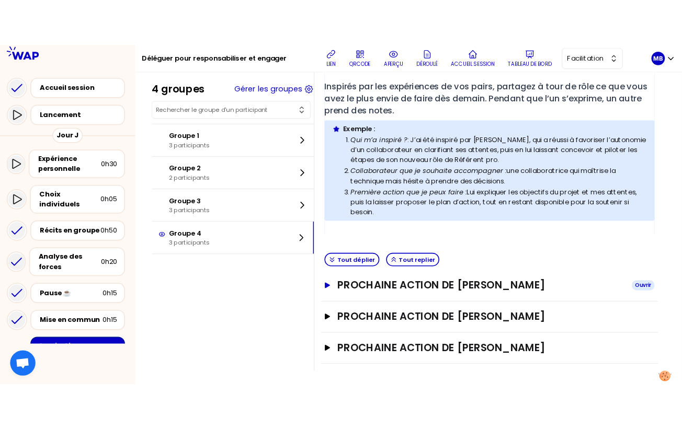
scroll to position [126, 0]
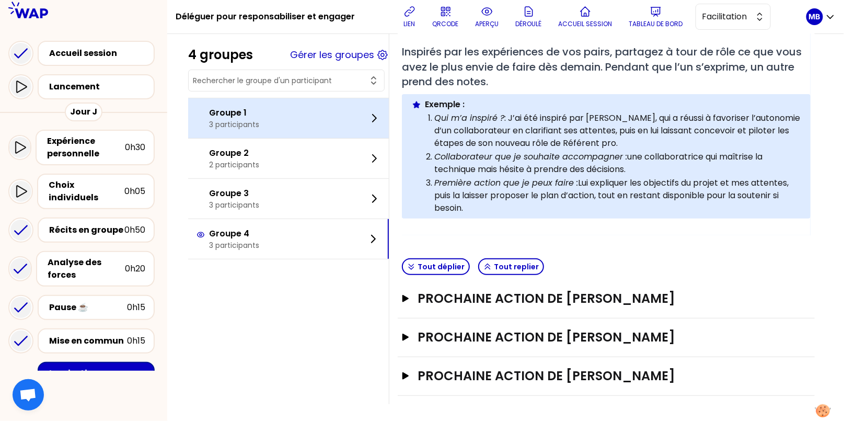
click at [222, 114] on p "Groupe 1" at bounding box center [234, 113] width 50 height 13
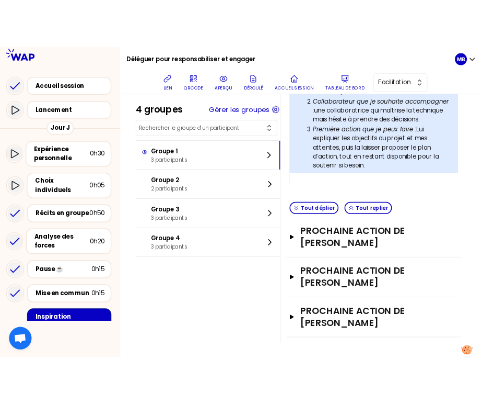
scroll to position [493, 0]
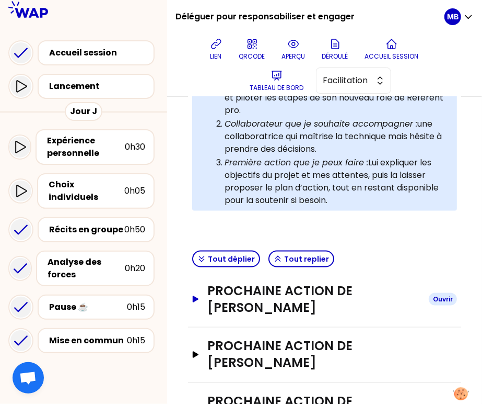
click at [287, 287] on h3 "Prochaine action de Stéphan PFOH" at bounding box center [314, 298] width 213 height 33
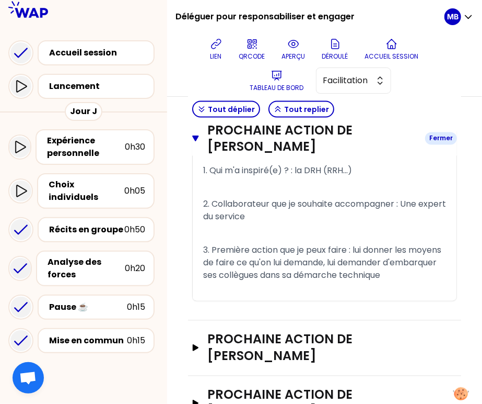
scroll to position [683, 0]
click at [275, 342] on h3 "Prochaine action de Anthony Leriche" at bounding box center [314, 347] width 213 height 33
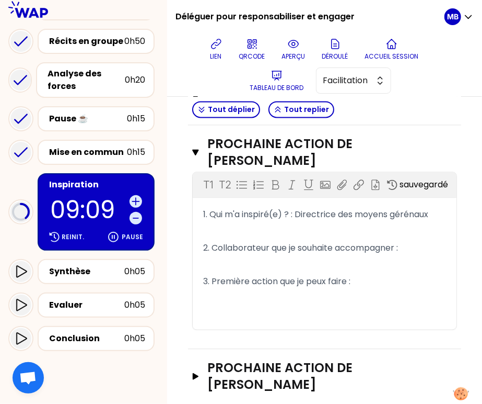
scroll to position [893, 0]
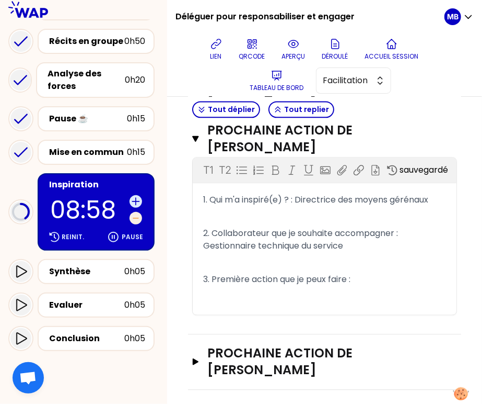
click at [133, 218] on icon at bounding box center [135, 218] width 5 height 0
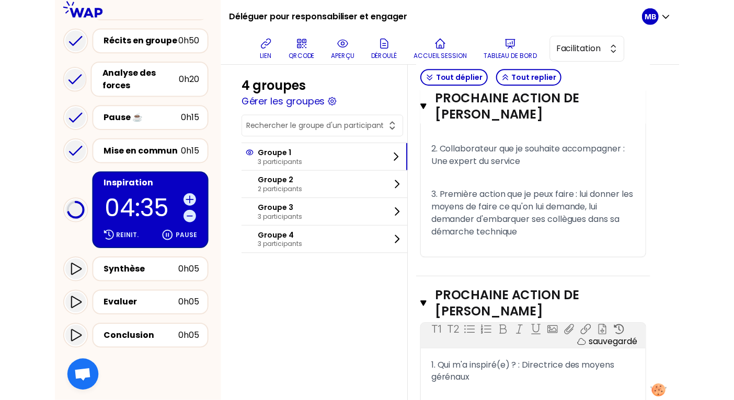
scroll to position [468, 0]
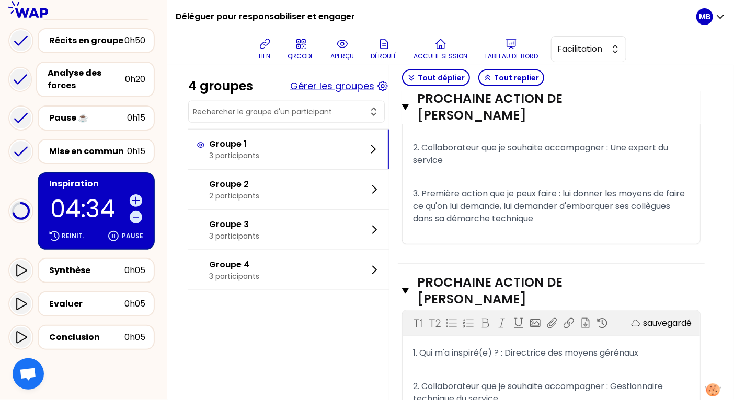
click at [308, 83] on button "Gérer les groupes" at bounding box center [332, 86] width 84 height 15
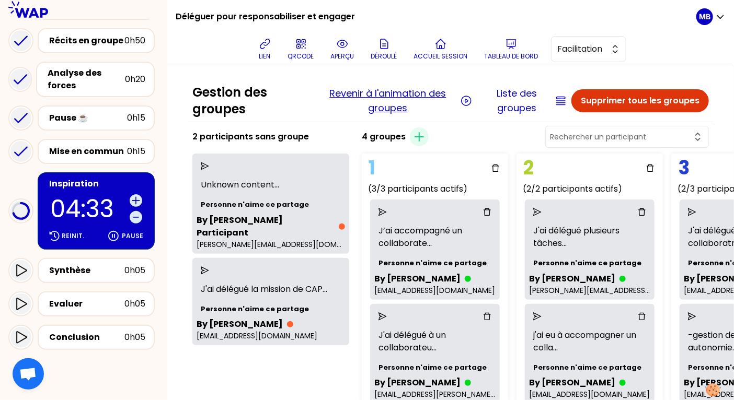
click at [365, 99] on button "Revenir à l'animation des groupes" at bounding box center [388, 100] width 140 height 29
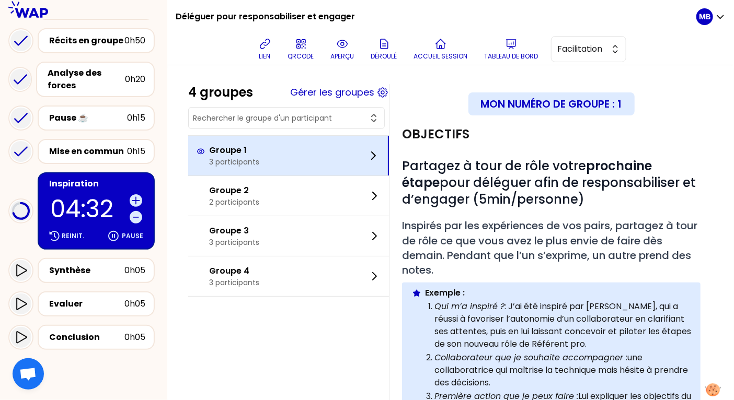
click at [235, 161] on p "3 participants" at bounding box center [234, 162] width 50 height 10
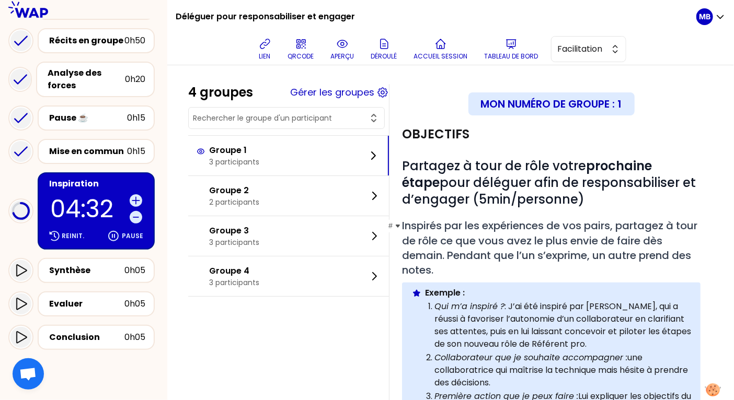
scroll to position [268, 0]
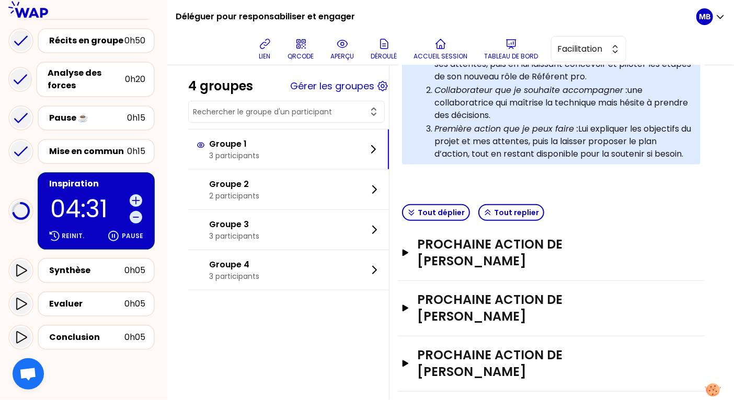
click at [481, 281] on div "Prochaine action de Anthony Leriche Ouvrir" at bounding box center [551, 308] width 307 height 55
click at [480, 301] on h3 "Prochaine action de Anthony Leriche" at bounding box center [540, 308] width 247 height 33
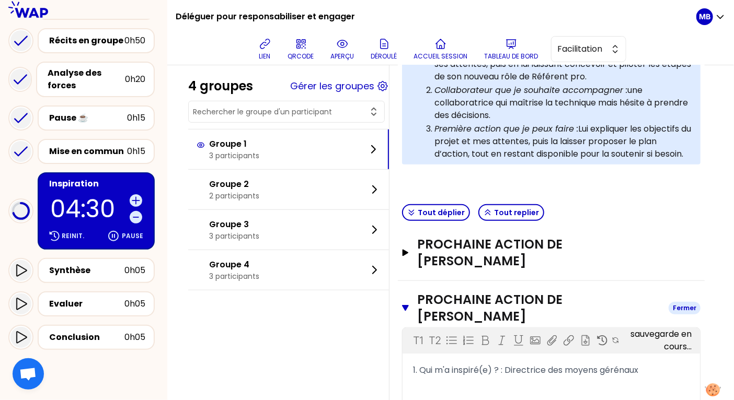
scroll to position [451, 0]
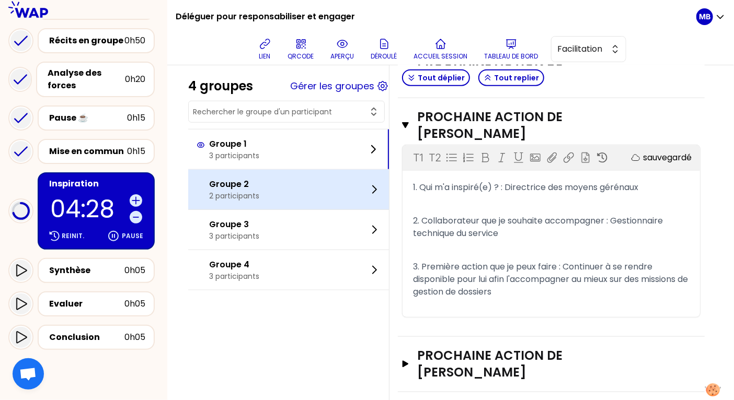
click at [269, 199] on div "Groupe 2 2 participants" at bounding box center [288, 190] width 201 height 40
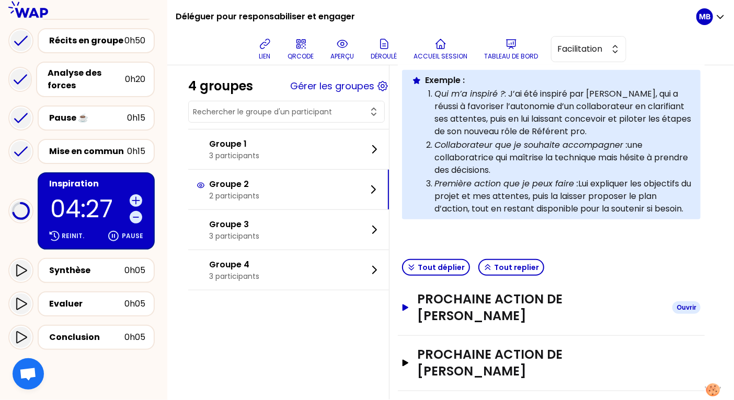
click at [456, 297] on h3 "Prochaine action de Raphael CLEMENTE" at bounding box center [540, 307] width 247 height 33
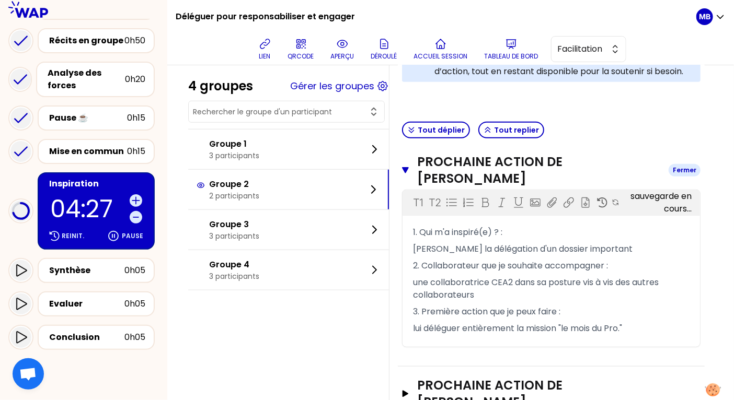
scroll to position [381, 0]
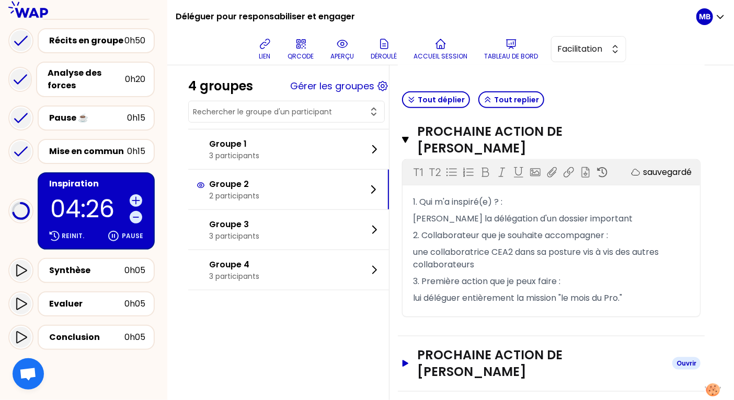
click at [455, 347] on h3 "Prochaine action de nathalie carin" at bounding box center [540, 363] width 247 height 33
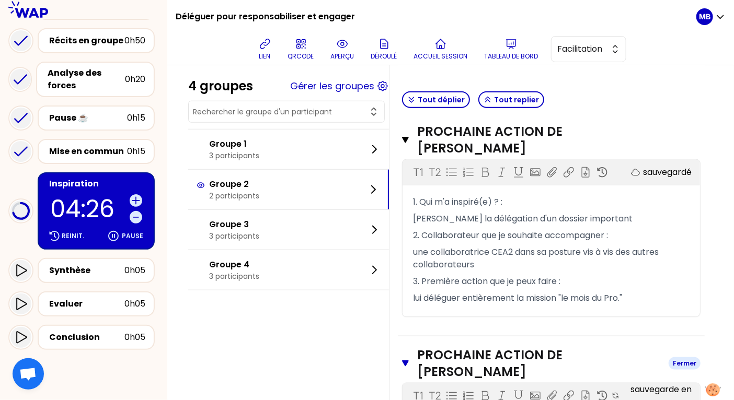
scroll to position [565, 0]
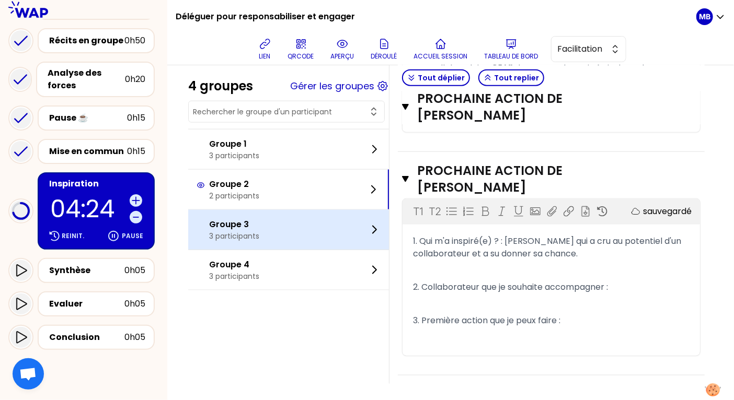
click at [245, 226] on p "Groupe 3" at bounding box center [234, 225] width 50 height 13
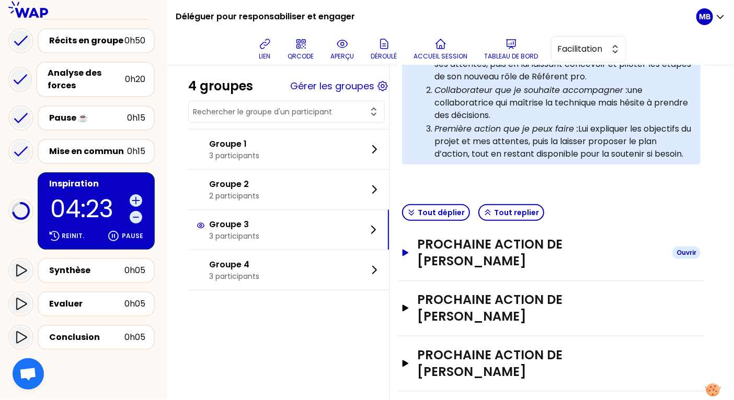
click at [453, 252] on h3 "Prochaine action de Milène Navarette" at bounding box center [540, 252] width 247 height 33
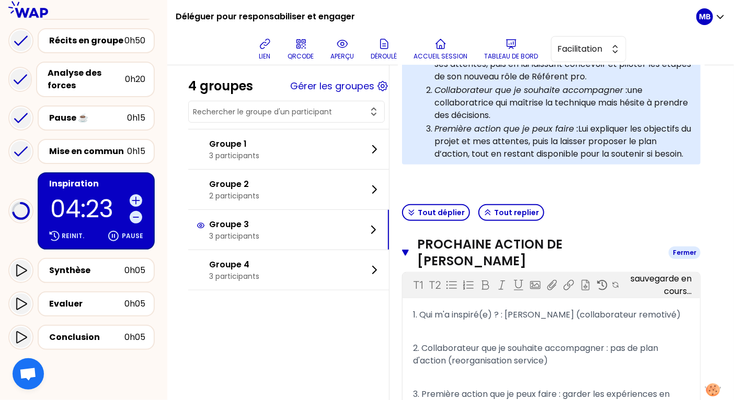
scroll to position [438, 0]
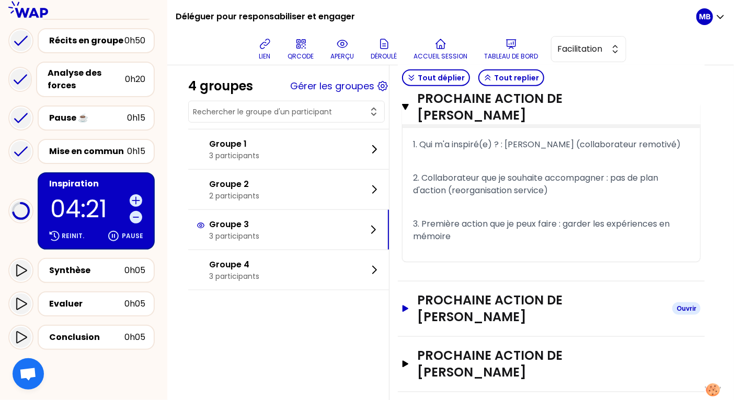
click at [447, 303] on h3 "Prochaine action de valerie rannou" at bounding box center [540, 308] width 247 height 33
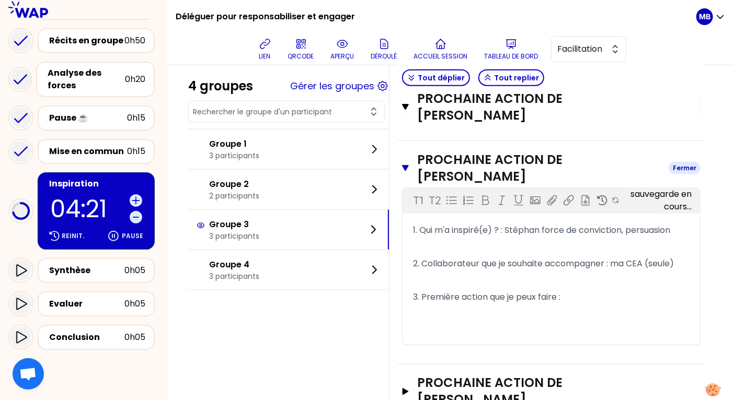
scroll to position [606, 0]
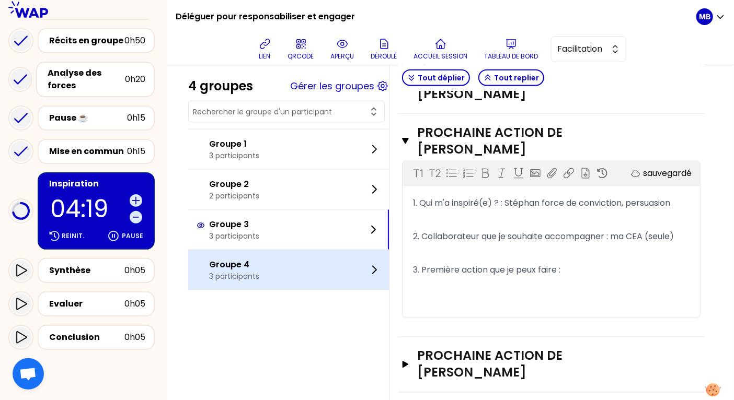
click at [265, 271] on div "Groupe 4 3 participants" at bounding box center [288, 270] width 201 height 40
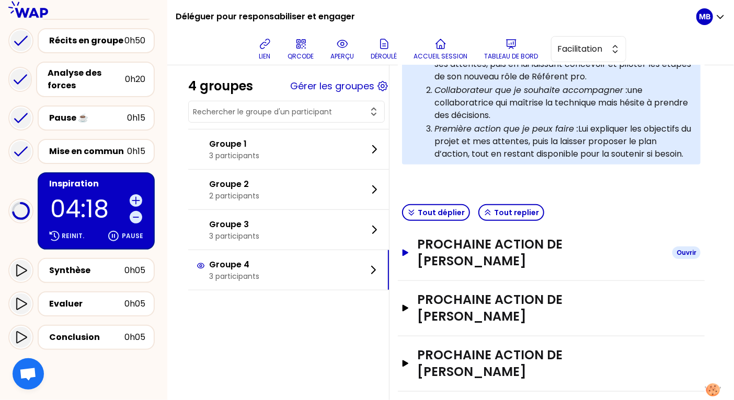
click at [442, 258] on h3 "Prochaine action de Hélène BROSSARD PAWLAK" at bounding box center [540, 252] width 247 height 33
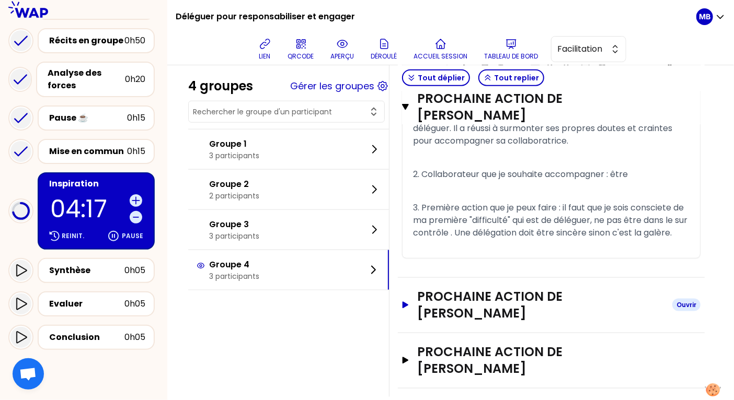
click at [450, 317] on h3 "Prochaine action de LAURE GAULON" at bounding box center [540, 305] width 247 height 33
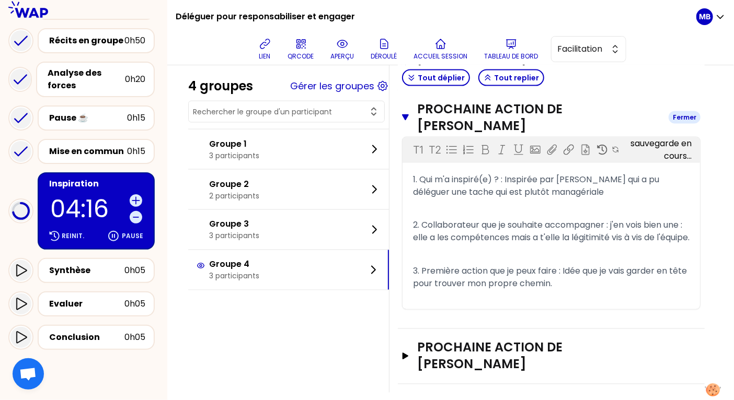
scroll to position [708, 0]
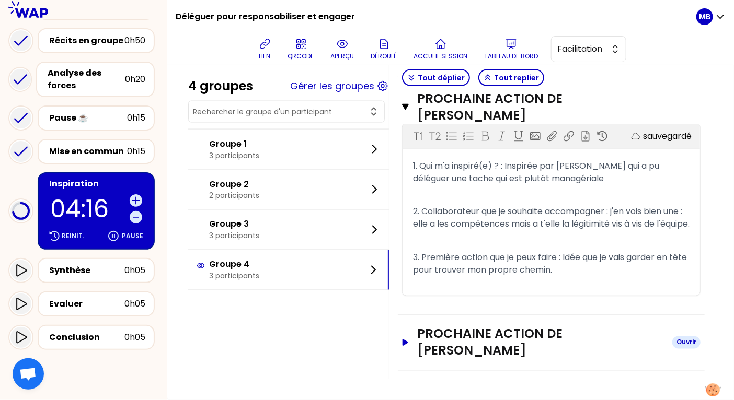
click at [451, 357] on h3 "Prochaine action de Lauren garidou" at bounding box center [540, 342] width 247 height 33
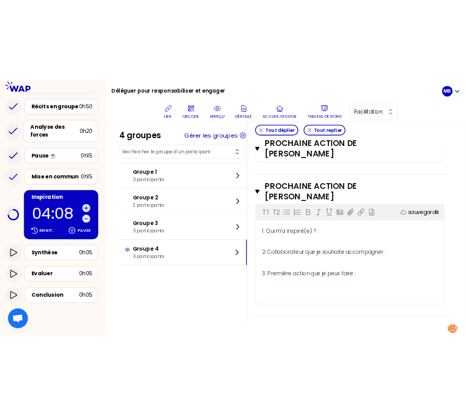
scroll to position [1079, 0]
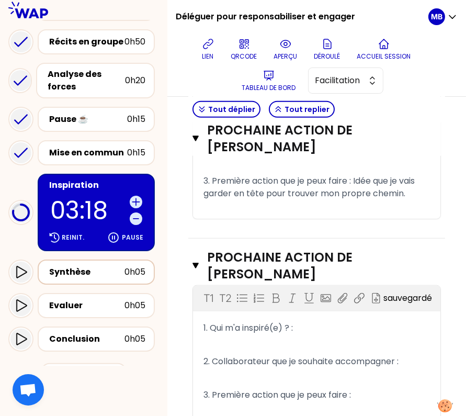
click at [94, 265] on div "Synthèse 0h05" at bounding box center [96, 272] width 98 height 15
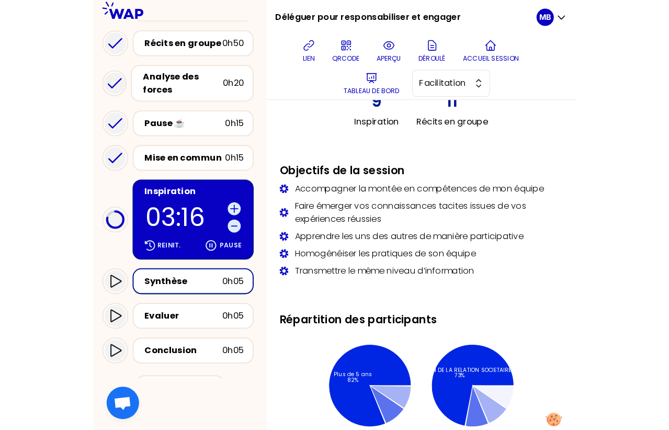
scroll to position [336, 0]
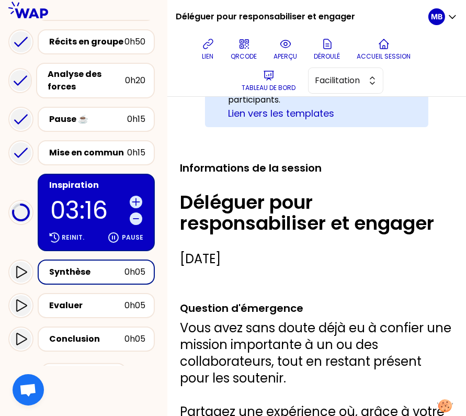
click at [114, 179] on div "Inspiration" at bounding box center [97, 185] width 96 height 13
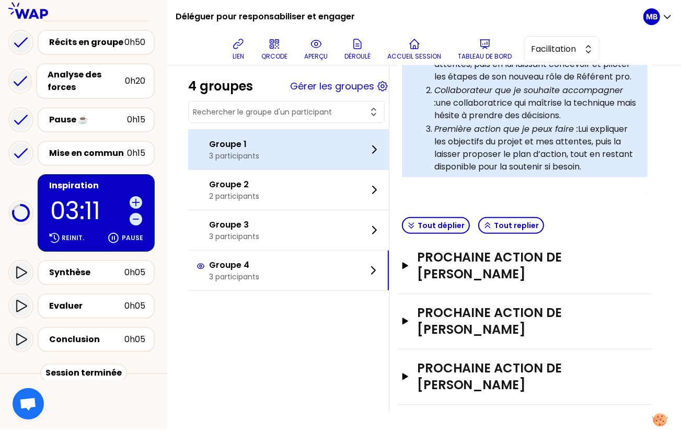
click at [256, 146] on p "Groupe 1" at bounding box center [234, 144] width 50 height 13
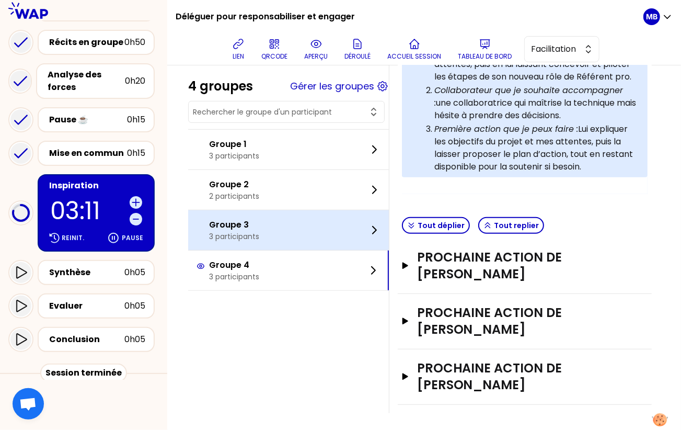
scroll to position [297, 0]
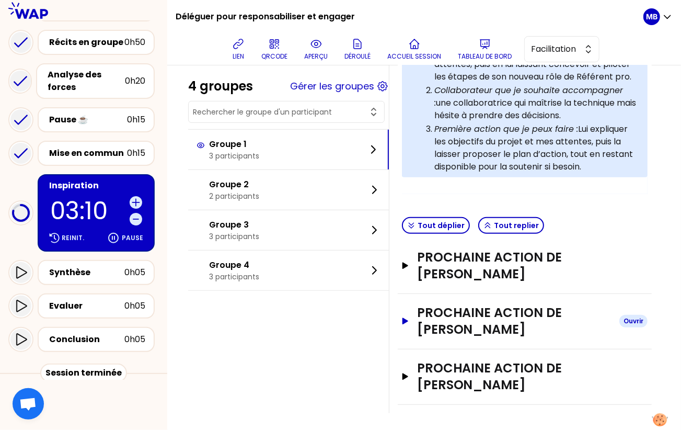
click at [458, 325] on h3 "Prochaine action de Anthony Leriche" at bounding box center [514, 320] width 194 height 33
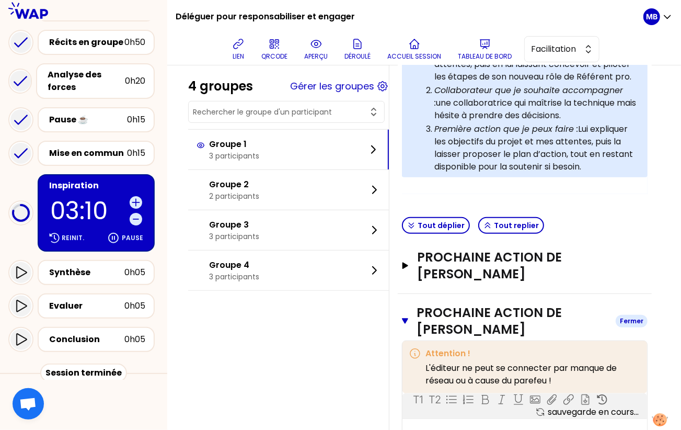
scroll to position [492, 0]
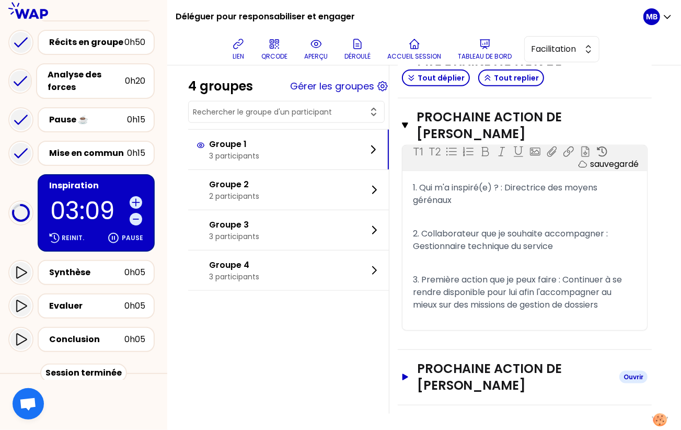
click at [454, 360] on h3 "Prochaine action de Narjes TORKMAN" at bounding box center [514, 376] width 194 height 33
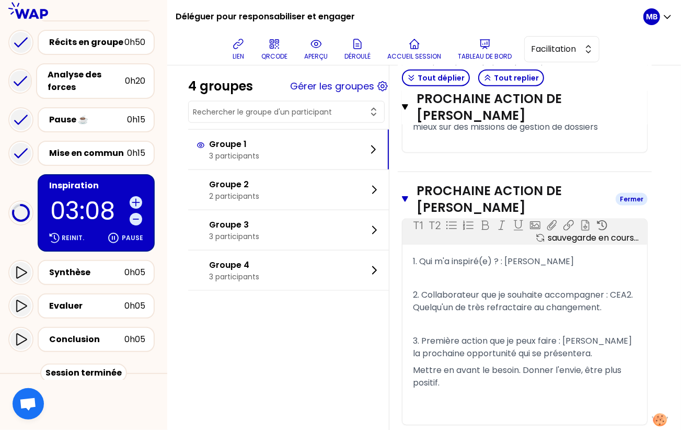
scroll to position [709, 0]
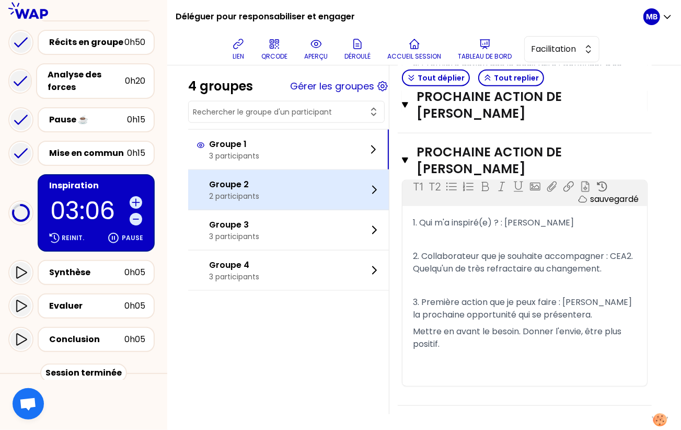
click at [280, 200] on div "Groupe 2 2 participants" at bounding box center [288, 190] width 201 height 40
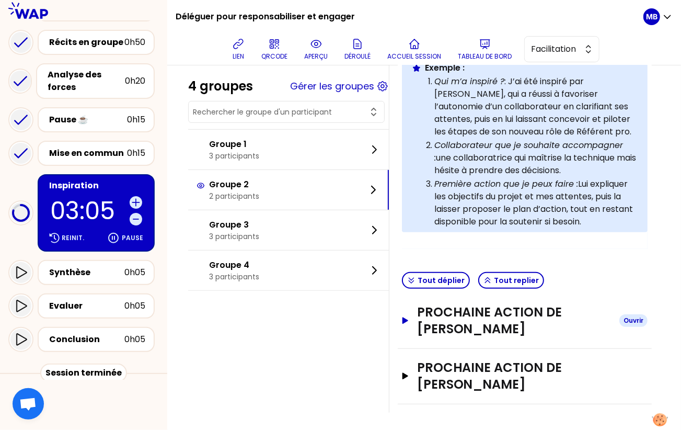
click at [455, 327] on h3 "Prochaine action de Raphael CLEMENTE" at bounding box center [514, 320] width 194 height 33
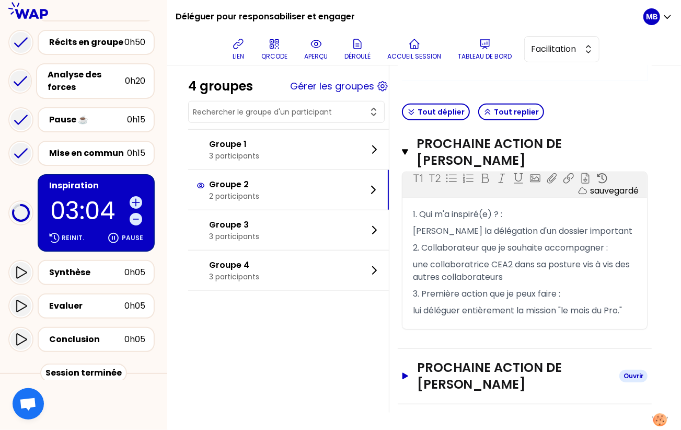
click at [453, 375] on h3 "Prochaine action de nathalie carin" at bounding box center [514, 375] width 194 height 33
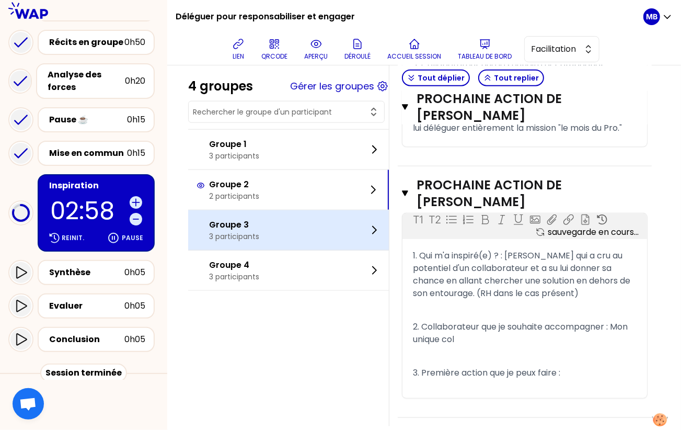
click at [205, 232] on div at bounding box center [203, 230] width 13 height 17
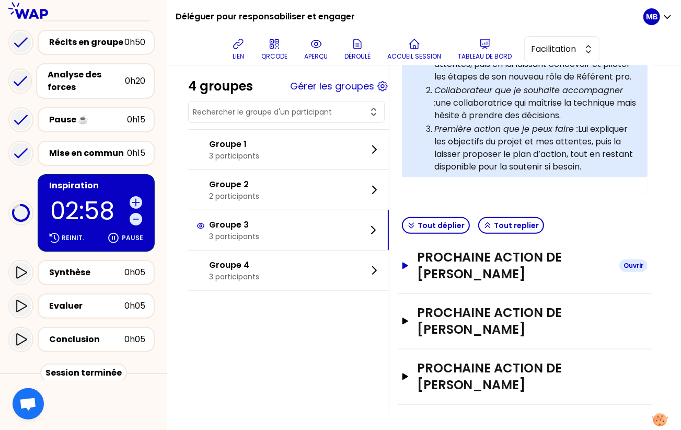
click at [476, 263] on h3 "Prochaine action de Milène Navarette" at bounding box center [514, 265] width 194 height 33
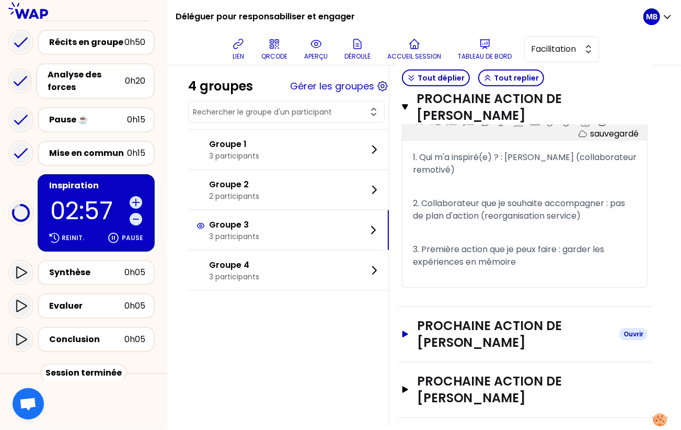
click at [476, 317] on h3 "Prochaine action de valerie rannou" at bounding box center [514, 333] width 194 height 33
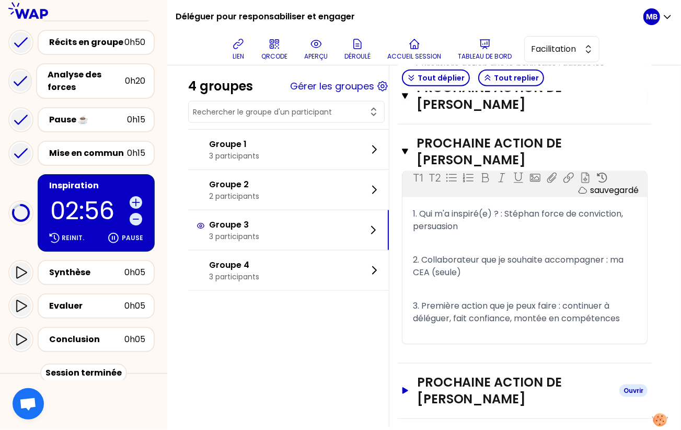
click at [472, 379] on h3 "Prochaine action de Elise FRANCOIS" at bounding box center [514, 390] width 194 height 33
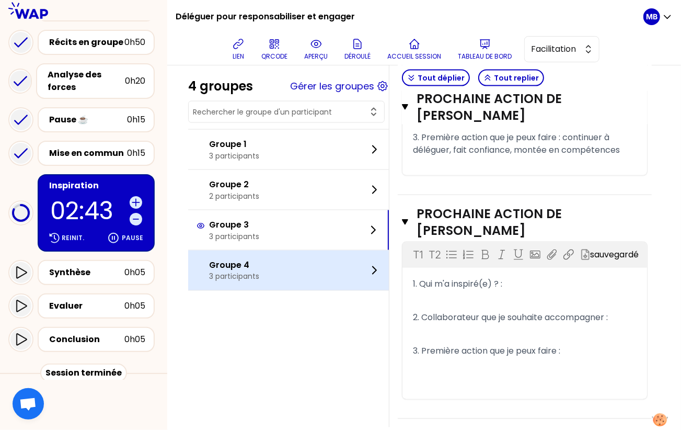
click at [244, 259] on p "Groupe 4" at bounding box center [234, 265] width 50 height 13
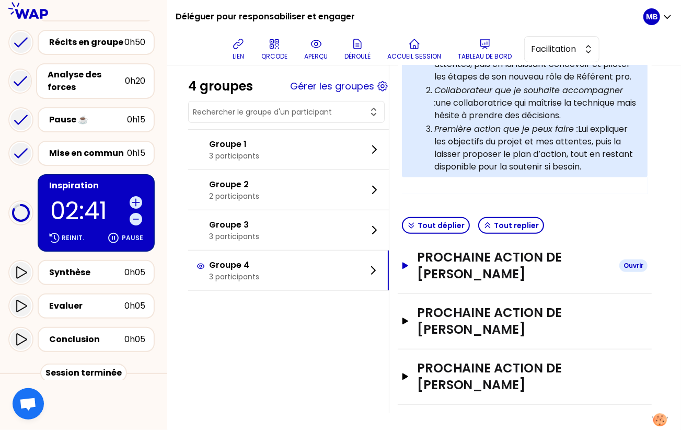
click at [455, 267] on h3 "Prochaine action de Hélène BROSSARD PAWLAK" at bounding box center [514, 265] width 194 height 33
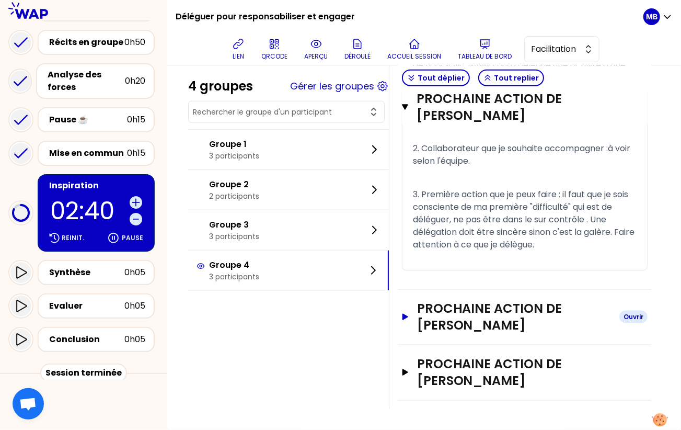
click at [451, 315] on h3 "Prochaine action de LAURE GAULON" at bounding box center [514, 316] width 194 height 33
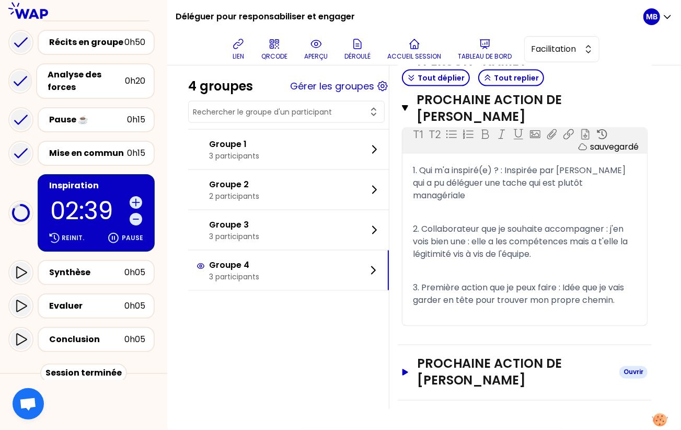
click at [451, 361] on h3 "Prochaine action de Lauren garidou" at bounding box center [514, 371] width 194 height 33
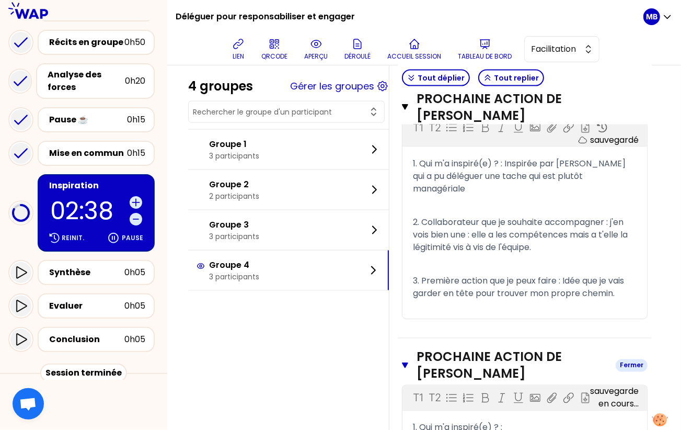
scroll to position [956, 0]
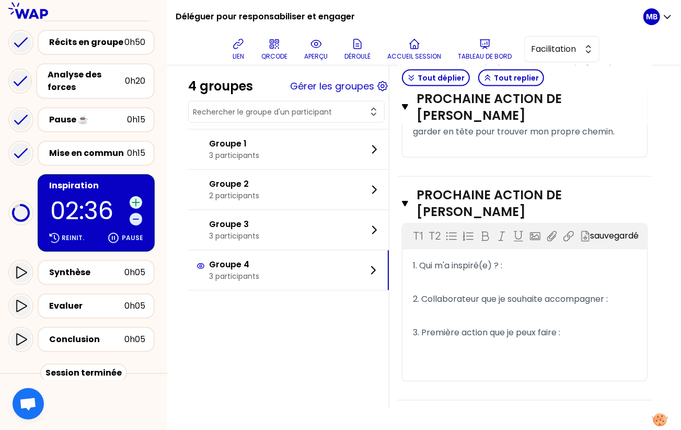
click at [137, 199] on icon at bounding box center [135, 202] width 7 height 7
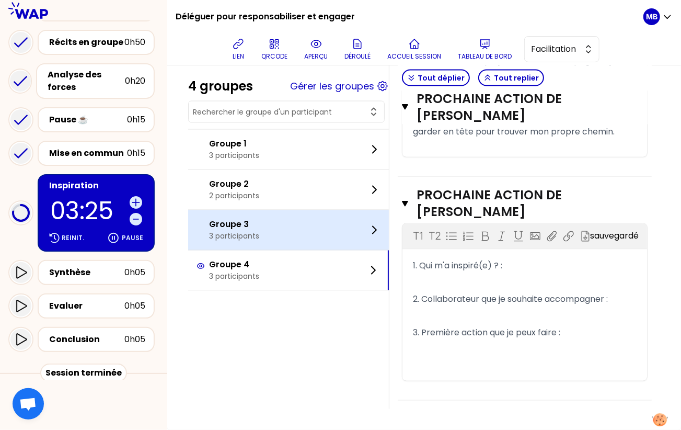
click at [326, 234] on div "Groupe 3 3 participants" at bounding box center [288, 230] width 201 height 40
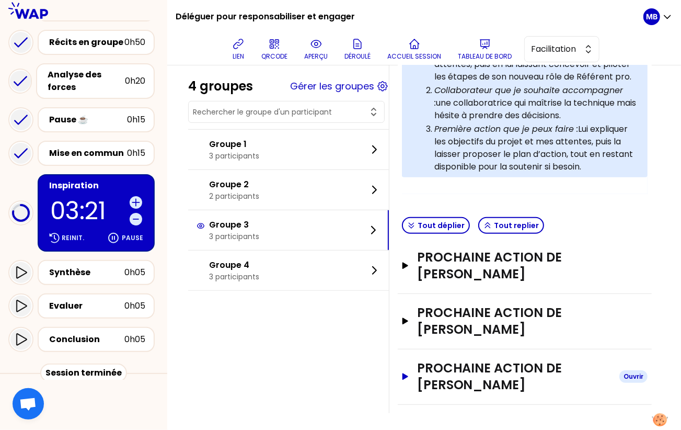
click at [456, 368] on h3 "Prochaine action de Elise FRANCOIS" at bounding box center [514, 376] width 194 height 33
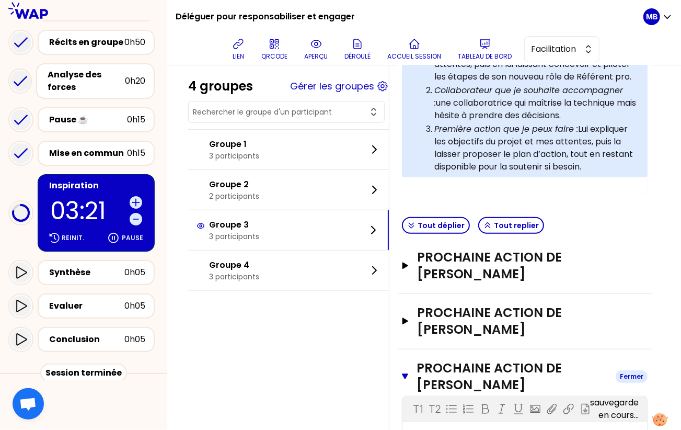
scroll to position [465, 0]
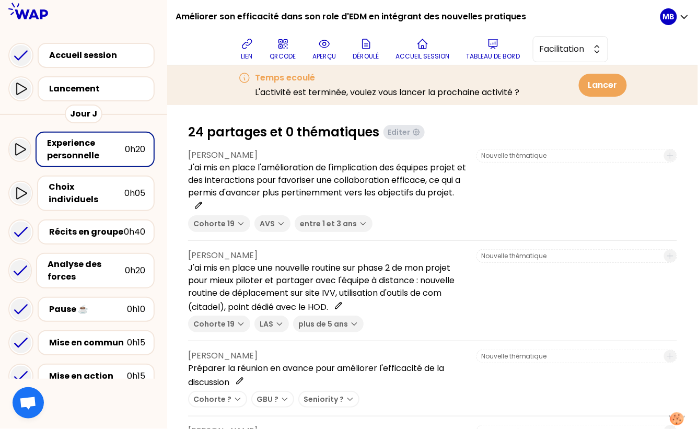
scroll to position [74, 0]
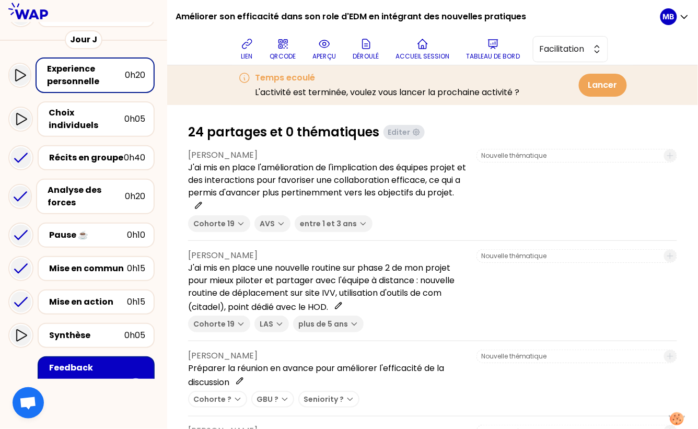
click at [81, 362] on div "Feedback" at bounding box center [97, 368] width 96 height 13
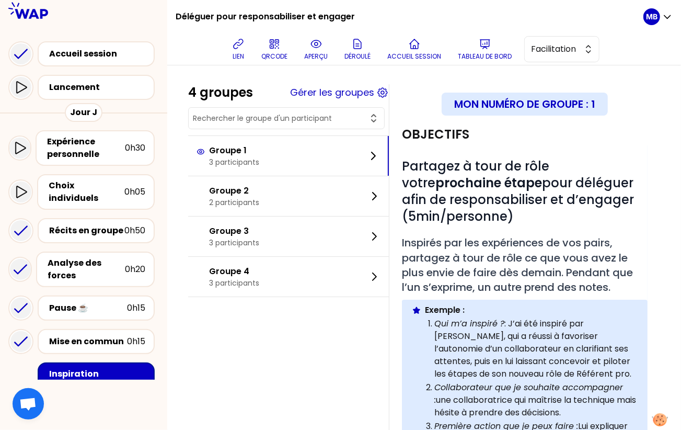
scroll to position [297, 0]
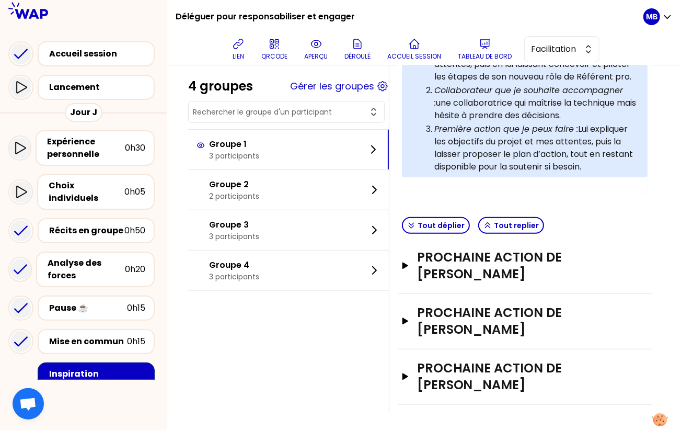
click at [451, 353] on div "Prochaine action de [PERSON_NAME]" at bounding box center [525, 376] width 254 height 55
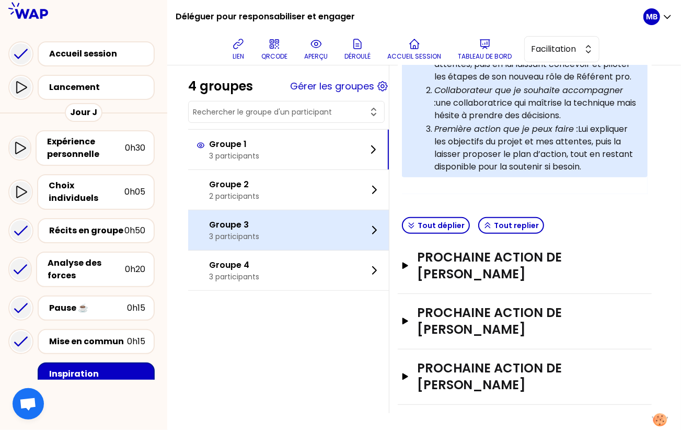
click at [290, 231] on div "Groupe 3 3 participants" at bounding box center [288, 230] width 201 height 40
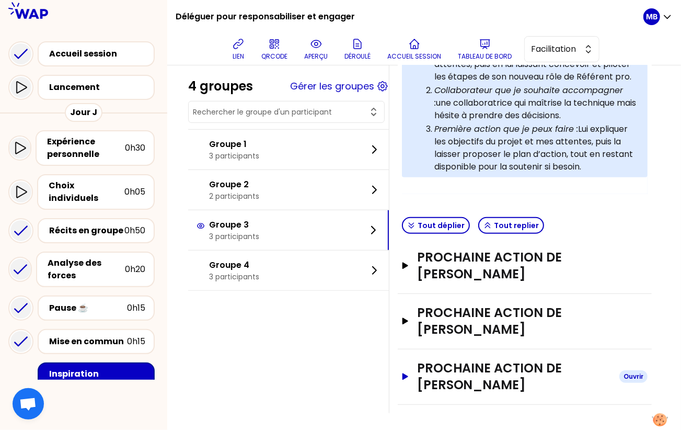
click at [451, 370] on h3 "Prochaine action de [PERSON_NAME]" at bounding box center [514, 376] width 194 height 33
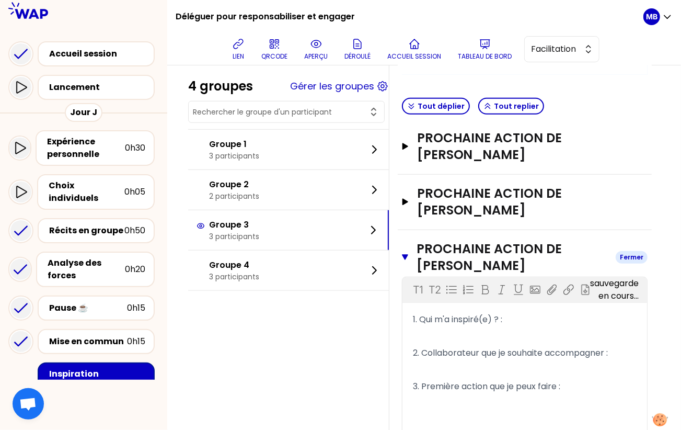
scroll to position [465, 0]
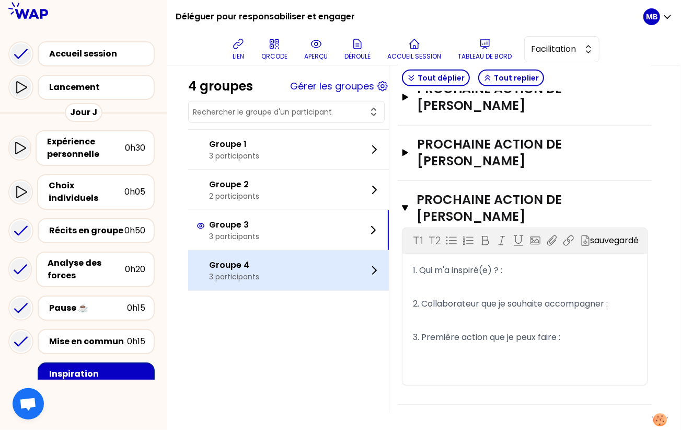
click at [266, 265] on div "Groupe 4 3 participants" at bounding box center [288, 270] width 201 height 40
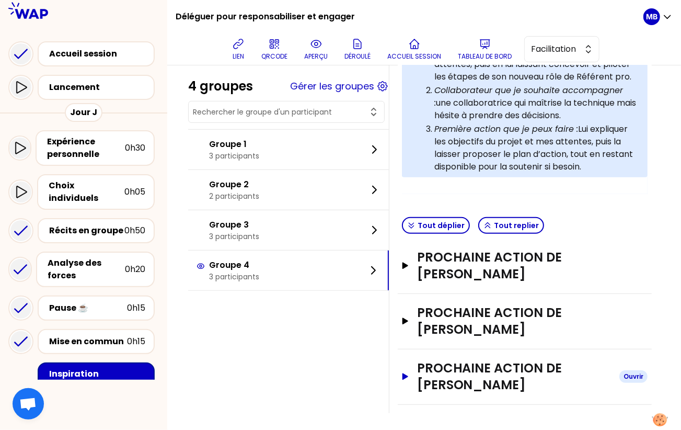
click at [460, 360] on h3 "Prochaine action de [PERSON_NAME]" at bounding box center [514, 376] width 194 height 33
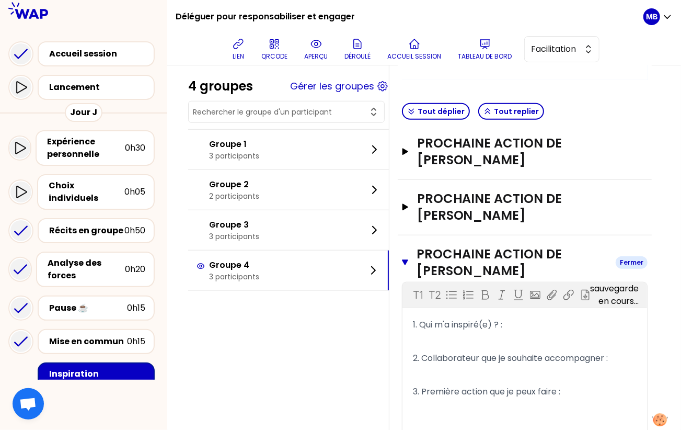
scroll to position [465, 0]
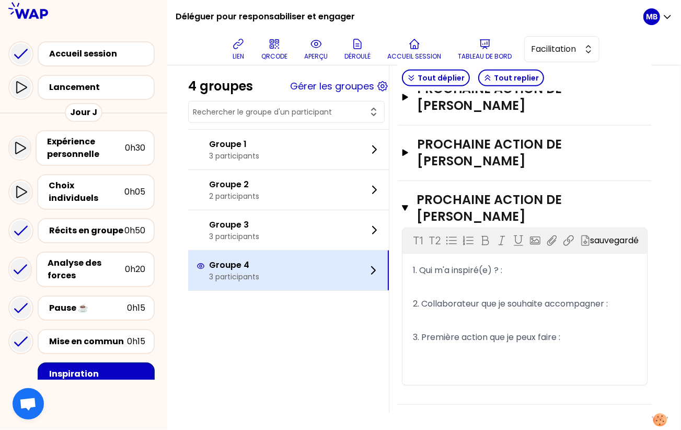
click at [271, 271] on div "Groupe 4 3 participants" at bounding box center [288, 270] width 201 height 40
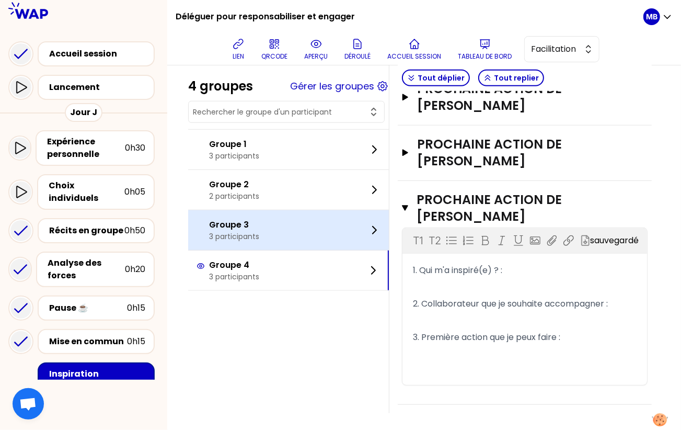
click at [316, 235] on div "Groupe 3 3 participants" at bounding box center [288, 230] width 201 height 40
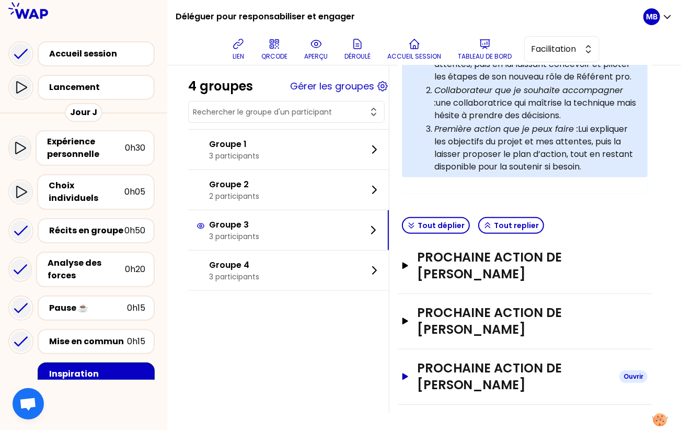
click at [465, 367] on h3 "Prochaine action de [PERSON_NAME]" at bounding box center [514, 376] width 194 height 33
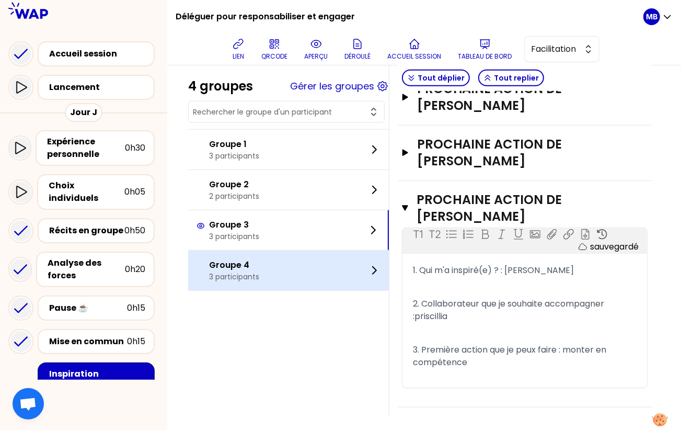
click at [366, 269] on div "Groupe 4 3 participants" at bounding box center [288, 270] width 201 height 40
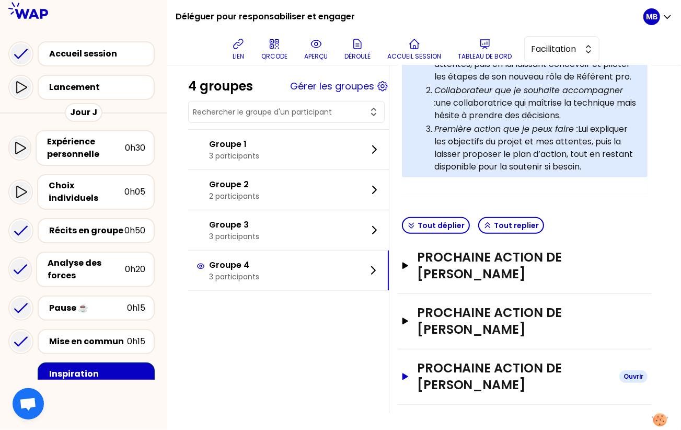
click at [453, 371] on h3 "Prochaine action de [PERSON_NAME]" at bounding box center [514, 376] width 194 height 33
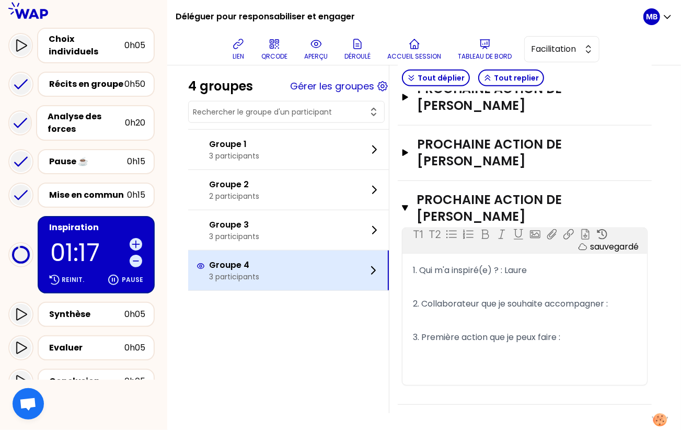
scroll to position [213, 0]
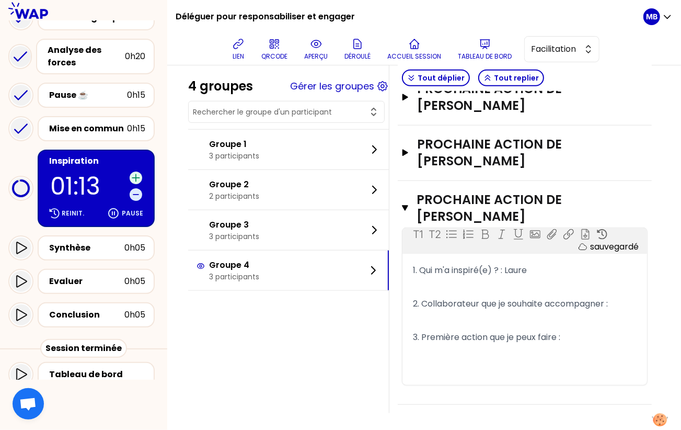
click at [137, 175] on icon at bounding box center [135, 178] width 7 height 7
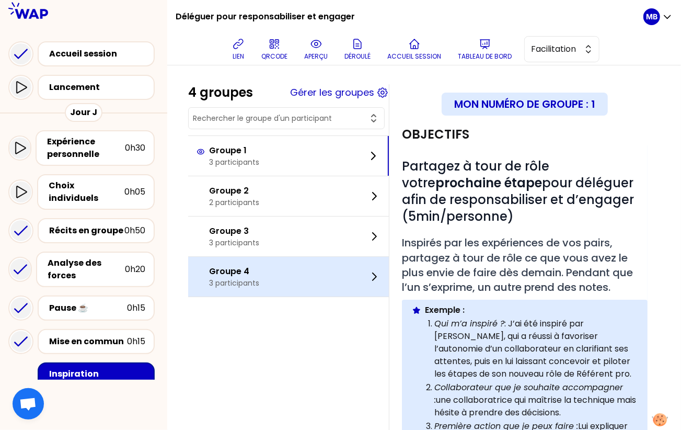
click at [279, 270] on div "Groupe 4 3 participants" at bounding box center [288, 277] width 201 height 40
click at [336, 280] on div "Groupe 4 3 participants" at bounding box center [288, 277] width 201 height 40
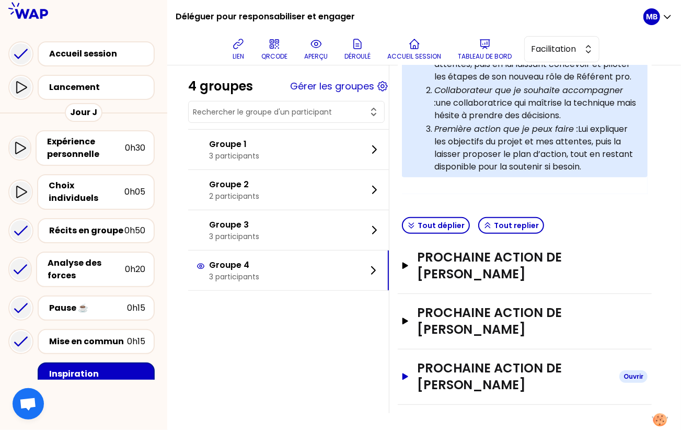
click at [464, 371] on h3 "Prochaine action de Lauren garidou" at bounding box center [514, 376] width 194 height 33
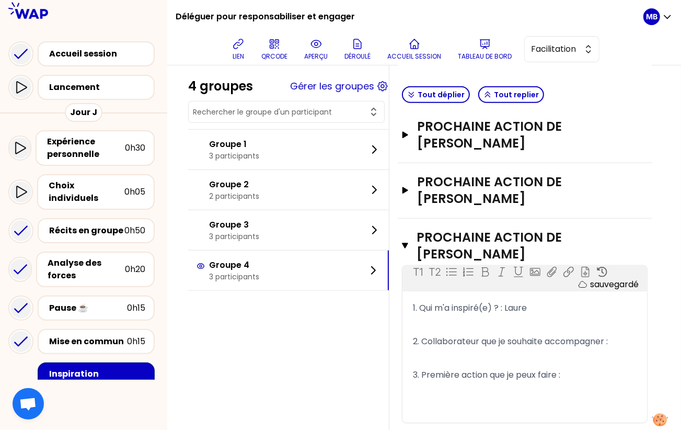
scroll to position [394, 0]
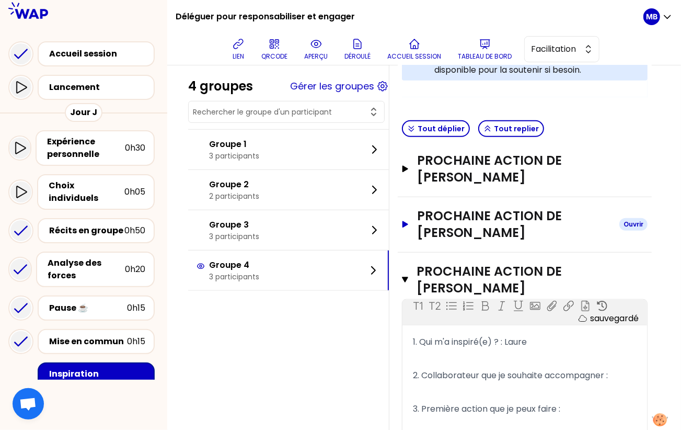
click at [523, 233] on h3 "Prochaine action de LAURE GAULON" at bounding box center [514, 224] width 194 height 33
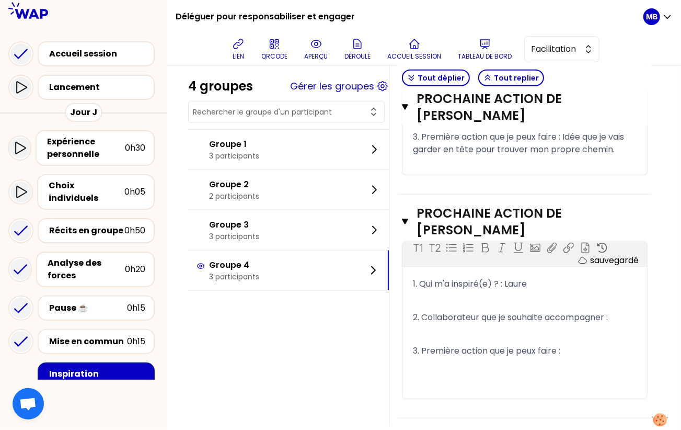
scroll to position [213, 0]
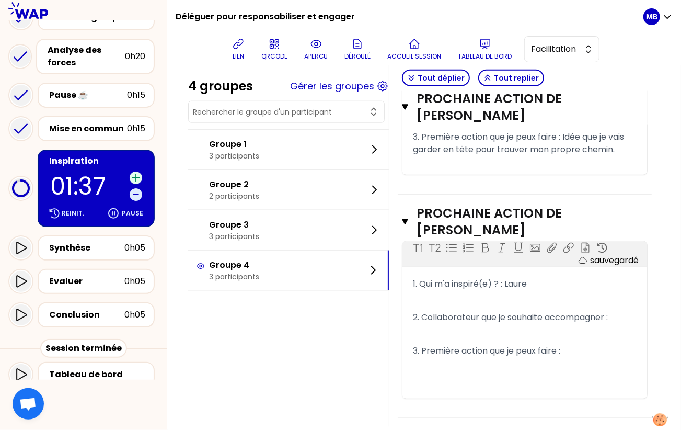
click at [139, 173] on icon at bounding box center [136, 178] width 10 height 10
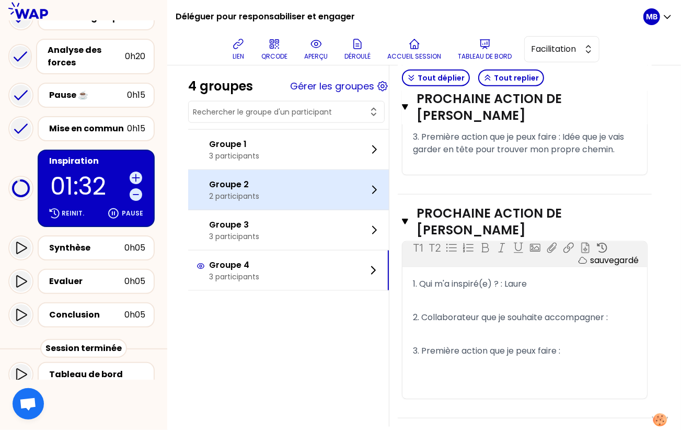
click at [243, 179] on p "Groupe 2" at bounding box center [234, 184] width 50 height 13
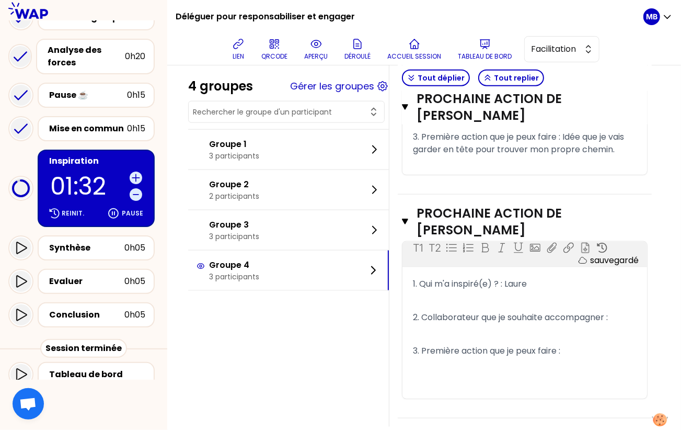
scroll to position [242, 0]
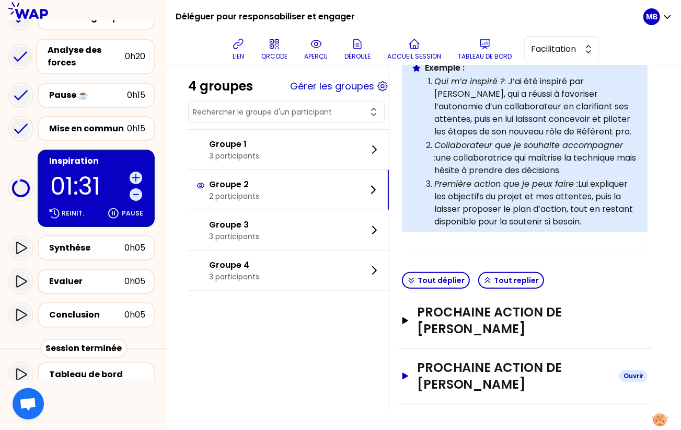
click at [446, 366] on h3 "Prochaine action de nathalie carin" at bounding box center [514, 375] width 194 height 33
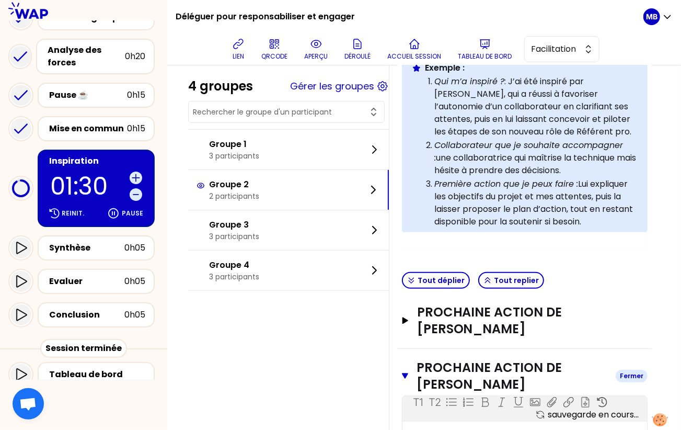
scroll to position [475, 0]
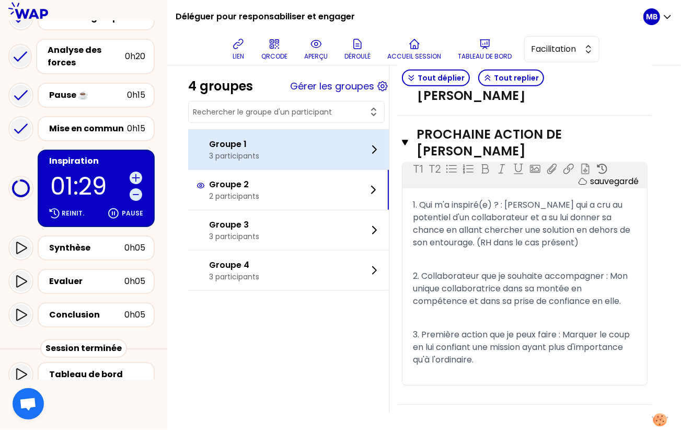
click at [254, 158] on p "3 participants" at bounding box center [234, 156] width 50 height 10
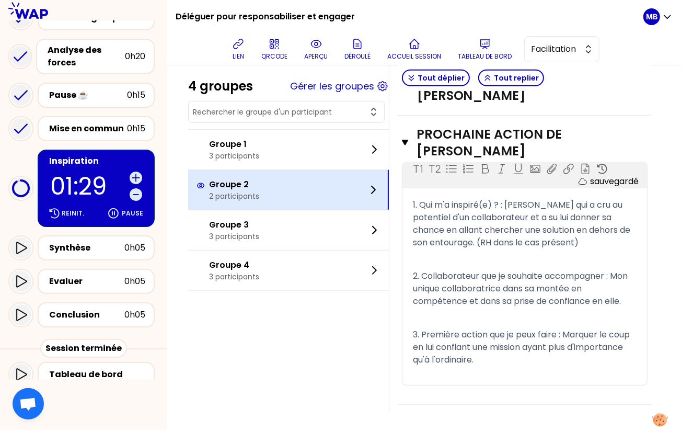
scroll to position [297, 0]
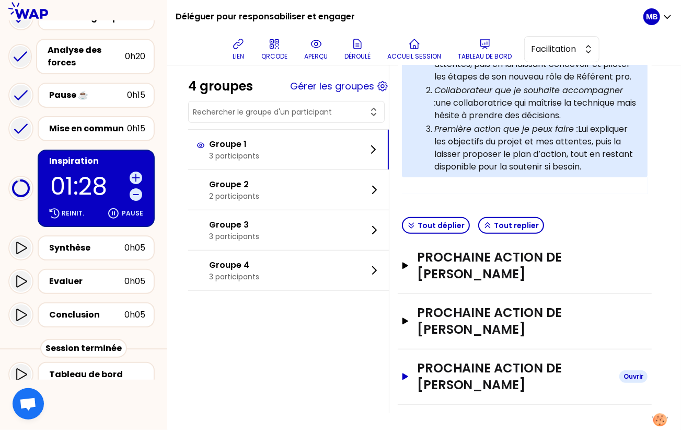
click at [436, 378] on h3 "Prochaine action de Narjes TORKMAN" at bounding box center [514, 376] width 194 height 33
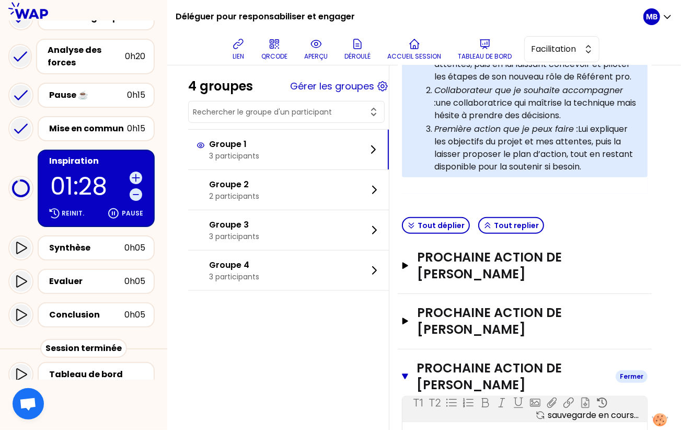
scroll to position [513, 0]
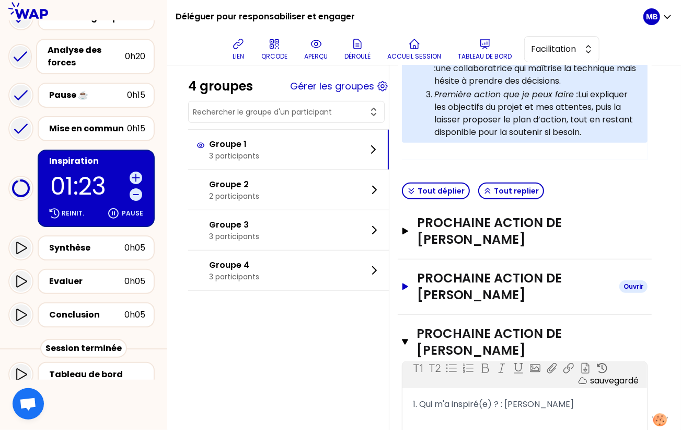
click at [457, 293] on h3 "Prochaine action de Anthony Leriche" at bounding box center [514, 286] width 194 height 33
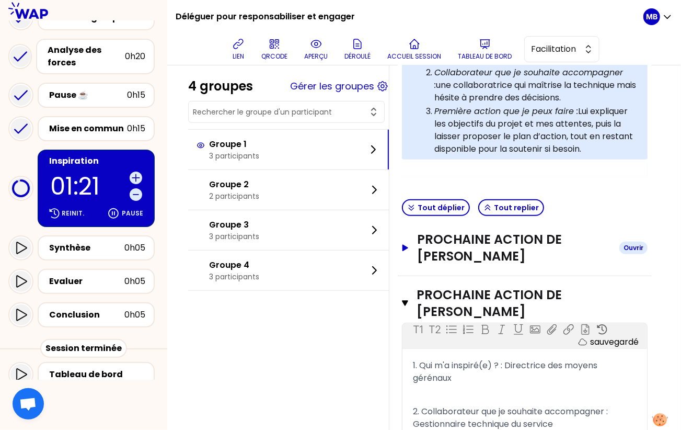
click at [451, 243] on h3 "Prochaine action de Stéphan PFOH" at bounding box center [514, 247] width 194 height 33
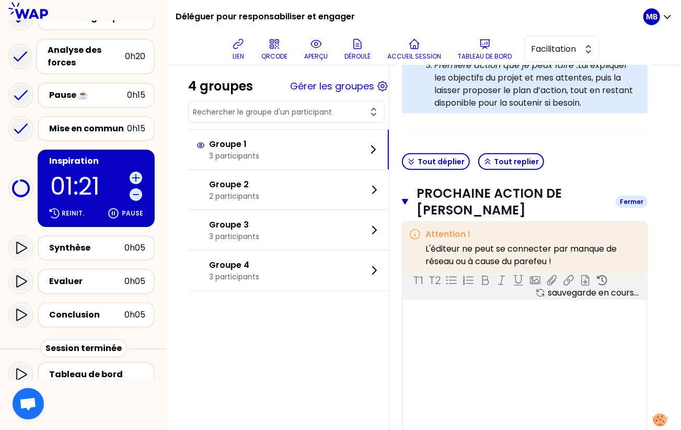
scroll to position [427, 0]
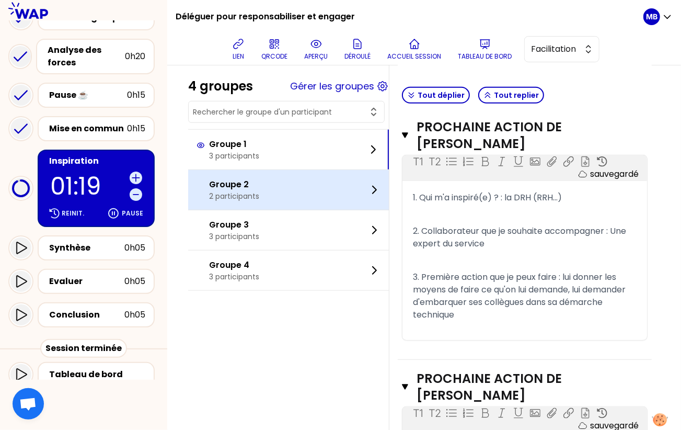
click at [280, 181] on div "Groupe 2 2 participants" at bounding box center [288, 190] width 201 height 40
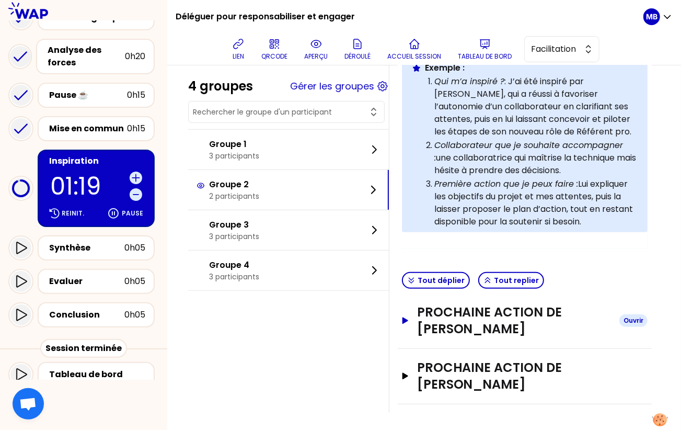
click at [442, 311] on h3 "Prochaine action de Raphael CLEMENTE" at bounding box center [514, 320] width 194 height 33
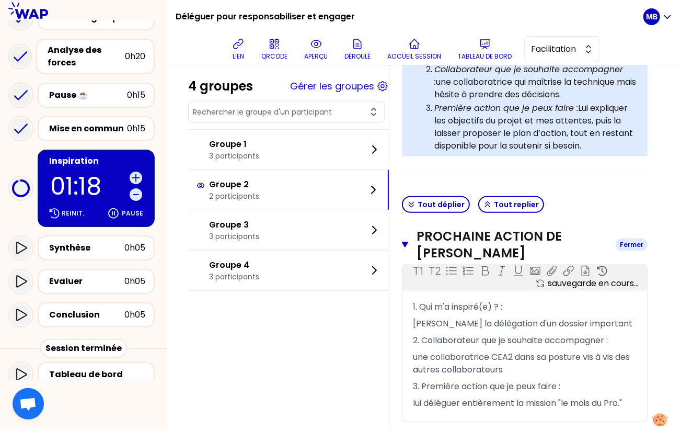
scroll to position [408, 0]
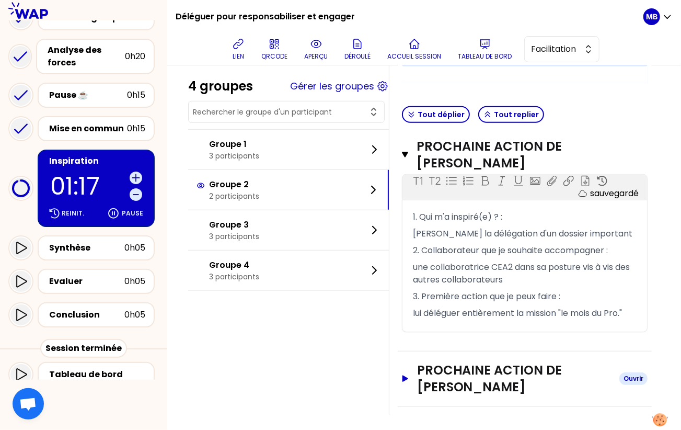
click at [442, 369] on h3 "Prochaine action de nathalie carin" at bounding box center [514, 378] width 194 height 33
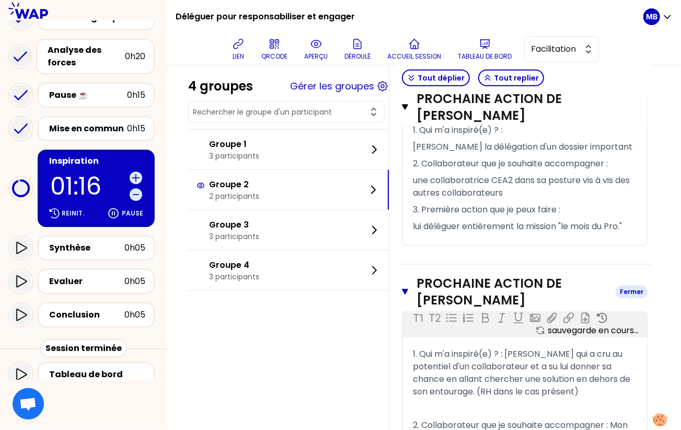
scroll to position [605, 0]
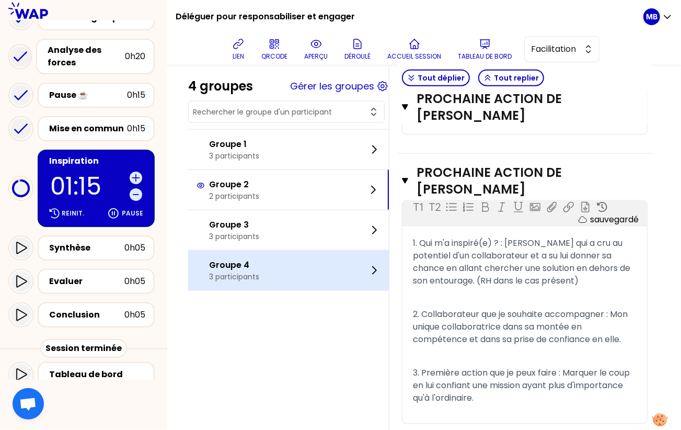
click at [234, 259] on p "Groupe 4" at bounding box center [234, 265] width 50 height 13
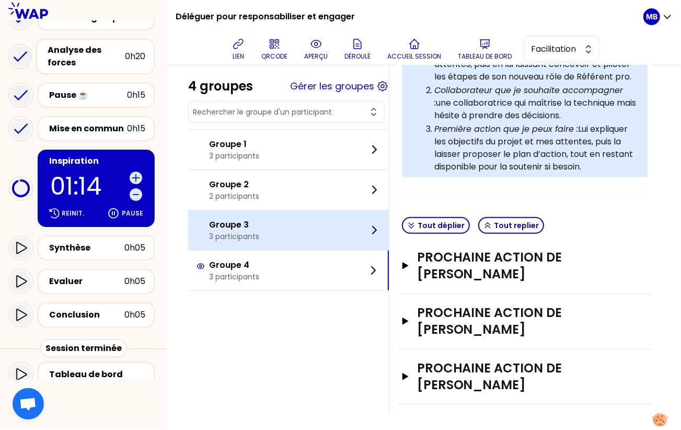
click at [252, 231] on p "3 participants" at bounding box center [234, 236] width 50 height 10
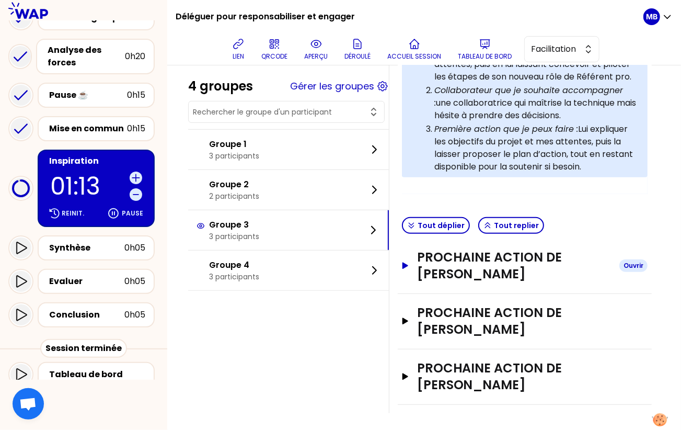
click at [469, 256] on h3 "Prochaine action de Milène Navarette" at bounding box center [514, 265] width 194 height 33
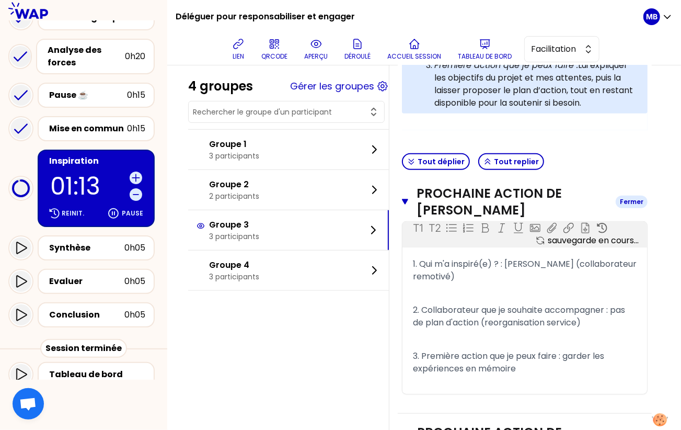
scroll to position [448, 0]
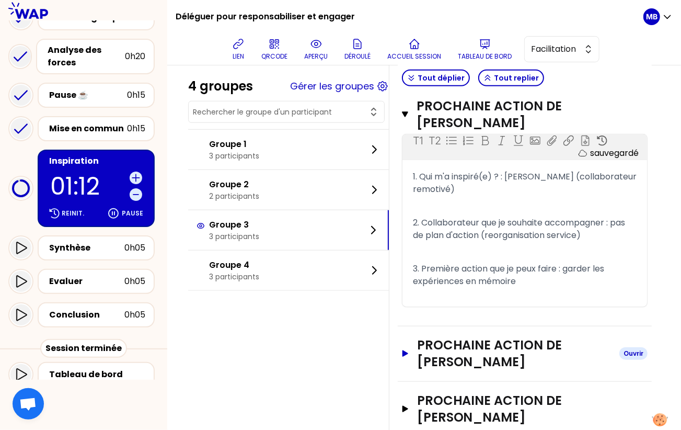
click at [452, 337] on h3 "Prochaine action de valerie rannou" at bounding box center [514, 353] width 194 height 33
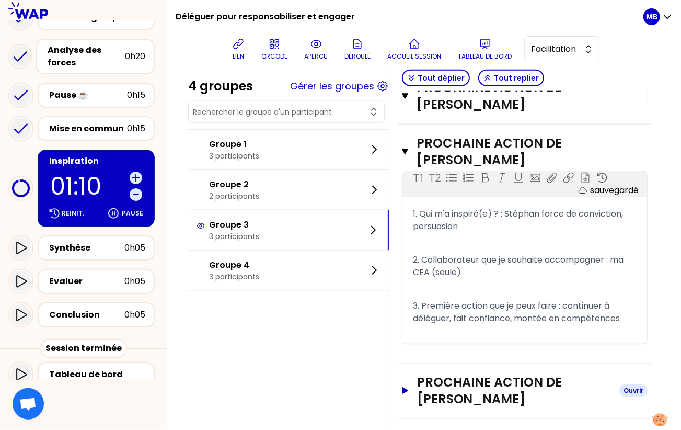
click at [452, 374] on h3 "Prochaine action de Elise FRANCOIS" at bounding box center [514, 390] width 194 height 33
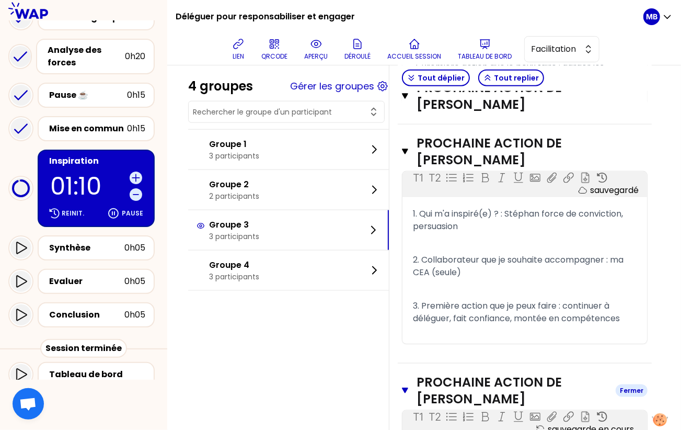
scroll to position [820, 0]
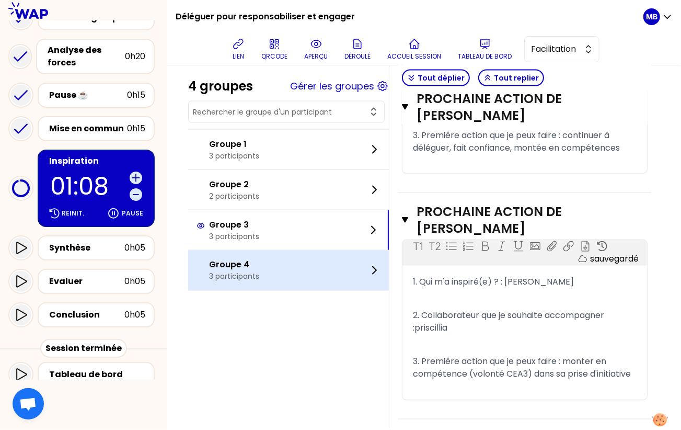
click at [269, 273] on div "Groupe 4 3 participants" at bounding box center [288, 270] width 201 height 40
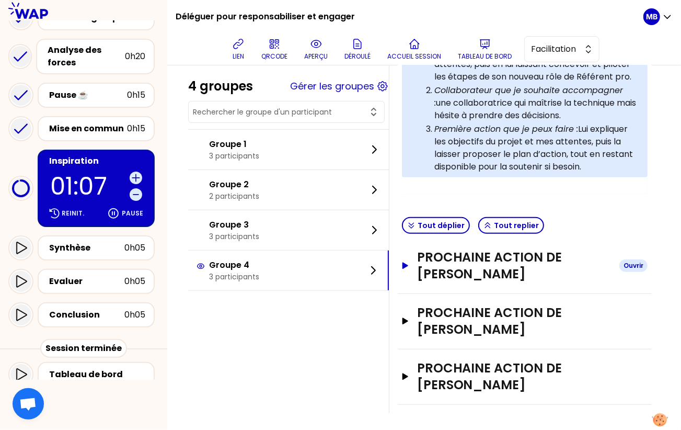
click at [452, 273] on h3 "Prochaine action de Hélène BROSSARD PAWLAK" at bounding box center [514, 265] width 194 height 33
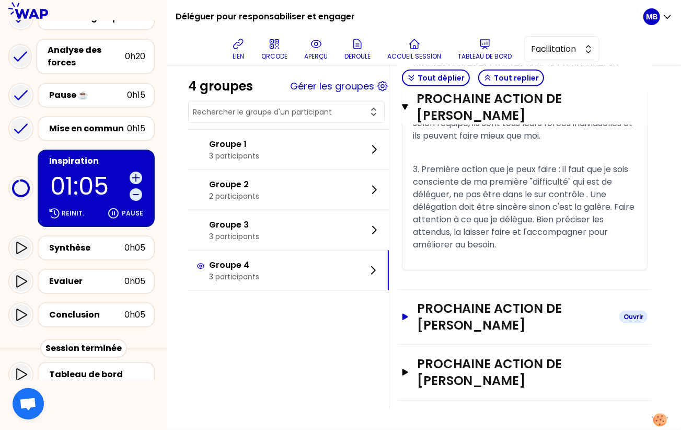
click at [455, 315] on h3 "Prochaine action de LAURE GAULON" at bounding box center [514, 316] width 194 height 33
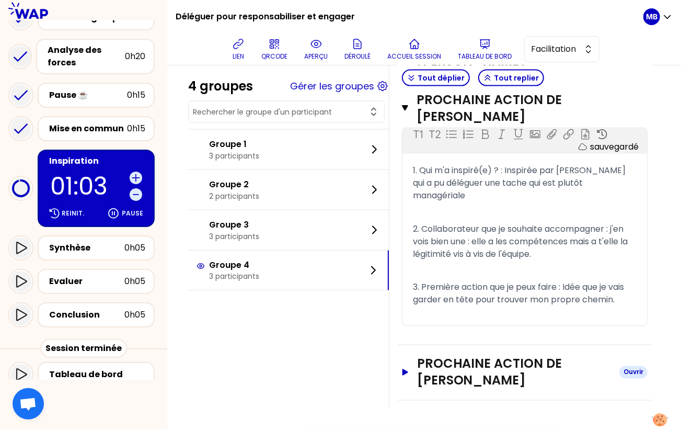
click at [455, 374] on h3 "Prochaine action de Lauren garidou" at bounding box center [514, 371] width 194 height 33
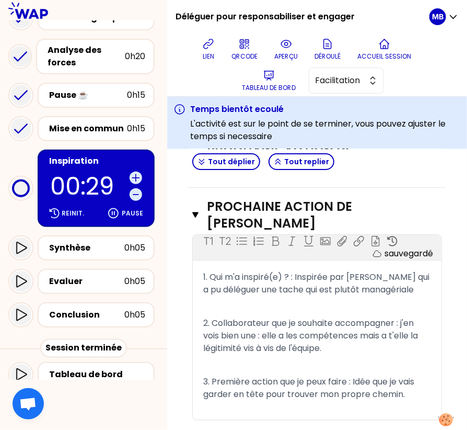
scroll to position [994, 0]
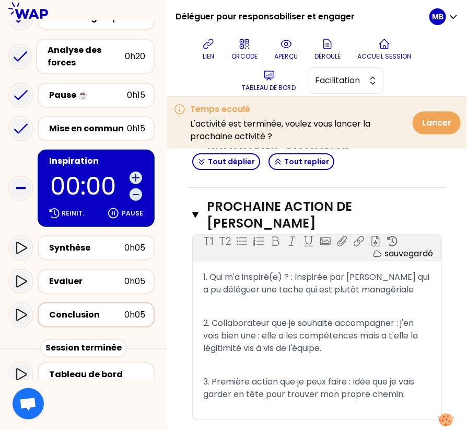
click at [81, 308] on div "Conclusion" at bounding box center [86, 314] width 75 height 13
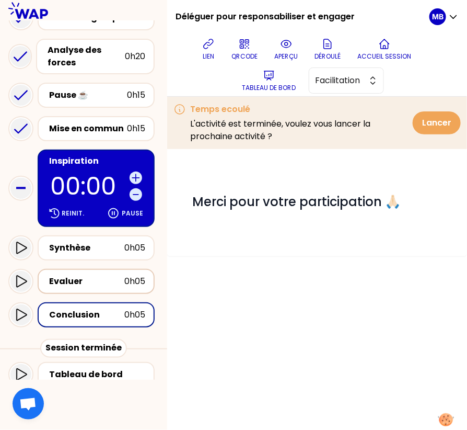
click at [88, 275] on div "Evaluer" at bounding box center [86, 281] width 75 height 13
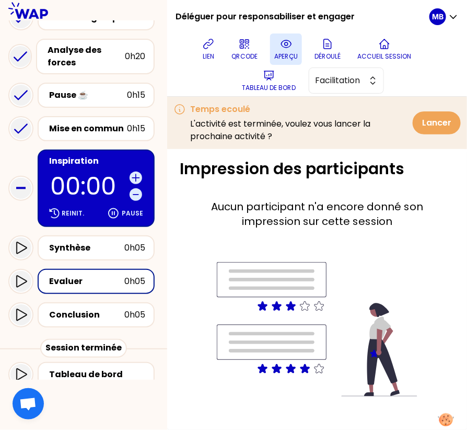
click at [285, 50] on icon at bounding box center [286, 44] width 13 height 13
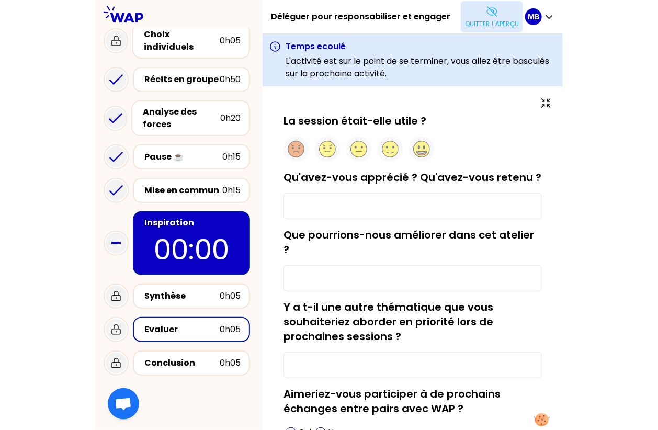
scroll to position [59, 0]
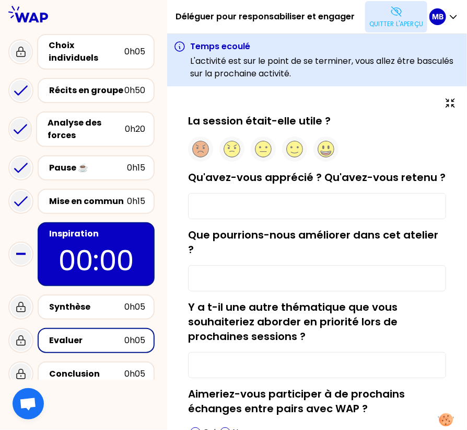
click at [465, 178] on div "La session était-elle utile ? Qu'avez-vous apprécié ? Qu'avez-vous retenu ? Que…" at bounding box center [317, 303] width 300 height 434
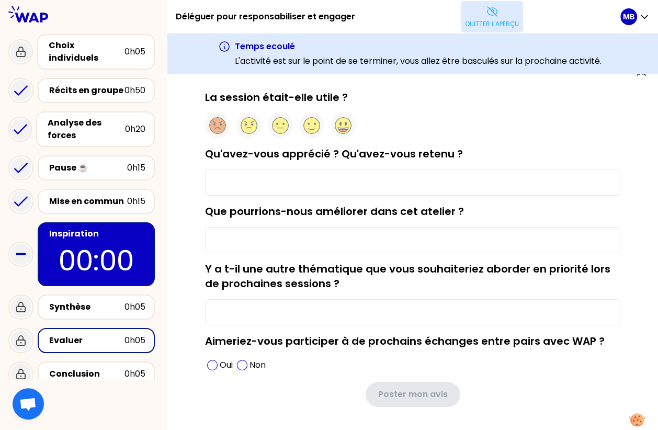
scroll to position [0, 0]
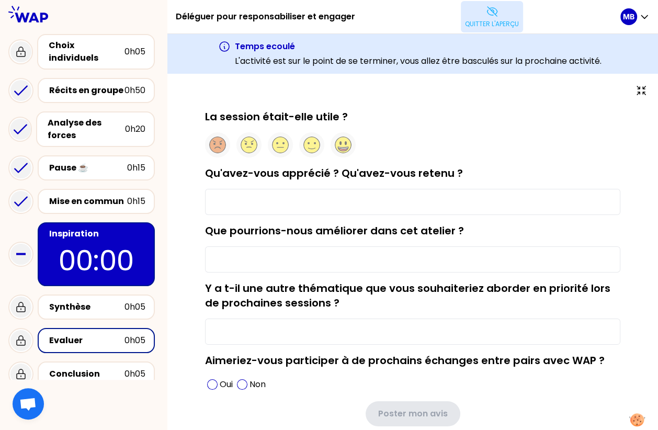
click at [482, 22] on p "Quitter l'aperçu" at bounding box center [492, 24] width 54 height 8
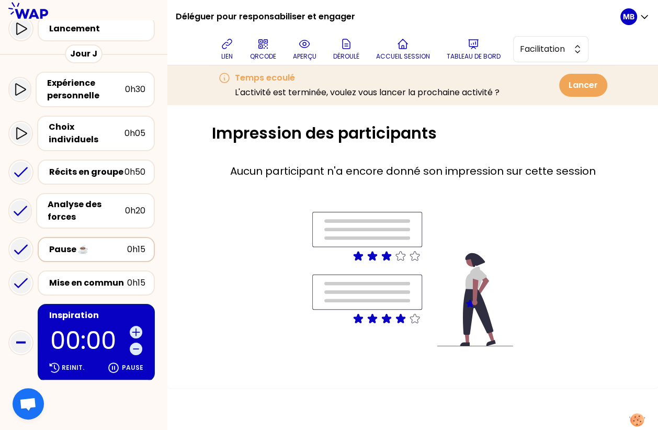
scroll to position [213, 0]
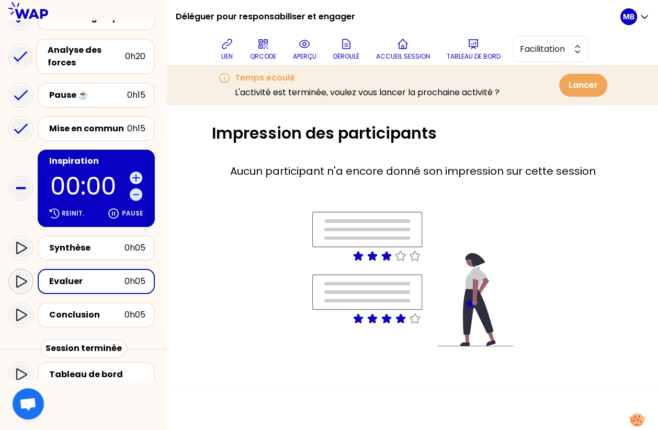
click at [16, 275] on icon at bounding box center [21, 281] width 13 height 13
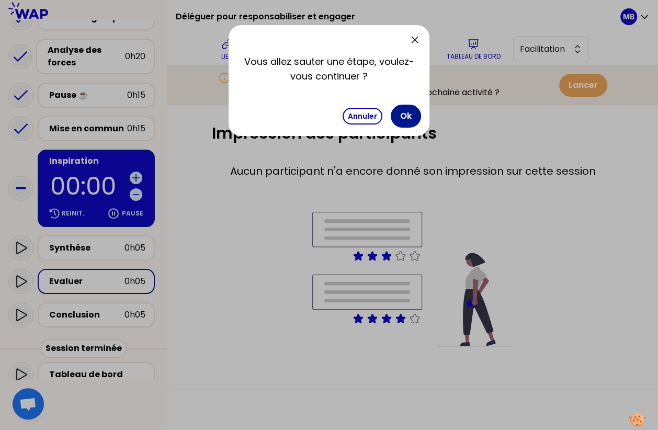
click at [406, 120] on button "Ok" at bounding box center [405, 116] width 30 height 23
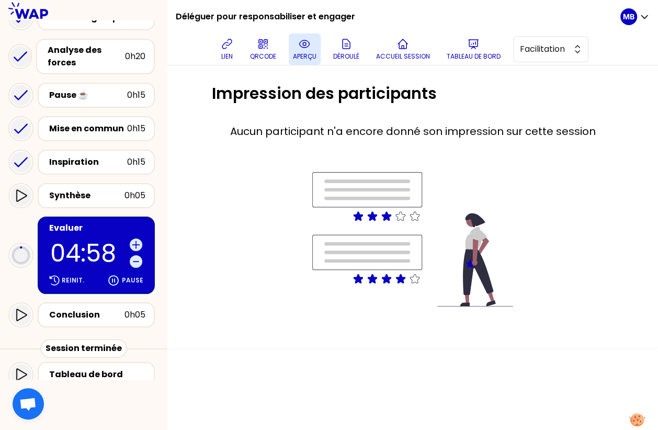
click at [303, 59] on p "aperçu" at bounding box center [305, 56] width 24 height 8
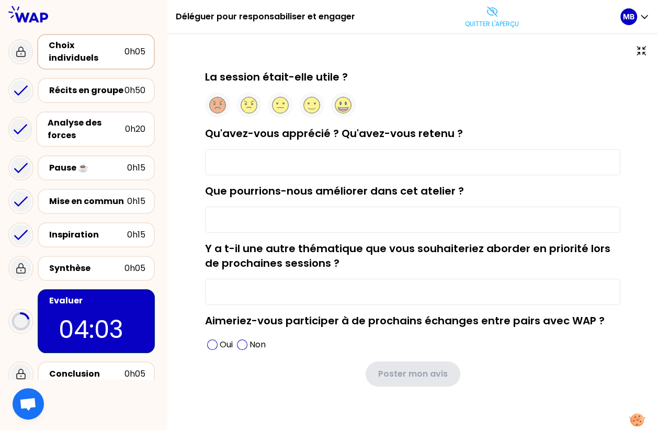
click at [97, 40] on div "Choix individuels 0h05" at bounding box center [96, 51] width 99 height 25
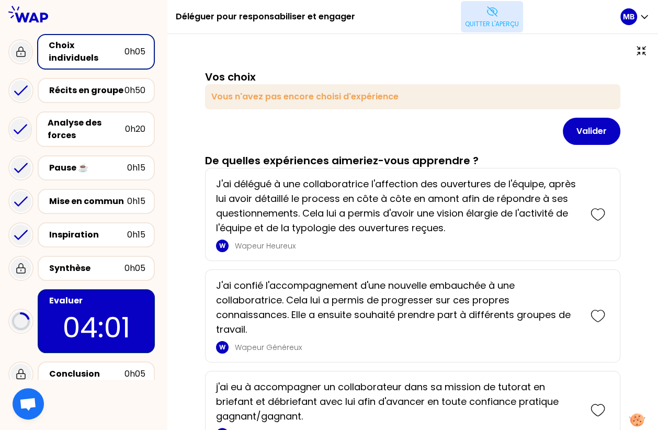
click at [481, 20] on p "Quitter l'aperçu" at bounding box center [492, 24] width 54 height 8
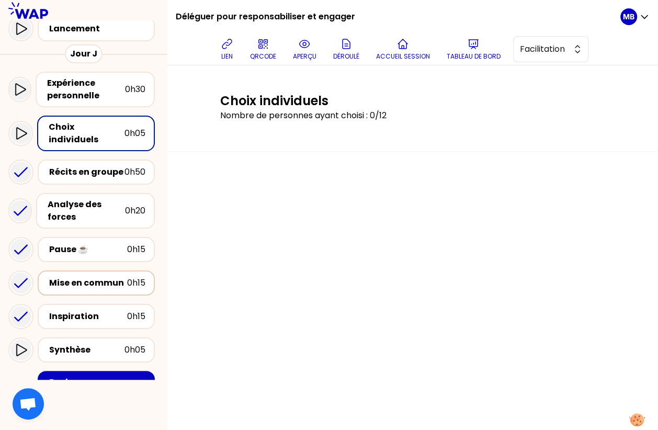
scroll to position [213, 0]
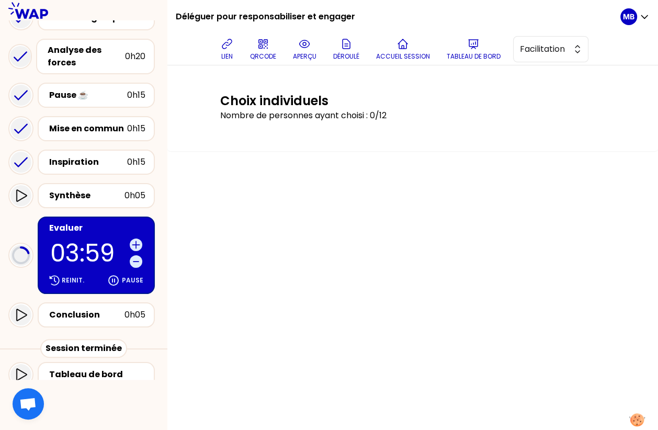
click at [86, 241] on p "03:59" at bounding box center [87, 253] width 75 height 24
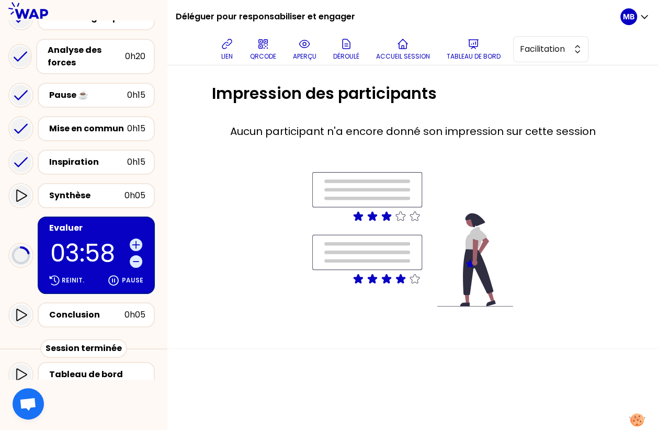
click at [99, 222] on div "Evaluer" at bounding box center [97, 228] width 96 height 13
drag, startPoint x: 654, startPoint y: 420, endPoint x: 566, endPoint y: 412, distance: 89.2
click at [570, 412] on div "Impression des participants Aucun participant n'a encore donné son impression s…" at bounding box center [412, 247] width 490 height 364
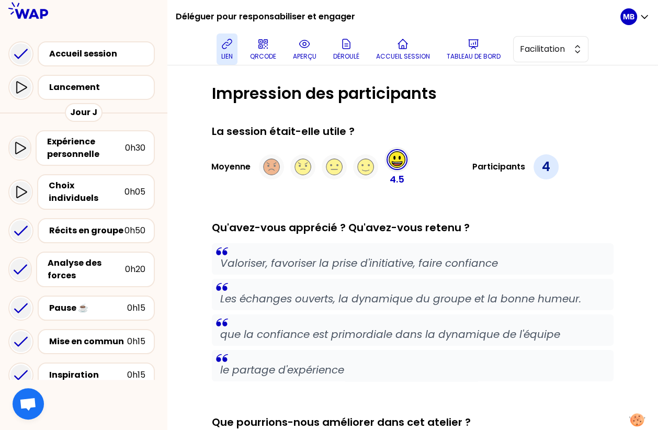
click at [220, 44] on button "lien" at bounding box center [226, 48] width 21 height 31
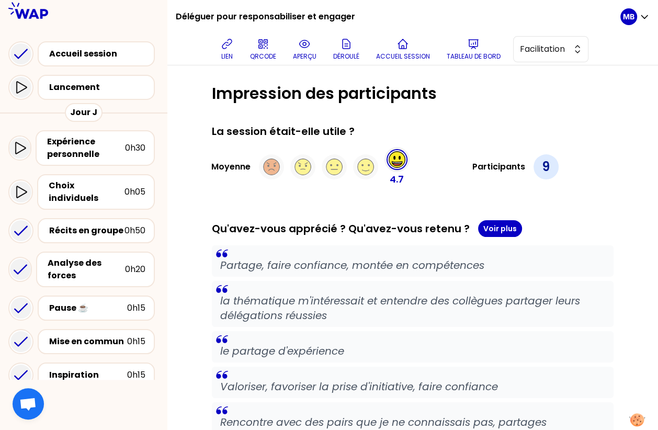
scroll to position [52, 0]
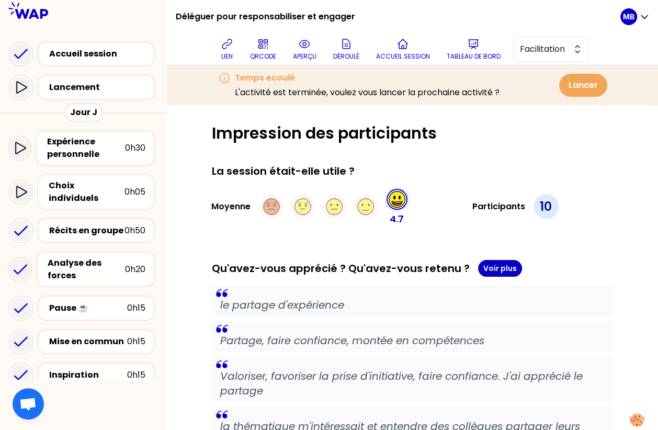
scroll to position [685, 0]
